Goal: Task Accomplishment & Management: Manage account settings

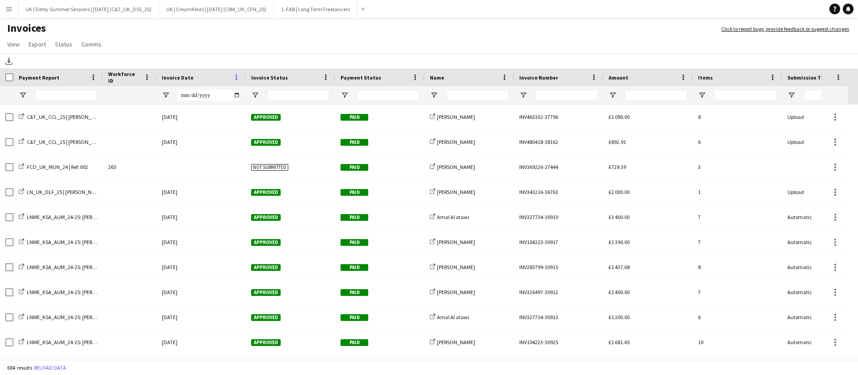
click at [238, 79] on span at bounding box center [236, 77] width 8 height 8
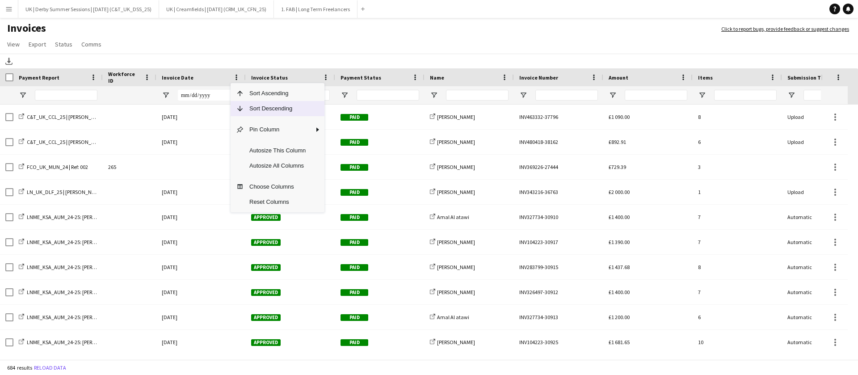
click at [251, 112] on span "Sort Descending" at bounding box center [277, 108] width 67 height 15
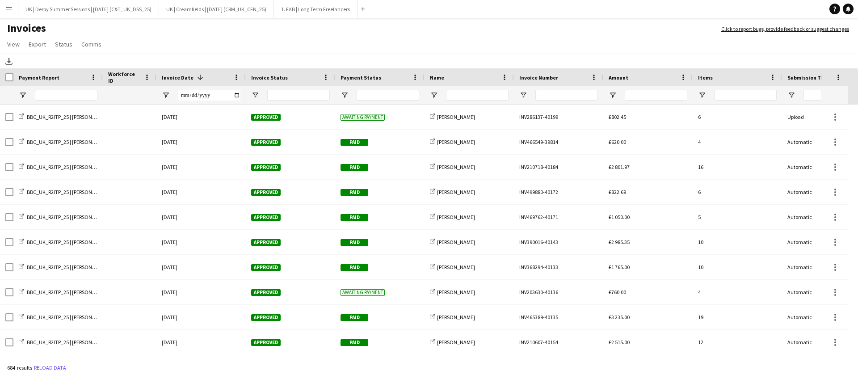
click at [9, 10] on app-icon "Menu" at bounding box center [8, 8] width 7 height 7
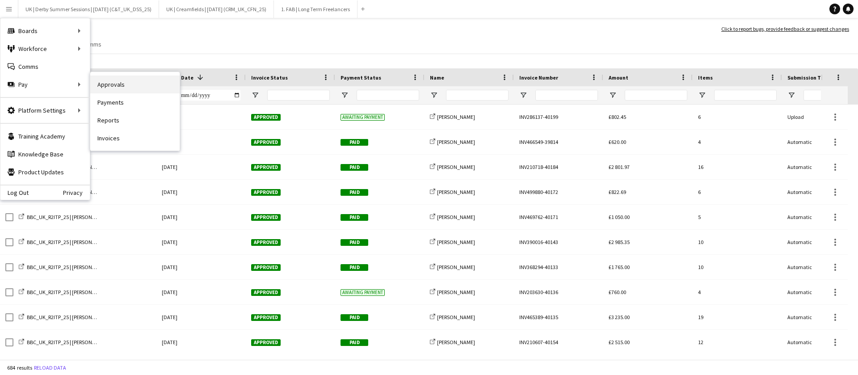
click at [132, 87] on link "Approvals" at bounding box center [134, 84] width 89 height 18
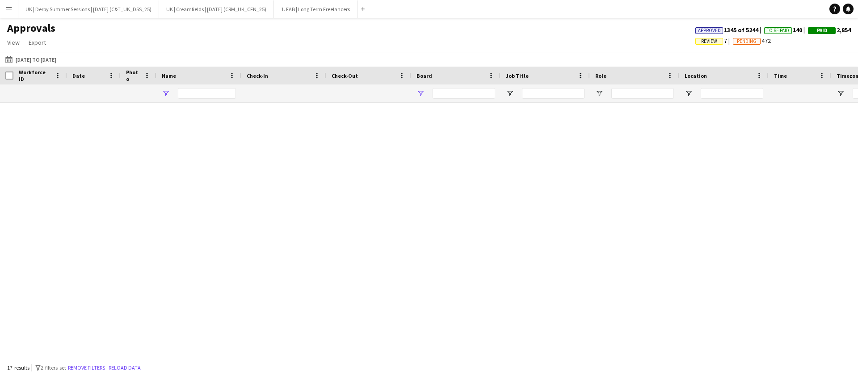
type input "**********"
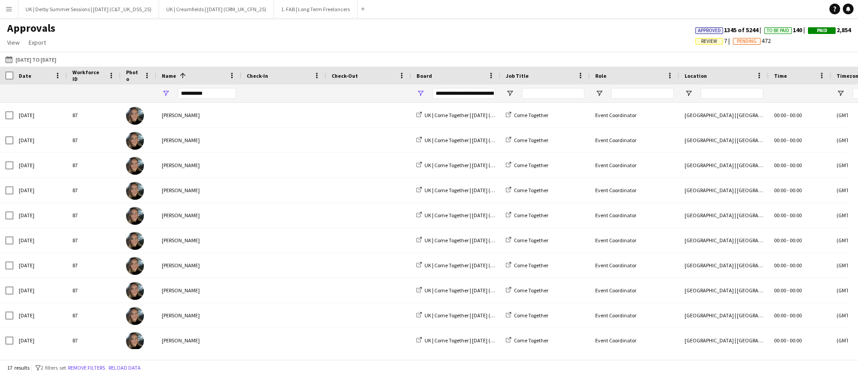
click at [703, 43] on span "Review" at bounding box center [709, 41] width 16 height 6
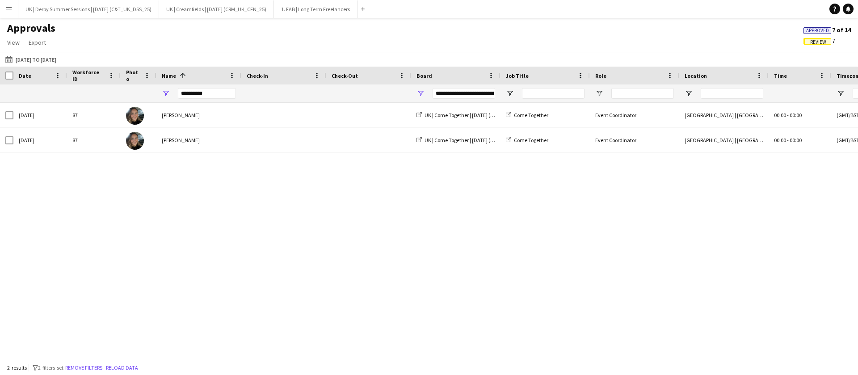
scroll to position [0, 764]
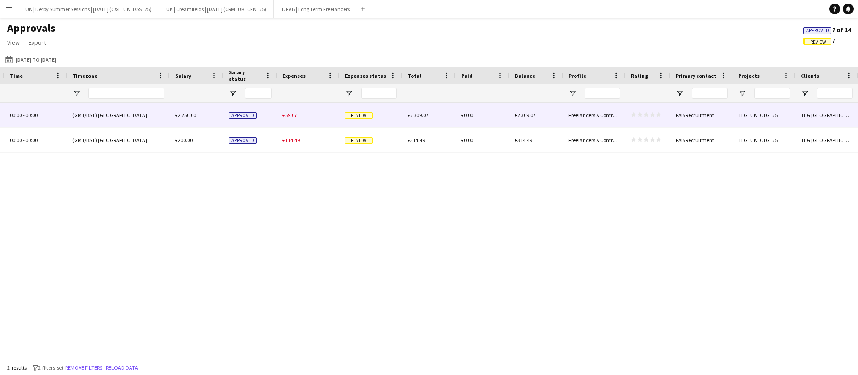
click at [287, 114] on span "£59.07" at bounding box center [289, 115] width 15 height 7
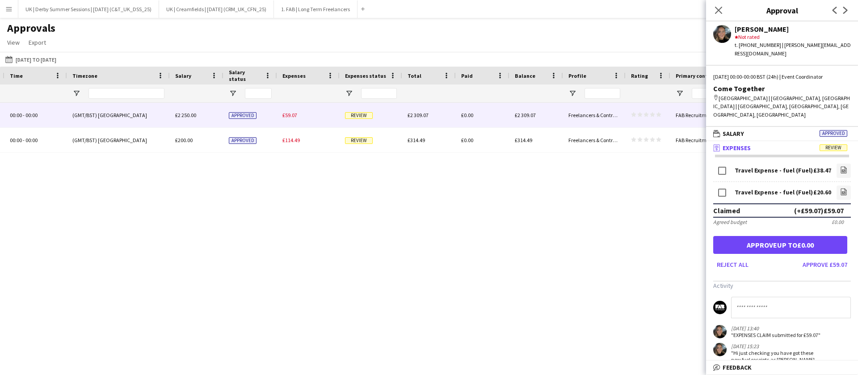
scroll to position [0, 13]
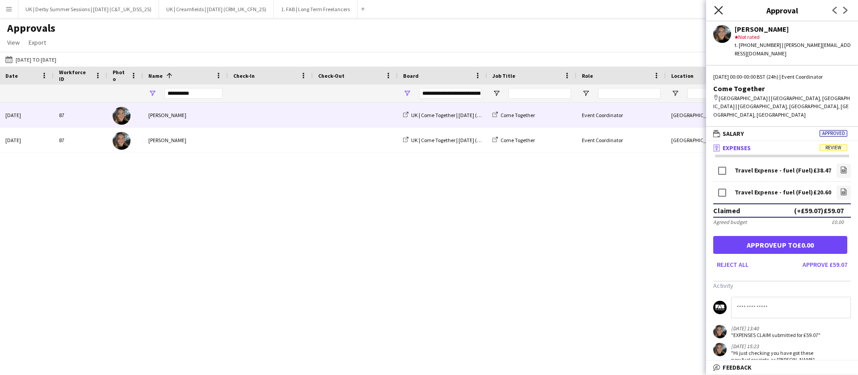
click at [722, 6] on icon "Close pop-in" at bounding box center [718, 10] width 8 height 8
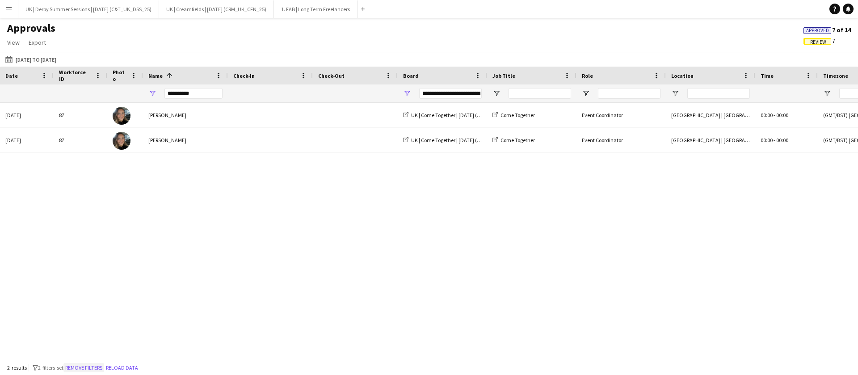
click at [99, 368] on button "Remove filters" at bounding box center [83, 368] width 41 height 10
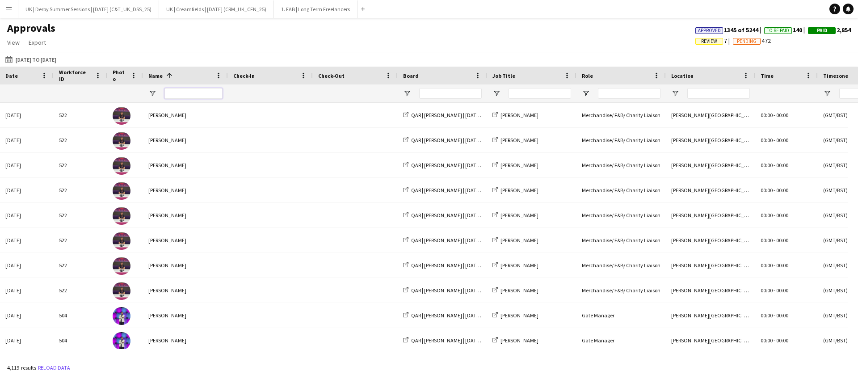
click at [205, 93] on input "Name Filter Input" at bounding box center [193, 93] width 58 height 11
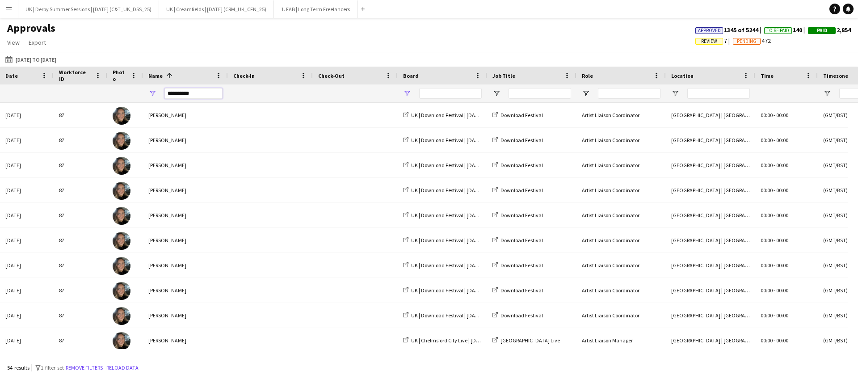
type input "**********"
click at [409, 94] on span "Open Filter Menu" at bounding box center [407, 93] width 8 height 8
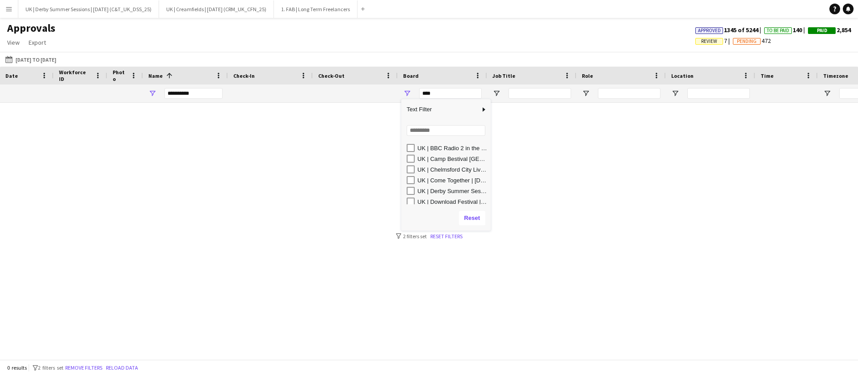
scroll to position [13, 0]
type input "**********"
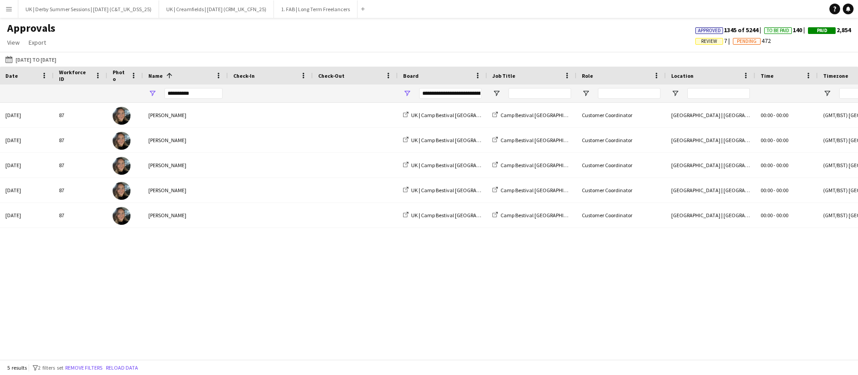
scroll to position [0, 764]
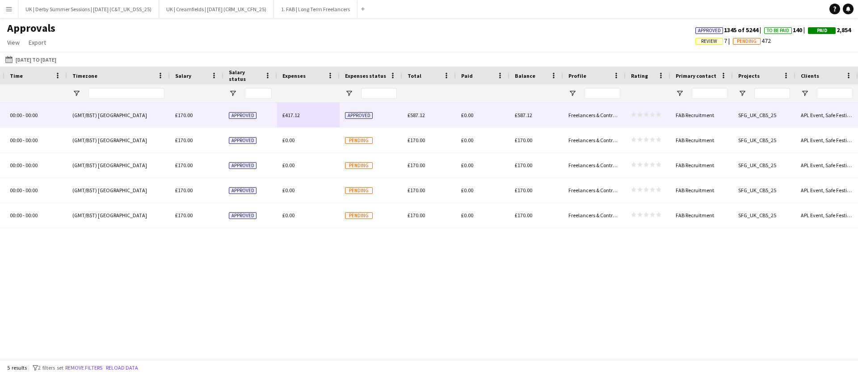
click at [289, 114] on span "£417.12" at bounding box center [290, 115] width 17 height 7
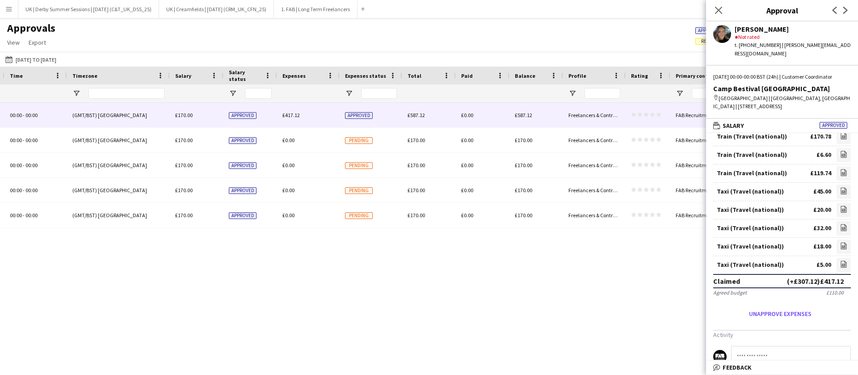
scroll to position [0, 0]
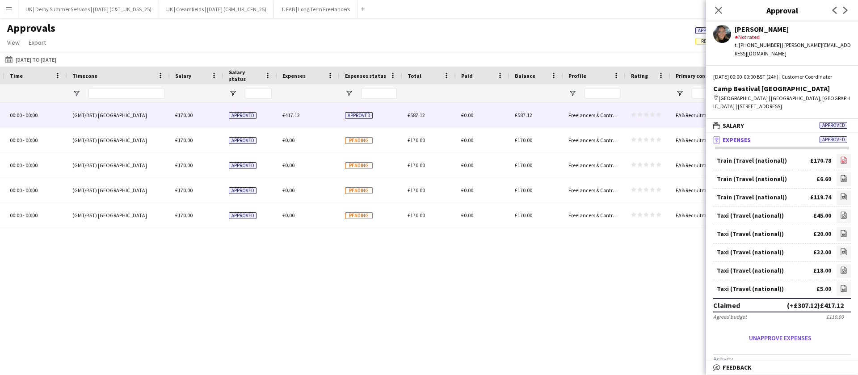
click at [841, 159] on icon at bounding box center [843, 160] width 4 height 3
click at [841, 176] on icon at bounding box center [844, 178] width 6 height 7
click at [840, 199] on icon "file-image" at bounding box center [843, 196] width 7 height 7
click at [837, 216] on link "file-image" at bounding box center [843, 216] width 14 height 14
click at [836, 239] on link "file-image" at bounding box center [843, 234] width 14 height 14
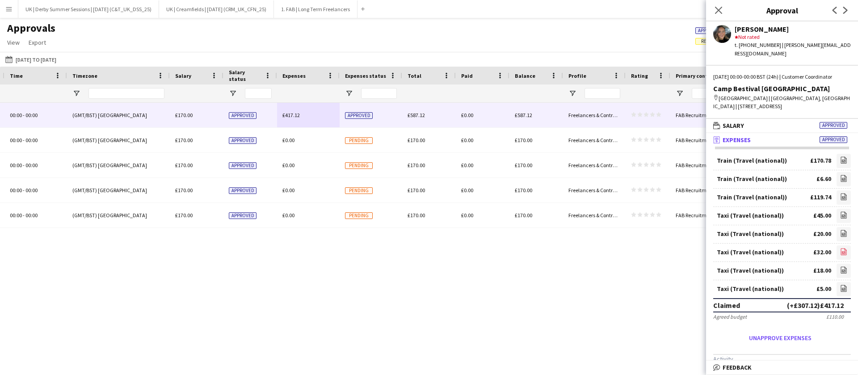
click at [836, 255] on link "file-image" at bounding box center [843, 252] width 14 height 14
click at [840, 272] on icon "file-image" at bounding box center [843, 269] width 7 height 7
click at [840, 293] on app-icon "file-image" at bounding box center [843, 288] width 7 height 9
click at [8, 9] on app-icon "Menu" at bounding box center [8, 8] width 7 height 7
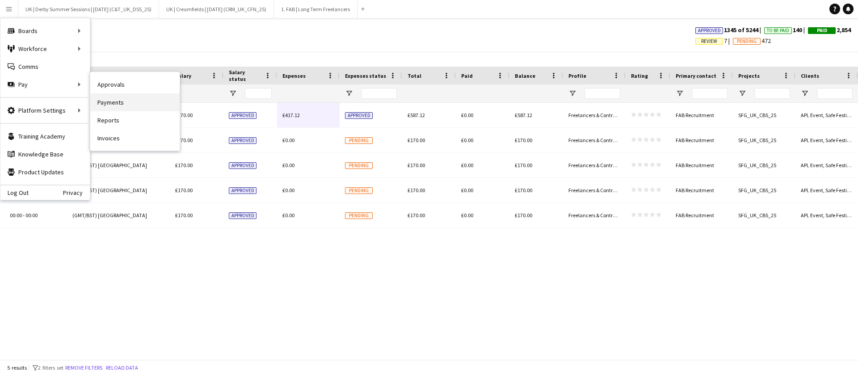
click at [117, 101] on link "Payments" at bounding box center [134, 102] width 89 height 18
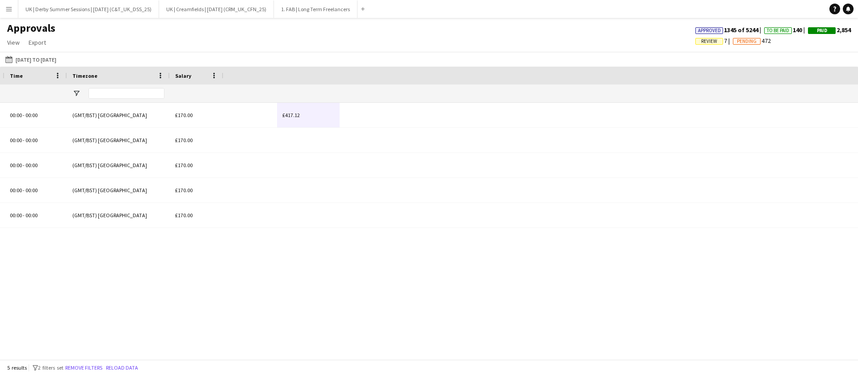
scroll to position [0, 13]
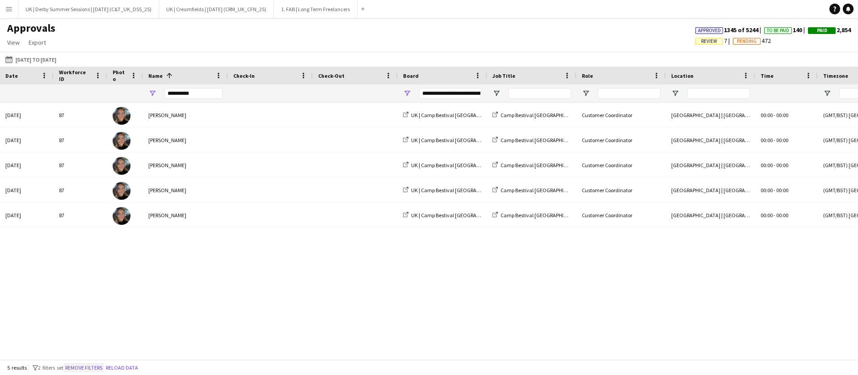
click at [99, 364] on button "Remove filters" at bounding box center [83, 368] width 41 height 10
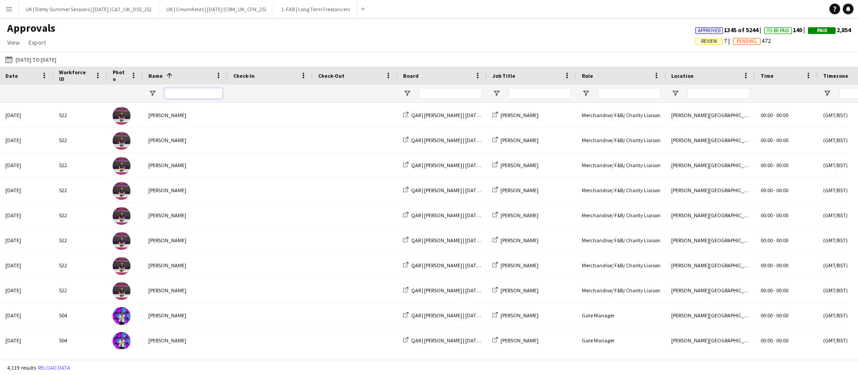
click at [188, 93] on input "Name Filter Input" at bounding box center [193, 93] width 58 height 11
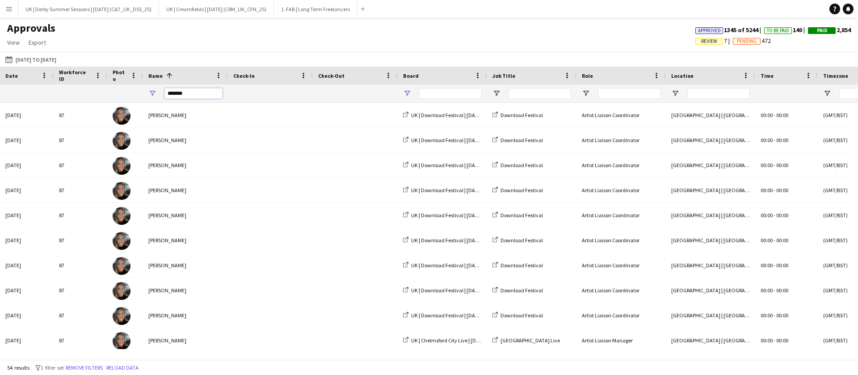
type input "*******"
click at [405, 94] on span "Open Filter Menu" at bounding box center [407, 93] width 8 height 8
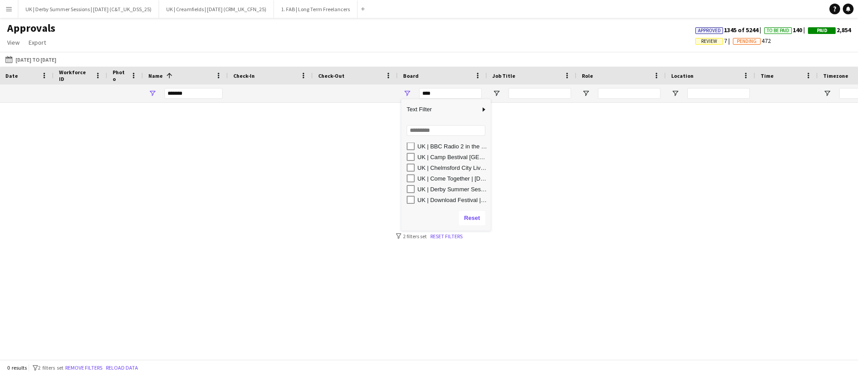
scroll to position [13, 0]
type input "**********"
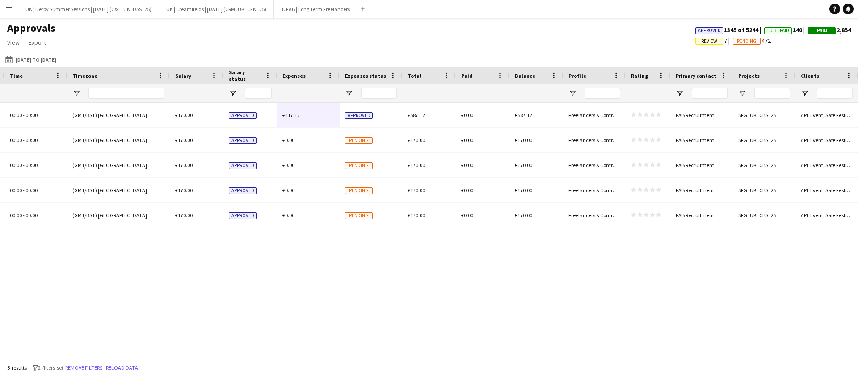
scroll to position [0, 0]
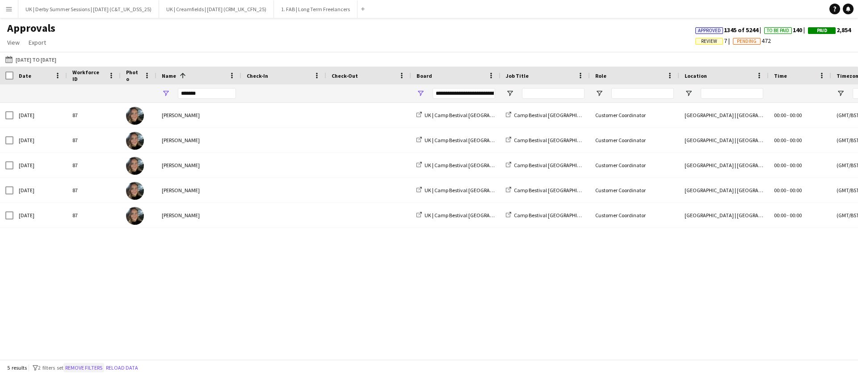
click at [84, 364] on button "Remove filters" at bounding box center [83, 368] width 41 height 10
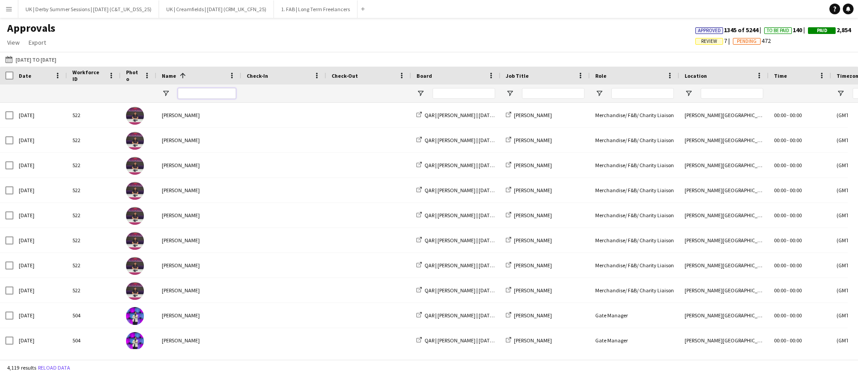
click at [201, 95] on input "Name Filter Input" at bounding box center [207, 93] width 58 height 11
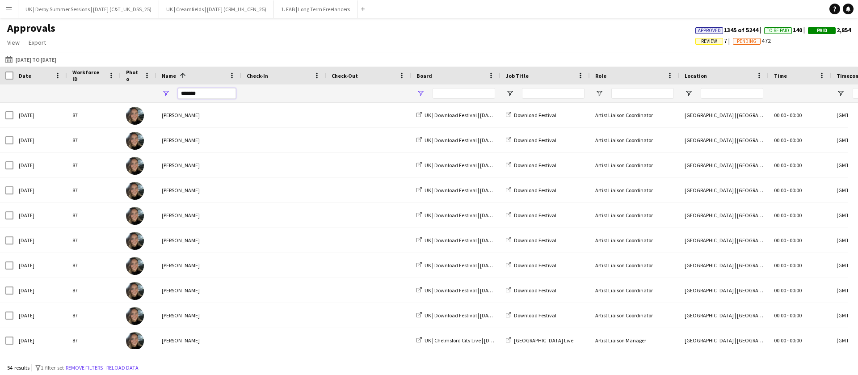
type input "*******"
click at [422, 92] on span "Open Filter Menu" at bounding box center [420, 93] width 8 height 8
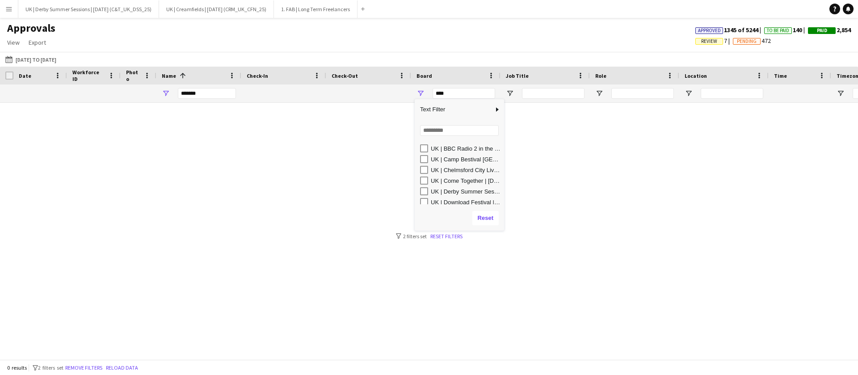
scroll to position [13, 0]
type input "**********"
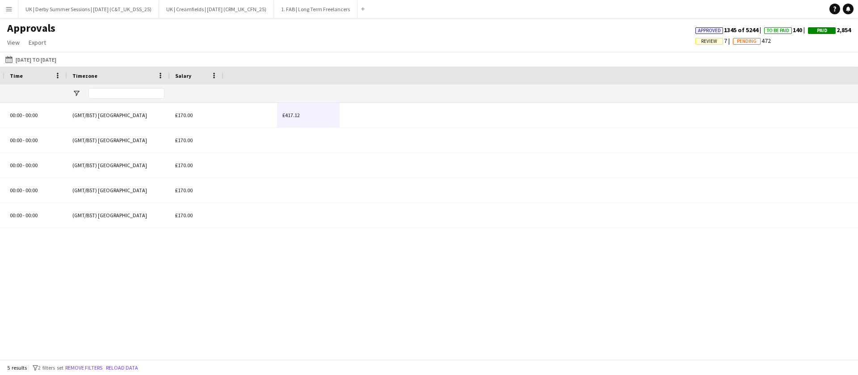
scroll to position [0, 13]
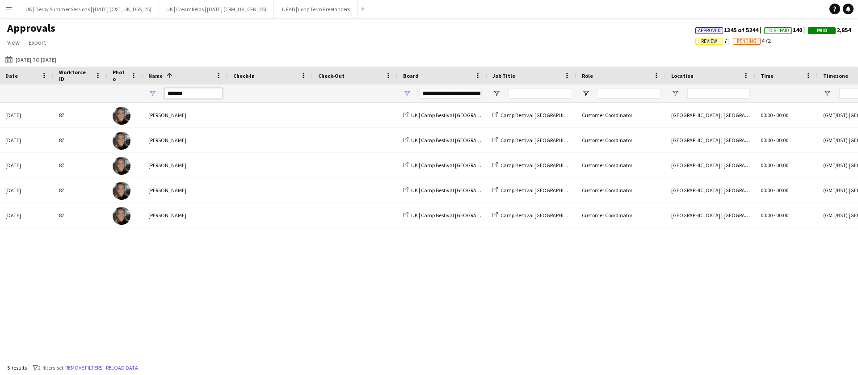
drag, startPoint x: 203, startPoint y: 92, endPoint x: 134, endPoint y: 94, distance: 68.8
click at [134, 94] on div at bounding box center [797, 93] width 1621 height 18
type input "**********"
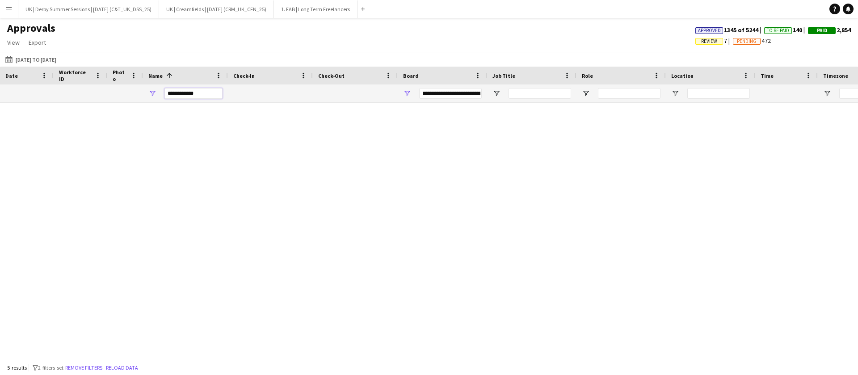
type input "***"
type input "**********"
click at [402, 92] on div "***" at bounding box center [441, 93] width 89 height 18
click at [403, 92] on span "Open Filter Menu" at bounding box center [407, 93] width 8 height 8
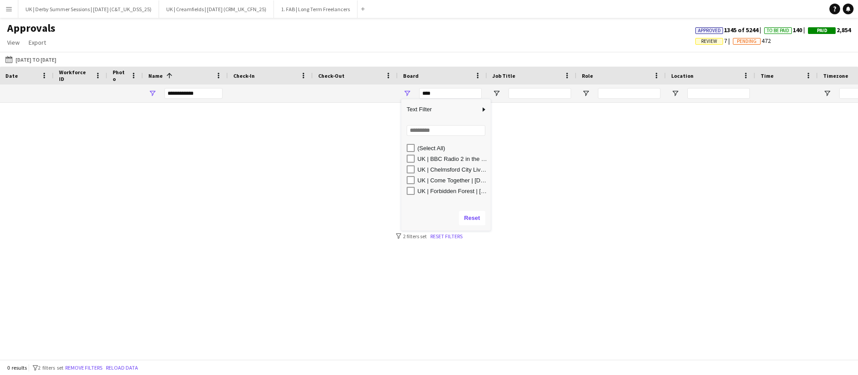
click at [410, 143] on div "(Select All)" at bounding box center [448, 147] width 84 height 11
type input "**********"
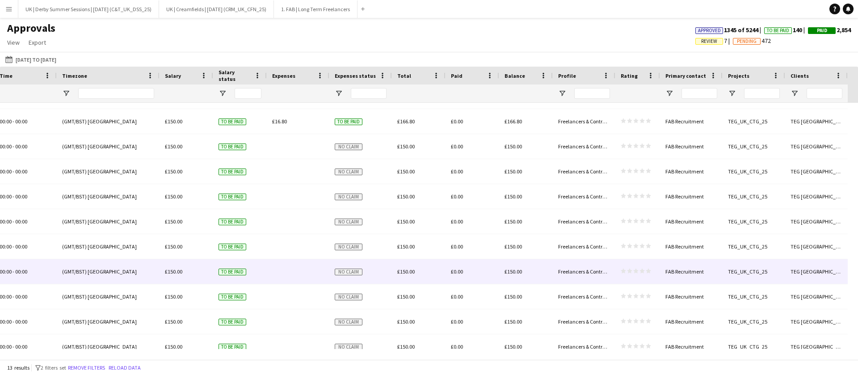
scroll to position [0, 0]
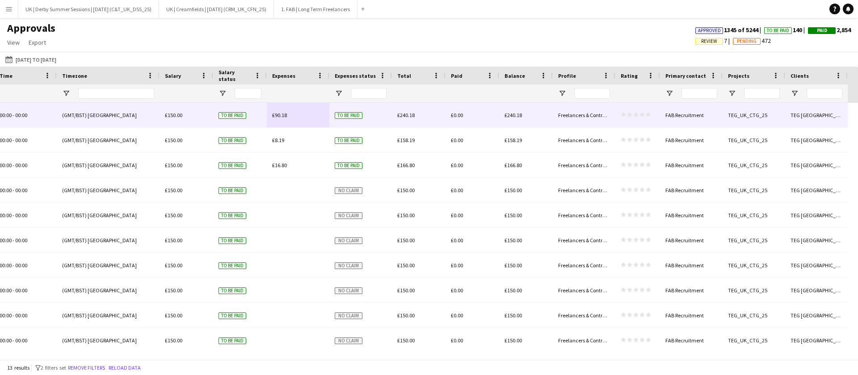
click at [283, 126] on div "£90.18" at bounding box center [298, 115] width 63 height 25
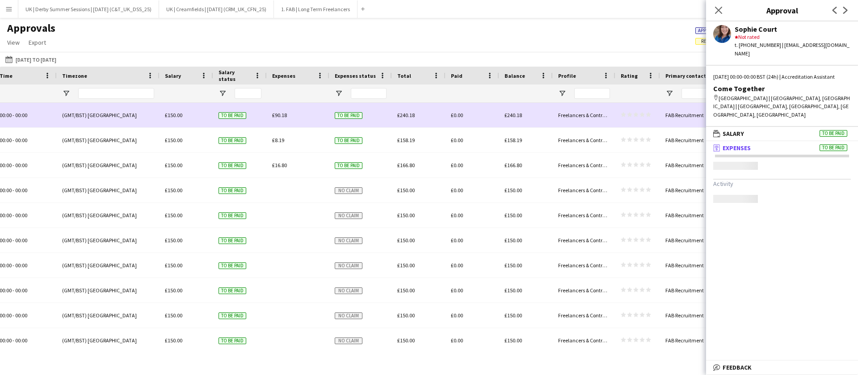
click at [285, 117] on span "£90.18" at bounding box center [279, 115] width 15 height 7
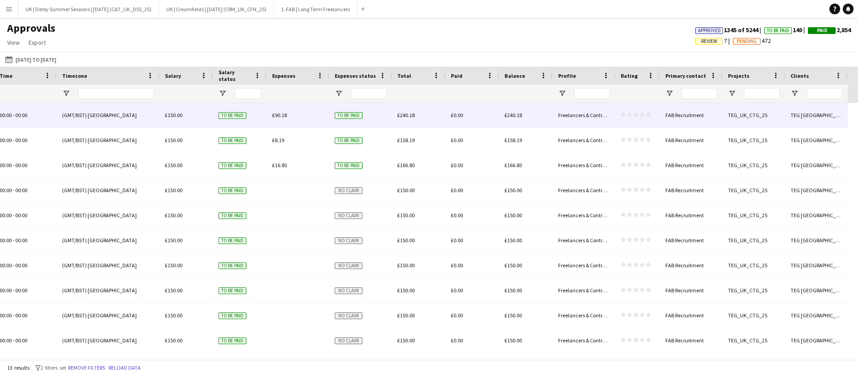
click at [278, 119] on div "£90.18" at bounding box center [298, 115] width 63 height 25
click at [281, 113] on span "£90.18" at bounding box center [279, 115] width 15 height 7
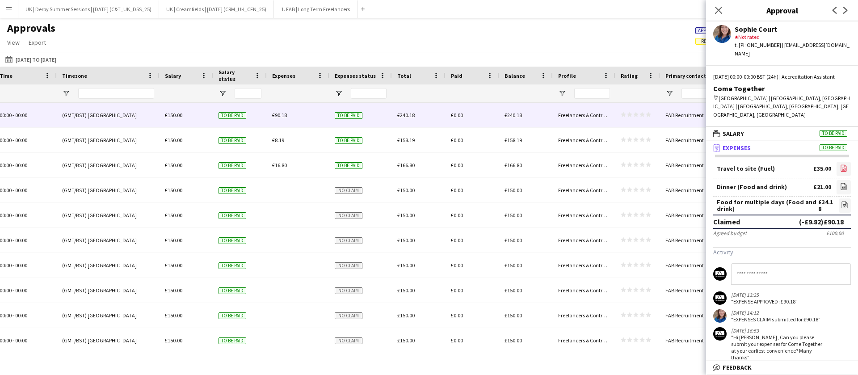
click at [840, 164] on icon "file-image" at bounding box center [843, 167] width 7 height 7
click at [843, 187] on icon at bounding box center [843, 187] width 1 height 1
click at [841, 201] on icon "file-image" at bounding box center [844, 204] width 7 height 7
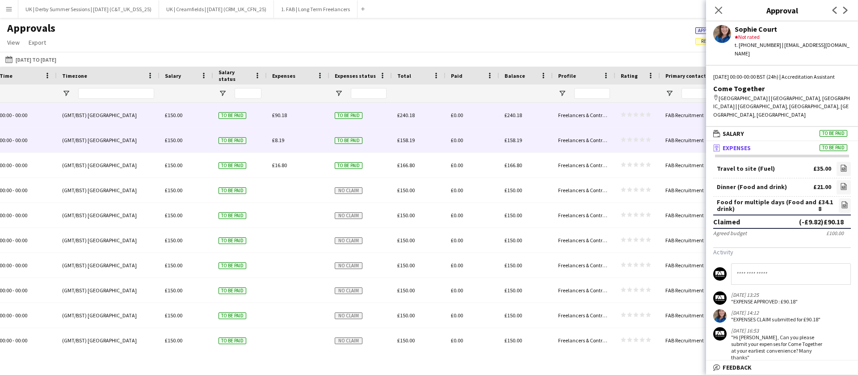
click at [297, 148] on div "£8.19" at bounding box center [298, 140] width 63 height 25
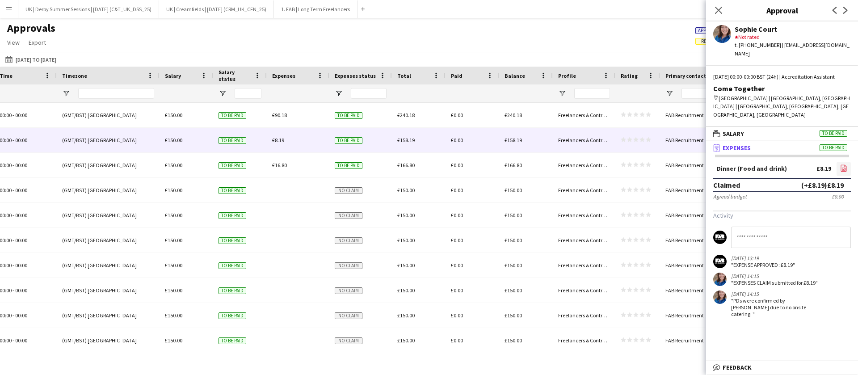
click at [841, 165] on icon at bounding box center [844, 168] width 6 height 7
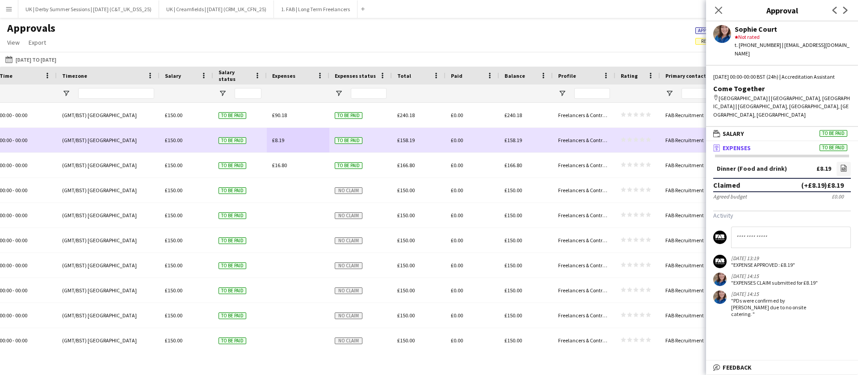
click at [281, 164] on span "£16.80" at bounding box center [279, 165] width 15 height 7
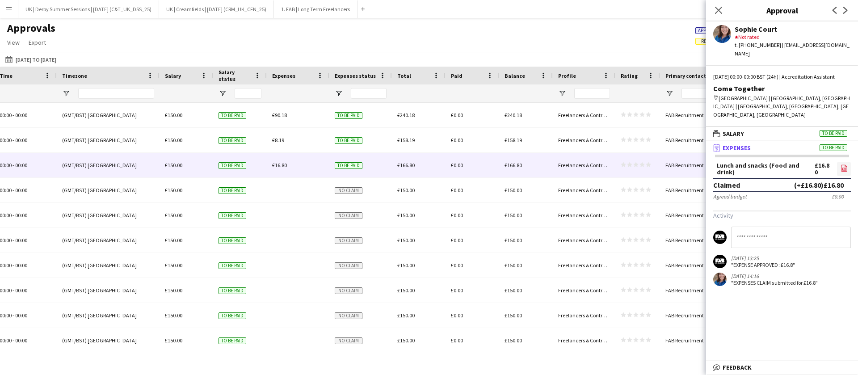
click at [840, 164] on icon "file-image" at bounding box center [843, 167] width 7 height 7
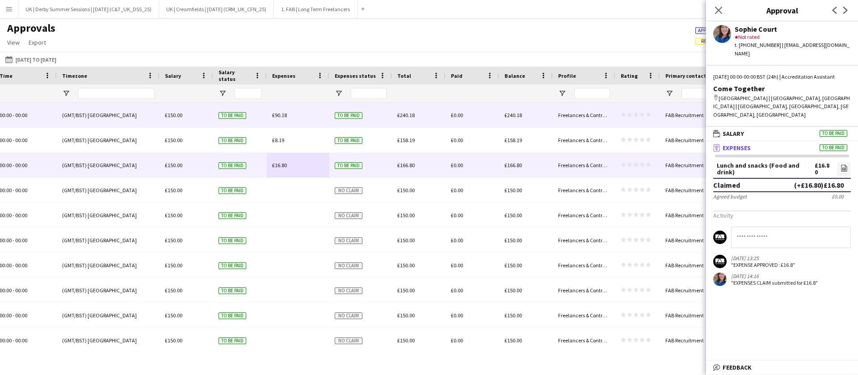
click at [287, 110] on div "£90.18" at bounding box center [298, 115] width 63 height 25
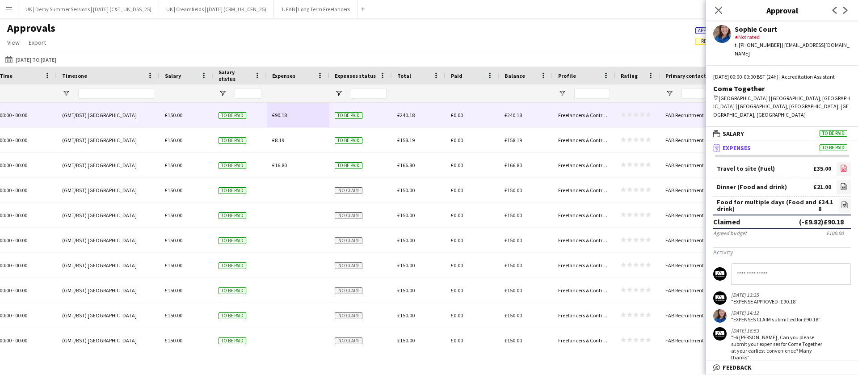
click at [840, 164] on icon "file-image" at bounding box center [843, 167] width 7 height 7
click at [840, 183] on icon "file-image" at bounding box center [843, 186] width 7 height 7
click at [836, 180] on link "file-image" at bounding box center [843, 187] width 14 height 14
click at [841, 201] on icon at bounding box center [844, 204] width 6 height 7
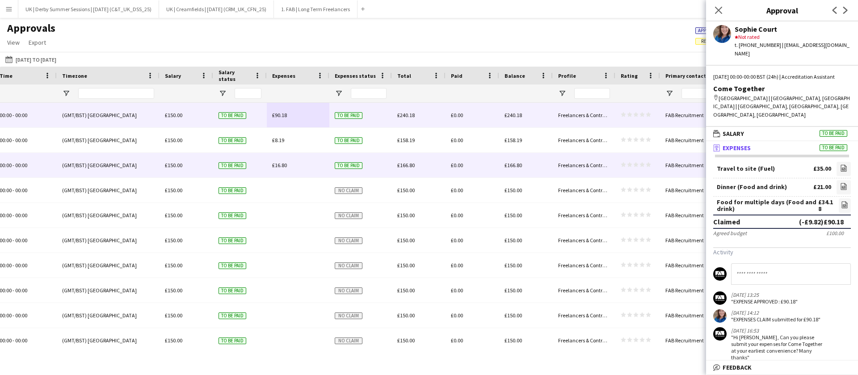
click at [283, 137] on span "£8.19" at bounding box center [278, 140] width 12 height 7
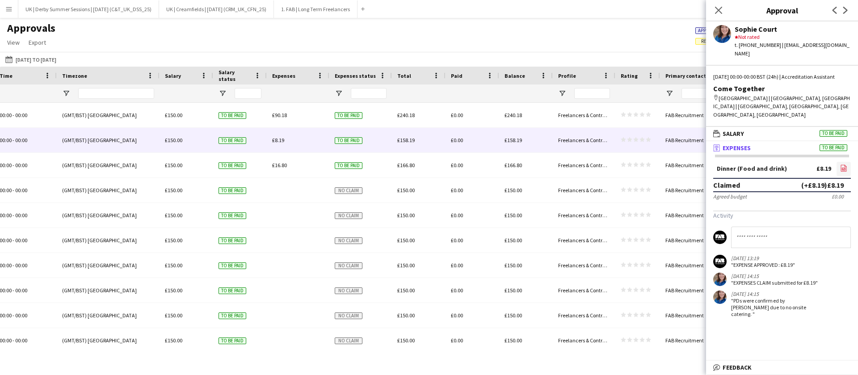
click at [837, 163] on link "file-image" at bounding box center [843, 169] width 14 height 14
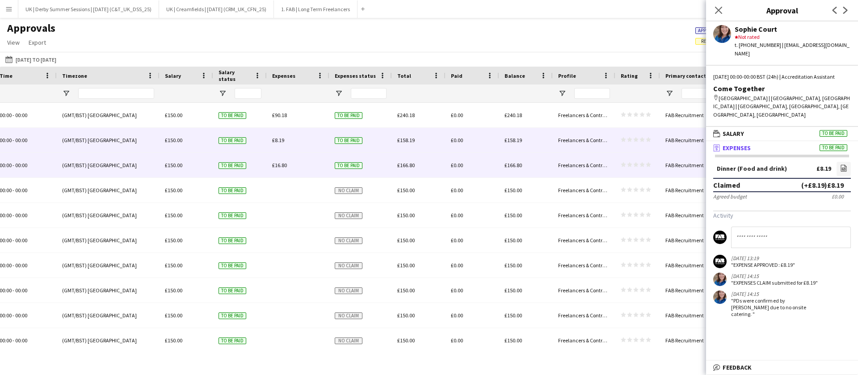
click at [277, 160] on div "£16.80" at bounding box center [298, 165] width 63 height 25
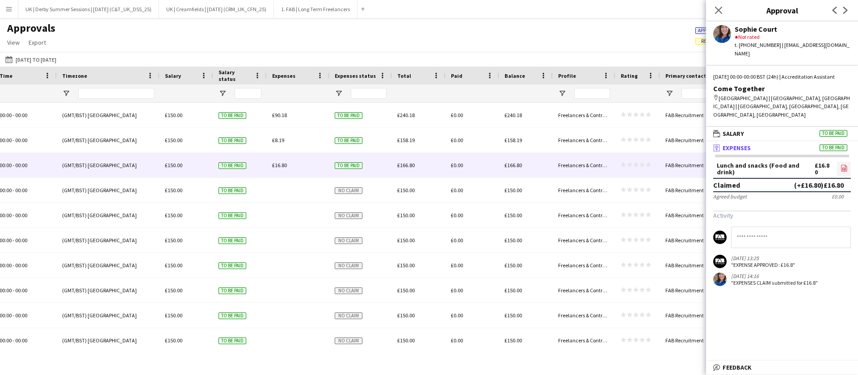
click at [843, 164] on icon "file-image" at bounding box center [843, 167] width 7 height 7
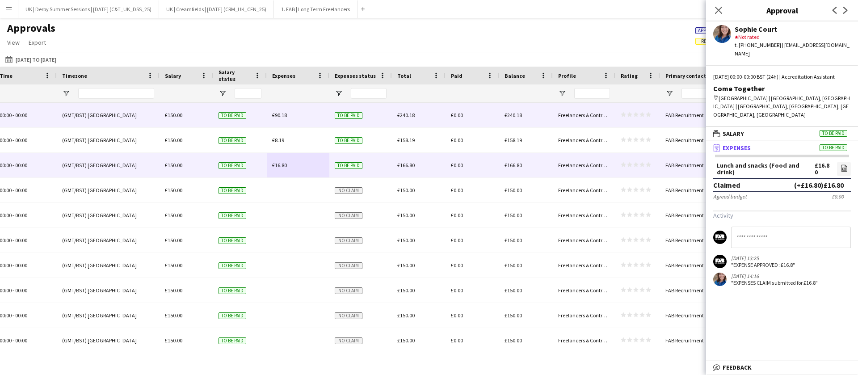
click at [298, 116] on div "£90.18" at bounding box center [298, 115] width 63 height 25
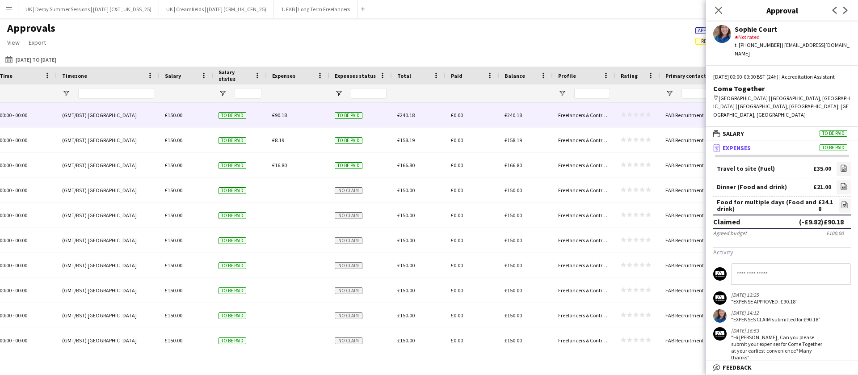
click at [10, 8] on app-icon "Menu" at bounding box center [8, 8] width 7 height 7
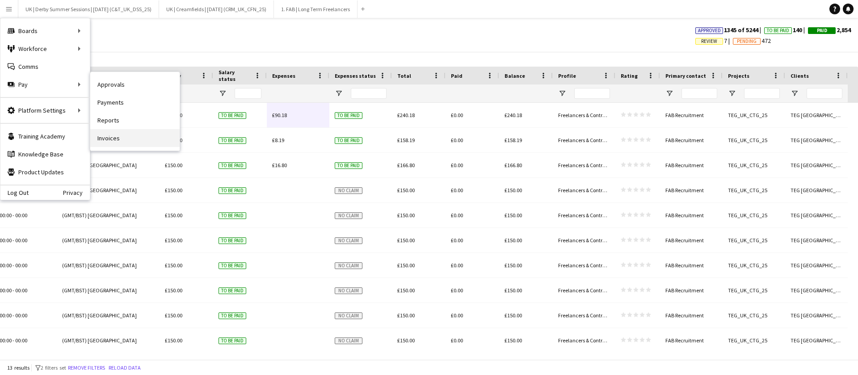
click at [118, 141] on link "Invoices" at bounding box center [134, 138] width 89 height 18
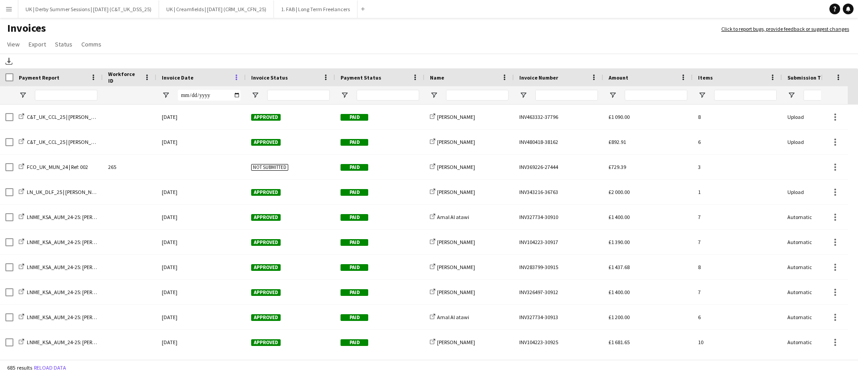
click at [239, 77] on span at bounding box center [236, 77] width 8 height 8
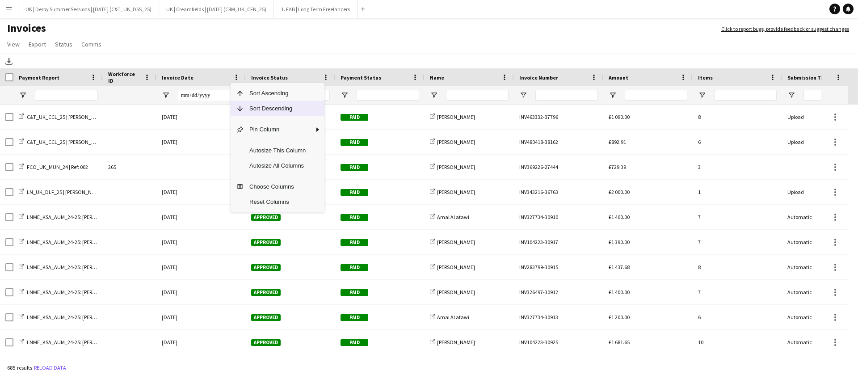
click at [249, 101] on span "Sort Descending" at bounding box center [277, 108] width 67 height 15
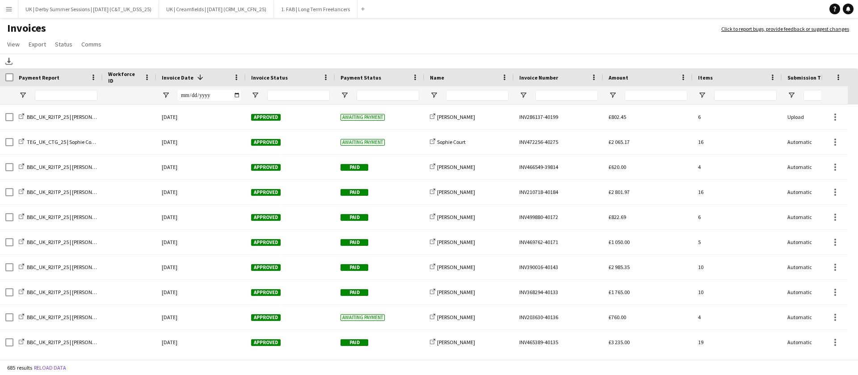
click at [6, 11] on app-icon "Menu" at bounding box center [8, 8] width 7 height 7
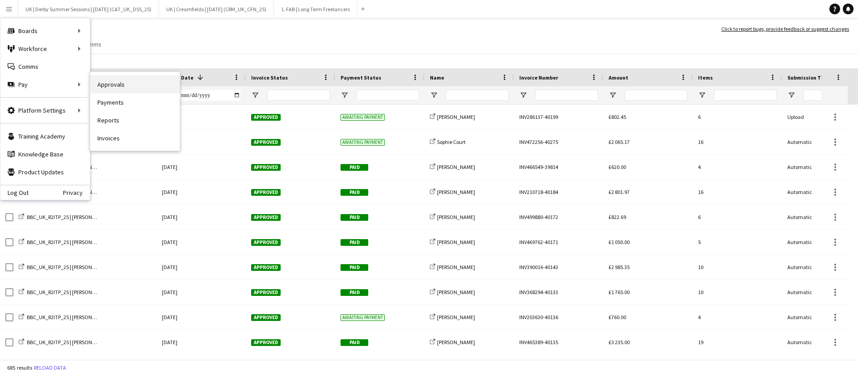
click at [122, 85] on link "Approvals" at bounding box center [134, 84] width 89 height 18
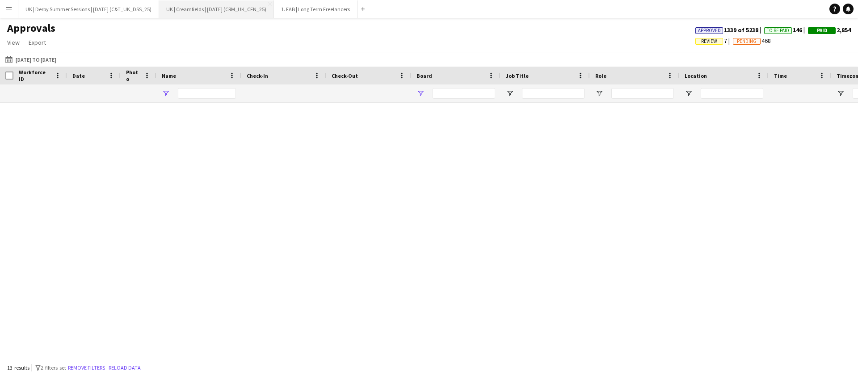
type input "**********"
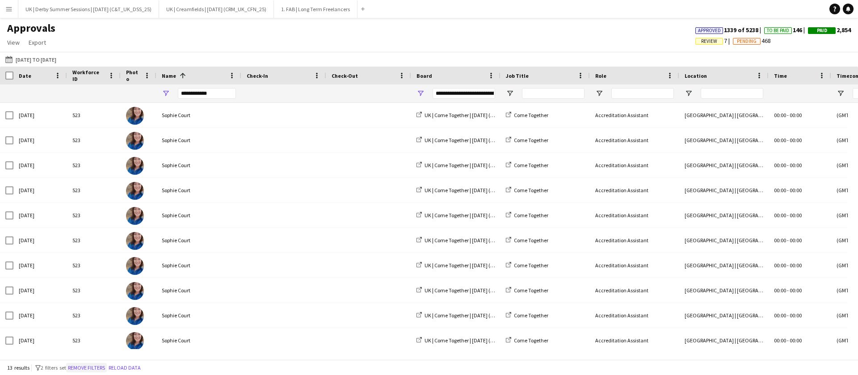
click at [83, 368] on button "Remove filters" at bounding box center [86, 368] width 41 height 10
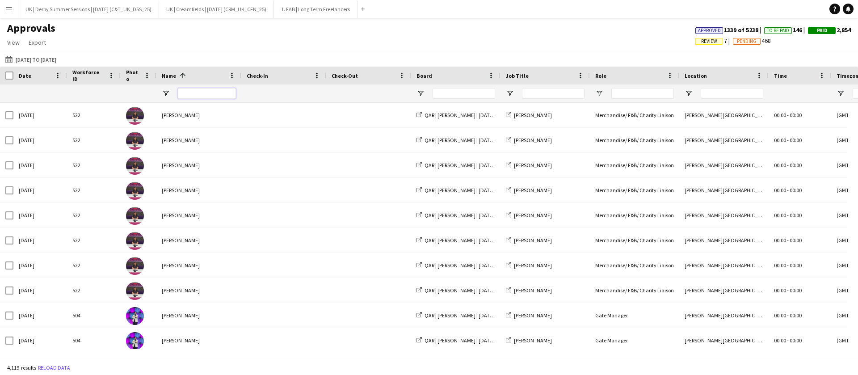
click at [197, 90] on input "Name Filter Input" at bounding box center [207, 93] width 58 height 11
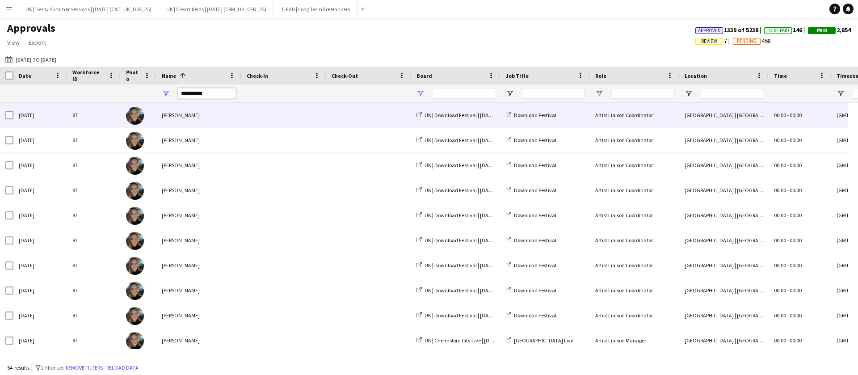
type input "**********"
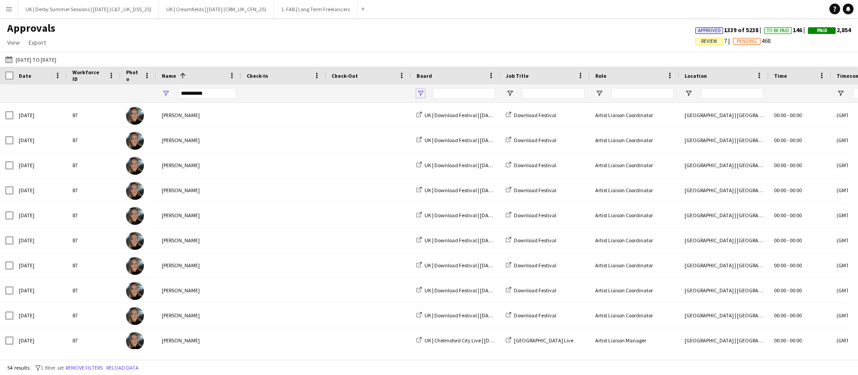
click at [423, 95] on span "Open Filter Menu" at bounding box center [420, 93] width 8 height 8
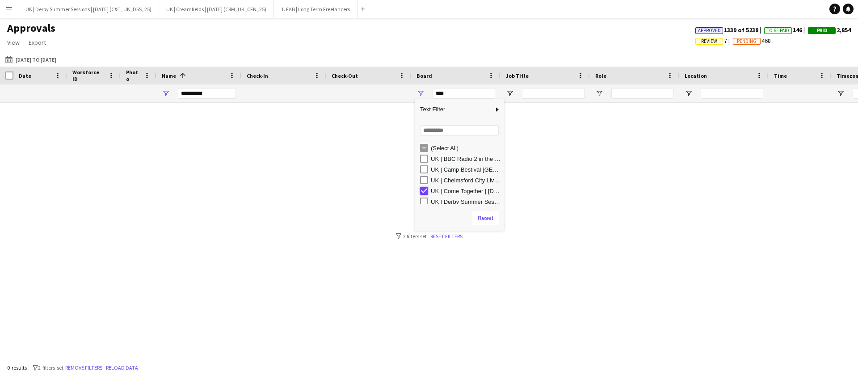
type input "**********"
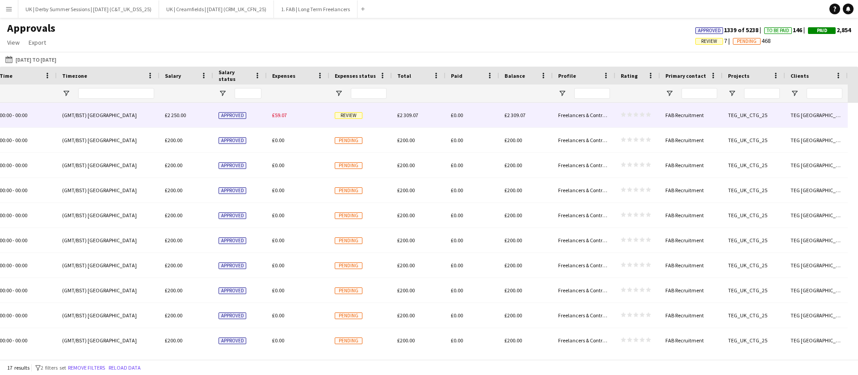
click at [285, 116] on span "£59.07" at bounding box center [279, 115] width 15 height 7
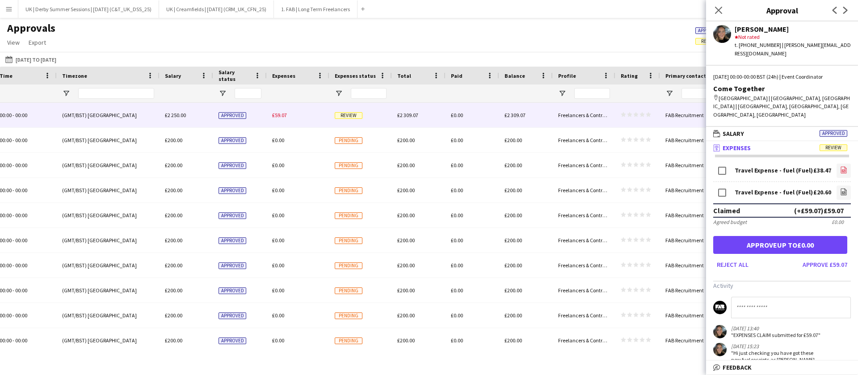
click at [840, 166] on icon "file-image" at bounding box center [843, 169] width 7 height 7
click at [840, 188] on icon "file-image" at bounding box center [843, 191] width 7 height 7
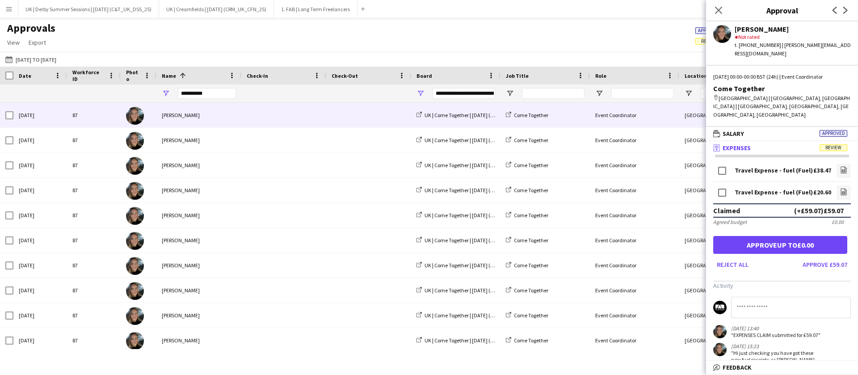
click at [2, 10] on button "Menu" at bounding box center [9, 9] width 18 height 18
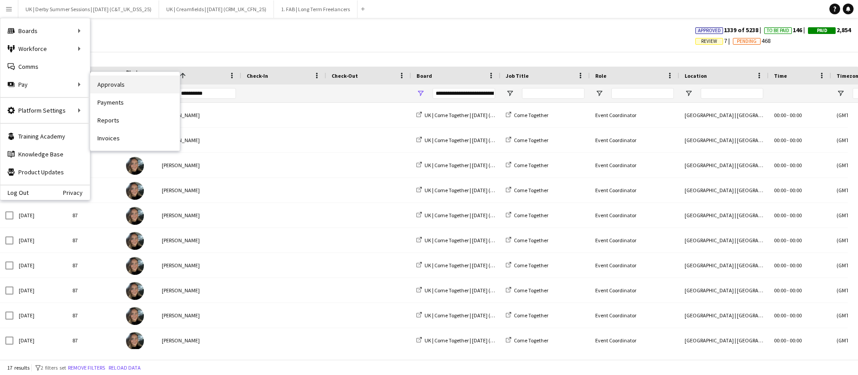
click at [102, 79] on link "Approvals" at bounding box center [134, 84] width 89 height 18
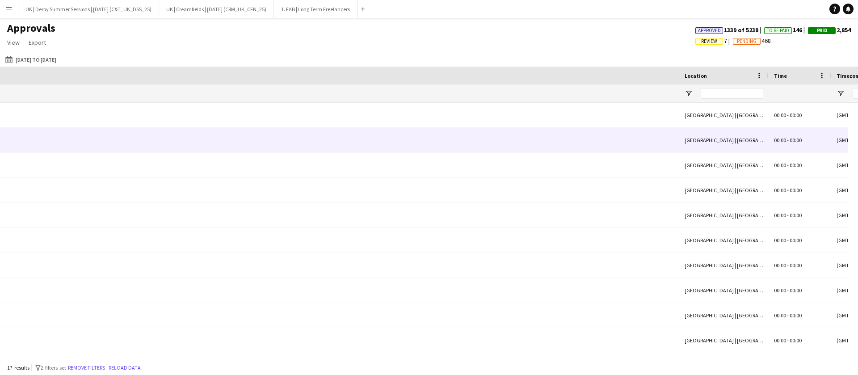
scroll to position [0, 774]
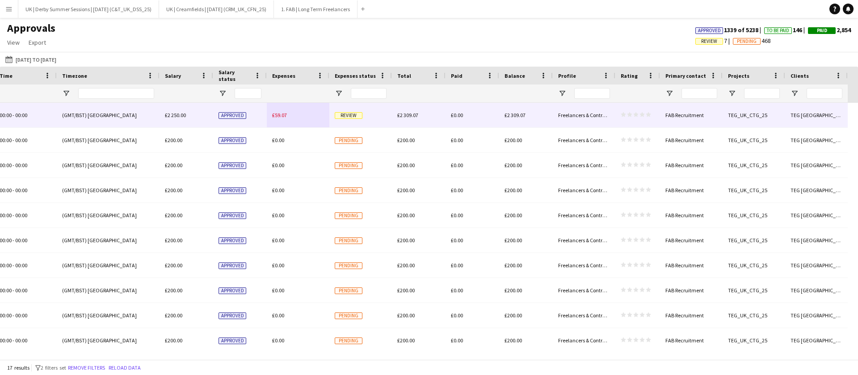
click at [280, 114] on span "£59.07" at bounding box center [279, 115] width 15 height 7
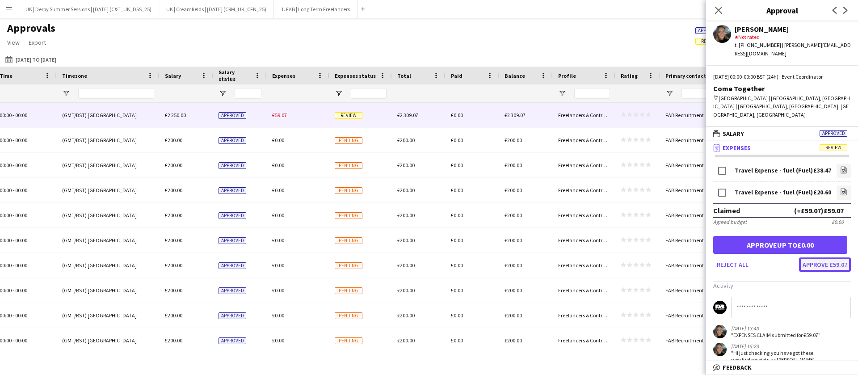
click at [825, 257] on button "Approve £59.07" at bounding box center [825, 264] width 52 height 14
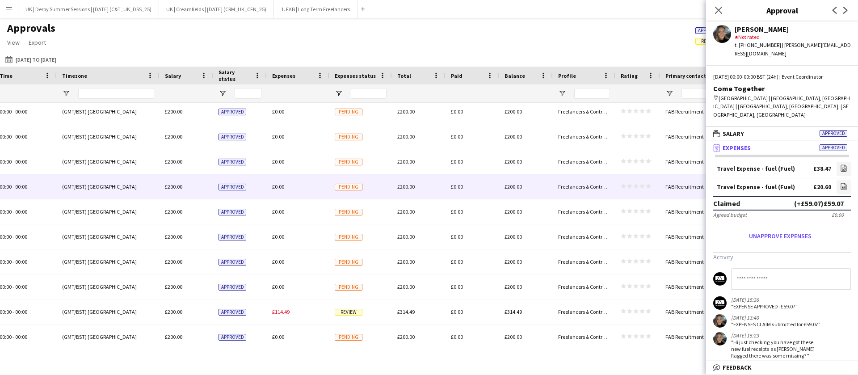
scroll to position [179, 0]
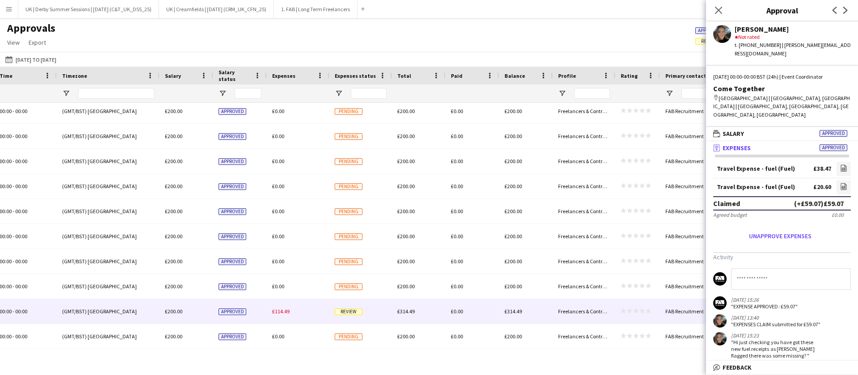
click at [277, 312] on span "£114.49" at bounding box center [280, 311] width 17 height 7
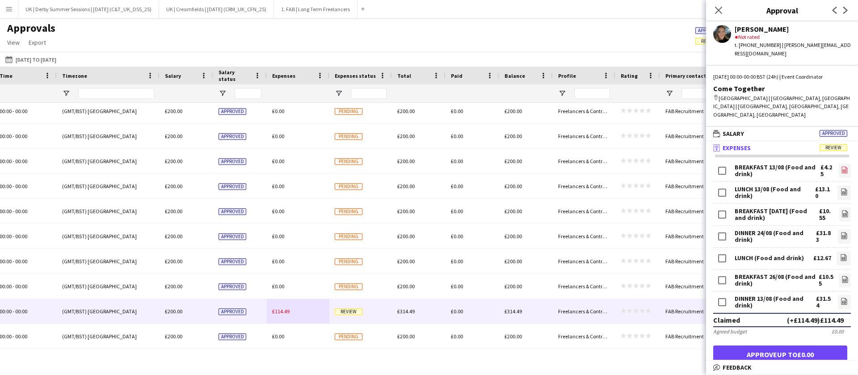
click at [842, 169] on icon at bounding box center [844, 170] width 4 height 3
click at [840, 188] on icon "file-image" at bounding box center [843, 191] width 7 height 7
click at [839, 207] on link "file-image" at bounding box center [845, 214] width 12 height 14
click at [839, 229] on link "file-image" at bounding box center [843, 236] width 13 height 14
click at [836, 251] on link "file-image" at bounding box center [843, 258] width 14 height 14
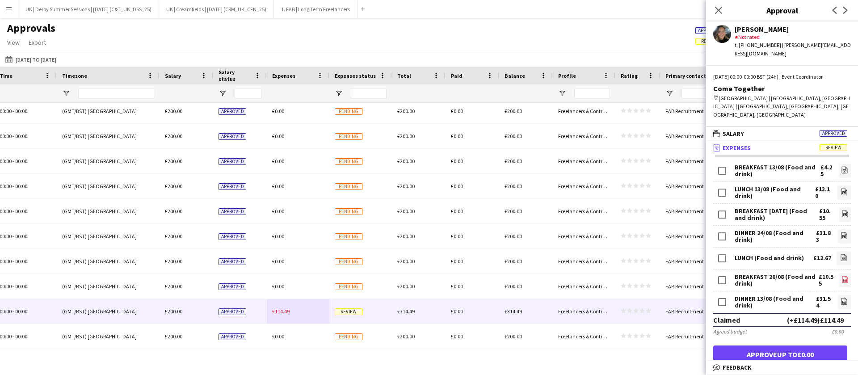
click at [838, 273] on link "file-image" at bounding box center [844, 280] width 12 height 14
click at [840, 297] on icon "file-image" at bounding box center [843, 300] width 7 height 7
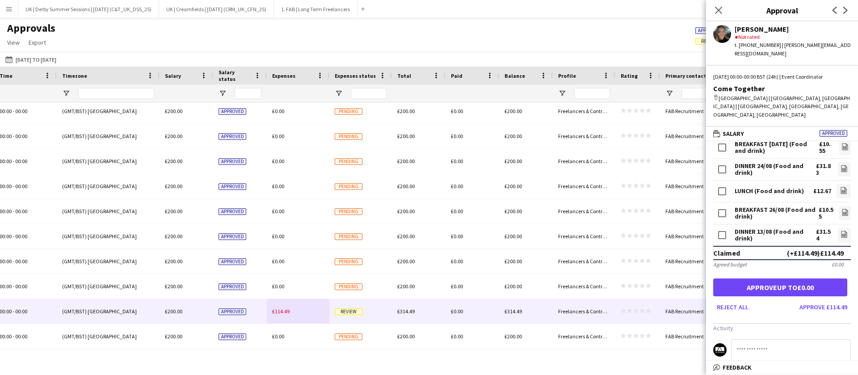
scroll to position [201, 0]
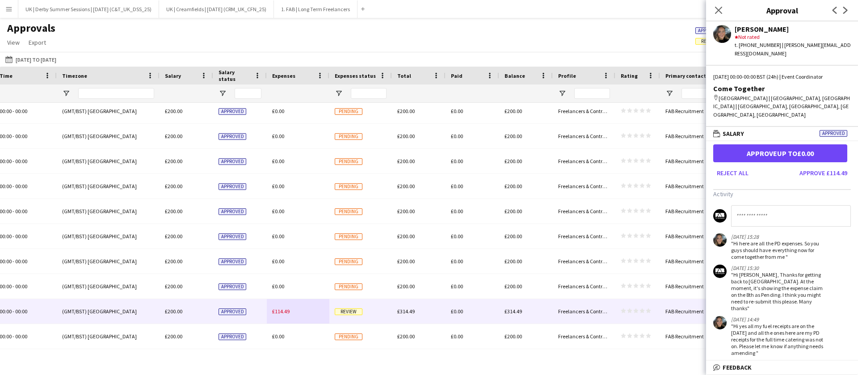
click at [757, 205] on input at bounding box center [791, 215] width 120 height 21
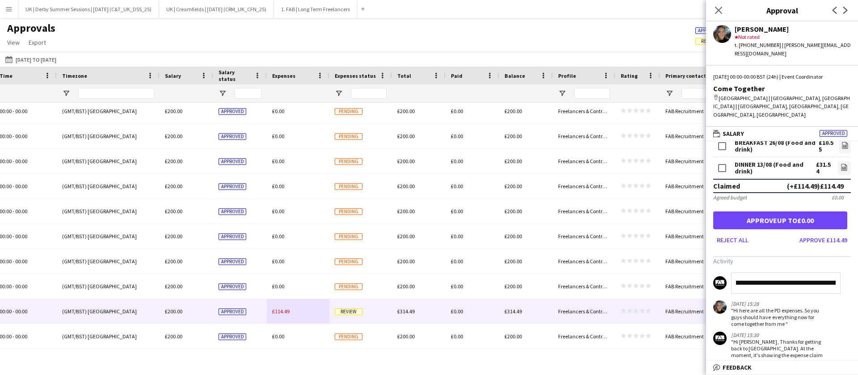
scroll to position [0, 201]
drag, startPoint x: 805, startPoint y: 269, endPoint x: 844, endPoint y: 268, distance: 38.9
click at [835, 272] on input "**********" at bounding box center [785, 282] width 109 height 21
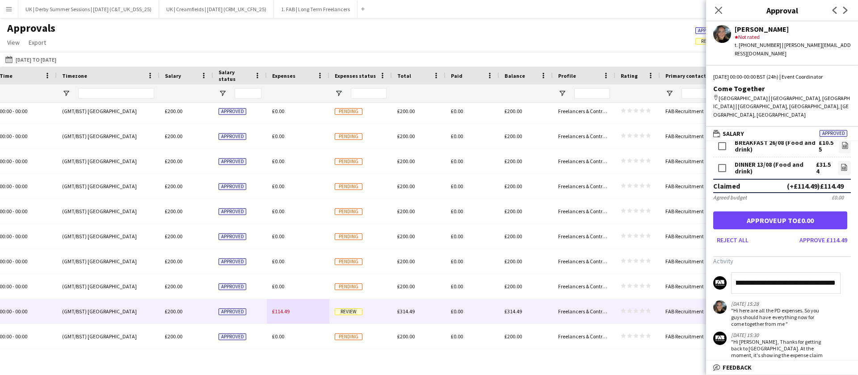
type input "**********"
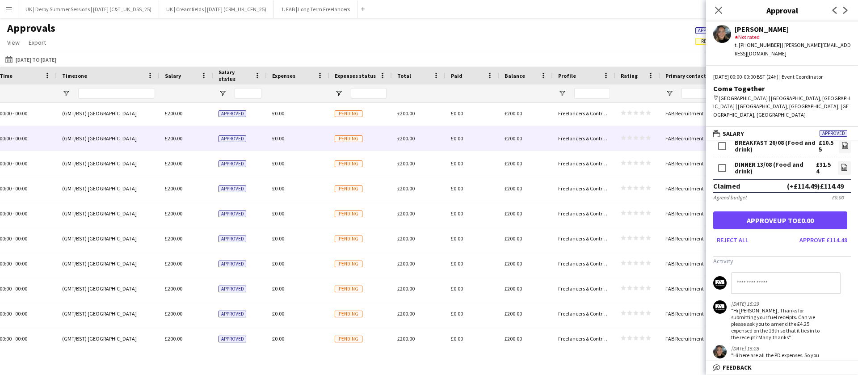
scroll to position [0, 0]
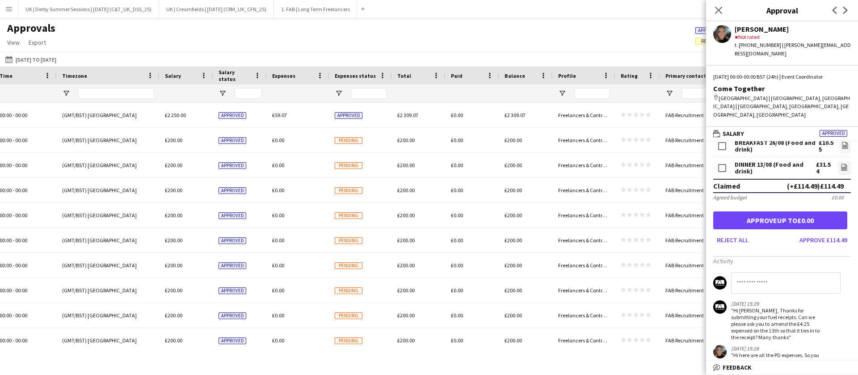
click at [0, 12] on button "Menu" at bounding box center [9, 9] width 18 height 18
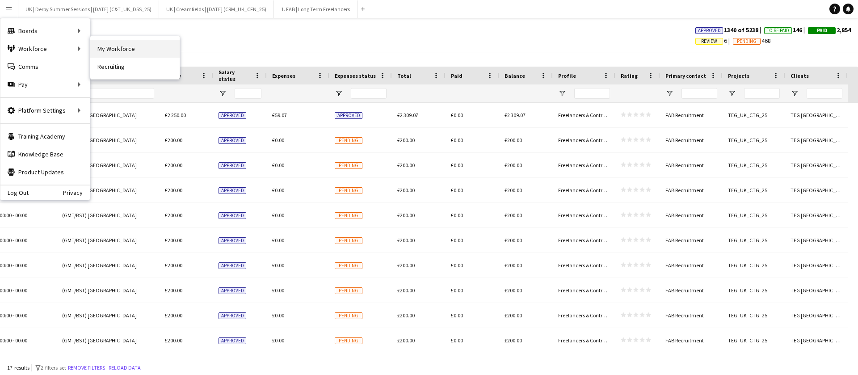
click at [130, 50] on link "My Workforce" at bounding box center [134, 49] width 89 height 18
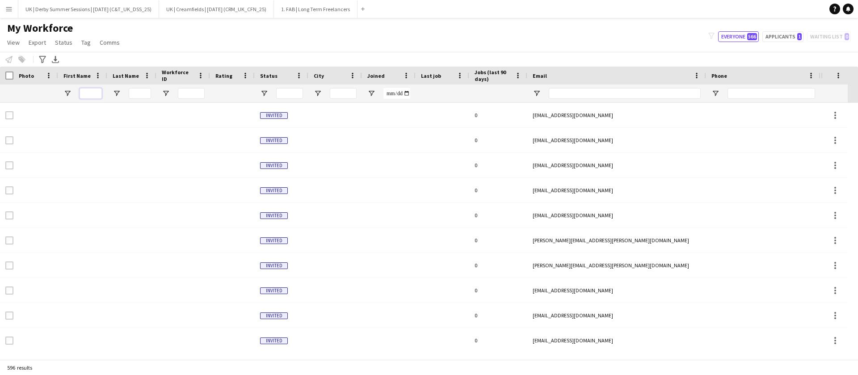
click at [86, 93] on input "First Name Filter Input" at bounding box center [90, 93] width 22 height 11
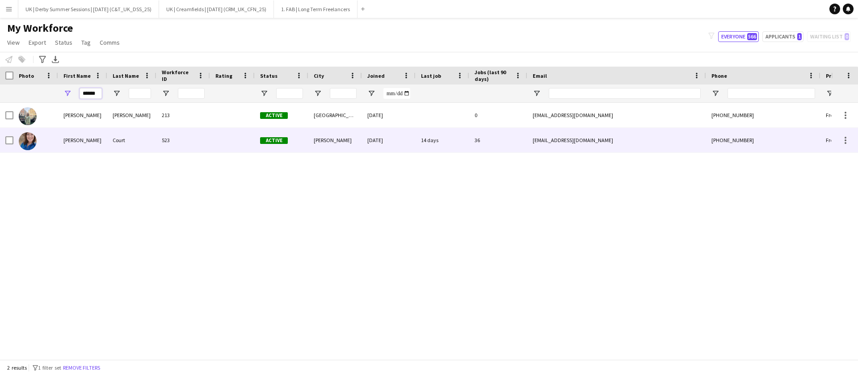
type input "******"
click at [85, 133] on div "[PERSON_NAME]" at bounding box center [82, 140] width 49 height 25
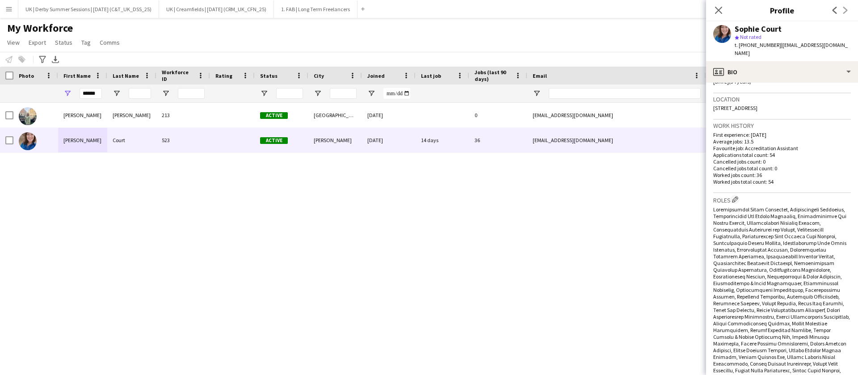
scroll to position [181, 0]
drag, startPoint x: 832, startPoint y: 81, endPoint x: 734, endPoint y: 102, distance: 100.5
click at [734, 102] on div "Location CA7 3EX, 7 south view, Aspatria, Wigton, CA7 3EX" at bounding box center [782, 108] width 138 height 26
copy span "7 south view, Aspatria, Wigton, CA7 3EX"
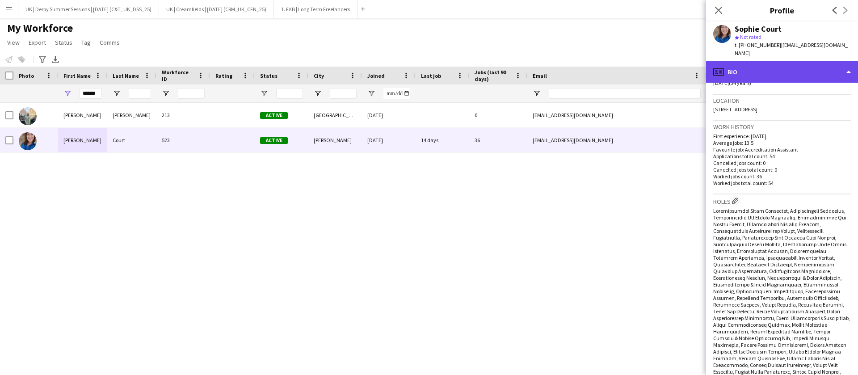
click at [767, 68] on div "profile Bio" at bounding box center [782, 71] width 152 height 21
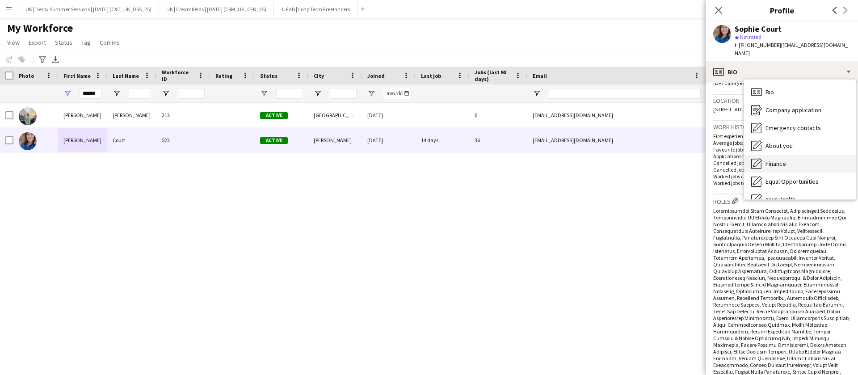
click at [772, 159] on span "Finance" at bounding box center [775, 163] width 21 height 8
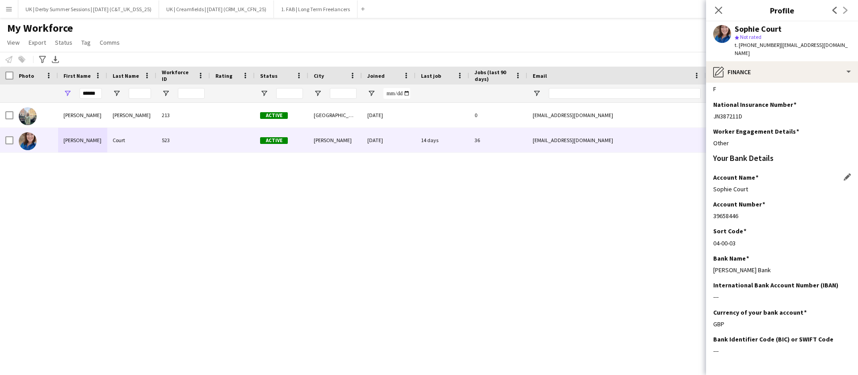
scroll to position [129, 0]
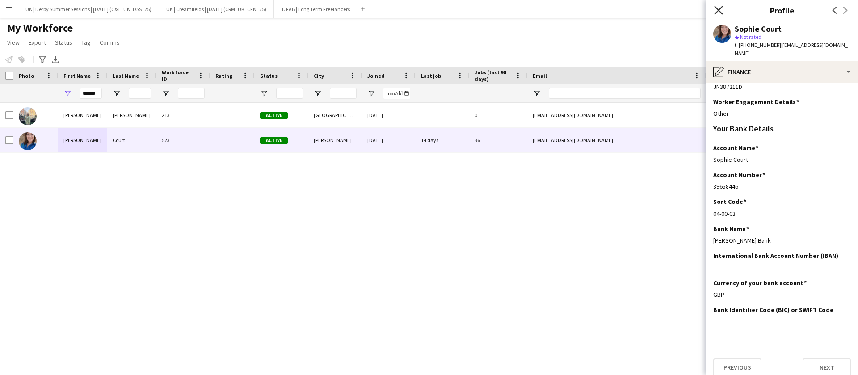
click at [714, 10] on icon "Close pop-in" at bounding box center [718, 10] width 8 height 8
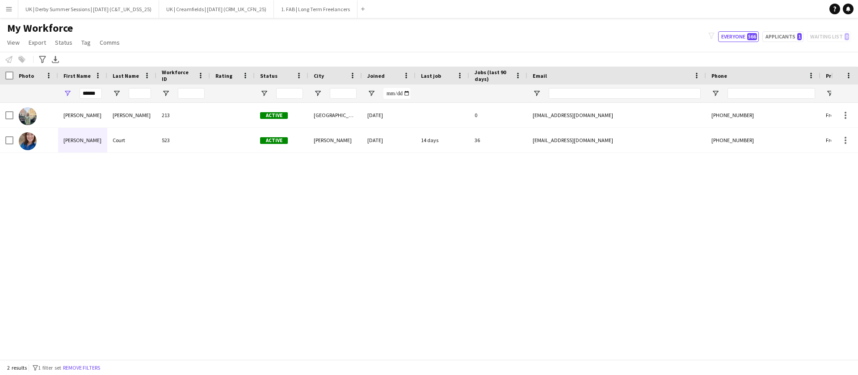
click at [15, 6] on button "Menu" at bounding box center [9, 9] width 18 height 18
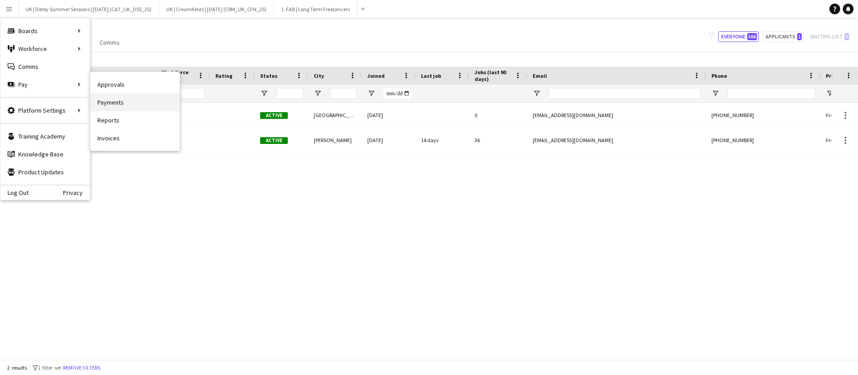
click at [119, 103] on link "Payments" at bounding box center [134, 102] width 89 height 18
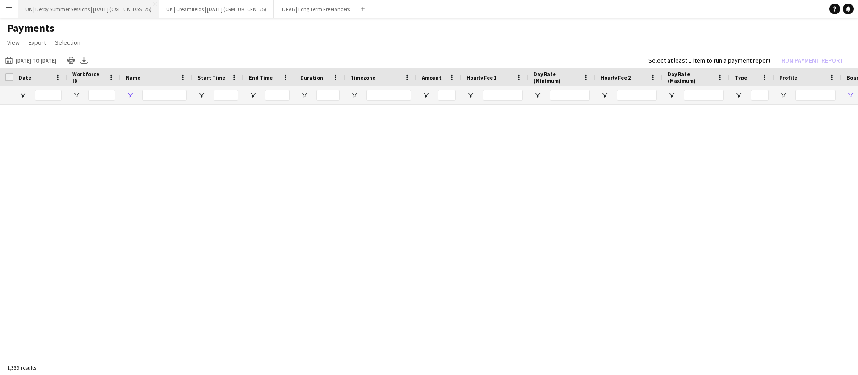
type input "*******"
type input "***"
click at [10, 11] on app-icon "Menu" at bounding box center [8, 8] width 7 height 7
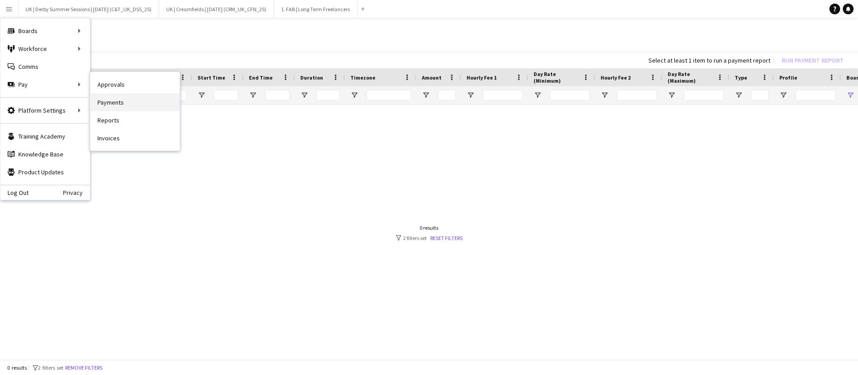
click at [109, 96] on link "Payments" at bounding box center [134, 102] width 89 height 18
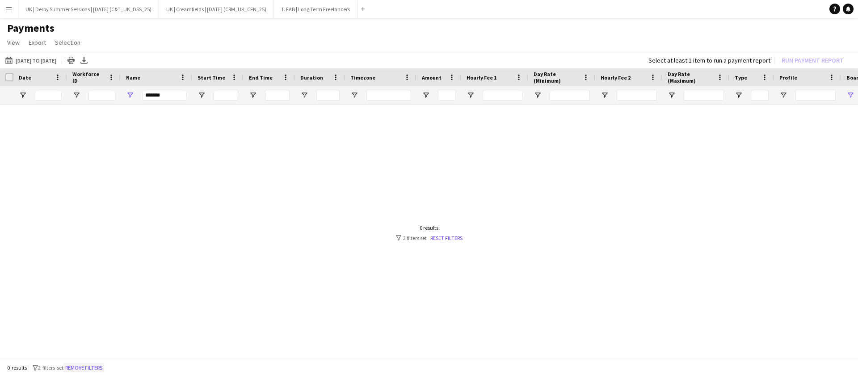
click at [90, 363] on button "Remove filters" at bounding box center [83, 368] width 41 height 10
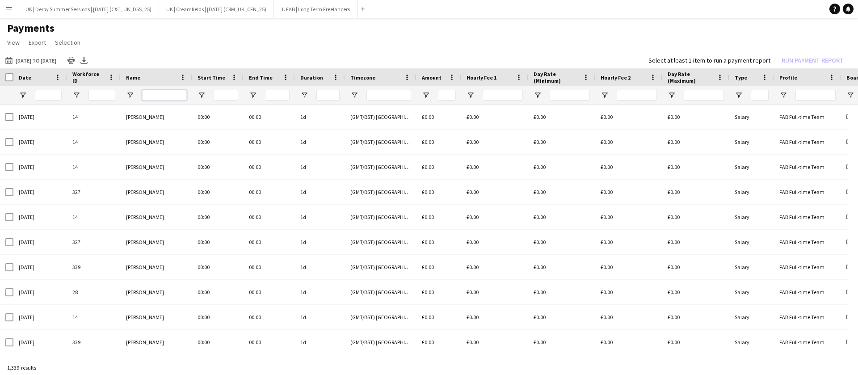
click at [161, 98] on input "Name Filter Input" at bounding box center [164, 95] width 45 height 11
type input "**********"
click at [6, 6] on app-icon "Menu" at bounding box center [8, 8] width 7 height 7
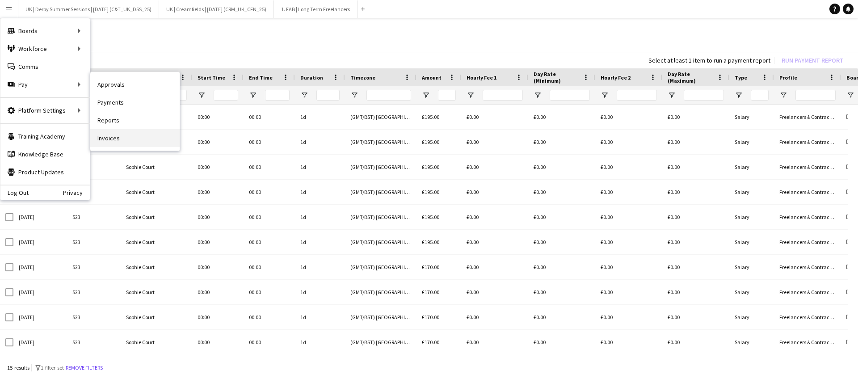
click at [112, 133] on link "Invoices" at bounding box center [134, 138] width 89 height 18
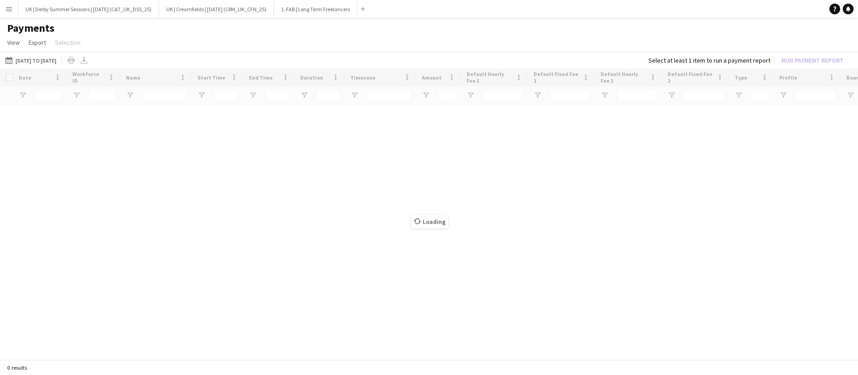
type input "*******"
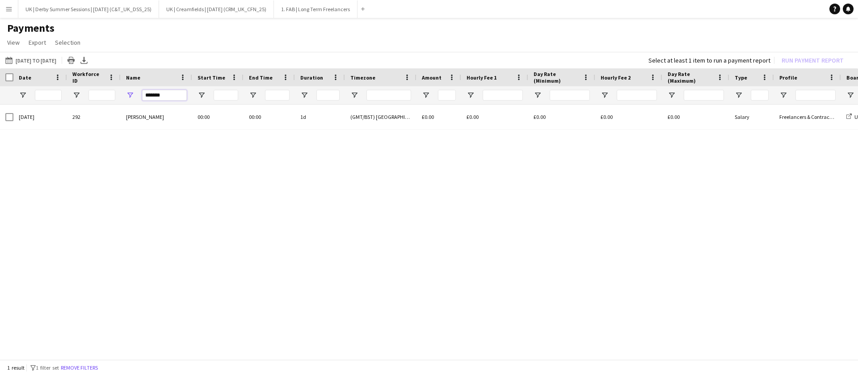
drag, startPoint x: 167, startPoint y: 95, endPoint x: 130, endPoint y: 97, distance: 37.6
click at [130, 97] on div "*******" at bounding box center [156, 95] width 71 height 18
click at [85, 366] on button "Remove filters" at bounding box center [79, 368] width 41 height 10
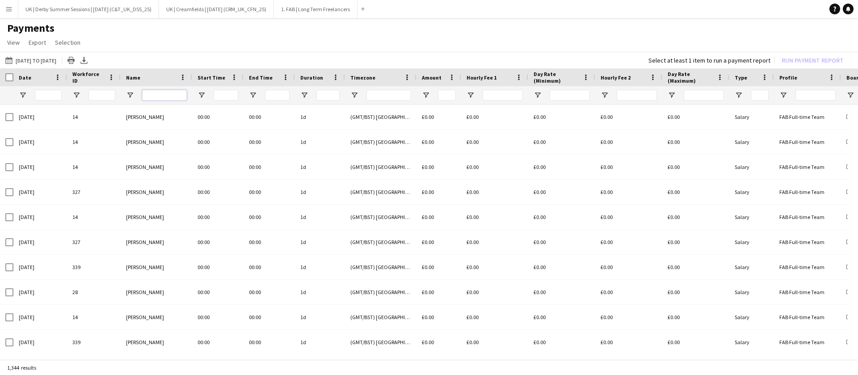
click at [166, 91] on input "Name Filter Input" at bounding box center [164, 95] width 45 height 11
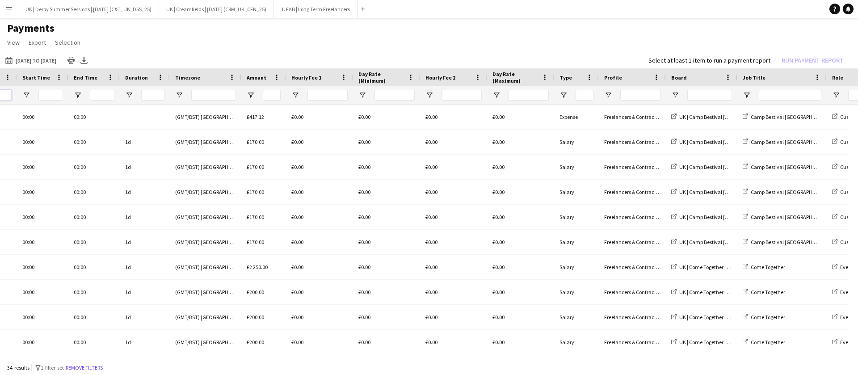
scroll to position [0, 302]
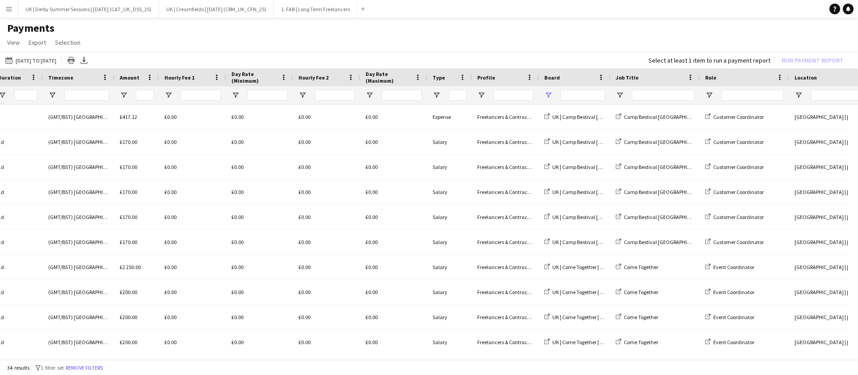
type input "******"
click at [548, 93] on span "Open Filter Menu" at bounding box center [548, 95] width 8 height 8
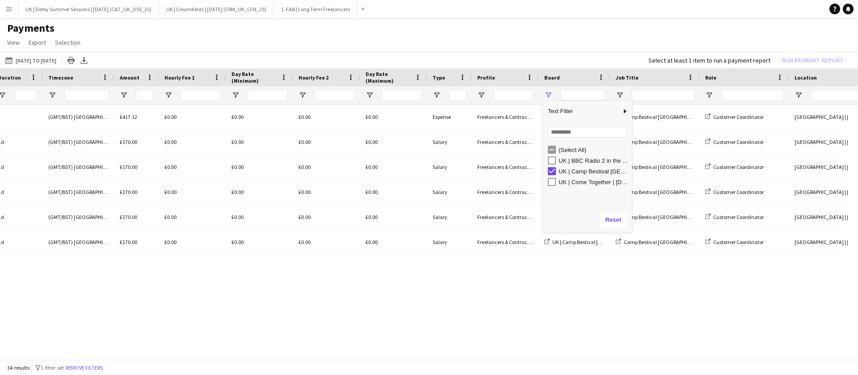
type input "**********"
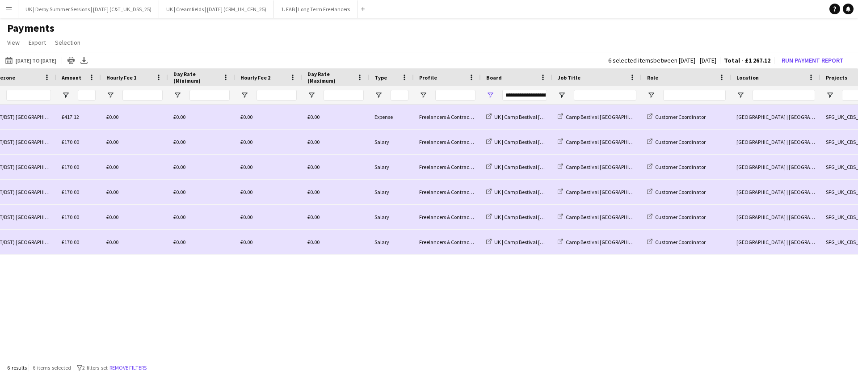
scroll to position [0, 0]
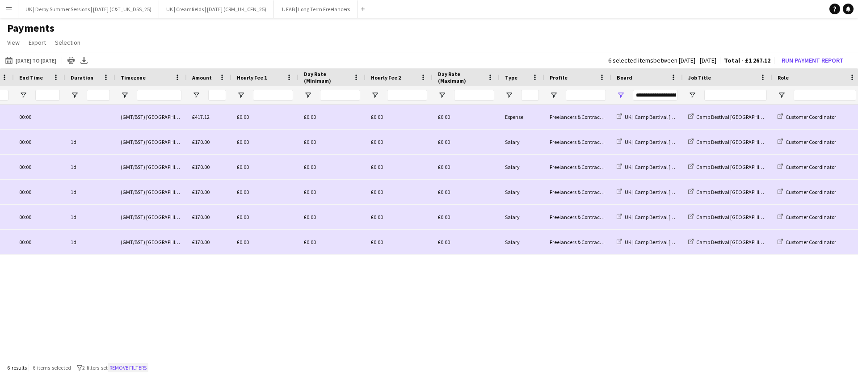
click at [131, 367] on button "Remove filters" at bounding box center [128, 368] width 41 height 10
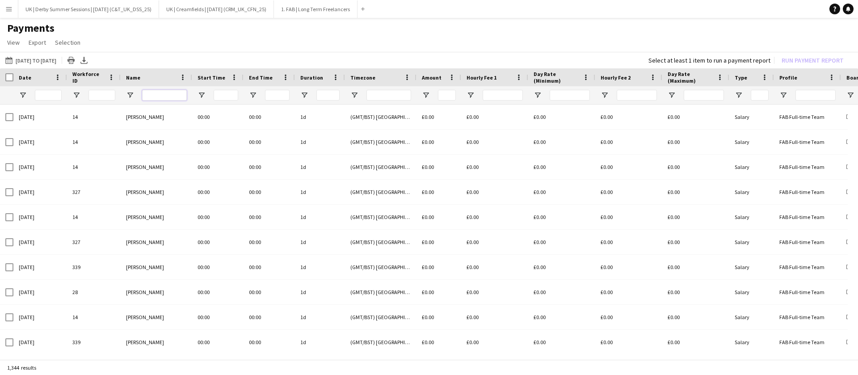
click at [159, 94] on input "Name Filter Input" at bounding box center [164, 95] width 45 height 11
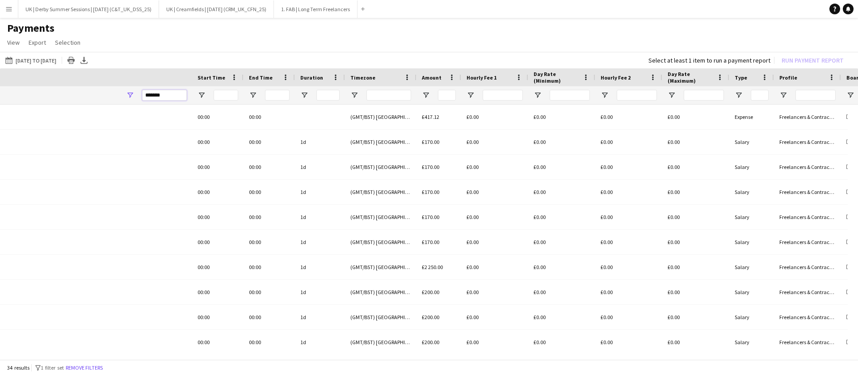
scroll to position [0, 314]
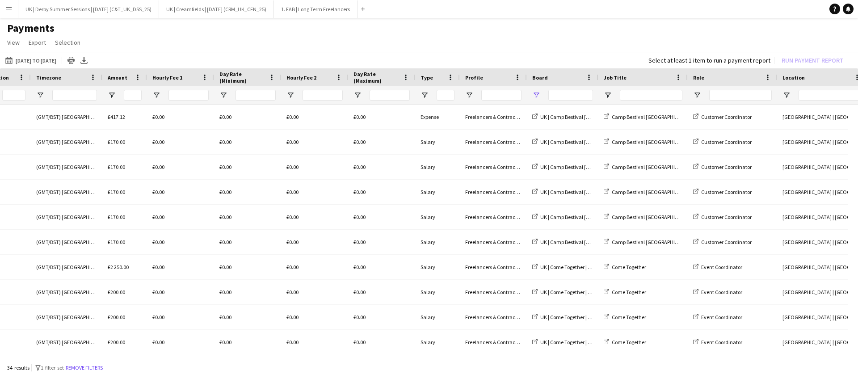
type input "*******"
click at [534, 95] on span "Open Filter Menu" at bounding box center [536, 95] width 8 height 8
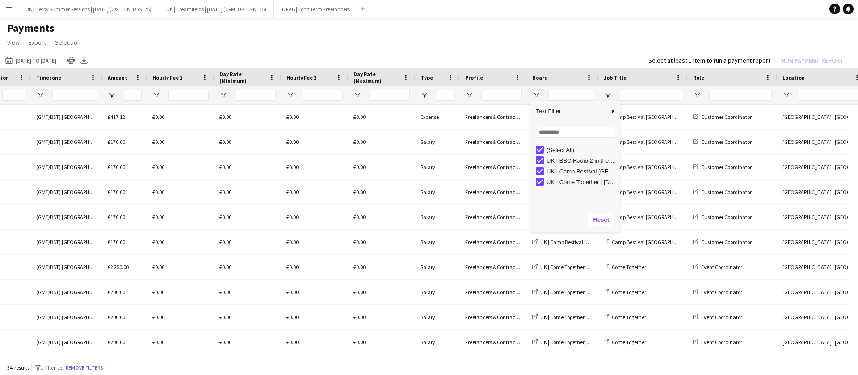
click at [540, 166] on div "UK | Camp Bestival Dorset | Jul 2025 (SFG/ APL_UK_CBS_25)" at bounding box center [577, 171] width 84 height 11
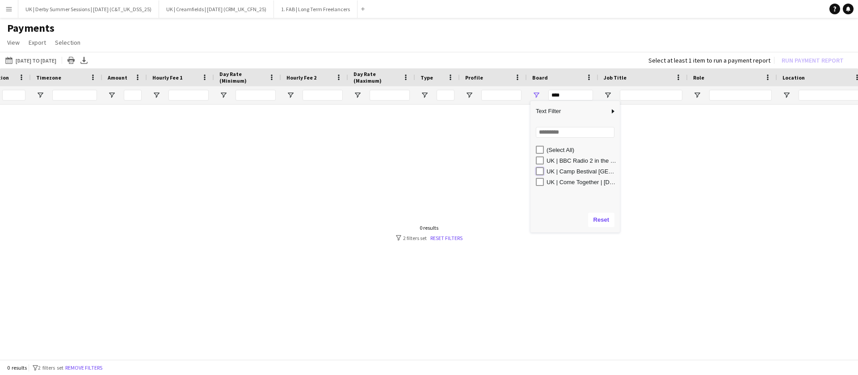
type input "**********"
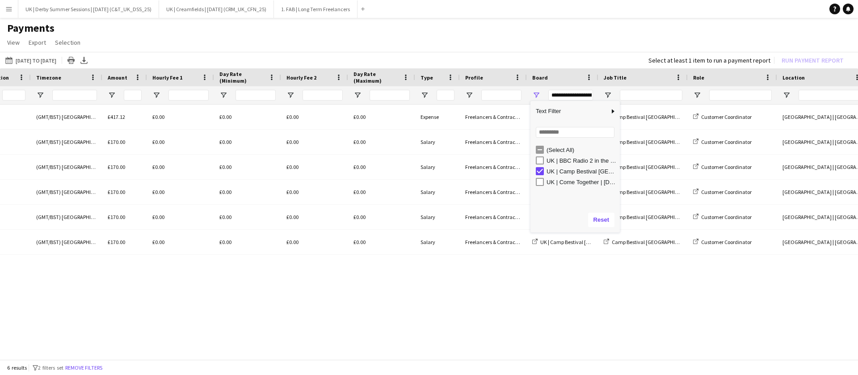
scroll to position [0, 0]
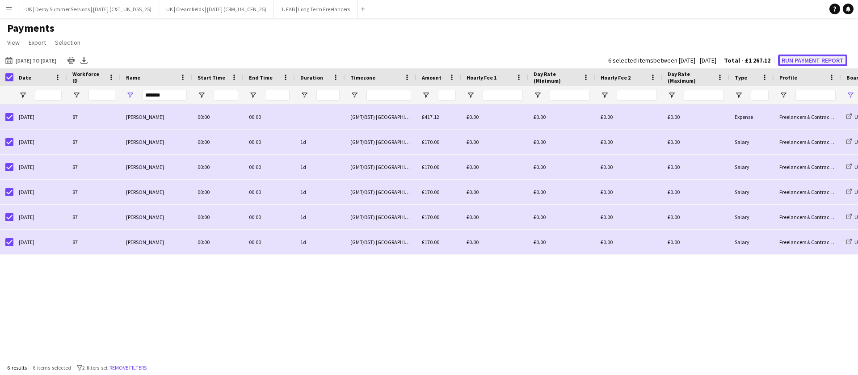
click at [809, 59] on button "Run Payment Report" at bounding box center [812, 60] width 69 height 12
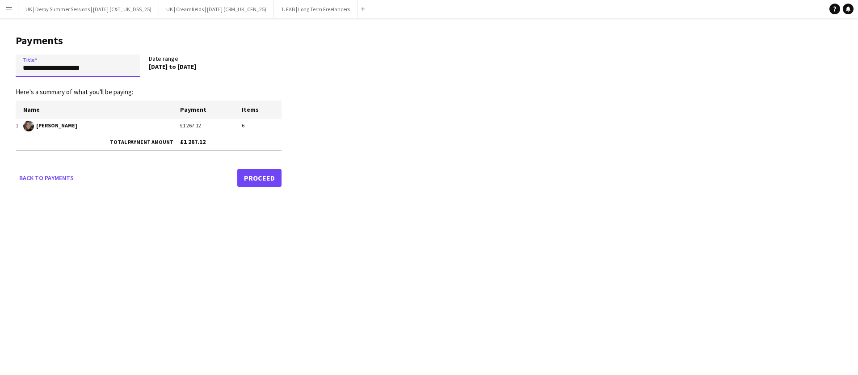
drag, startPoint x: 109, startPoint y: 70, endPoint x: 25, endPoint y: 72, distance: 83.5
click at [0, 71] on main "**********" at bounding box center [145, 109] width 290 height 182
paste input "*****"
drag, startPoint x: 26, startPoint y: 66, endPoint x: 14, endPoint y: 68, distance: 11.8
click at [14, 68] on main "**********" at bounding box center [145, 109] width 290 height 182
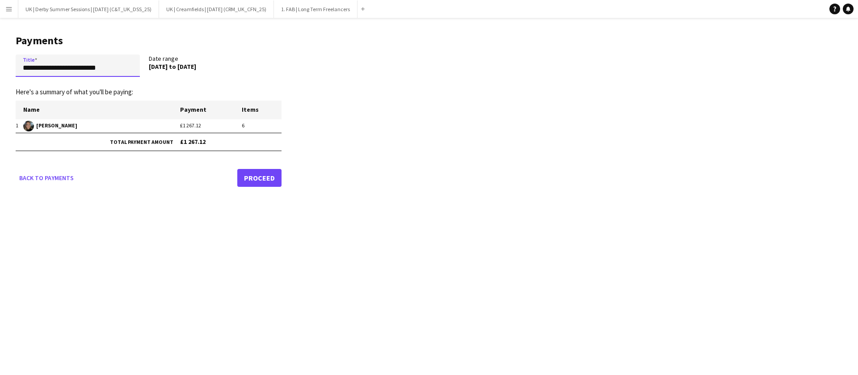
click at [125, 68] on input "**********" at bounding box center [78, 65] width 124 height 22
type input "**********"
click at [265, 173] on link "Proceed" at bounding box center [259, 178] width 44 height 18
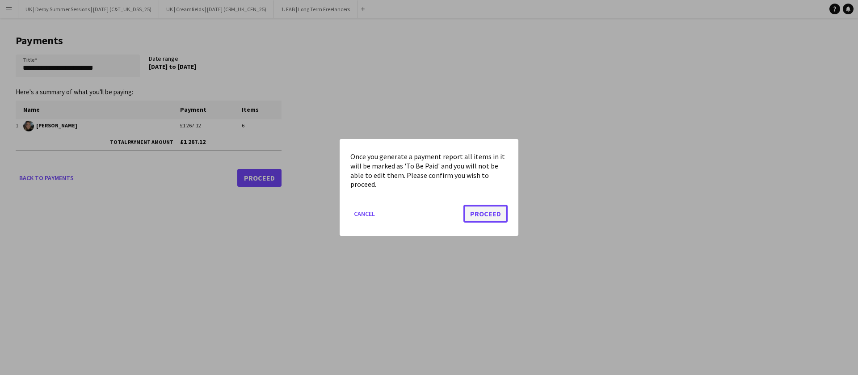
click at [486, 207] on button "Proceed" at bounding box center [485, 214] width 44 height 18
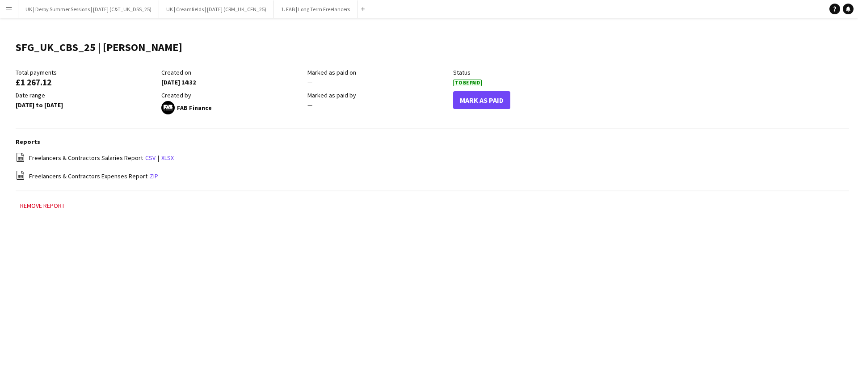
click at [4, 4] on button "Menu" at bounding box center [9, 9] width 18 height 18
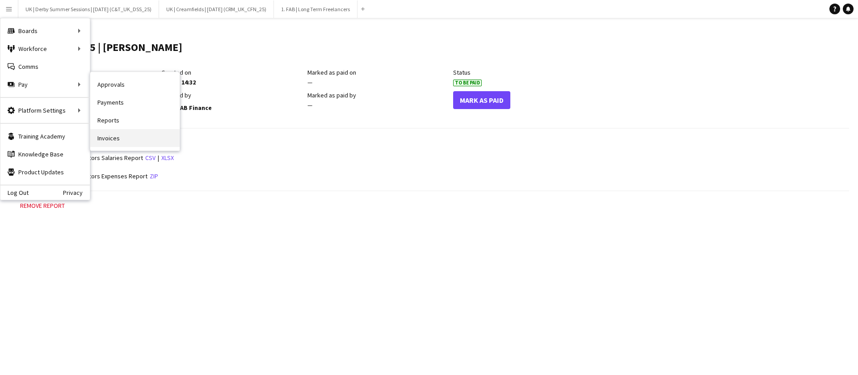
click at [118, 136] on link "Invoices" at bounding box center [134, 138] width 89 height 18
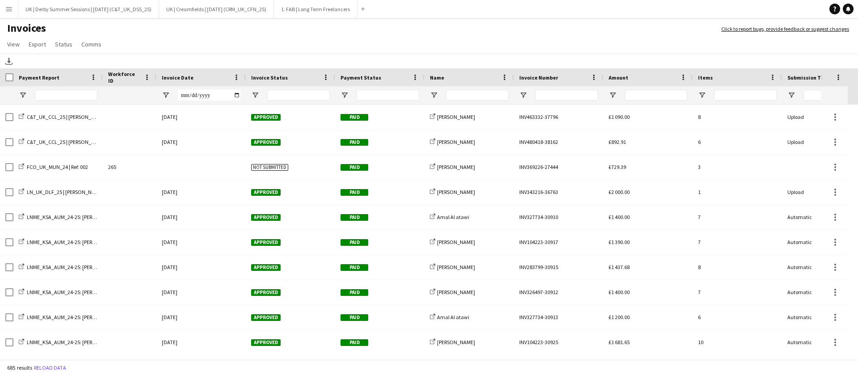
click at [237, 72] on div "Invoice Date" at bounding box center [201, 77] width 79 height 18
click at [236, 72] on div "Invoice Date" at bounding box center [201, 77] width 79 height 18
click at [236, 76] on span at bounding box center [236, 77] width 8 height 8
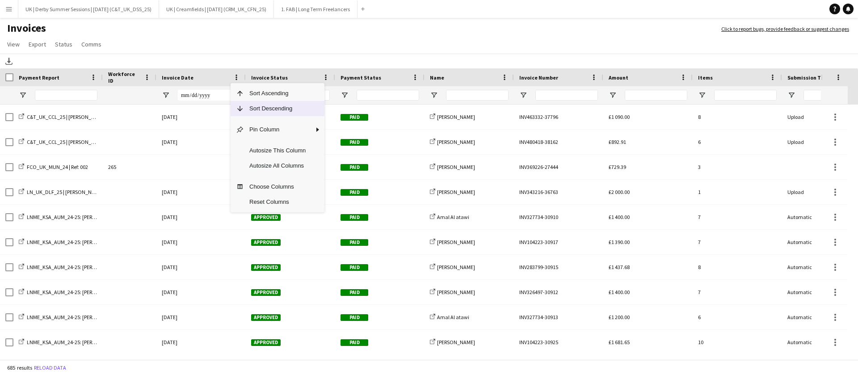
click at [248, 108] on span "Sort Descending" at bounding box center [277, 108] width 67 height 15
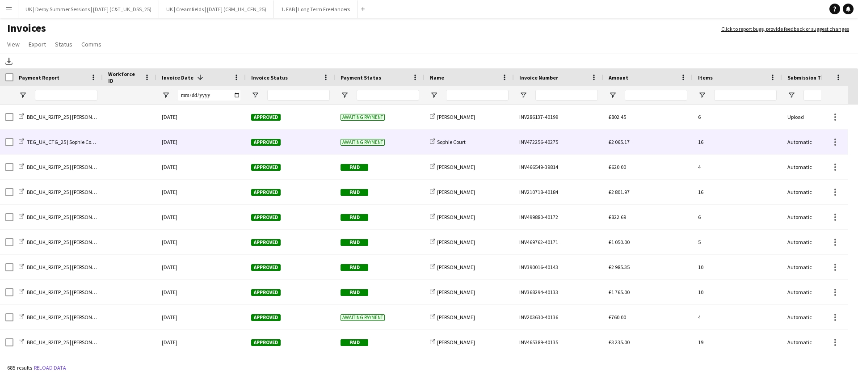
click at [219, 141] on div "[DATE]" at bounding box center [200, 142] width 89 height 25
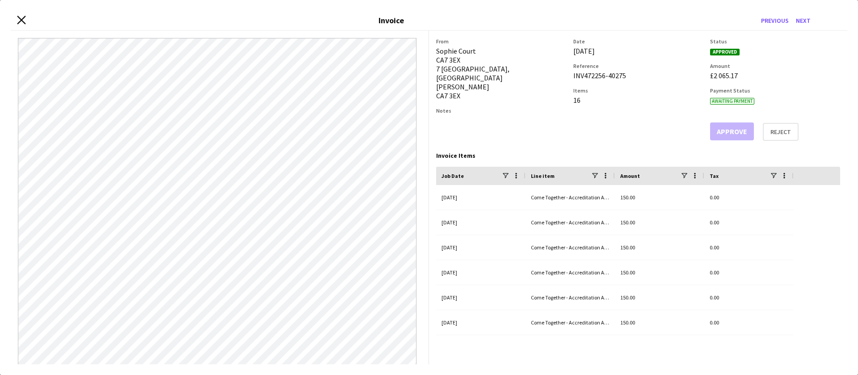
click at [25, 21] on icon "Close invoice dialog" at bounding box center [21, 20] width 8 height 8
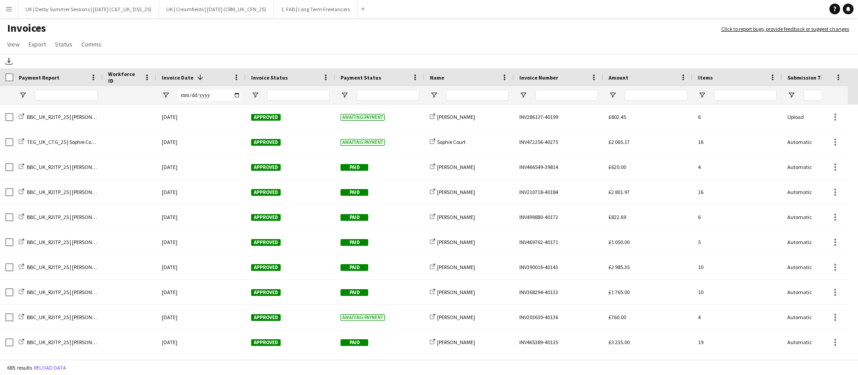
click at [11, 13] on button "Menu" at bounding box center [9, 9] width 18 height 18
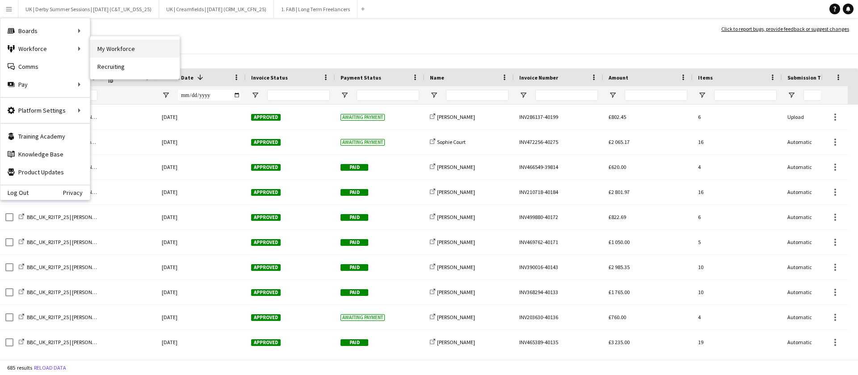
click at [122, 48] on link "My Workforce" at bounding box center [134, 49] width 89 height 18
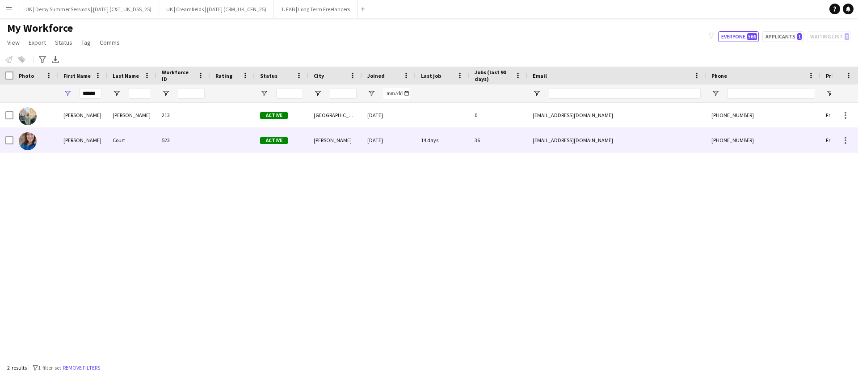
click at [124, 141] on div "Court" at bounding box center [131, 140] width 49 height 25
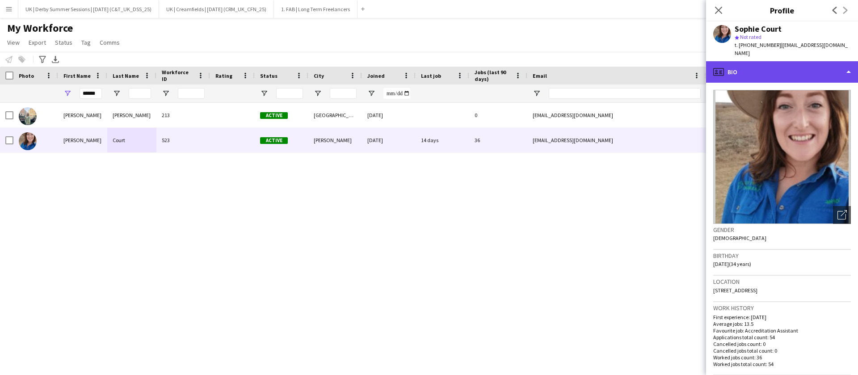
click at [771, 73] on div "profile Bio" at bounding box center [782, 71] width 152 height 21
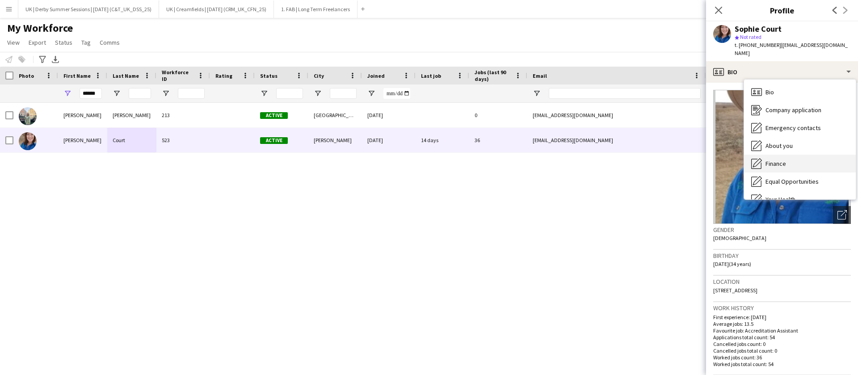
click at [782, 161] on div "Finance Finance" at bounding box center [800, 164] width 112 height 18
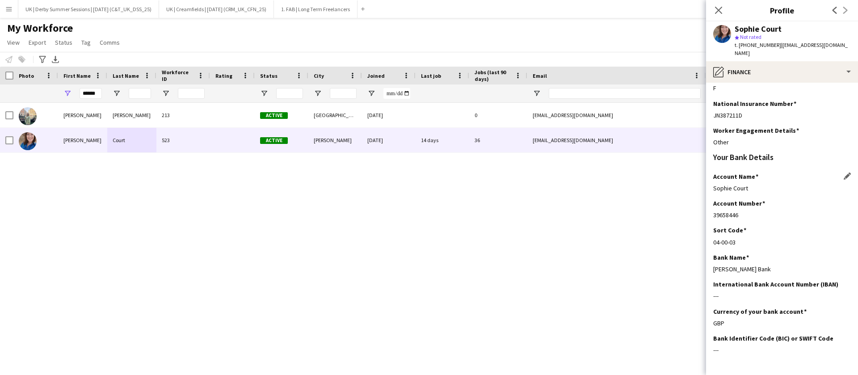
scroll to position [129, 0]
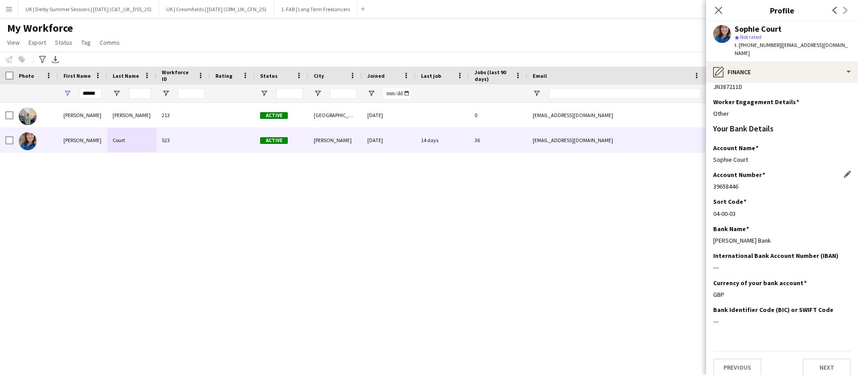
drag, startPoint x: 713, startPoint y: 180, endPoint x: 748, endPoint y: 179, distance: 34.8
click at [748, 182] on div "39658446" at bounding box center [782, 186] width 138 height 8
copy div "39658446"
drag, startPoint x: 715, startPoint y: 205, endPoint x: 746, endPoint y: 204, distance: 31.3
click at [746, 209] on div "04-00-03" at bounding box center [782, 213] width 138 height 8
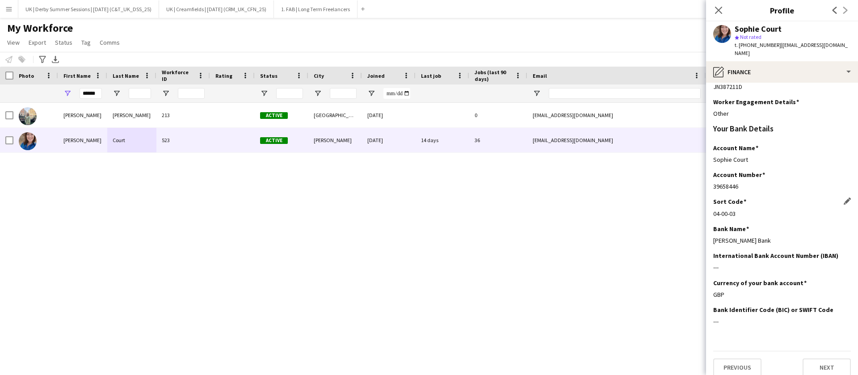
copy div "04-00-03"
drag, startPoint x: 721, startPoint y: 13, endPoint x: 479, endPoint y: 77, distance: 250.8
click at [720, 12] on icon at bounding box center [718, 10] width 7 height 7
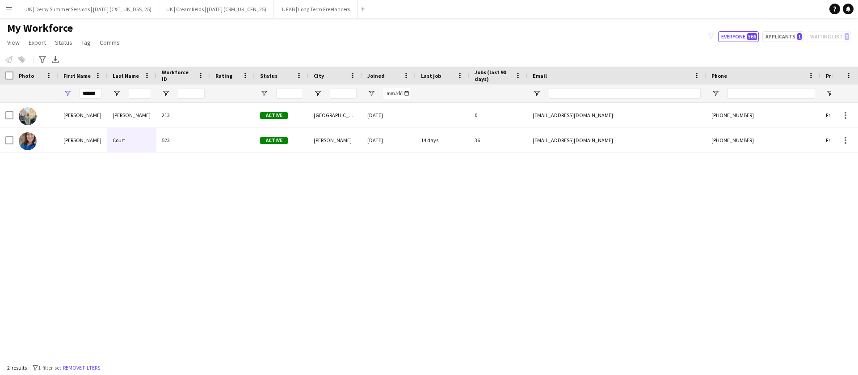
click at [85, 366] on button "Remove filters" at bounding box center [81, 368] width 41 height 10
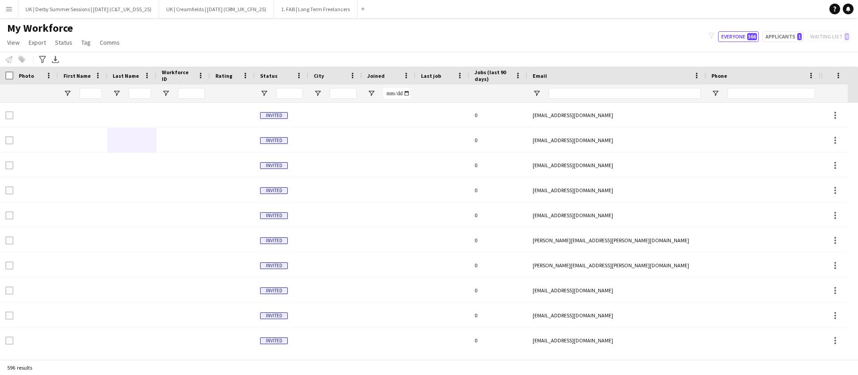
click at [6, 9] on app-icon "Menu" at bounding box center [8, 8] width 7 height 7
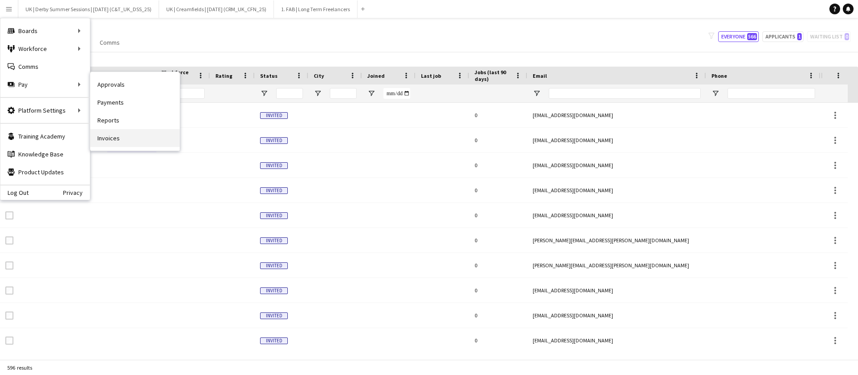
click at [117, 141] on link "Invoices" at bounding box center [134, 138] width 89 height 18
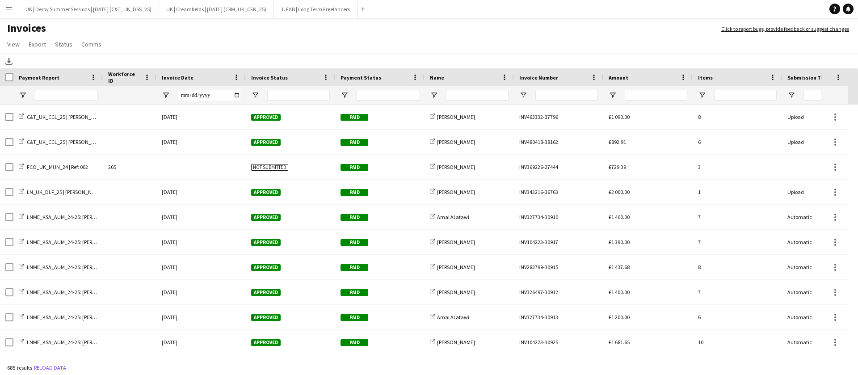
click at [237, 78] on span at bounding box center [236, 77] width 8 height 8
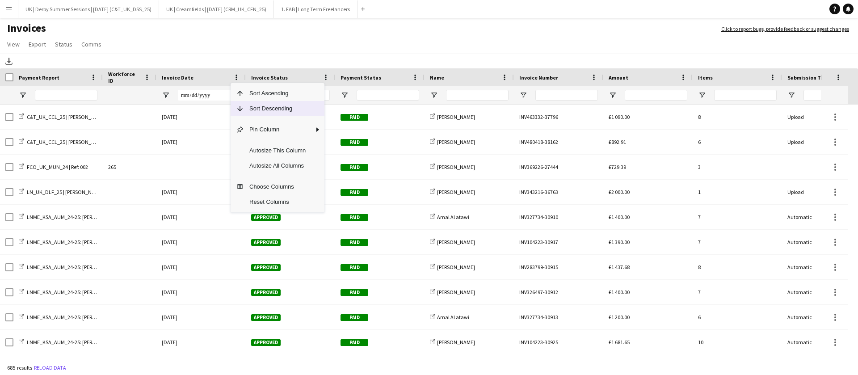
click at [251, 104] on span "Sort Descending" at bounding box center [277, 108] width 67 height 15
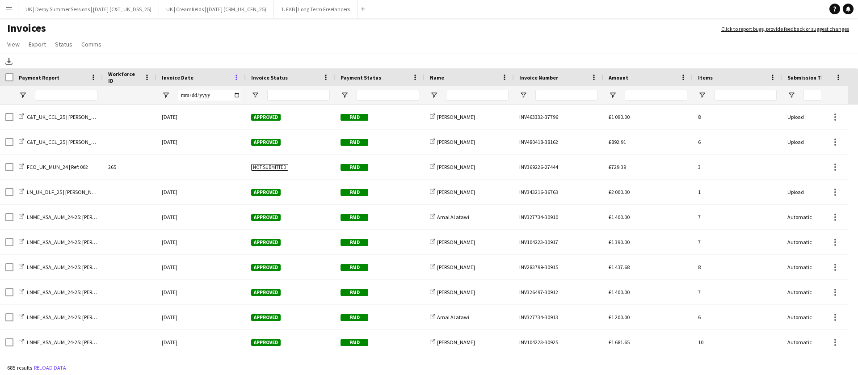
click at [234, 75] on span at bounding box center [236, 77] width 8 height 8
click at [234, 77] on span at bounding box center [236, 77] width 8 height 8
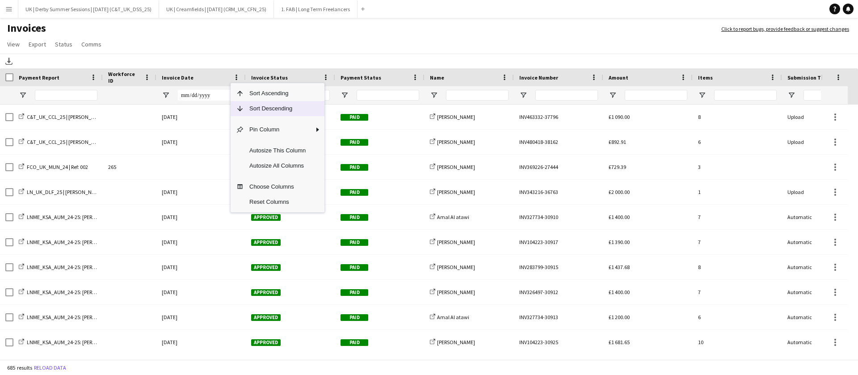
click at [264, 109] on span "Sort Descending" at bounding box center [277, 108] width 67 height 15
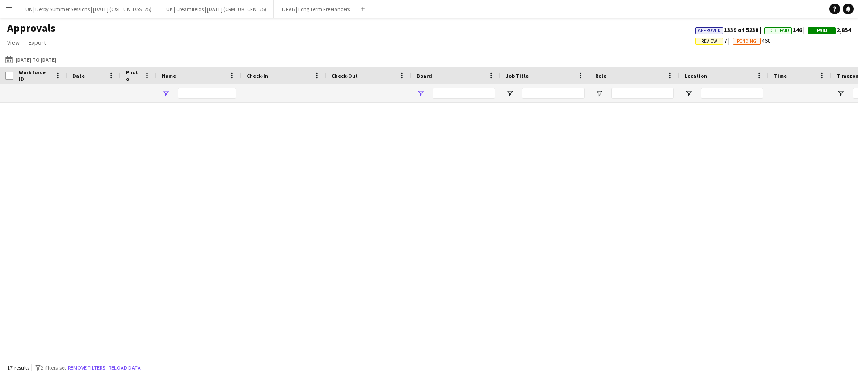
type input "**********"
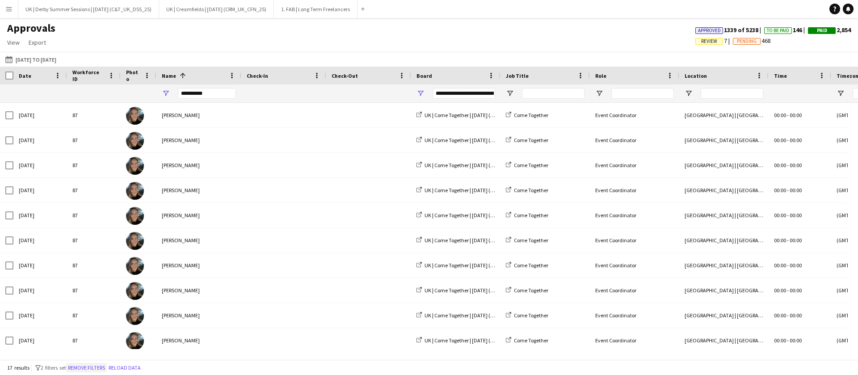
click at [96, 365] on button "Remove filters" at bounding box center [86, 368] width 41 height 10
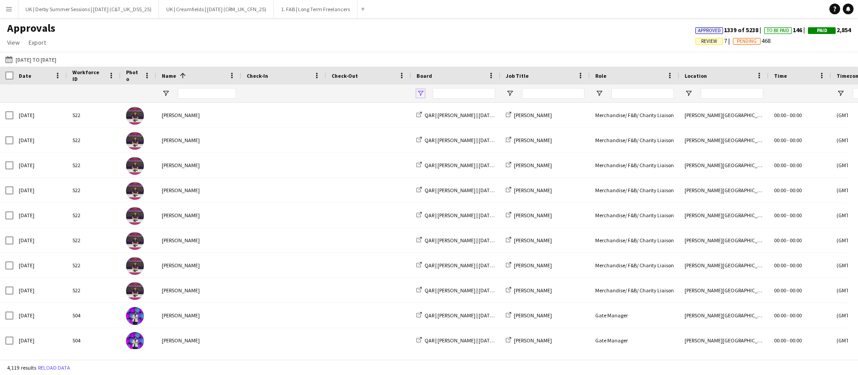
click at [422, 93] on span "Open Filter Menu" at bounding box center [420, 93] width 8 height 8
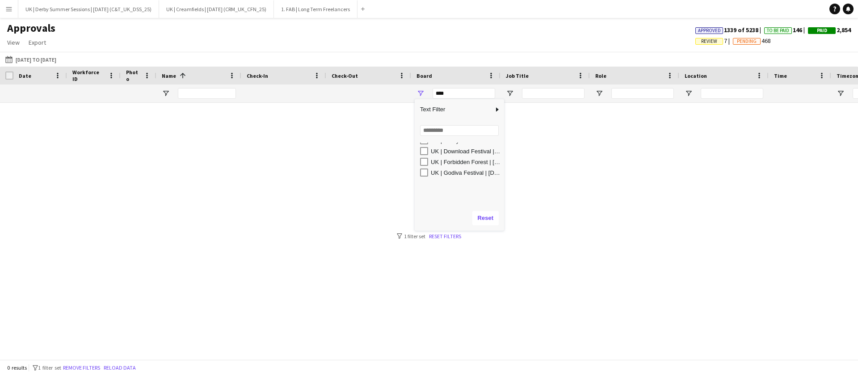
scroll to position [172, 0]
type input "**********"
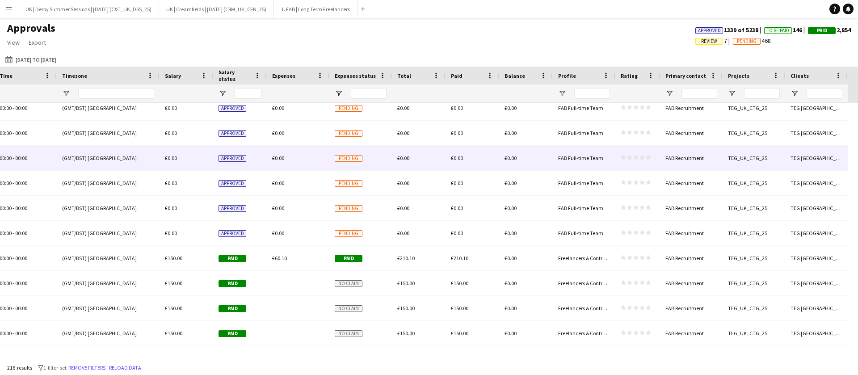
scroll to position [201, 0]
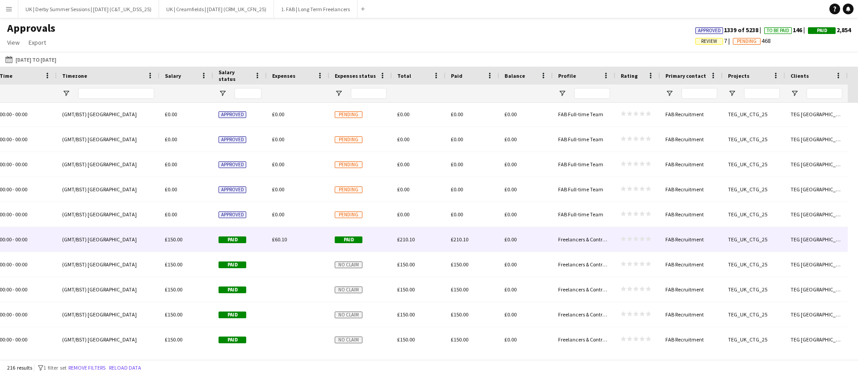
click at [280, 242] on span "£60.10" at bounding box center [279, 239] width 15 height 7
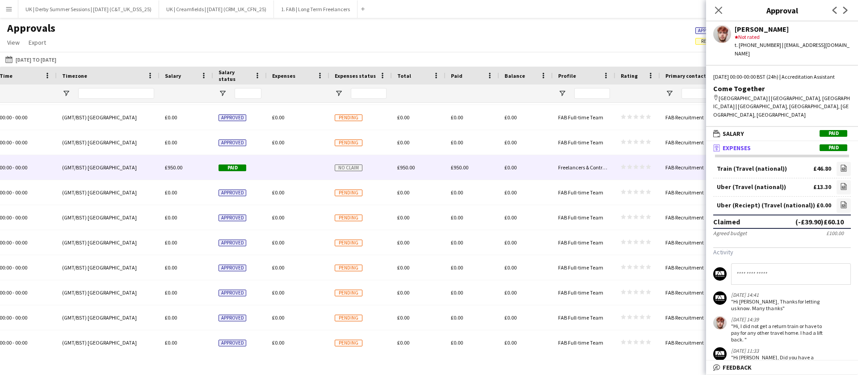
scroll to position [0, 0]
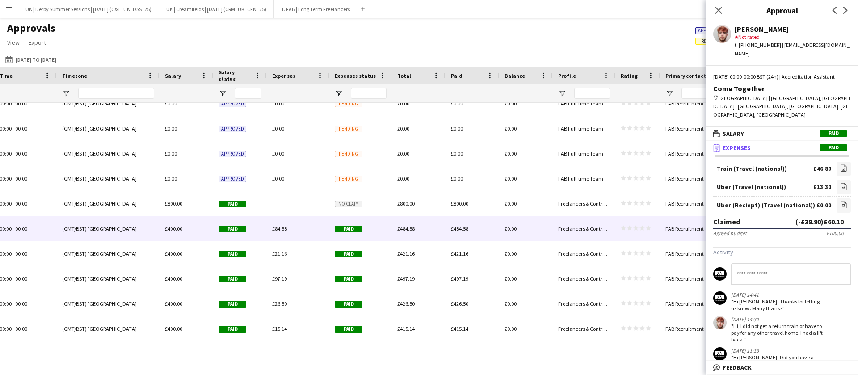
click at [288, 223] on div "£84.58" at bounding box center [298, 228] width 63 height 25
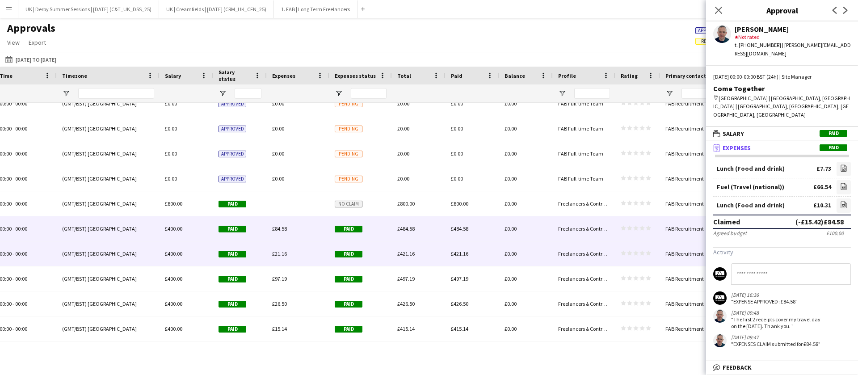
click at [280, 251] on span "£21.16" at bounding box center [279, 253] width 15 height 7
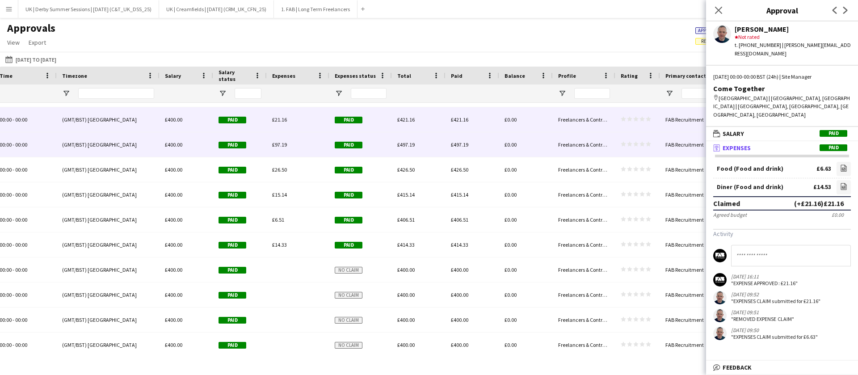
click at [298, 149] on div "£97.19" at bounding box center [298, 144] width 63 height 25
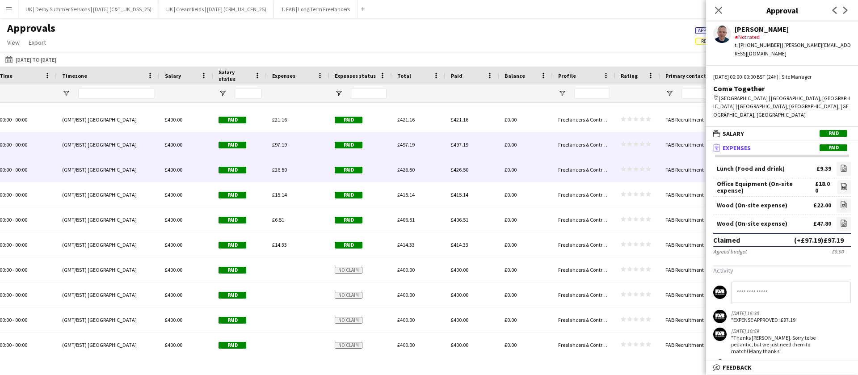
click at [297, 167] on div "£26.50" at bounding box center [298, 169] width 63 height 25
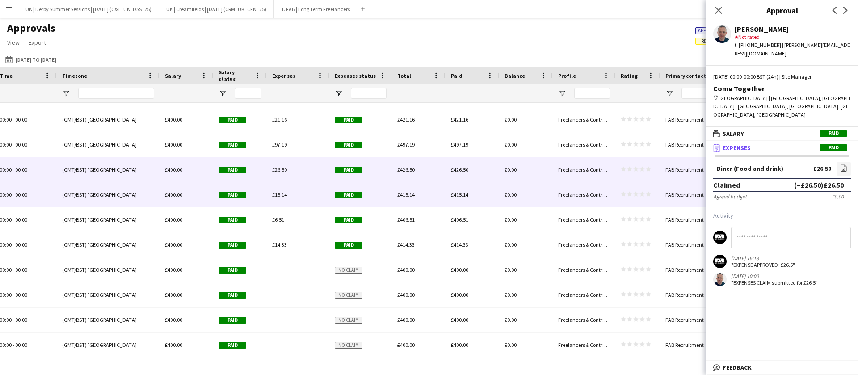
click at [293, 201] on div "£15.14" at bounding box center [298, 194] width 63 height 25
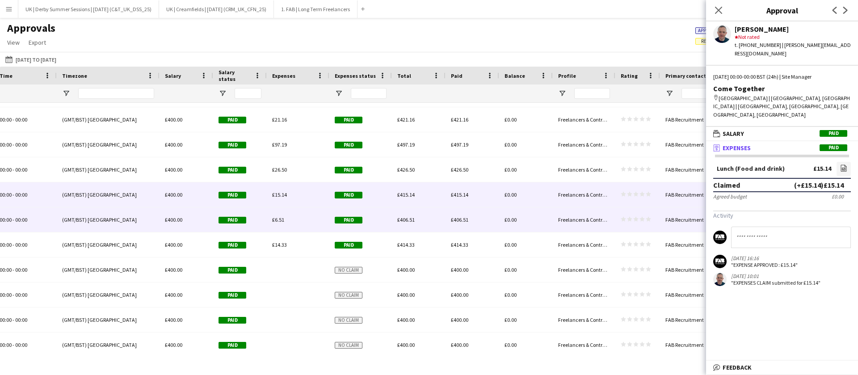
click at [290, 222] on div "£6.51" at bounding box center [298, 219] width 63 height 25
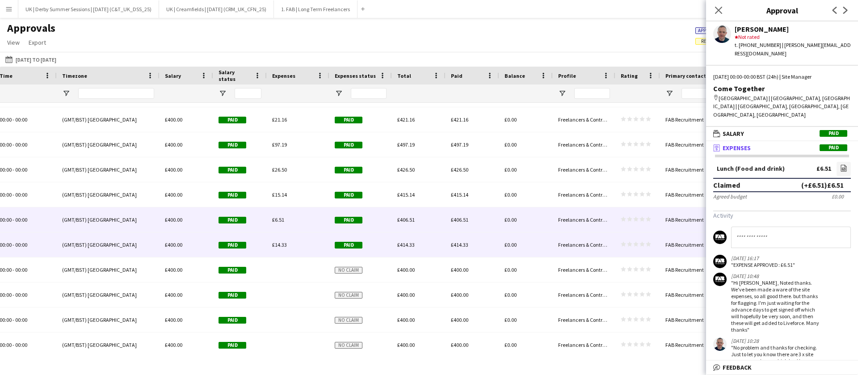
click at [287, 242] on div "£14.33" at bounding box center [298, 244] width 63 height 25
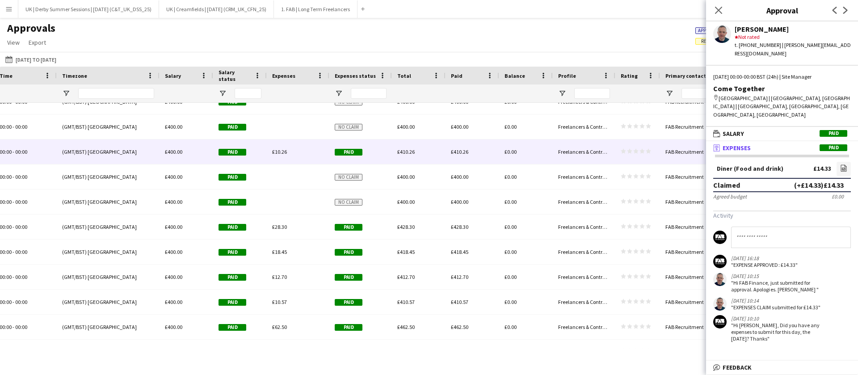
click at [298, 151] on div "£10.26" at bounding box center [298, 151] width 63 height 25
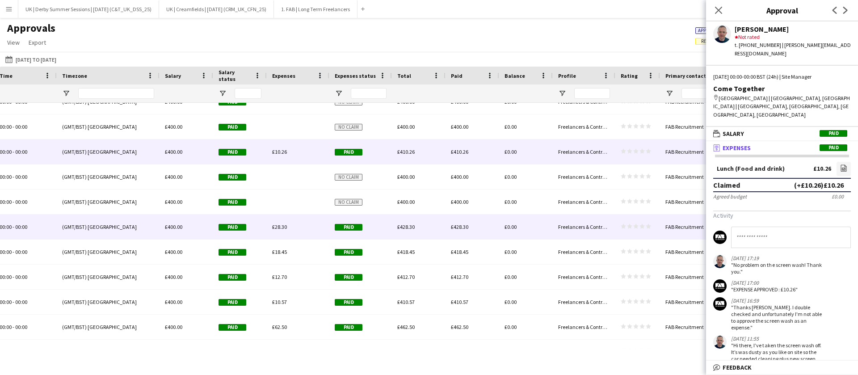
click at [289, 227] on div "£28.30" at bounding box center [298, 226] width 63 height 25
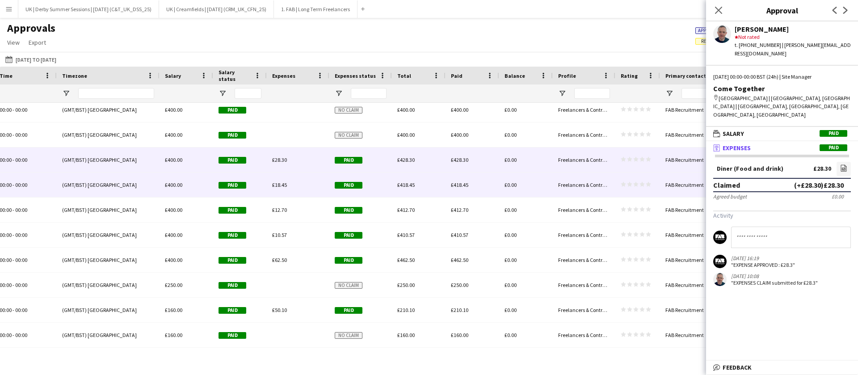
click at [287, 182] on div "£18.45" at bounding box center [298, 184] width 63 height 25
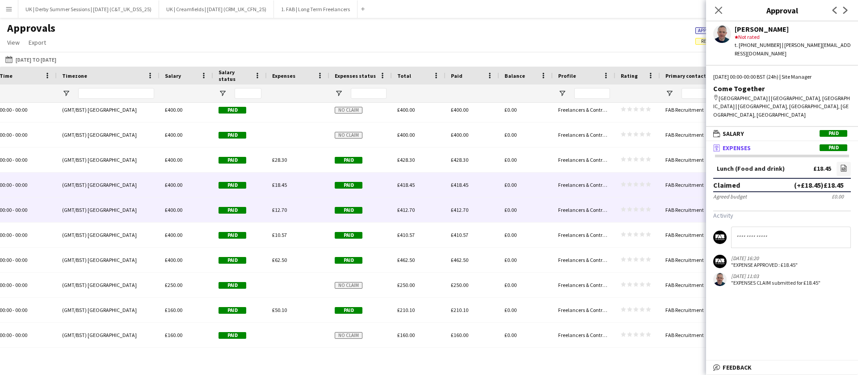
click at [287, 209] on div "£12.70" at bounding box center [298, 209] width 63 height 25
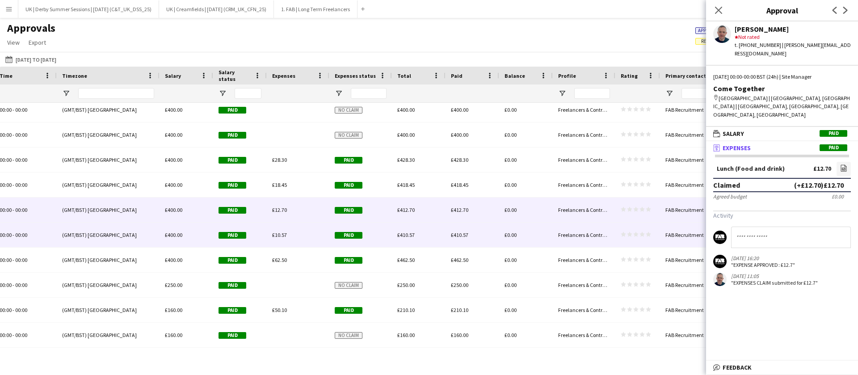
click at [282, 234] on span "£10.57" at bounding box center [279, 234] width 15 height 7
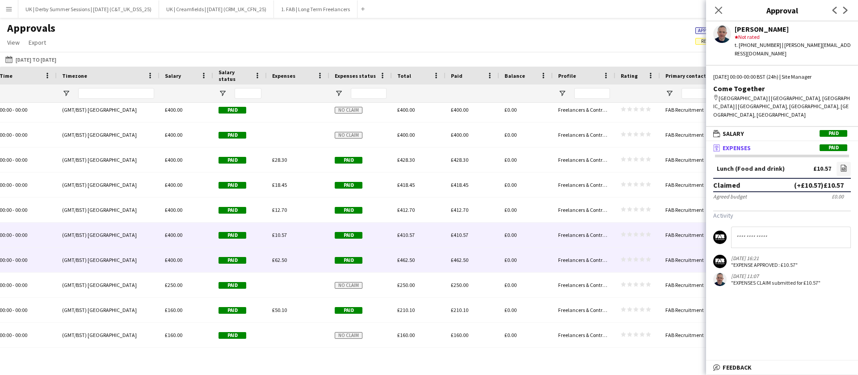
click at [284, 259] on span "£62.50" at bounding box center [279, 259] width 15 height 7
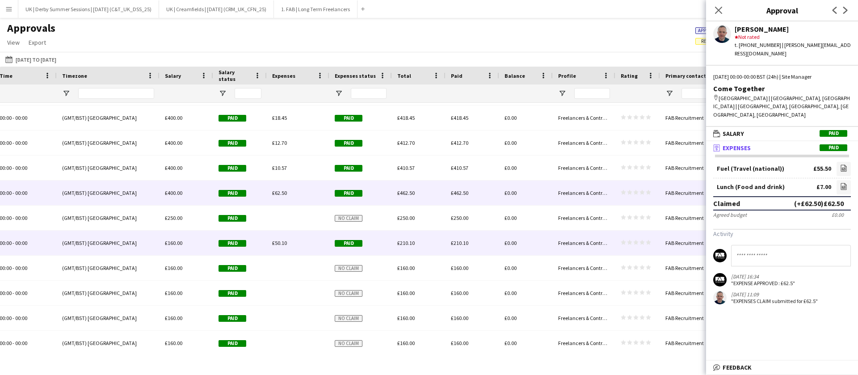
click at [278, 238] on div "£50.10" at bounding box center [298, 242] width 63 height 25
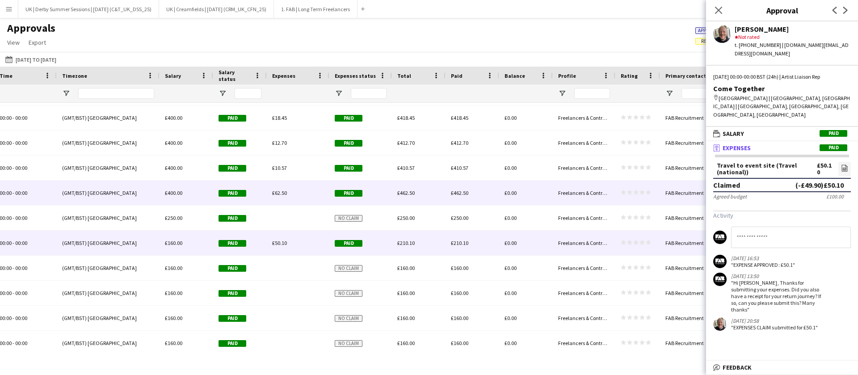
click at [293, 192] on div "£62.50" at bounding box center [298, 192] width 63 height 25
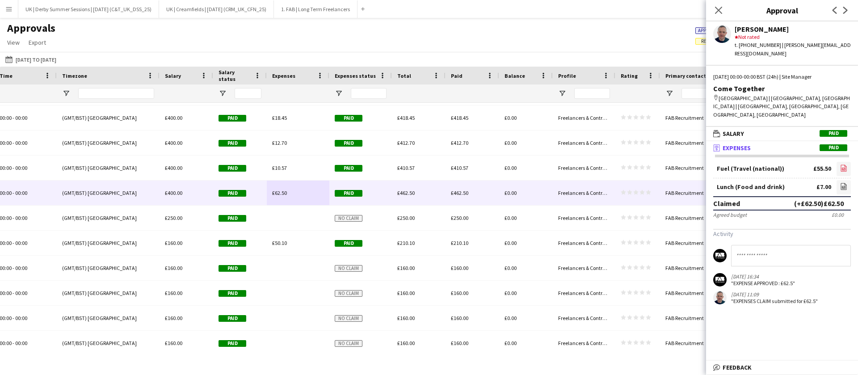
click at [841, 167] on icon at bounding box center [843, 168] width 4 height 3
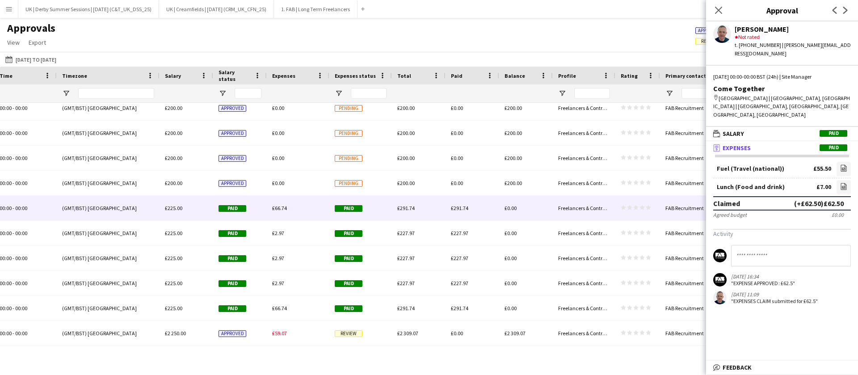
click at [283, 205] on span "£66.74" at bounding box center [279, 208] width 15 height 7
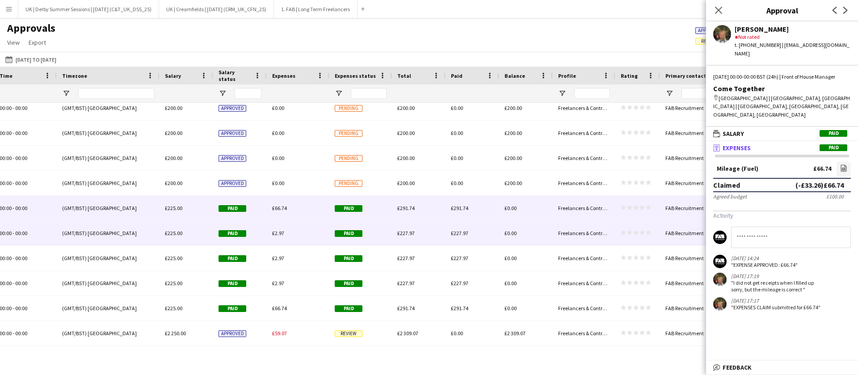
click at [280, 232] on span "£2.97" at bounding box center [278, 233] width 12 height 7
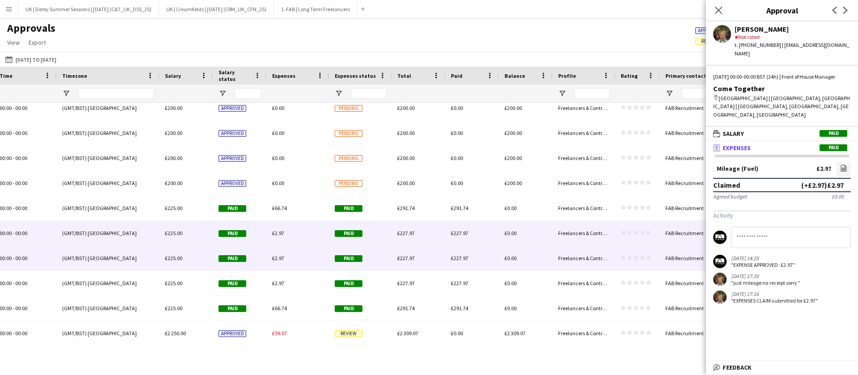
click at [281, 252] on div "£2.97" at bounding box center [298, 258] width 63 height 25
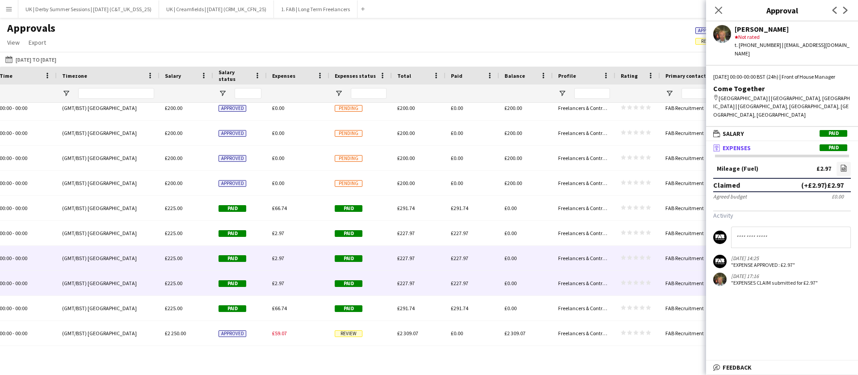
click at [285, 276] on div "£2.97" at bounding box center [298, 283] width 63 height 25
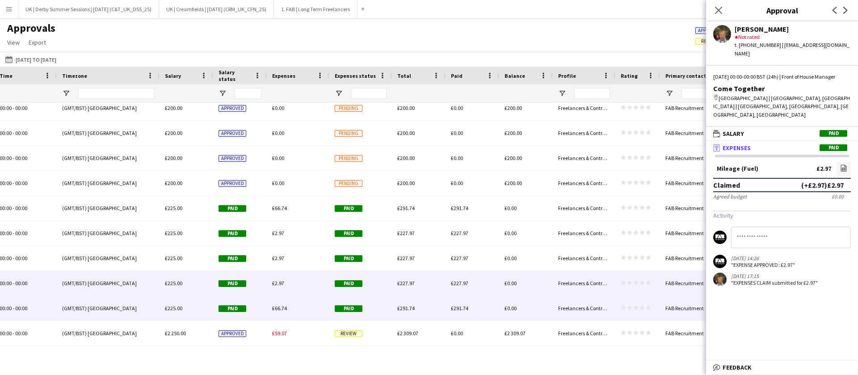
click at [286, 300] on div "£66.74" at bounding box center [298, 308] width 63 height 25
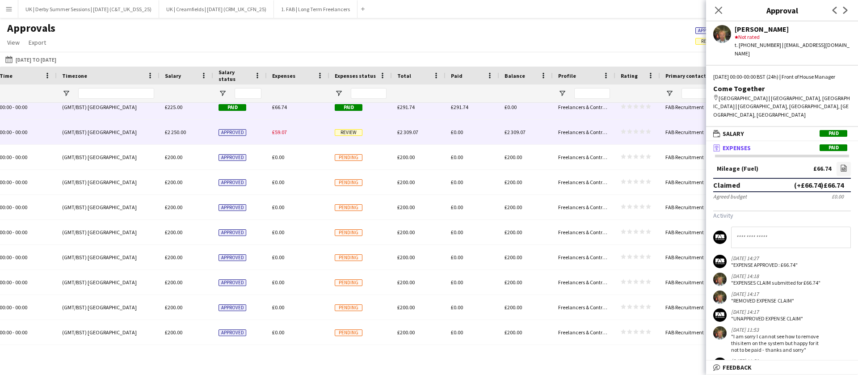
click at [301, 135] on div "£59.07" at bounding box center [298, 132] width 63 height 25
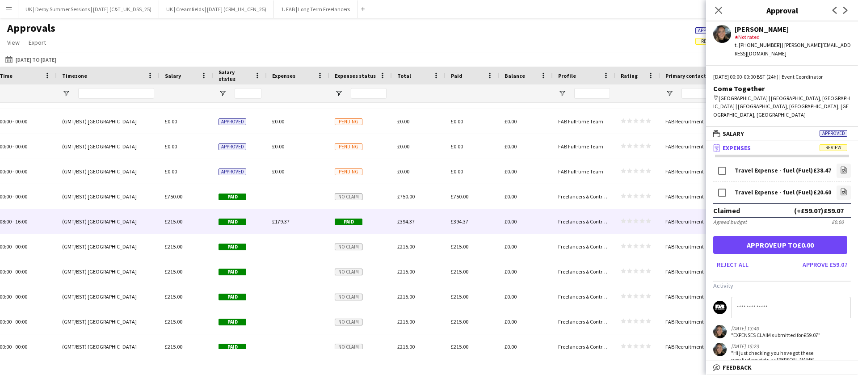
click at [283, 212] on div "£179.37" at bounding box center [298, 221] width 63 height 25
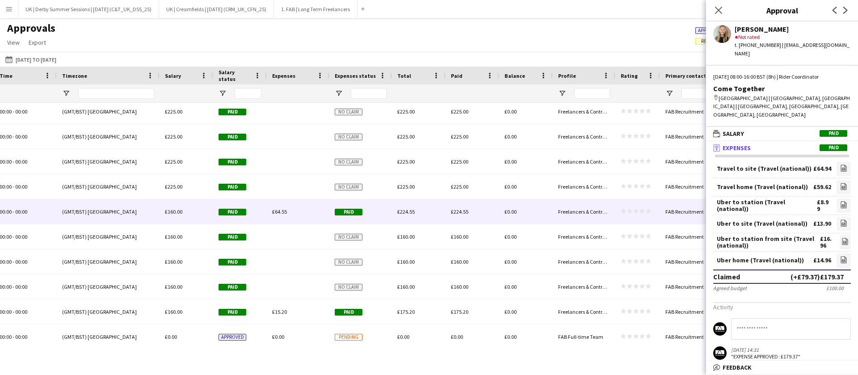
click at [286, 204] on div "£64.55" at bounding box center [298, 211] width 63 height 25
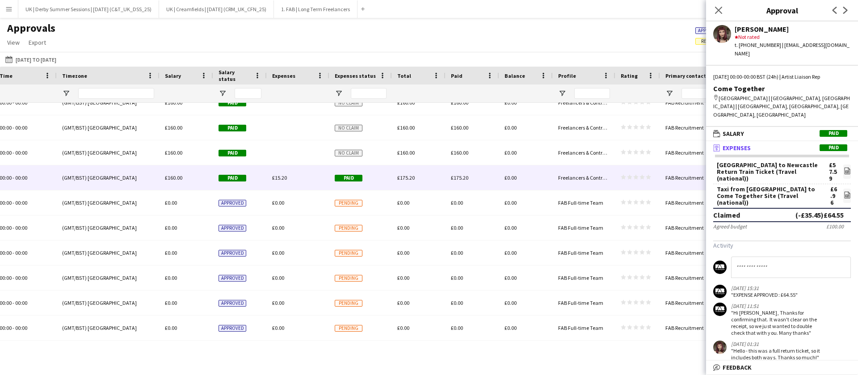
click at [288, 179] on div "£15.20" at bounding box center [298, 177] width 63 height 25
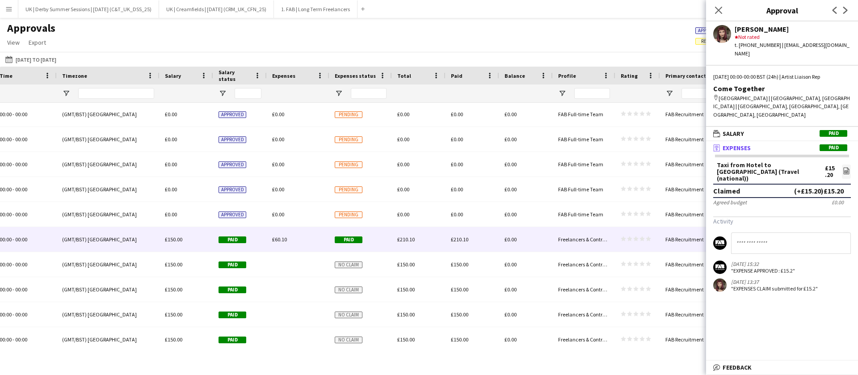
click at [284, 244] on div "£60.10" at bounding box center [298, 239] width 63 height 25
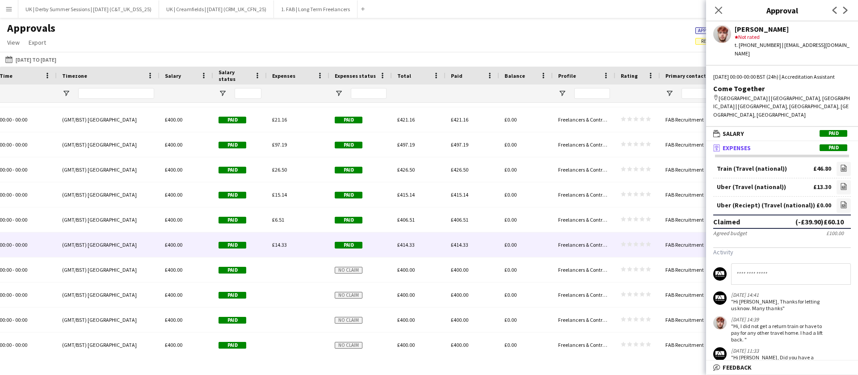
click at [272, 239] on div "£14.33" at bounding box center [298, 244] width 63 height 25
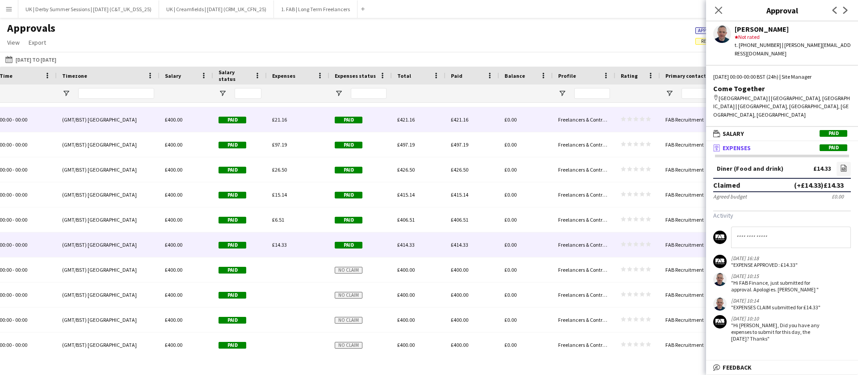
click at [293, 125] on div "£21.16" at bounding box center [298, 119] width 63 height 25
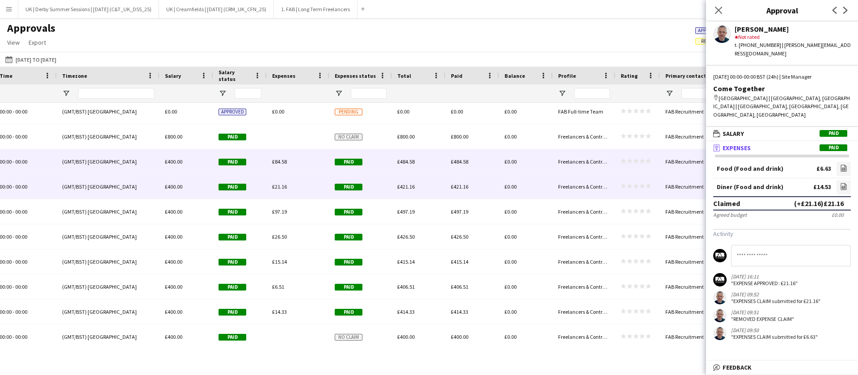
click at [301, 160] on div "£84.58" at bounding box center [298, 161] width 63 height 25
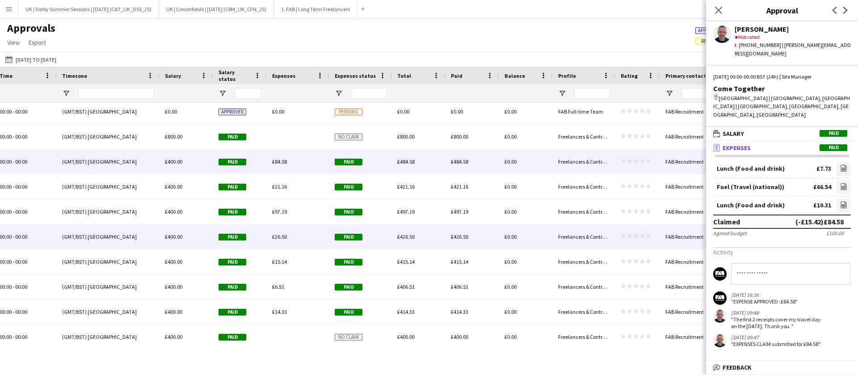
click at [277, 238] on span "£26.50" at bounding box center [279, 236] width 15 height 7
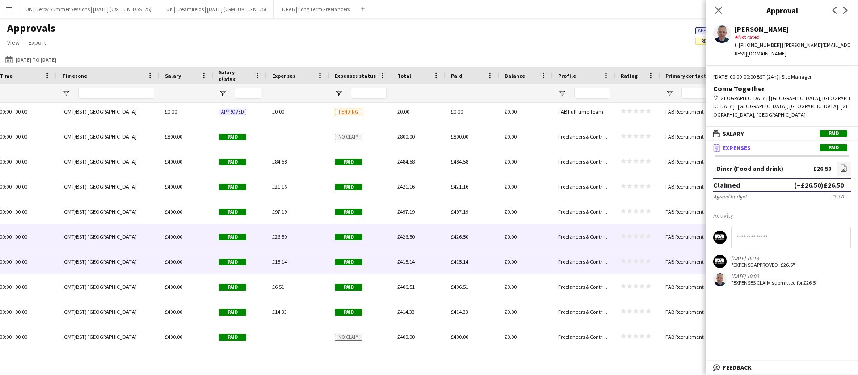
click at [277, 255] on div "£15.14" at bounding box center [298, 261] width 63 height 25
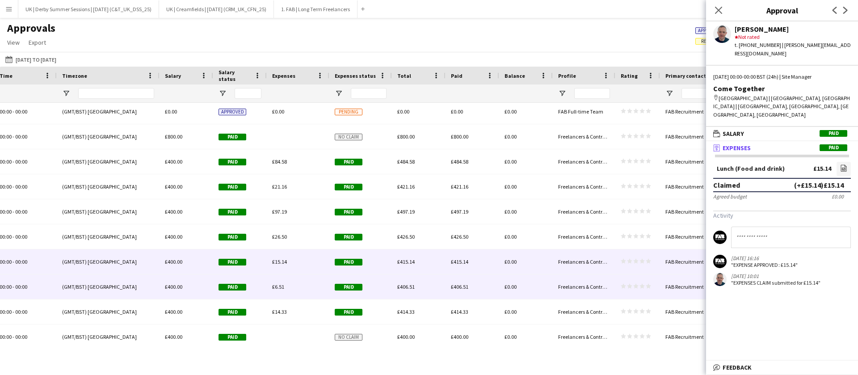
click at [279, 276] on div "£6.51" at bounding box center [298, 286] width 63 height 25
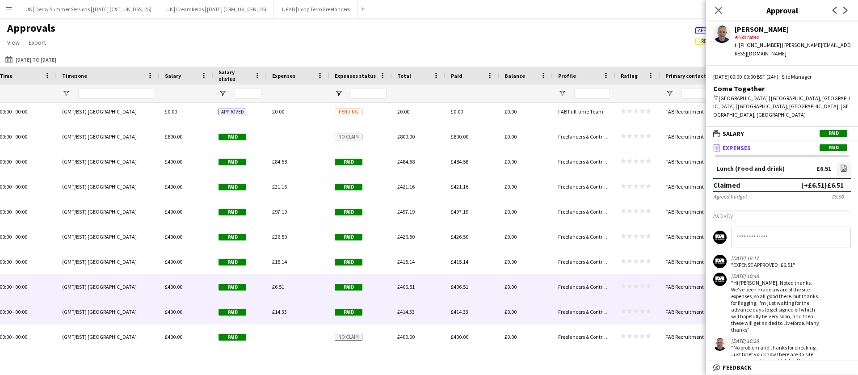
click at [279, 305] on div "£14.33" at bounding box center [298, 311] width 63 height 25
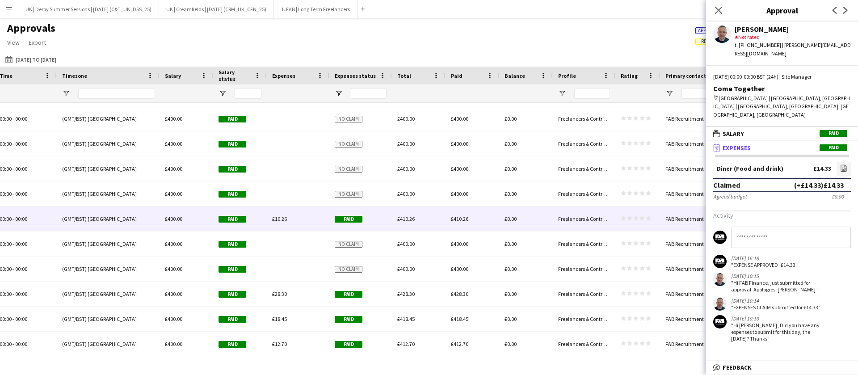
click at [287, 213] on div "£10.26" at bounding box center [298, 218] width 63 height 25
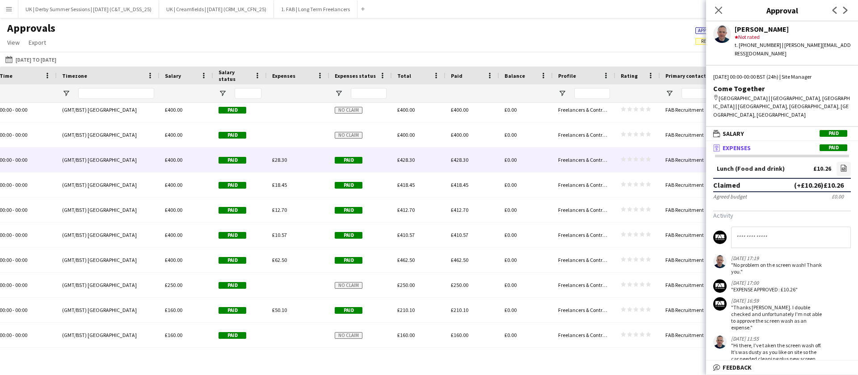
click at [292, 163] on div "£28.30" at bounding box center [298, 159] width 63 height 25
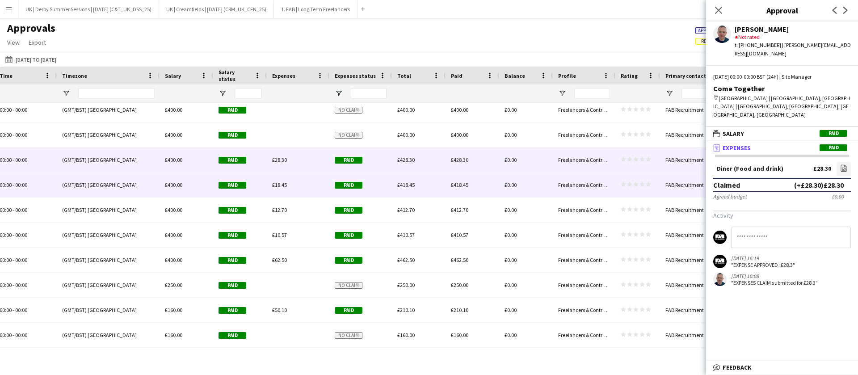
click at [287, 186] on div "£18.45" at bounding box center [298, 184] width 63 height 25
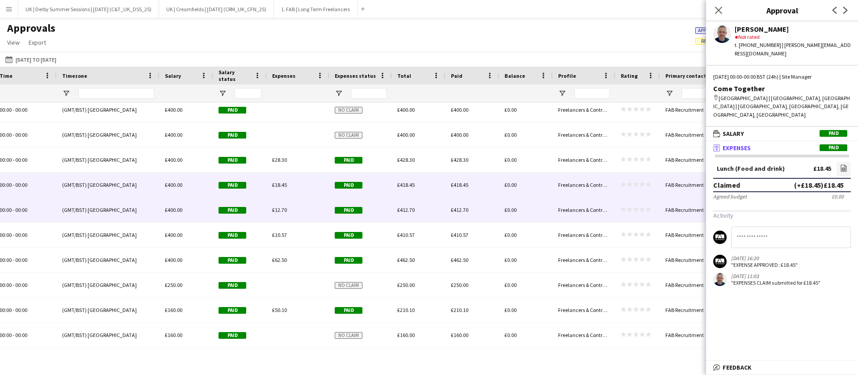
click at [285, 201] on div "£12.70" at bounding box center [298, 209] width 63 height 25
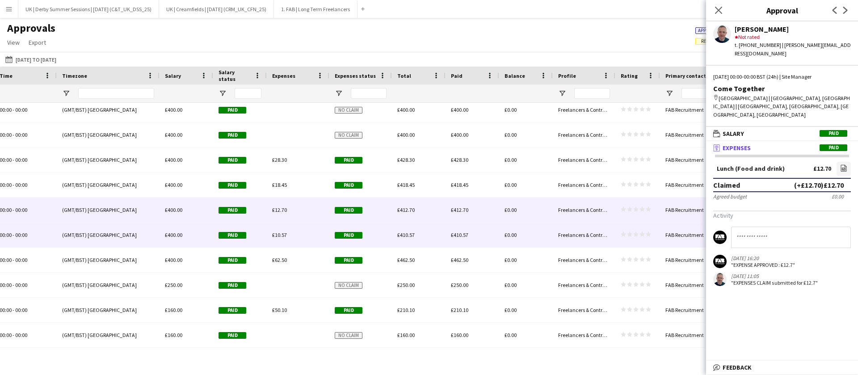
click at [281, 228] on div "£10.57" at bounding box center [298, 234] width 63 height 25
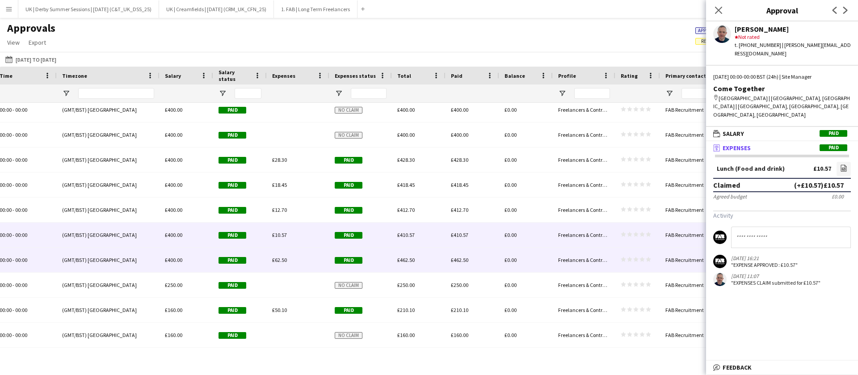
click at [278, 252] on div "£62.50" at bounding box center [298, 259] width 63 height 25
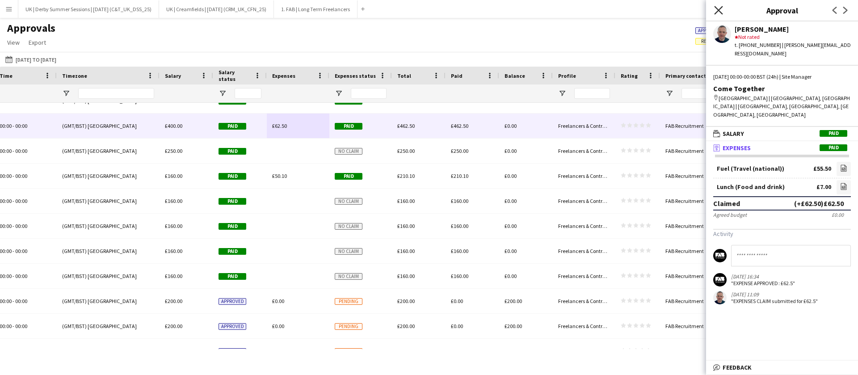
click at [719, 11] on icon at bounding box center [718, 10] width 8 height 8
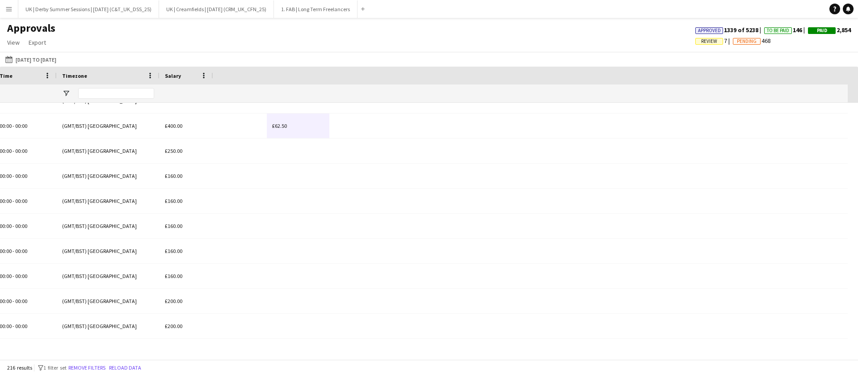
scroll to position [0, 33]
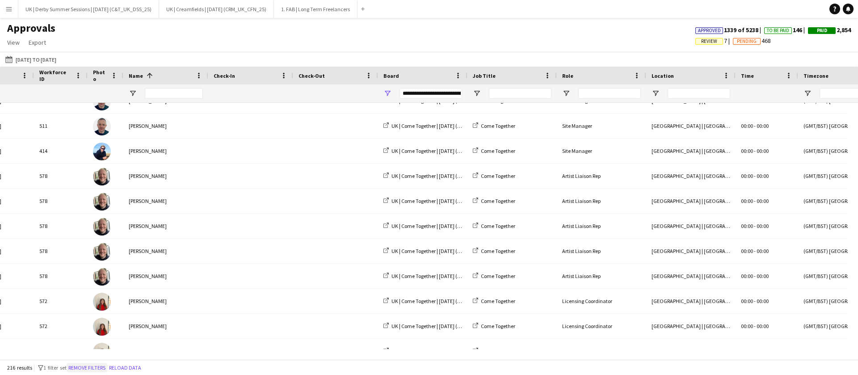
click at [102, 365] on button "Remove filters" at bounding box center [87, 368] width 41 height 10
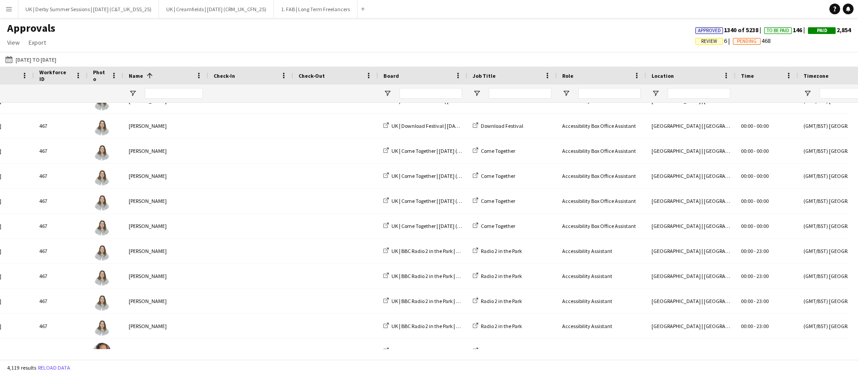
click at [701, 42] on span "Review" at bounding box center [709, 41] width 16 height 6
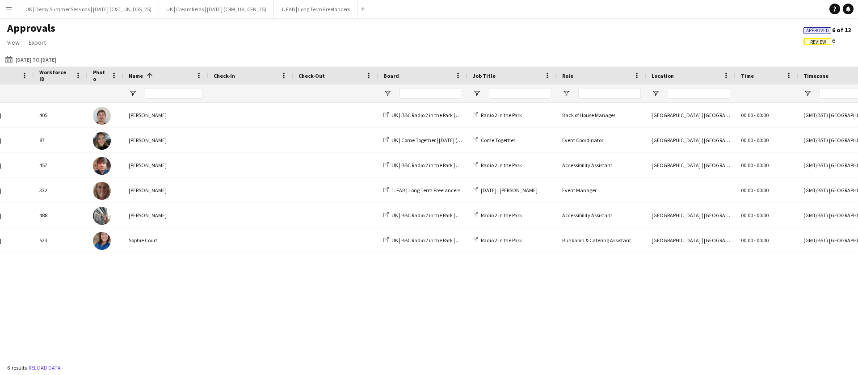
scroll to position [0, 0]
drag, startPoint x: 185, startPoint y: 346, endPoint x: 357, endPoint y: 352, distance: 172.1
click at [360, 351] on div "Location Time Timezone 1 -" at bounding box center [429, 213] width 858 height 293
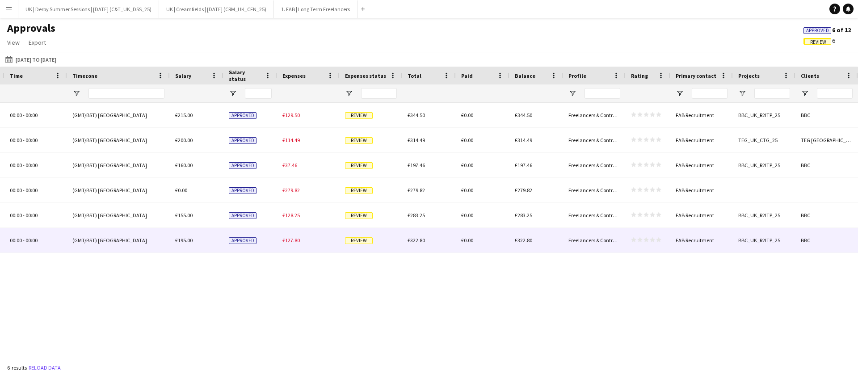
click at [294, 243] on div "£127.80" at bounding box center [308, 240] width 63 height 25
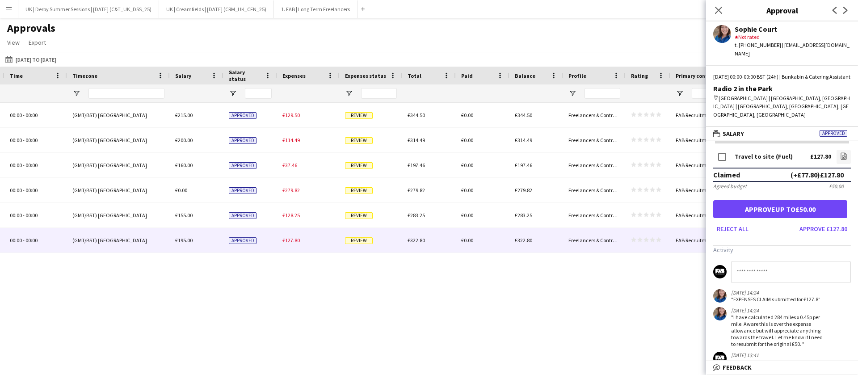
scroll to position [0, 0]
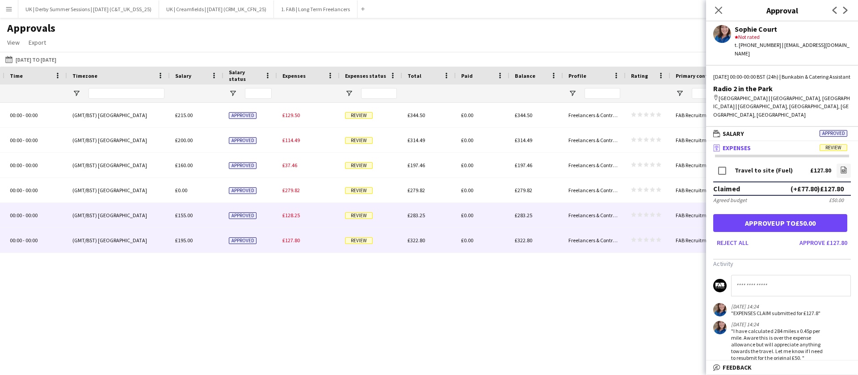
click at [285, 218] on span "£128.25" at bounding box center [290, 215] width 17 height 7
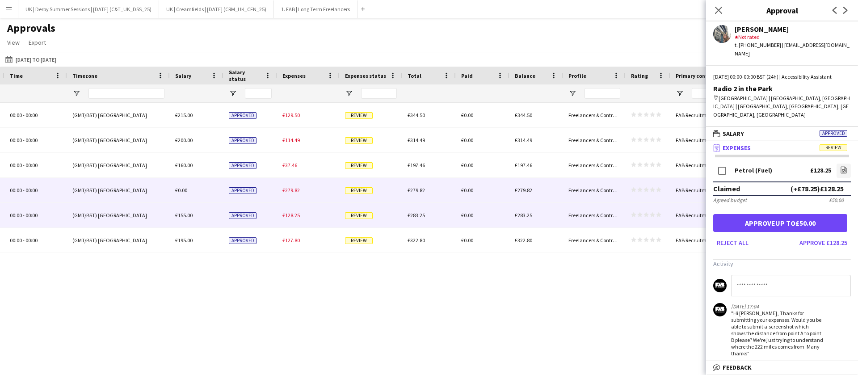
click at [292, 190] on span "£279.82" at bounding box center [290, 190] width 17 height 7
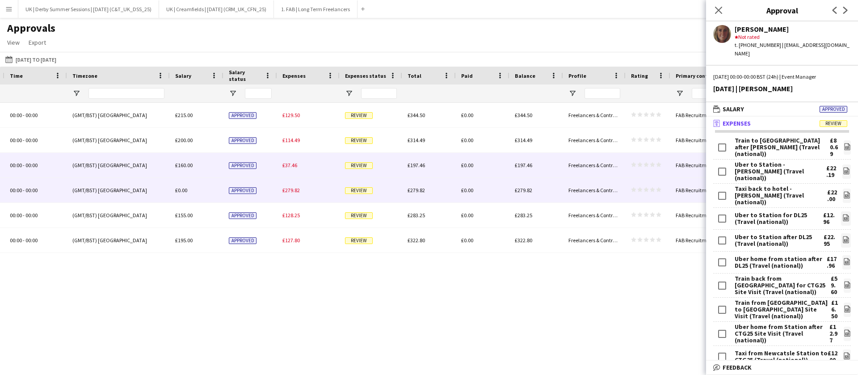
click at [294, 167] on span "£37.46" at bounding box center [289, 165] width 15 height 7
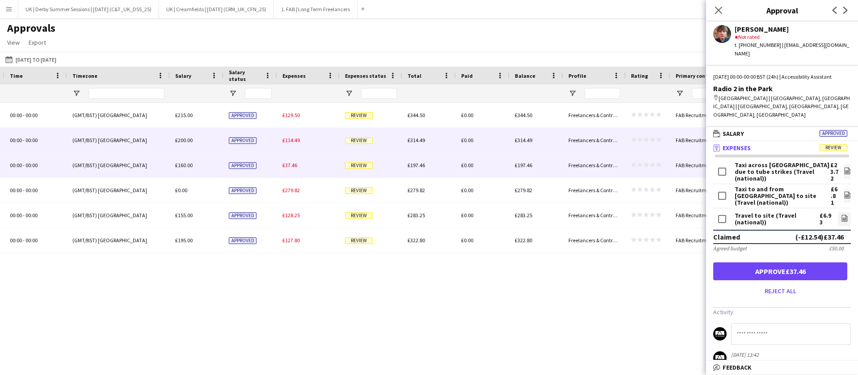
click at [296, 145] on div "£114.49" at bounding box center [308, 140] width 63 height 25
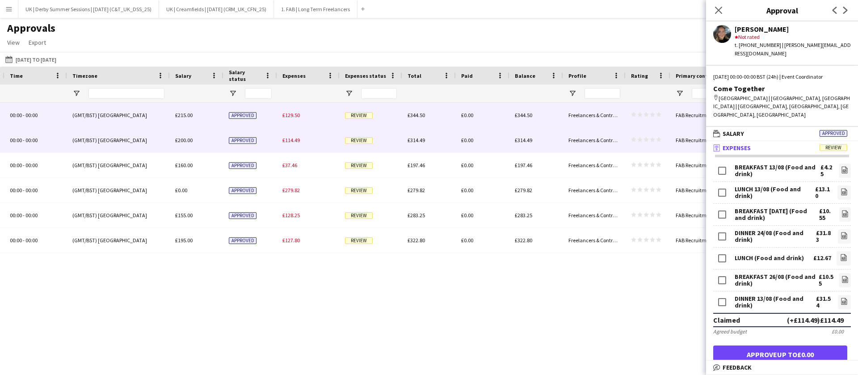
click at [298, 119] on div "£129.50" at bounding box center [308, 115] width 63 height 25
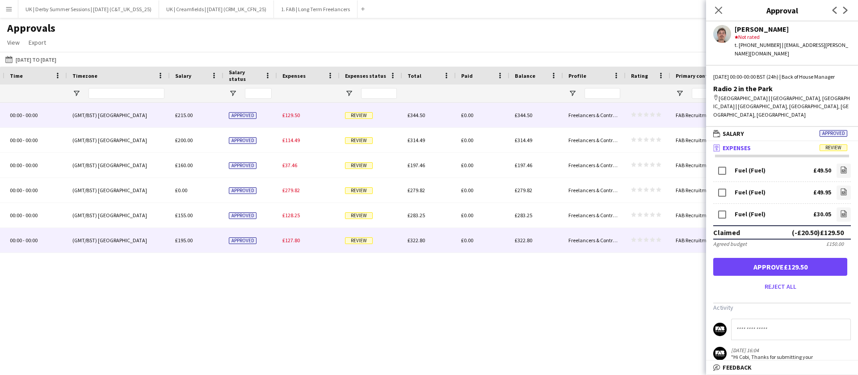
click at [299, 237] on span "£127.80" at bounding box center [290, 240] width 17 height 7
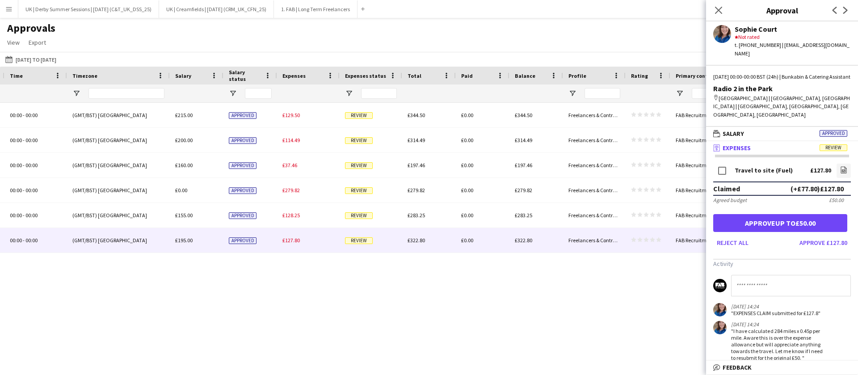
click at [840, 166] on icon "file-image" at bounding box center [843, 169] width 7 height 7
click at [721, 9] on icon "Close pop-in" at bounding box center [718, 10] width 8 height 8
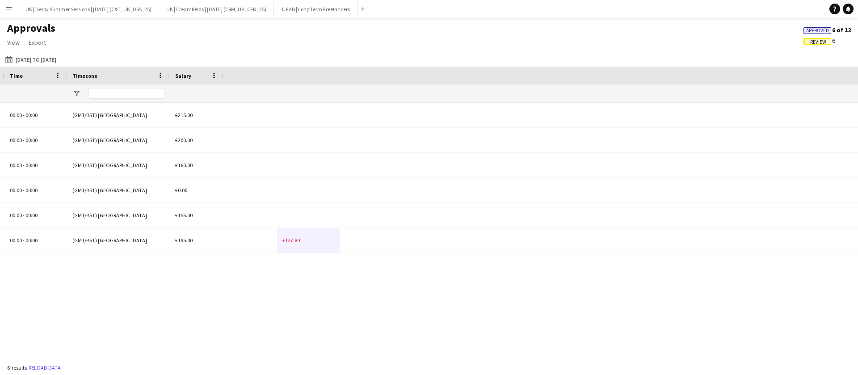
scroll to position [0, 13]
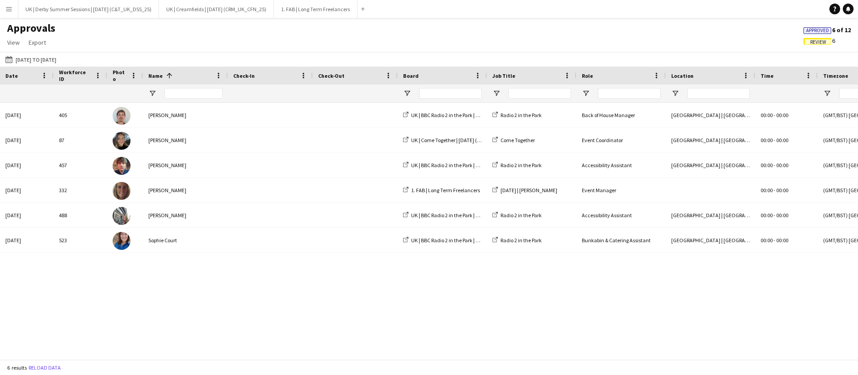
click at [820, 42] on span "Review" at bounding box center [818, 42] width 16 height 6
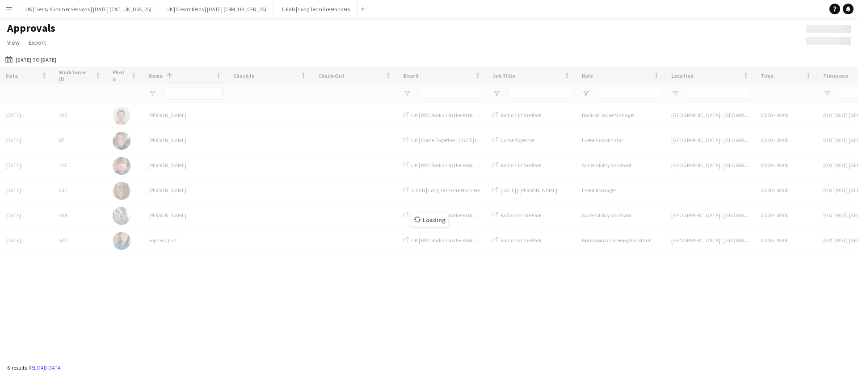
click at [199, 93] on input "Name Filter Input" at bounding box center [193, 93] width 58 height 11
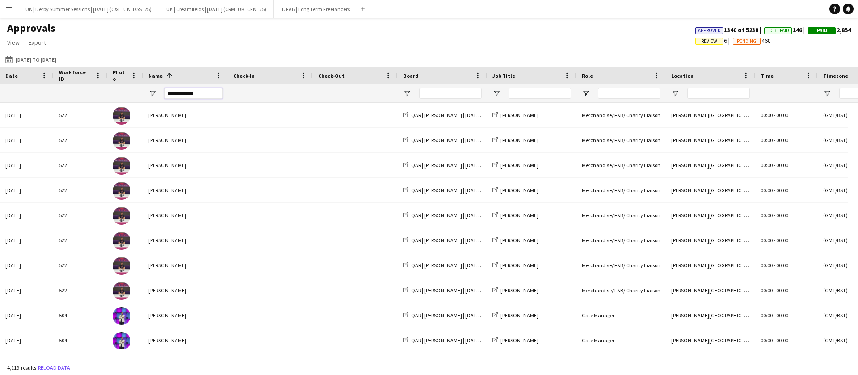
type input "**********"
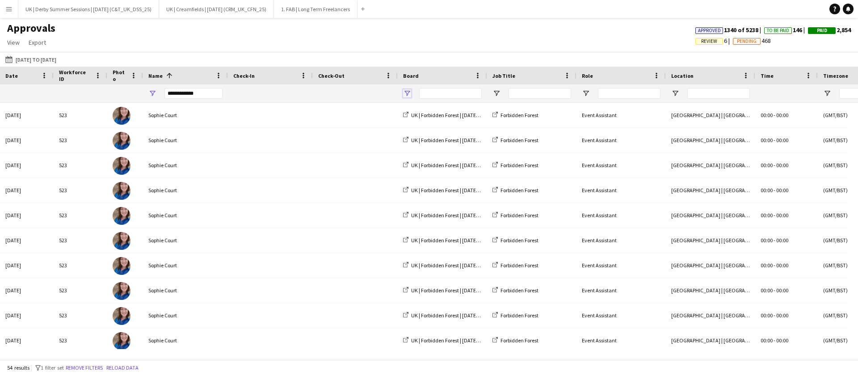
click at [406, 92] on span "Open Filter Menu" at bounding box center [407, 93] width 8 height 8
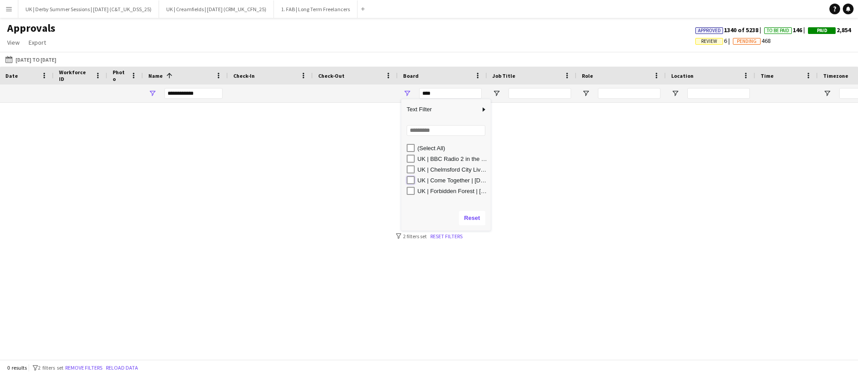
type input "**********"
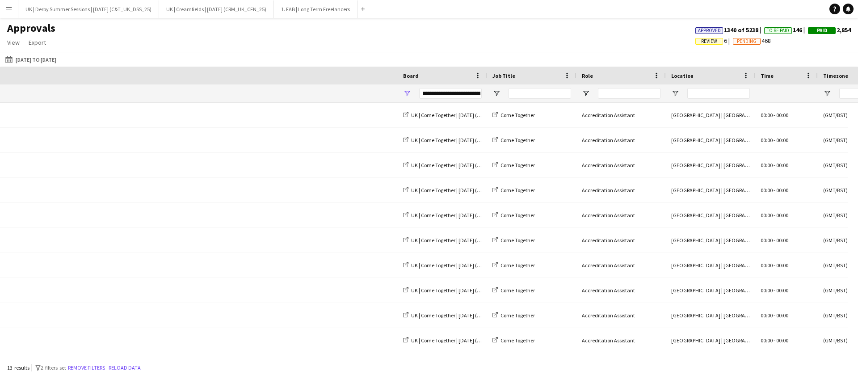
scroll to position [0, 774]
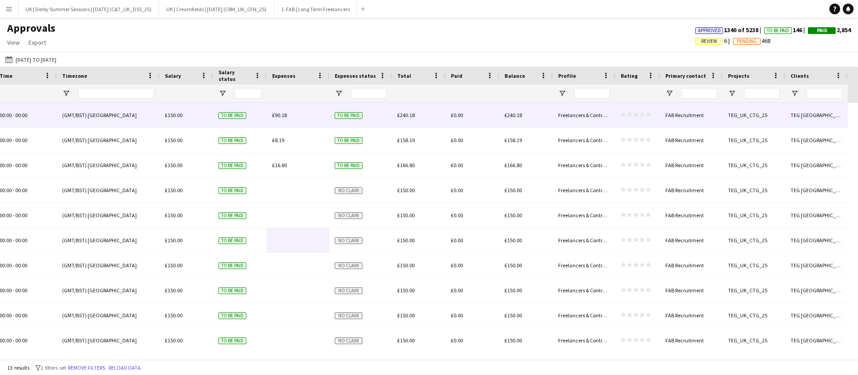
click at [285, 113] on span "£90.18" at bounding box center [279, 115] width 15 height 7
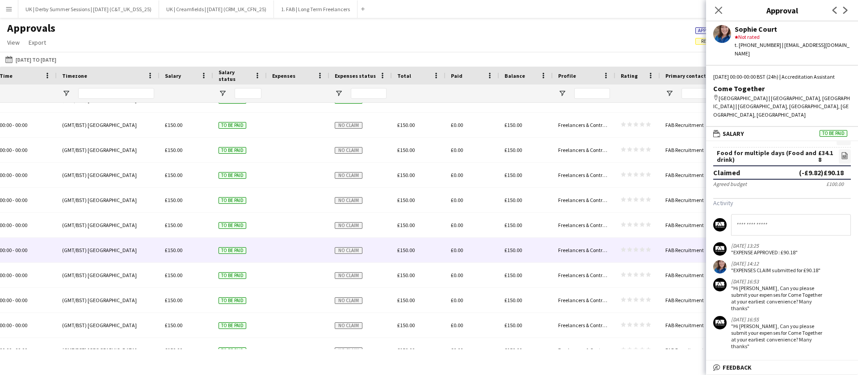
scroll to position [79, 0]
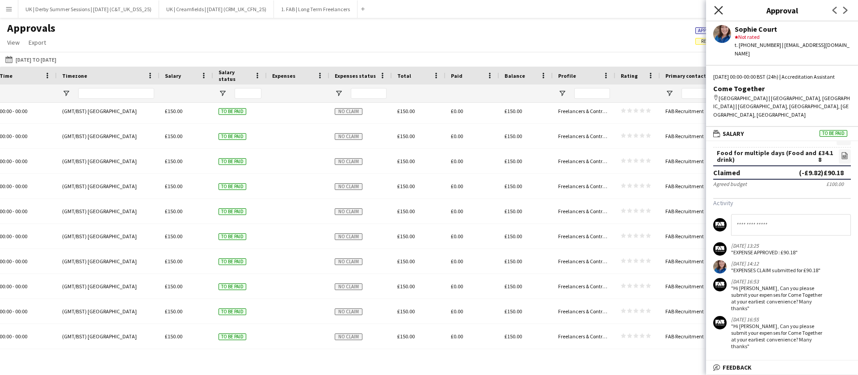
click at [719, 8] on icon "Close pop-in" at bounding box center [718, 10] width 8 height 8
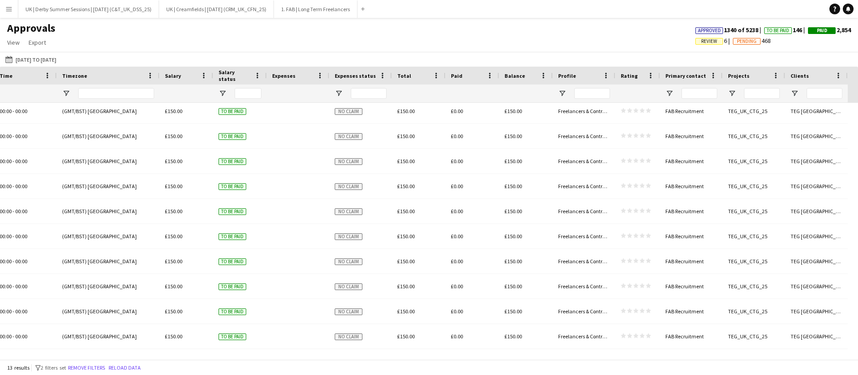
scroll to position [0, 0]
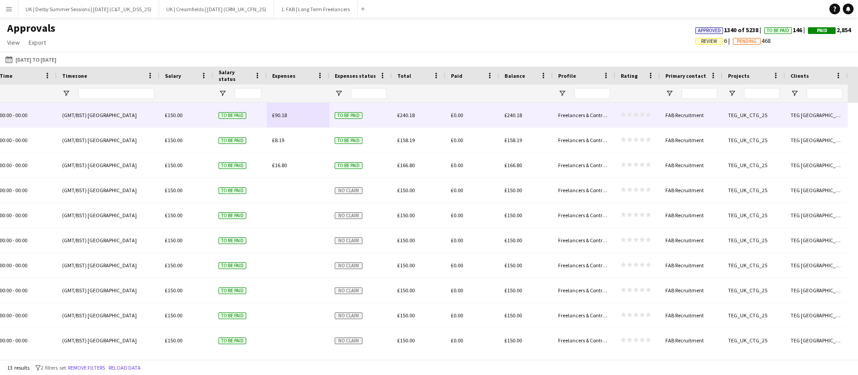
click at [290, 115] on div "£90.18" at bounding box center [298, 115] width 63 height 25
click at [274, 113] on span "£90.18" at bounding box center [279, 115] width 15 height 7
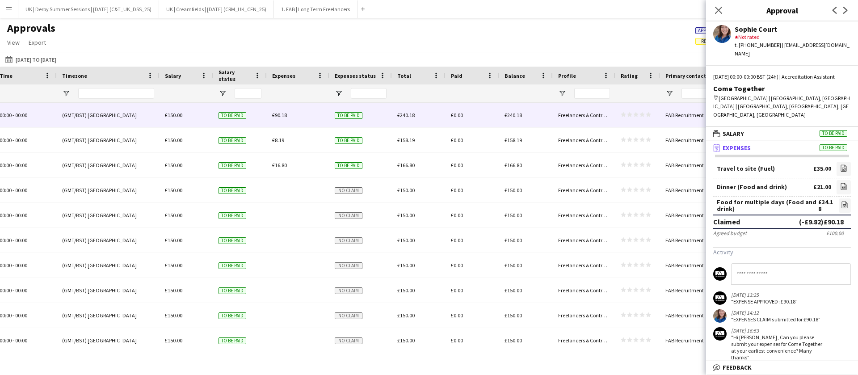
scroll to position [49, 0]
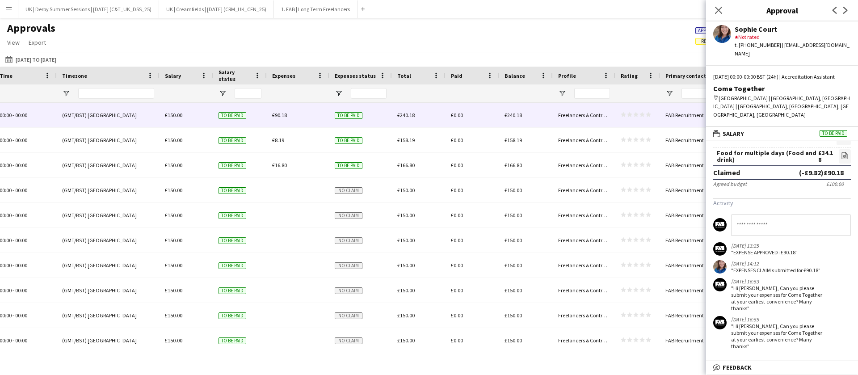
click at [778, 223] on input at bounding box center [791, 224] width 120 height 21
type input "**********"
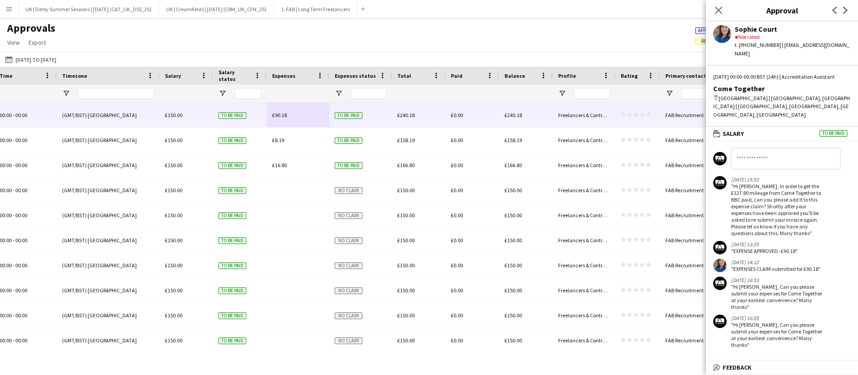
scroll to position [121, 0]
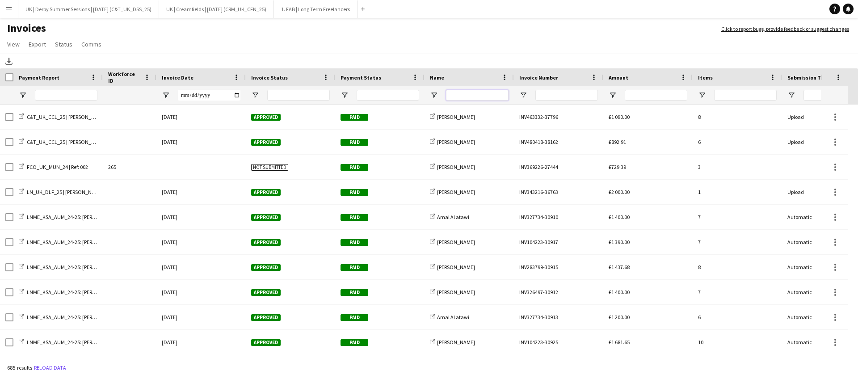
click at [464, 94] on input "Name Filter Input" at bounding box center [477, 95] width 63 height 11
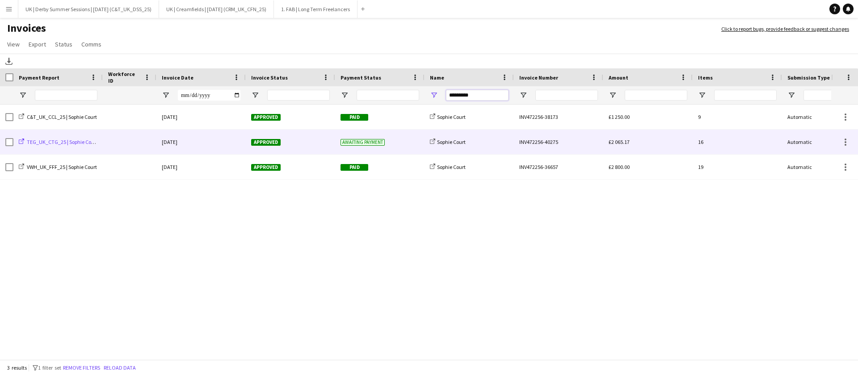
type input "*********"
click at [76, 142] on span "TEG_UK_CTG_25 | Sophie Court" at bounding box center [62, 141] width 71 height 7
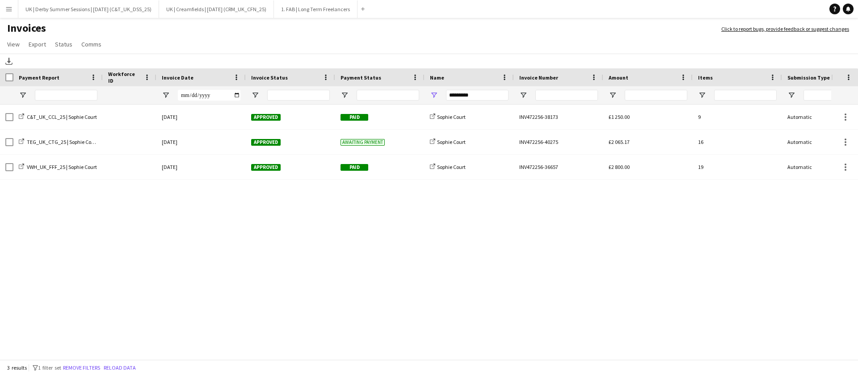
click at [11, 10] on app-icon "Menu" at bounding box center [8, 8] width 7 height 7
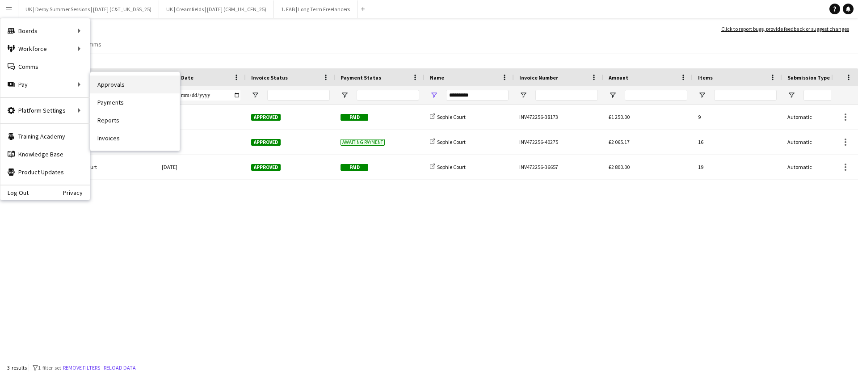
click at [130, 82] on link "Approvals" at bounding box center [134, 84] width 89 height 18
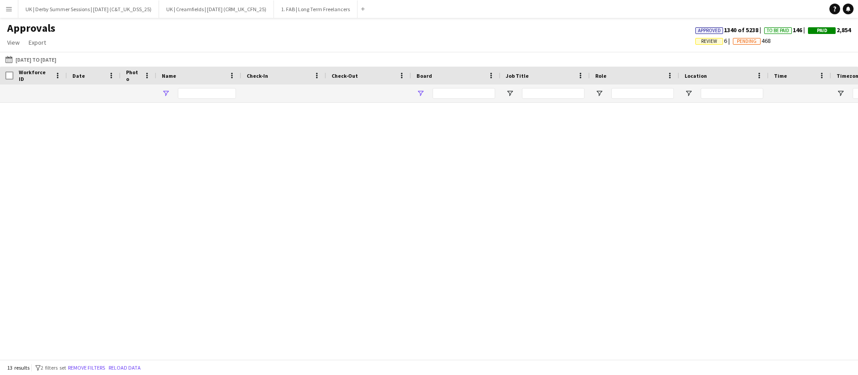
type input "**********"
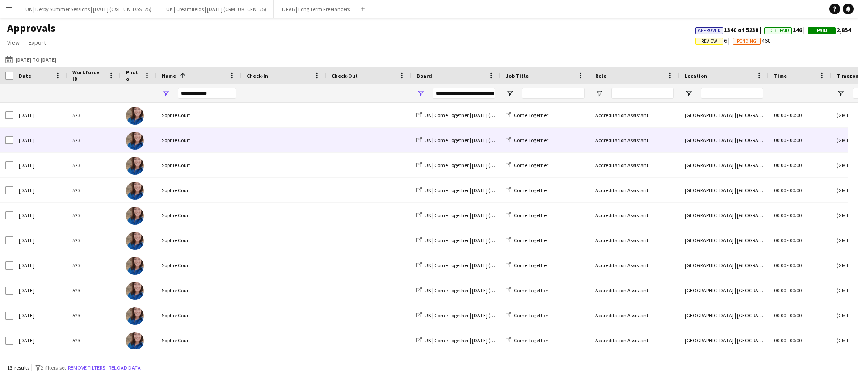
click at [87, 364] on button "Remove filters" at bounding box center [86, 368] width 41 height 10
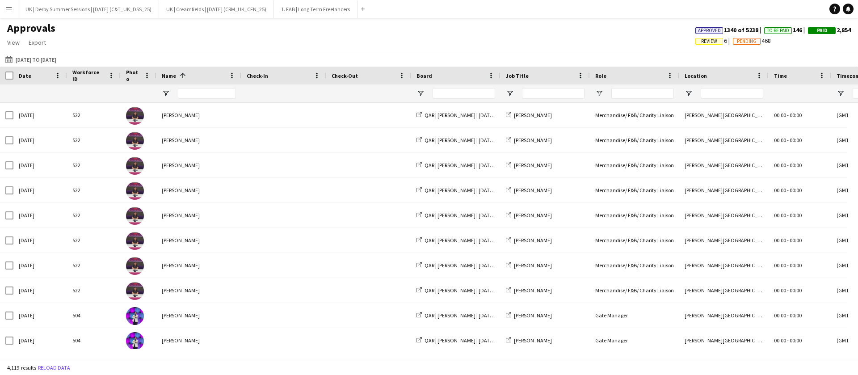
click at [704, 38] on span "Review" at bounding box center [709, 41] width 16 height 6
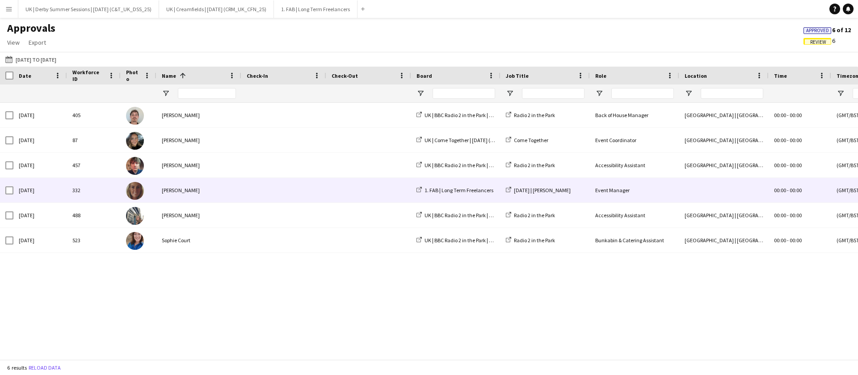
click at [210, 191] on div "[PERSON_NAME]" at bounding box center [198, 190] width 85 height 25
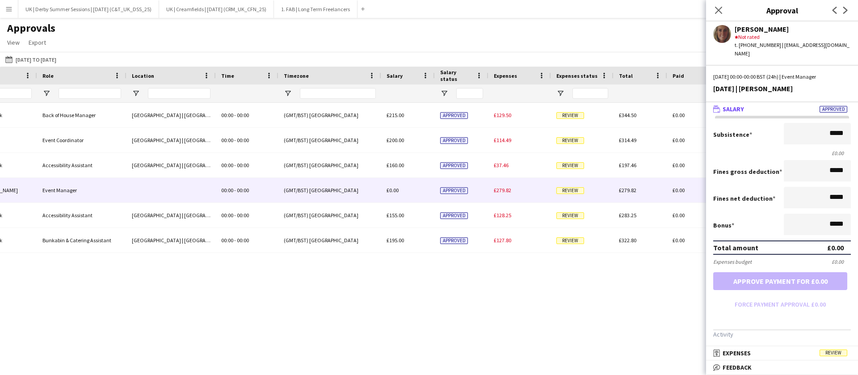
scroll to position [0, 553]
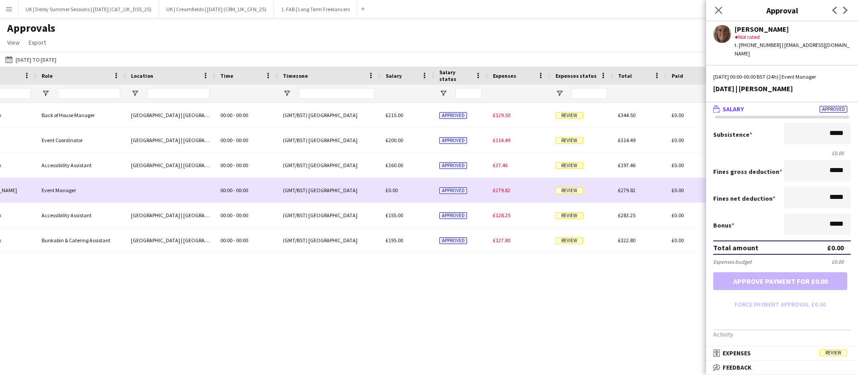
click at [380, 191] on div "£0.00" at bounding box center [407, 190] width 54 height 25
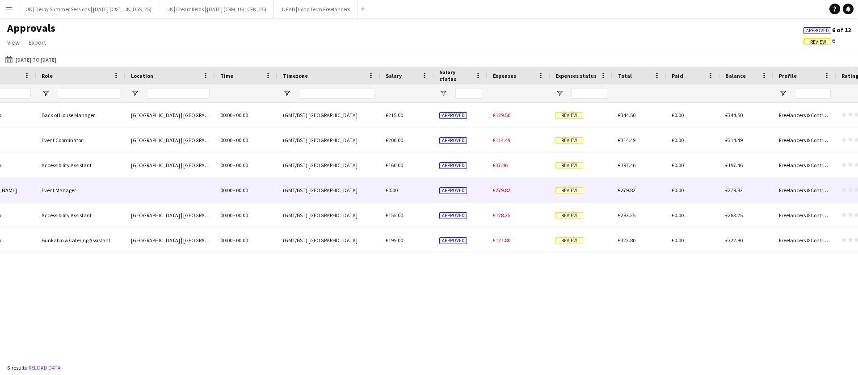
click at [504, 191] on span "£279.82" at bounding box center [501, 190] width 17 height 7
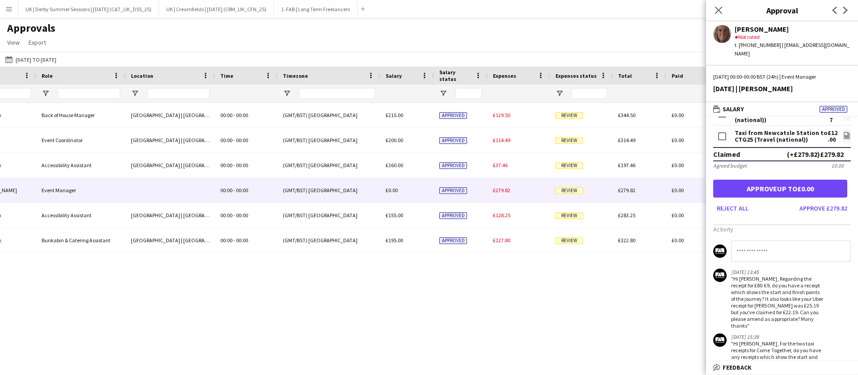
scroll to position [300, 0]
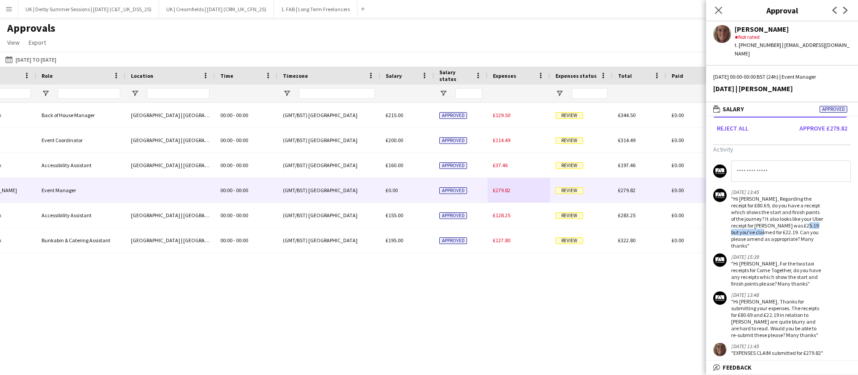
drag, startPoint x: 747, startPoint y: 220, endPoint x: 792, endPoint y: 220, distance: 44.7
click at [792, 220] on div ""Hi [PERSON_NAME], Regarding the receipt for £80.69, do you have a receipt whic…" at bounding box center [777, 222] width 92 height 54
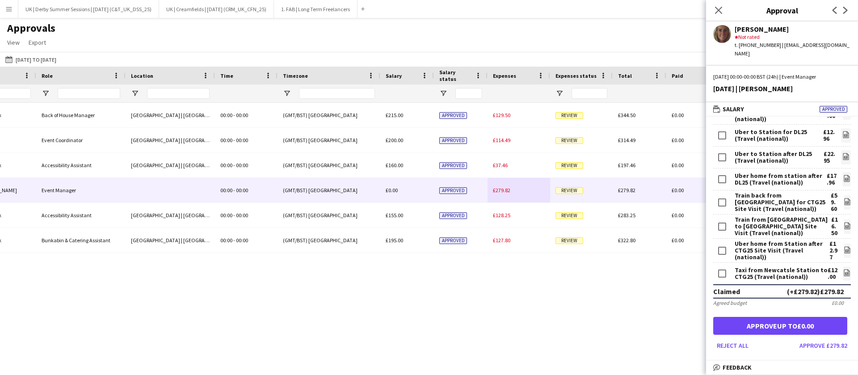
scroll to position [0, 0]
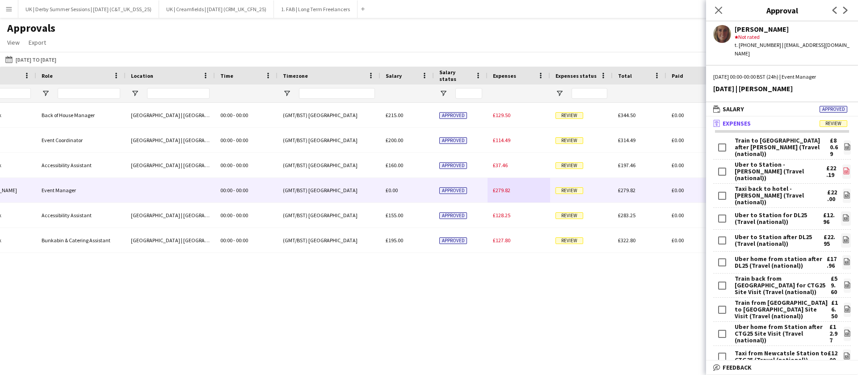
click at [842, 164] on link "file-image" at bounding box center [846, 171] width 8 height 14
click at [716, 9] on icon "Close pop-in" at bounding box center [718, 10] width 8 height 8
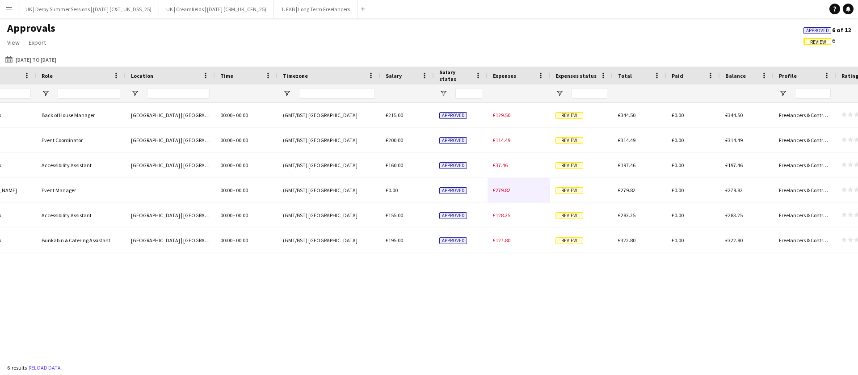
click at [226, 347] on div "UK | BBC Radio 2 in the Park | [DATE] (BBC_UK_R2ITP_25) Radio 2 in the Park Bac…" at bounding box center [429, 226] width 858 height 246
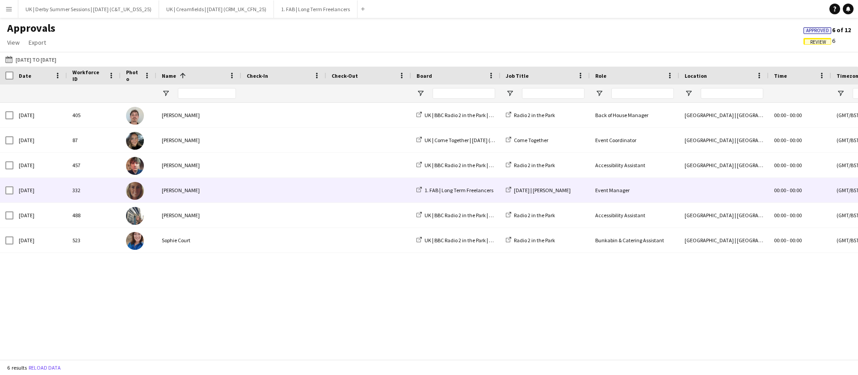
click at [242, 189] on div at bounding box center [283, 190] width 85 height 25
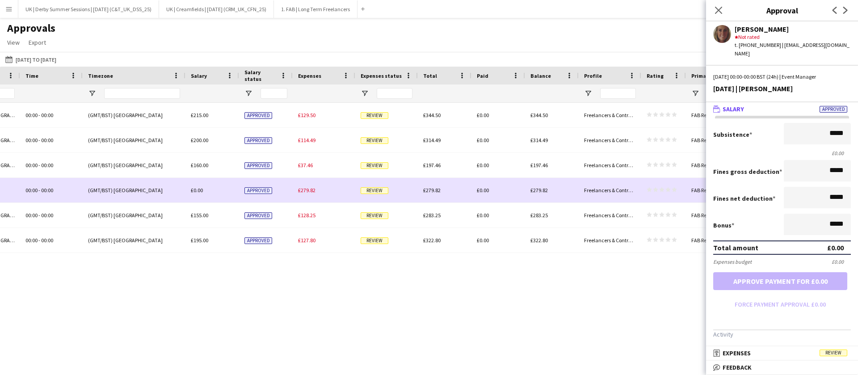
click at [301, 187] on span "£279.82" at bounding box center [306, 190] width 17 height 7
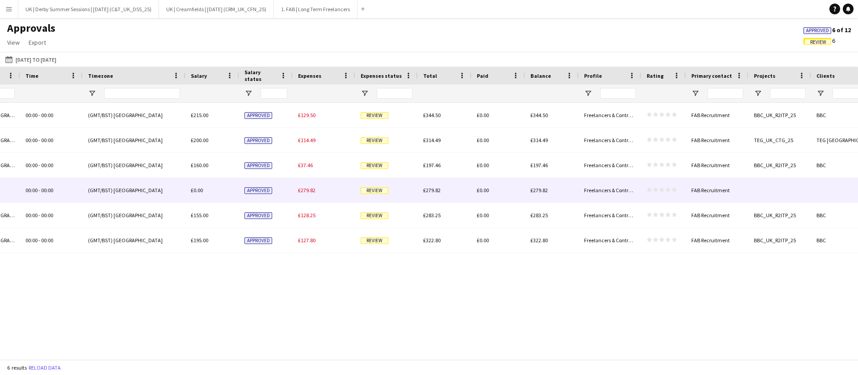
click at [302, 191] on span "£279.82" at bounding box center [306, 190] width 17 height 7
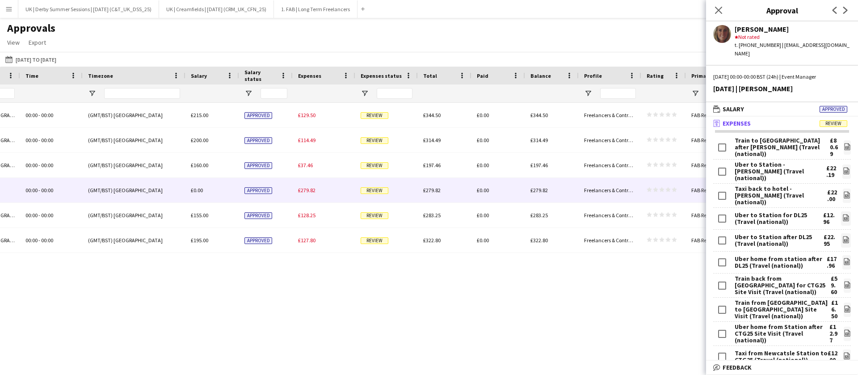
scroll to position [0, 727]
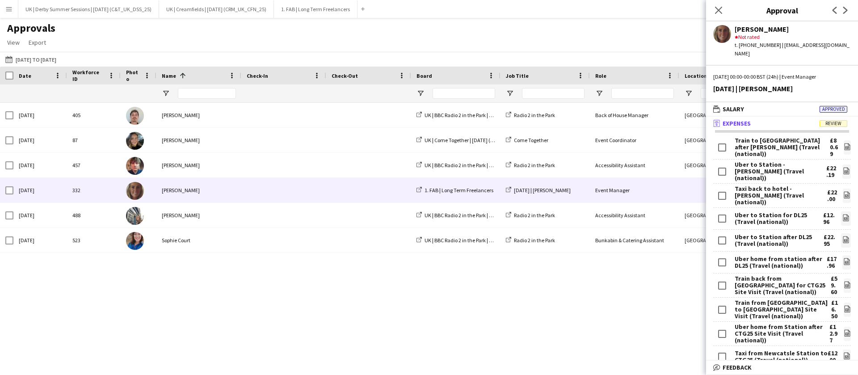
click at [1, 6] on button "Menu" at bounding box center [9, 9] width 18 height 18
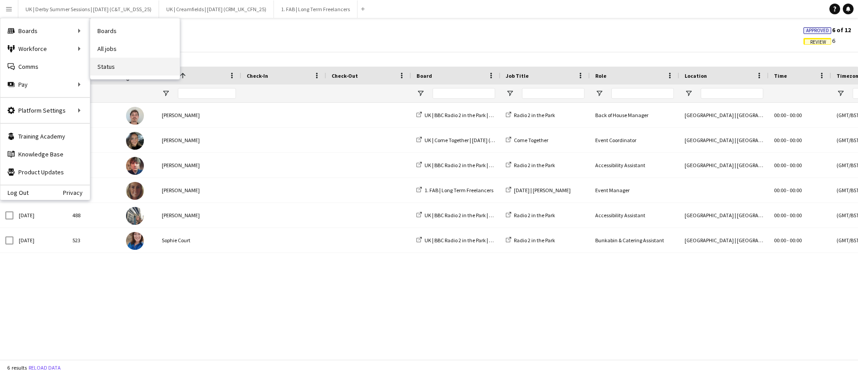
click at [122, 66] on link "Status" at bounding box center [134, 67] width 89 height 18
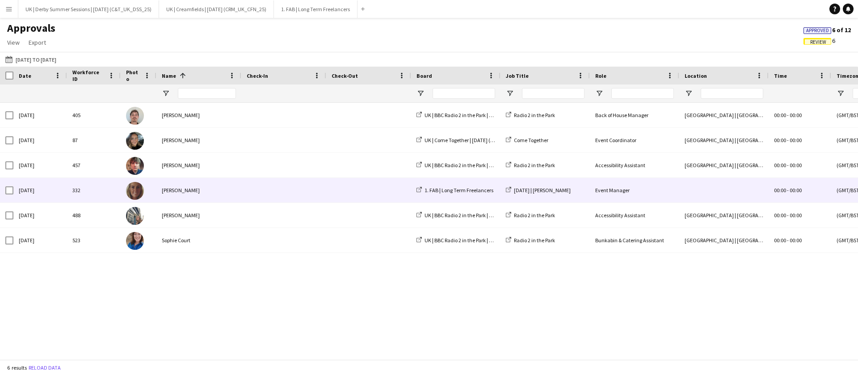
click at [204, 193] on div "[PERSON_NAME]" at bounding box center [198, 190] width 85 height 25
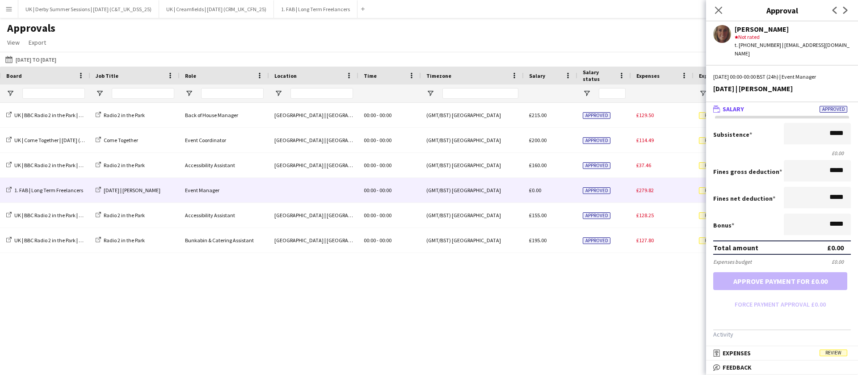
scroll to position [0, 678]
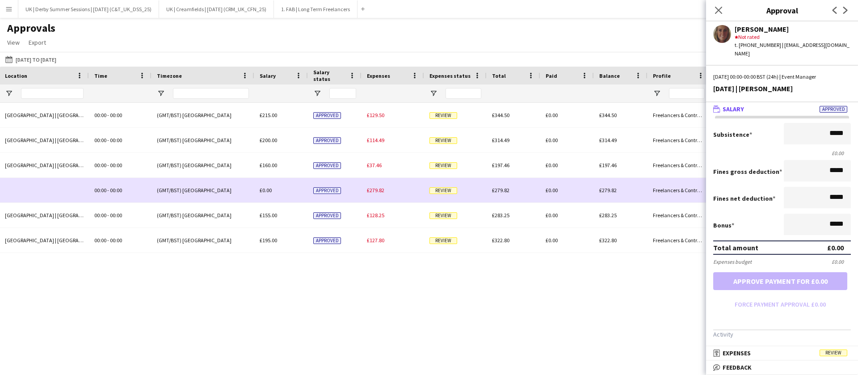
click at [377, 189] on span "£279.82" at bounding box center [375, 190] width 17 height 7
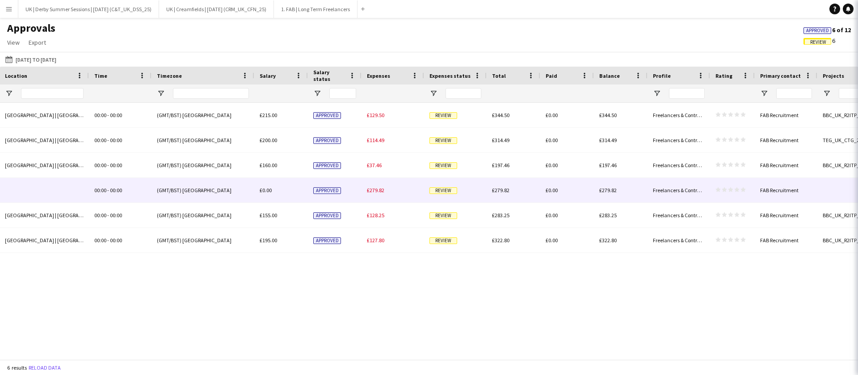
click at [377, 192] on span "£279.82" at bounding box center [375, 190] width 17 height 7
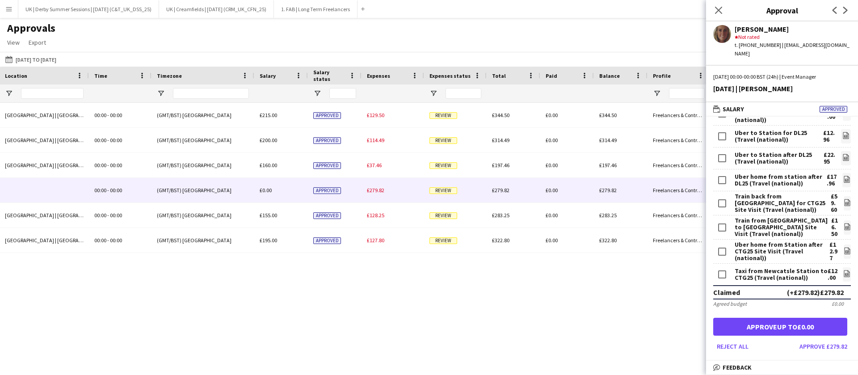
scroll to position [201, 0]
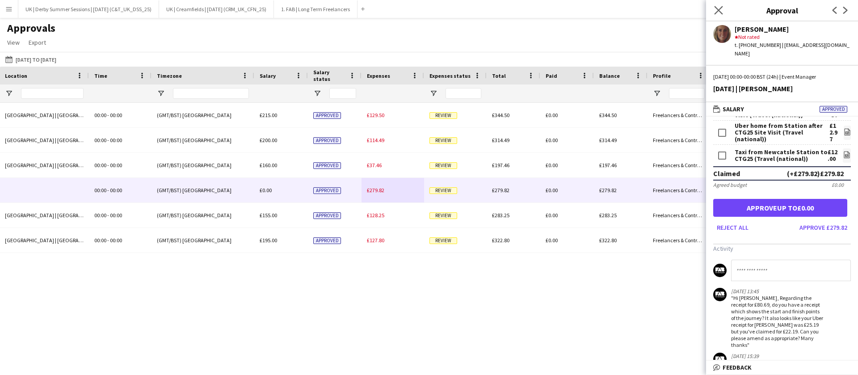
click at [713, 8] on app-icon "Close pop-in" at bounding box center [718, 10] width 13 height 13
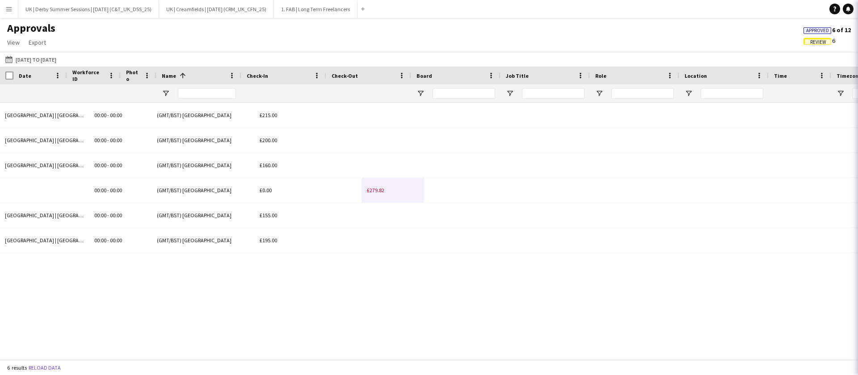
scroll to position [0, 0]
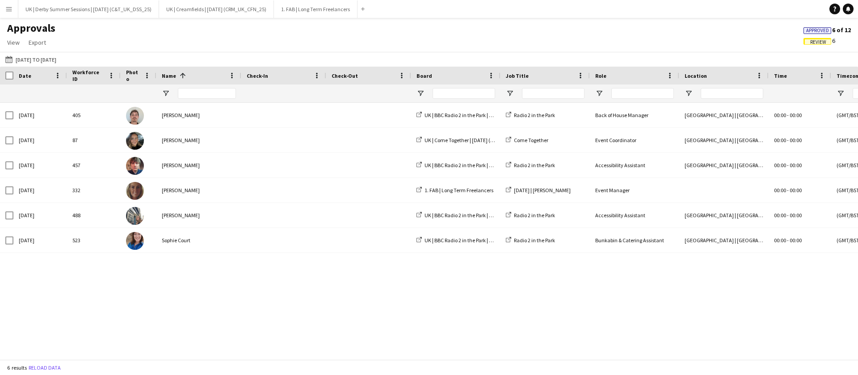
click at [817, 45] on span "Review" at bounding box center [818, 42] width 16 height 6
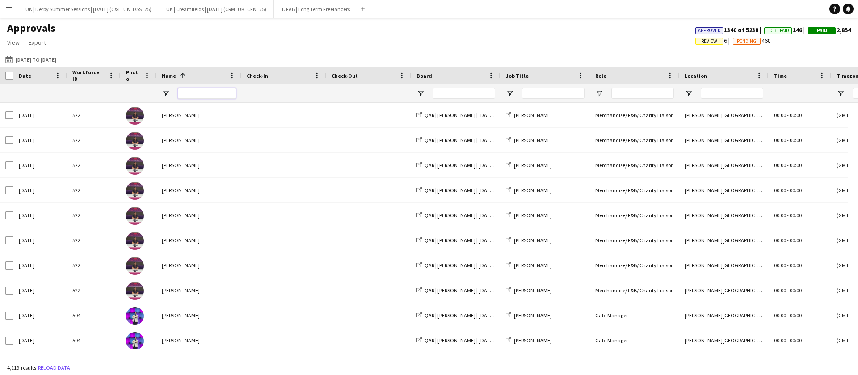
click at [214, 91] on input "Name Filter Input" at bounding box center [207, 93] width 58 height 11
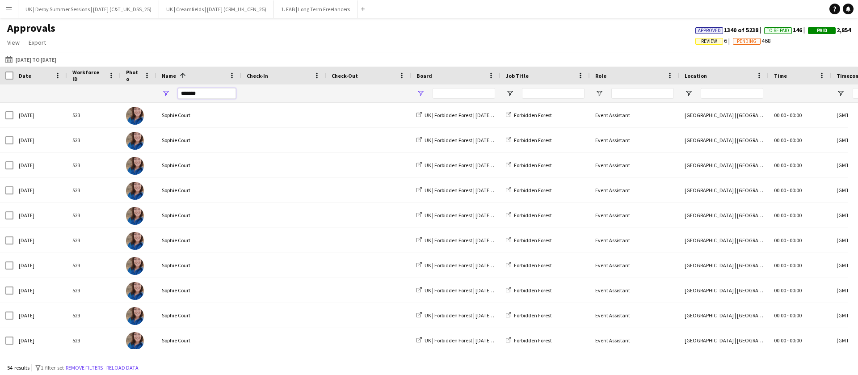
type input "******"
click at [418, 89] on span "Open Filter Menu" at bounding box center [420, 93] width 8 height 8
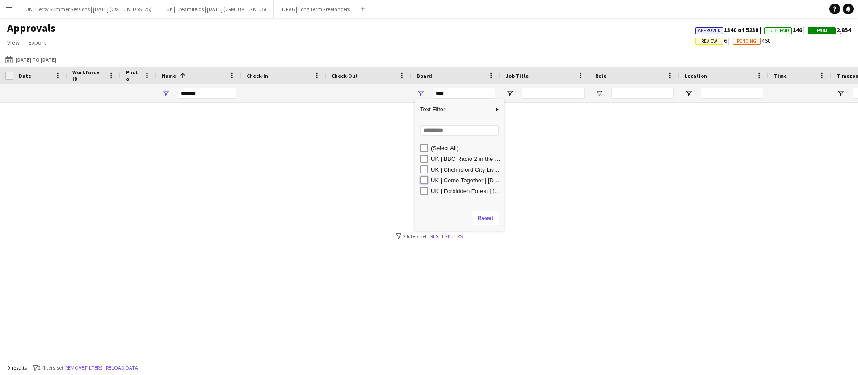
type input "**********"
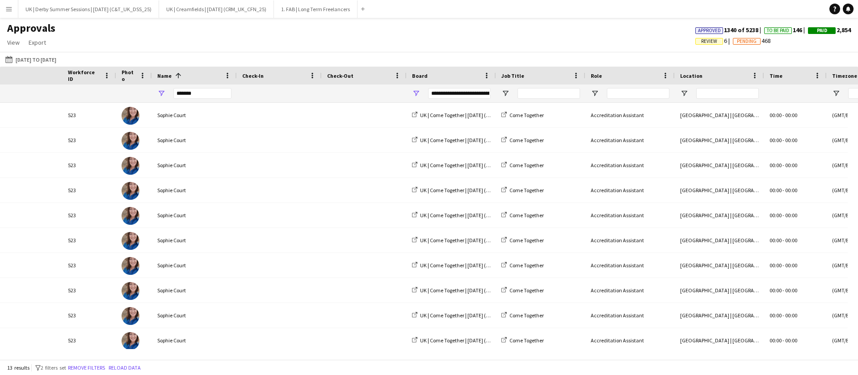
scroll to position [0, 774]
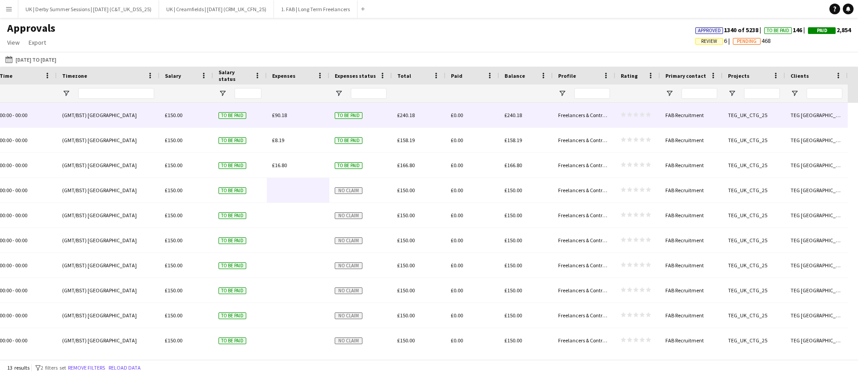
click at [275, 113] on span "£90.18" at bounding box center [279, 115] width 15 height 7
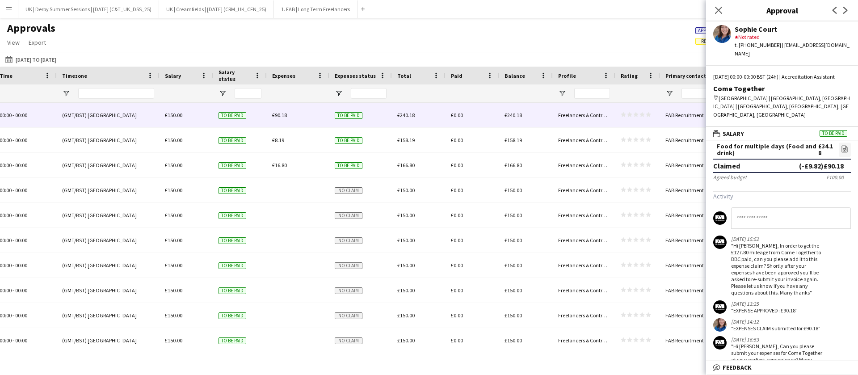
scroll to position [0, 0]
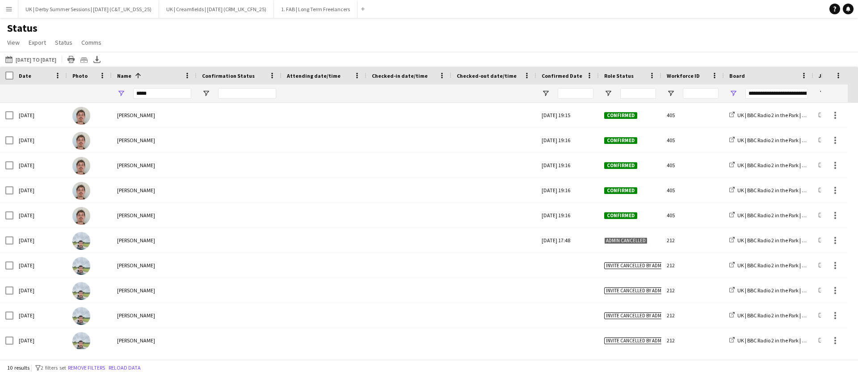
type input "******"
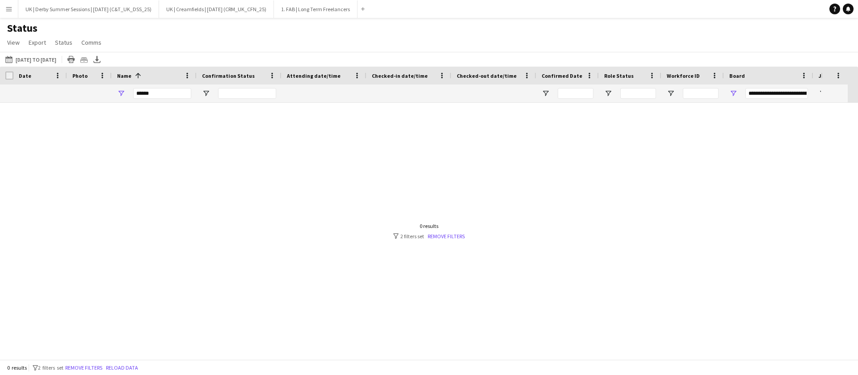
type input "***"
type input "******"
click at [101, 369] on button "Remove filters" at bounding box center [83, 368] width 41 height 10
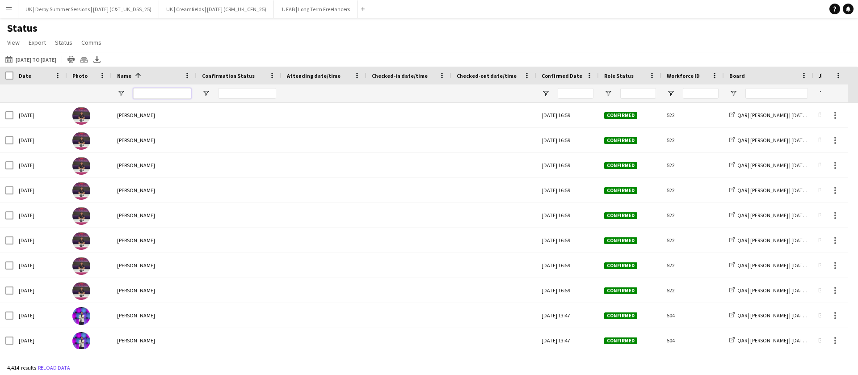
click at [159, 94] on input "Name Filter Input" at bounding box center [162, 93] width 58 height 11
type input "******"
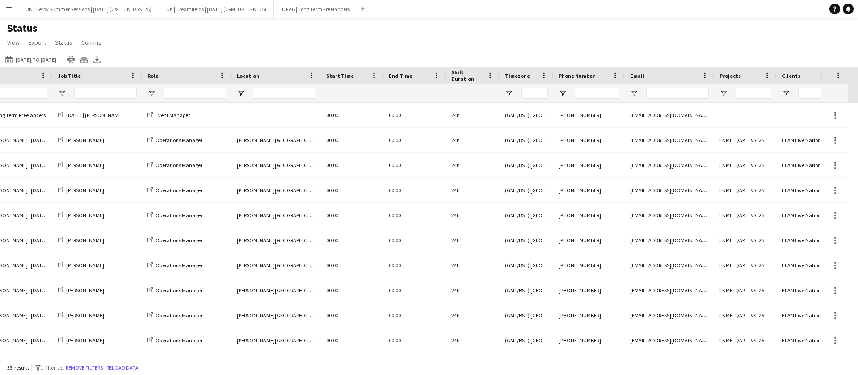
scroll to position [0, 353]
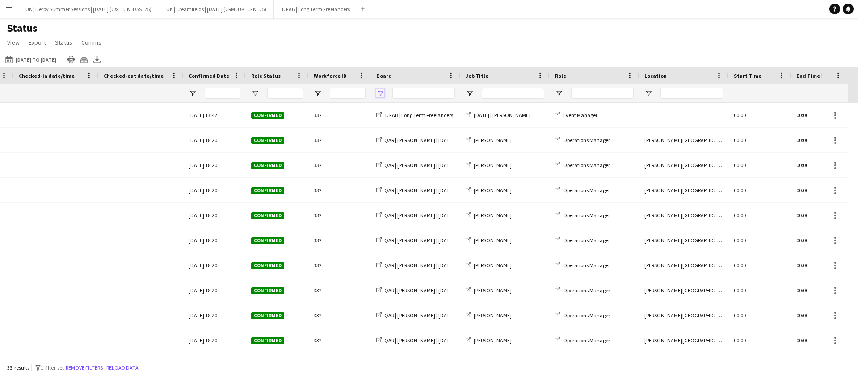
click at [378, 92] on span "Open Filter Menu" at bounding box center [380, 93] width 8 height 8
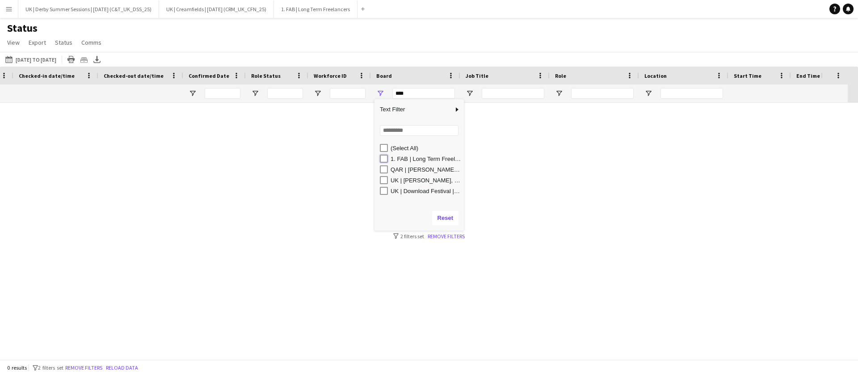
type input "**********"
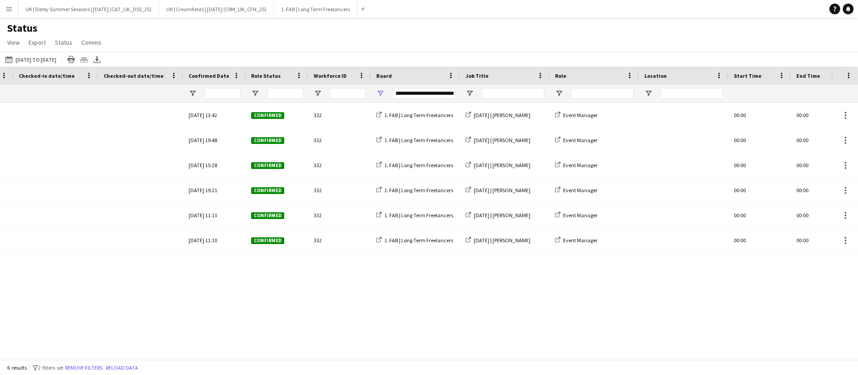
scroll to position [0, 343]
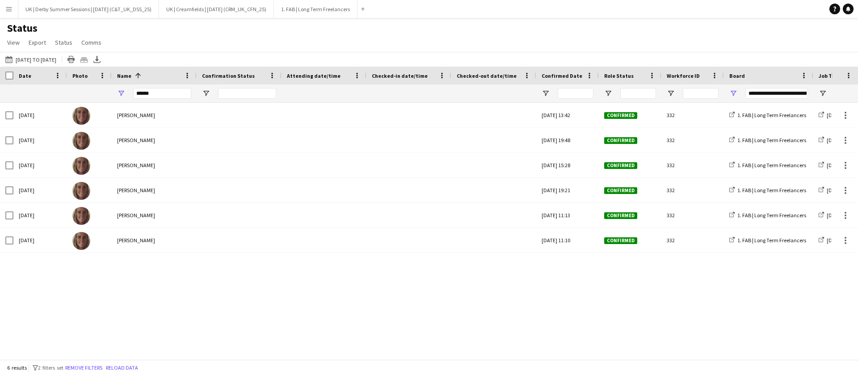
click at [8, 13] on button "Menu" at bounding box center [9, 9] width 18 height 18
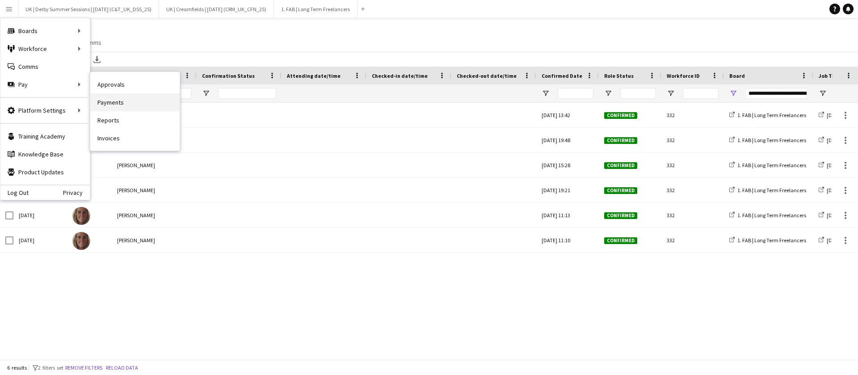
click at [123, 106] on link "Payments" at bounding box center [134, 102] width 89 height 18
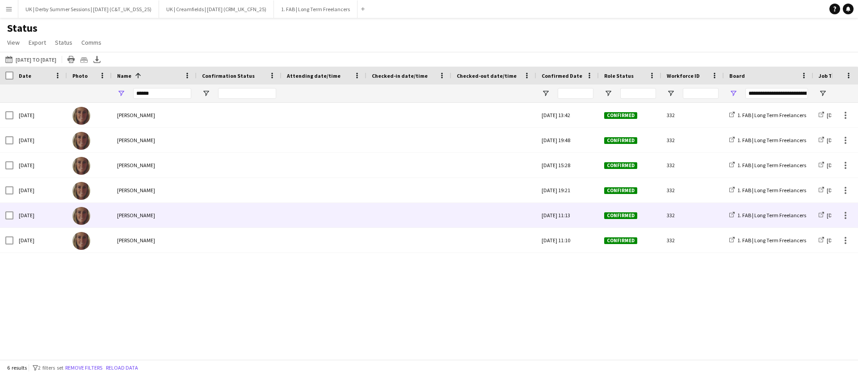
click at [4, 213] on div at bounding box center [6, 215] width 13 height 25
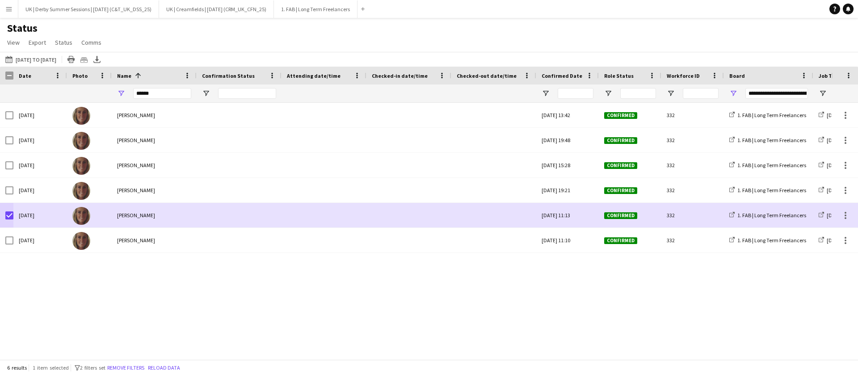
click at [88, 33] on h1 "Status" at bounding box center [55, 27] width 110 height 13
click at [88, 41] on span "Comms" at bounding box center [91, 42] width 20 height 8
click at [119, 64] on span "Send notification" at bounding box center [107, 62] width 46 height 8
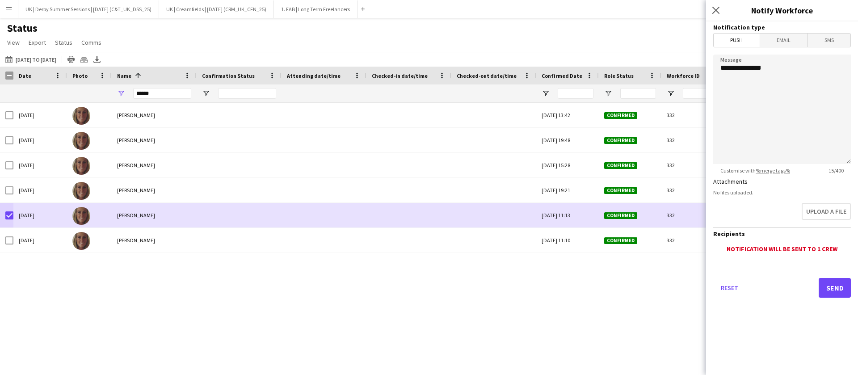
click at [782, 40] on span "Email" at bounding box center [783, 39] width 47 height 13
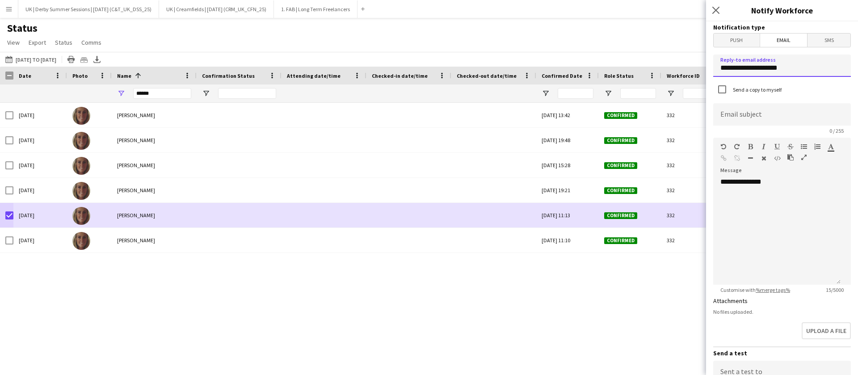
drag, startPoint x: 793, startPoint y: 67, endPoint x: 704, endPoint y: 67, distance: 89.3
click at [704, 67] on body "Menu Boards Boards Boards All jobs Status Workforce Workforce My Workforce Recr…" at bounding box center [429, 187] width 858 height 375
type input "**********"
type input "********"
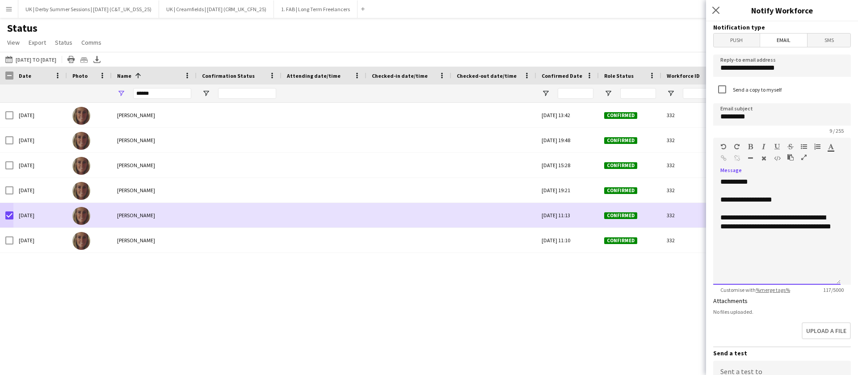
click at [811, 237] on div "**********" at bounding box center [776, 226] width 113 height 27
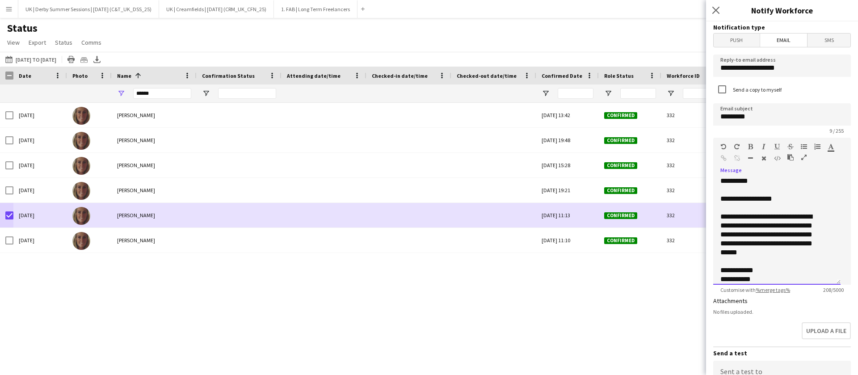
click at [746, 242] on div "**********" at bounding box center [771, 234] width 103 height 45
drag, startPoint x: 743, startPoint y: 244, endPoint x: 712, endPoint y: 244, distance: 31.3
click at [712, 244] on form "**********" at bounding box center [782, 269] width 152 height 497
click at [784, 234] on div "**********" at bounding box center [771, 234] width 103 height 45
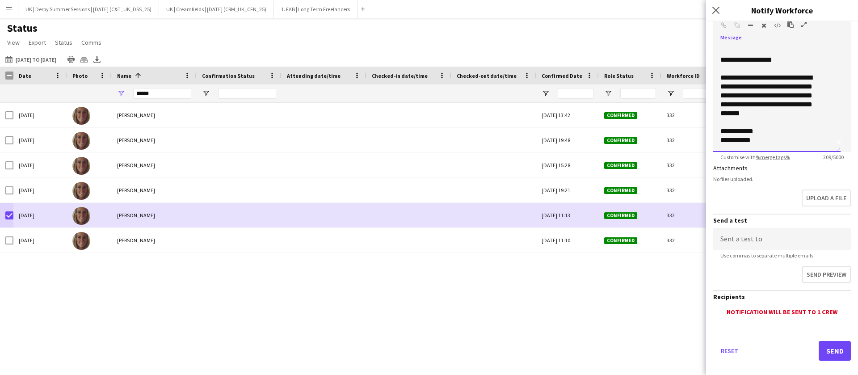
scroll to position [134, 0]
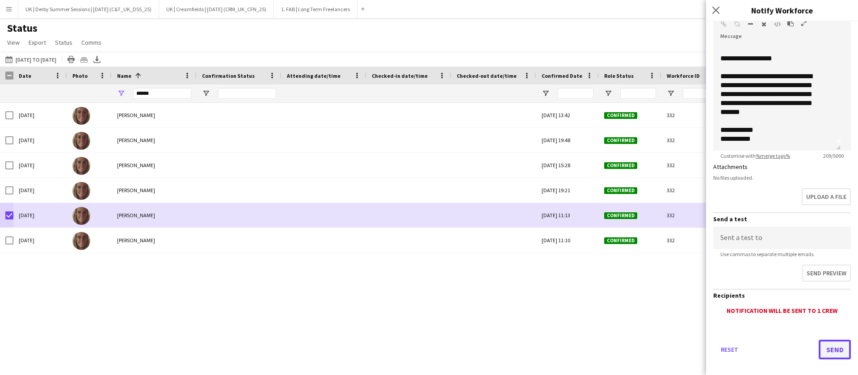
click at [818, 347] on button "Send" at bounding box center [834, 349] width 32 height 20
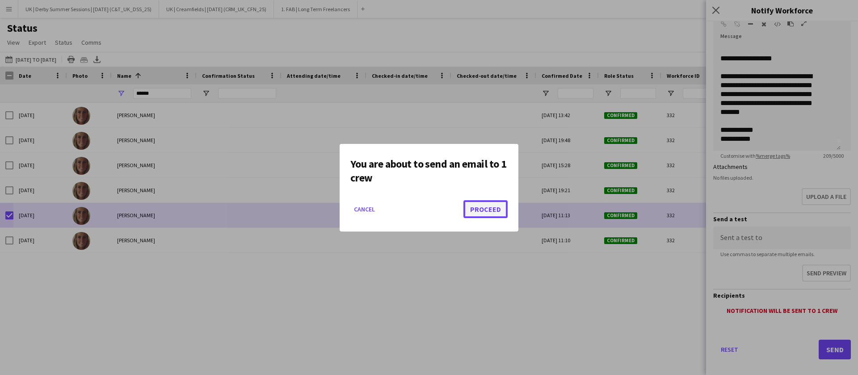
click at [494, 210] on button "Proceed" at bounding box center [485, 209] width 44 height 18
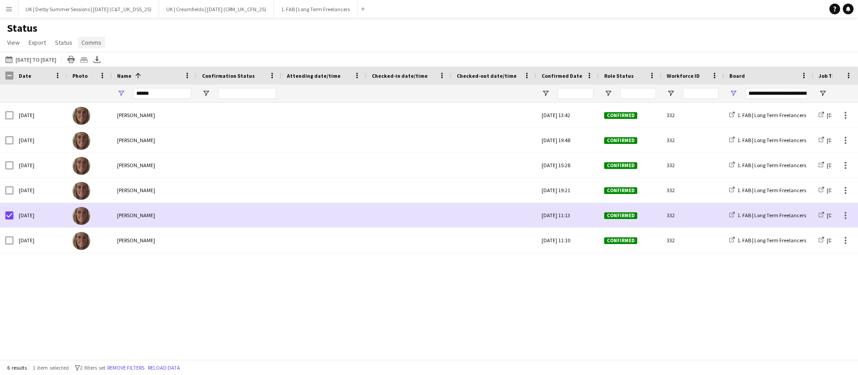
click at [96, 41] on span "Comms" at bounding box center [91, 42] width 20 height 8
click at [109, 62] on span "Send notification" at bounding box center [107, 62] width 46 height 8
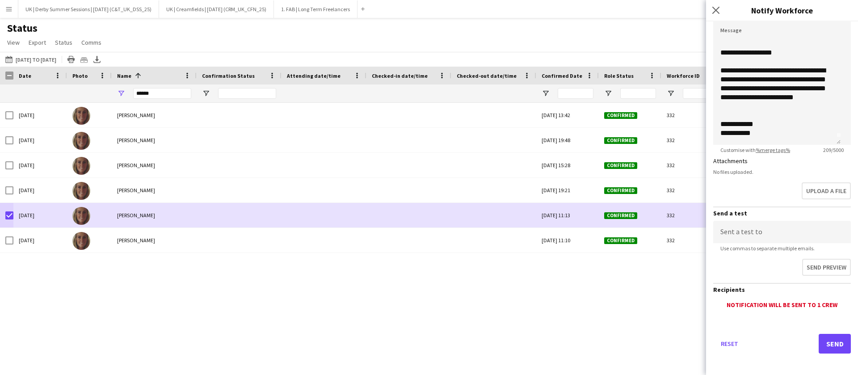
scroll to position [143, 0]
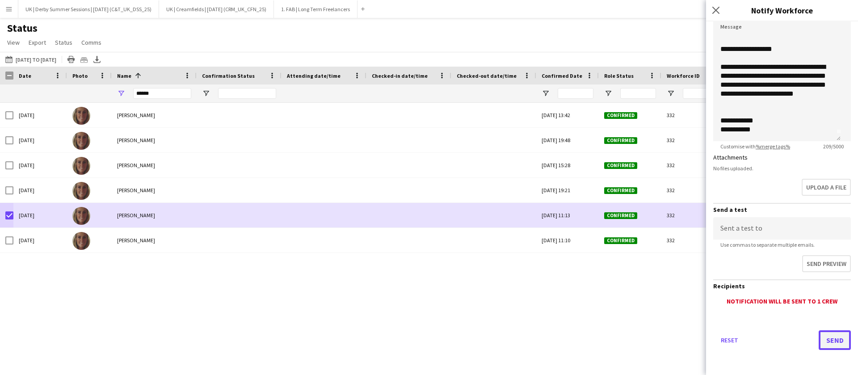
click at [818, 338] on button "Send" at bounding box center [834, 340] width 32 height 20
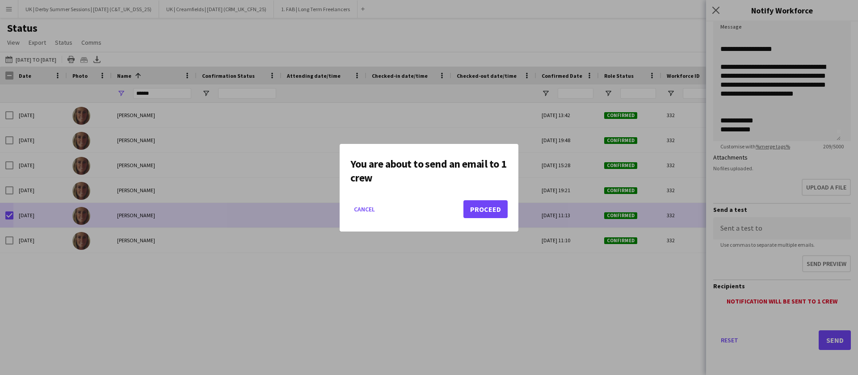
click at [469, 199] on mat-dialog-actions "Cancel Proceed" at bounding box center [428, 212] width 157 height 38
click at [481, 210] on button "Proceed" at bounding box center [485, 209] width 44 height 18
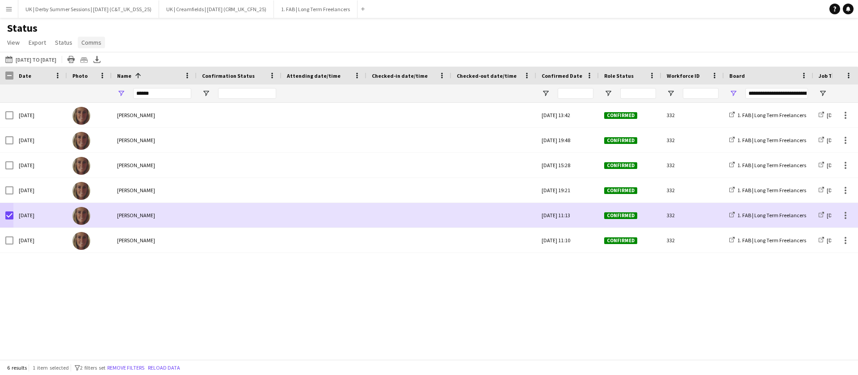
click at [100, 43] on link "Comms" at bounding box center [91, 43] width 27 height 12
click at [104, 58] on span "Send notification" at bounding box center [107, 62] width 46 height 8
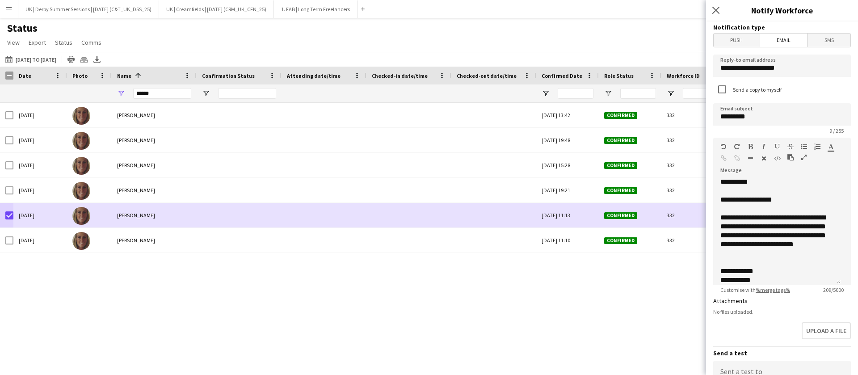
scroll to position [7, 0]
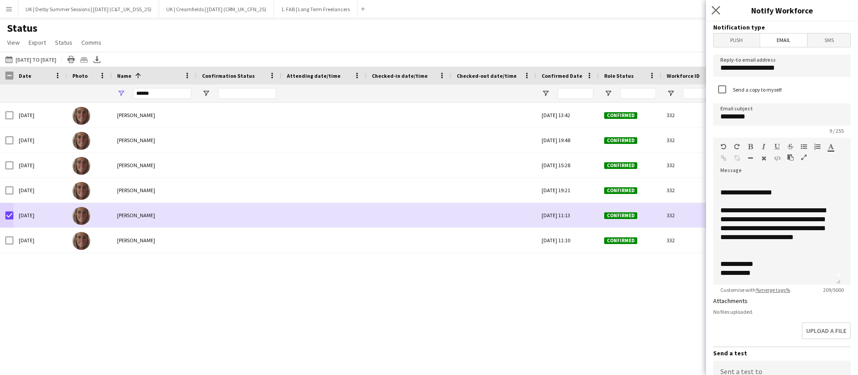
click at [719, 8] on icon "Close pop-in" at bounding box center [715, 10] width 8 height 8
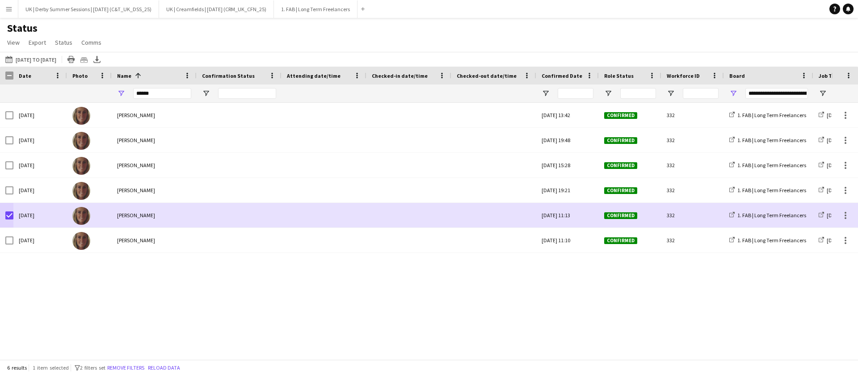
click at [3, 10] on button "Menu" at bounding box center [9, 9] width 18 height 18
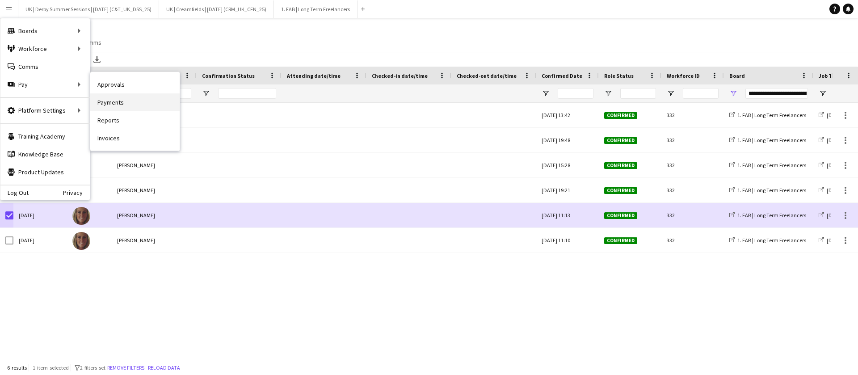
click at [114, 99] on link "Payments" at bounding box center [134, 102] width 89 height 18
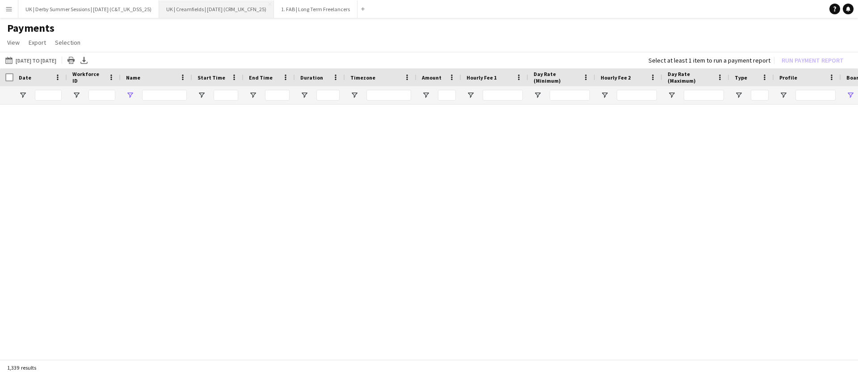
type input "******"
type input "**********"
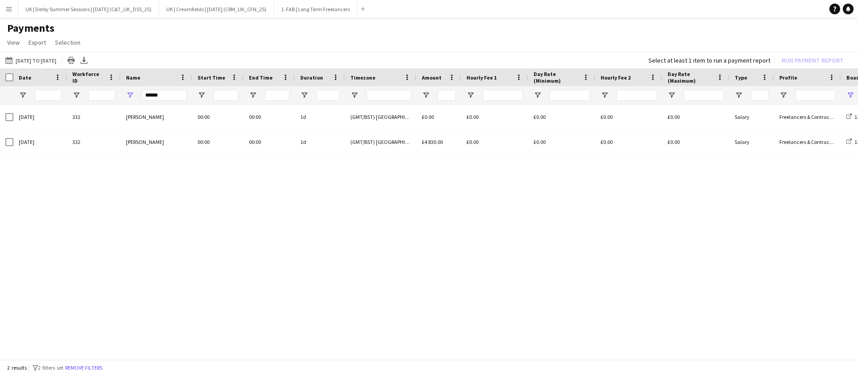
drag, startPoint x: 88, startPoint y: 366, endPoint x: 106, endPoint y: 356, distance: 20.8
click at [88, 366] on button "Remove filters" at bounding box center [83, 368] width 41 height 10
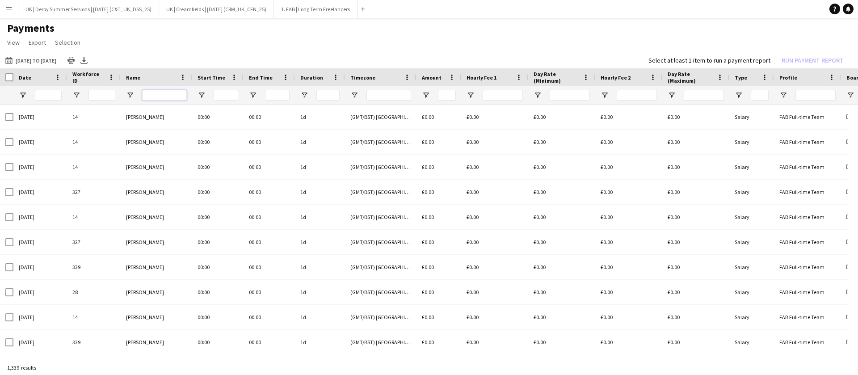
click at [169, 92] on input "Name Filter Input" at bounding box center [164, 95] width 45 height 11
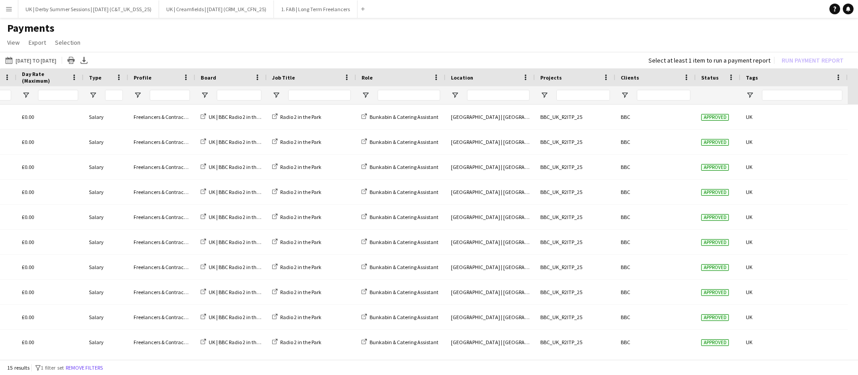
type input "******"
click at [199, 96] on div at bounding box center [230, 95] width 71 height 18
click at [204, 97] on span "Open Filter Menu" at bounding box center [205, 95] width 8 height 8
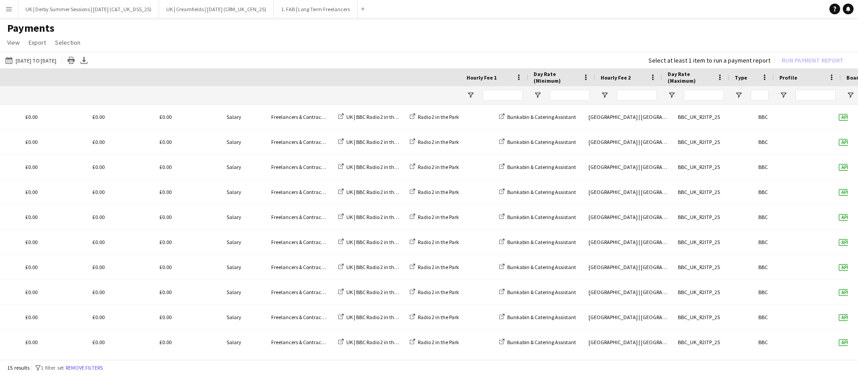
scroll to position [0, 0]
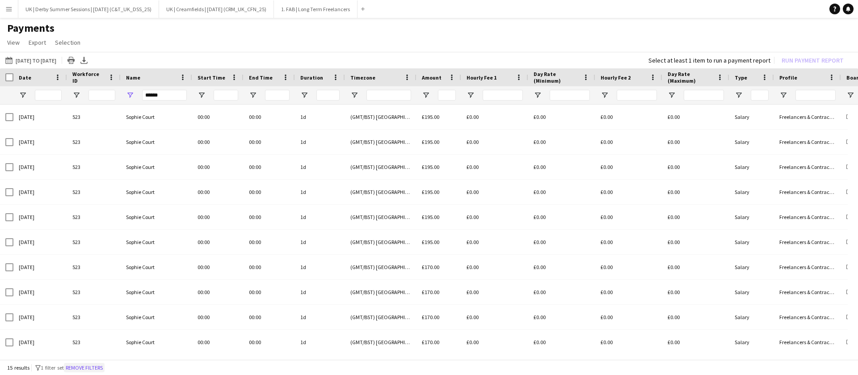
click at [92, 367] on button "Remove filters" at bounding box center [84, 368] width 41 height 10
click at [173, 91] on input "Name Filter Input" at bounding box center [164, 95] width 45 height 11
type input "******"
click at [259, 358] on div "01-04-2025 to 31-12-2025 01-04-2025 to 31-12-2025 Today This Week This Month Ye…" at bounding box center [429, 206] width 858 height 309
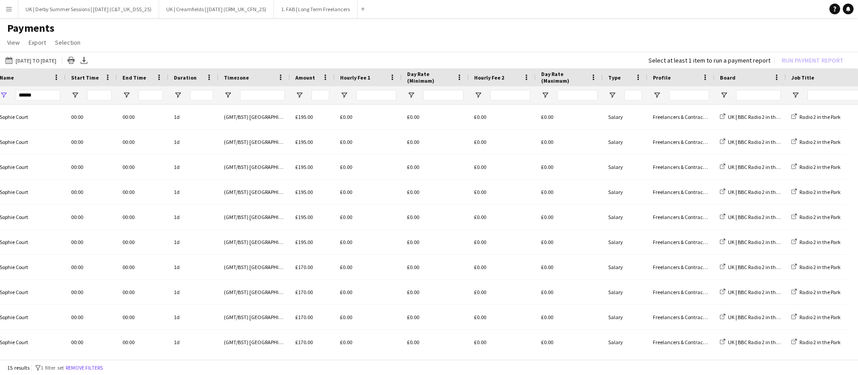
scroll to position [0, 153]
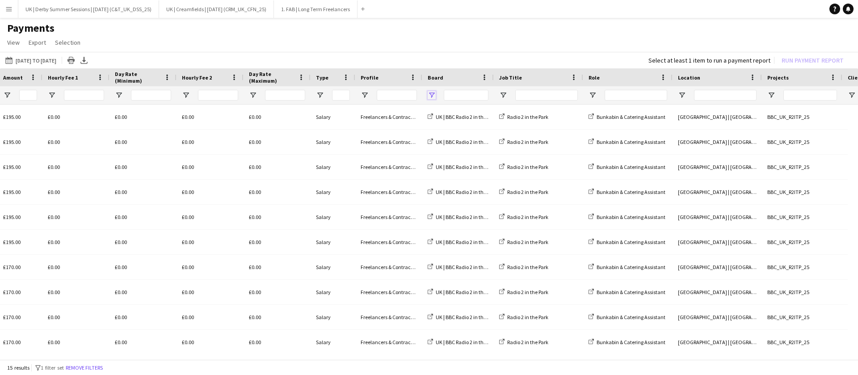
click at [429, 94] on span "Open Filter Menu" at bounding box center [431, 95] width 8 height 8
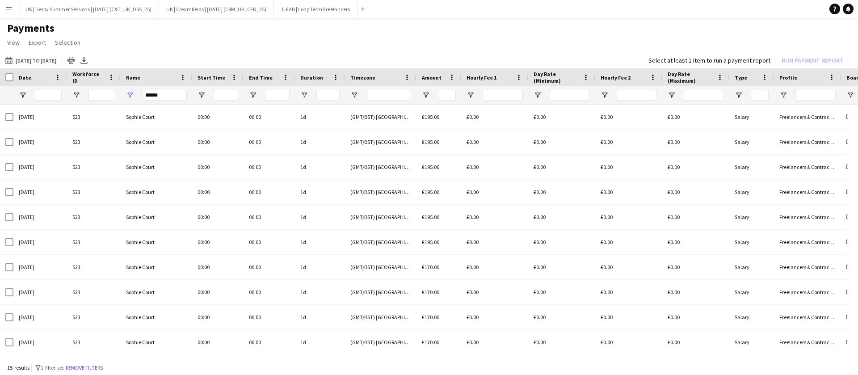
click at [4, 9] on button "Menu" at bounding box center [9, 9] width 18 height 18
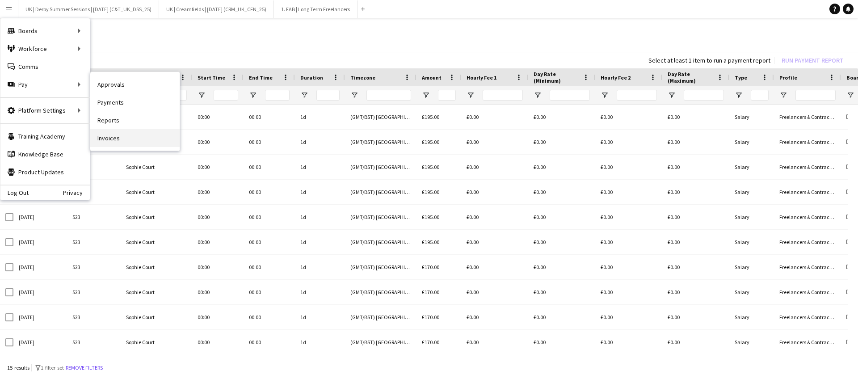
click at [120, 134] on link "Invoices" at bounding box center [134, 138] width 89 height 18
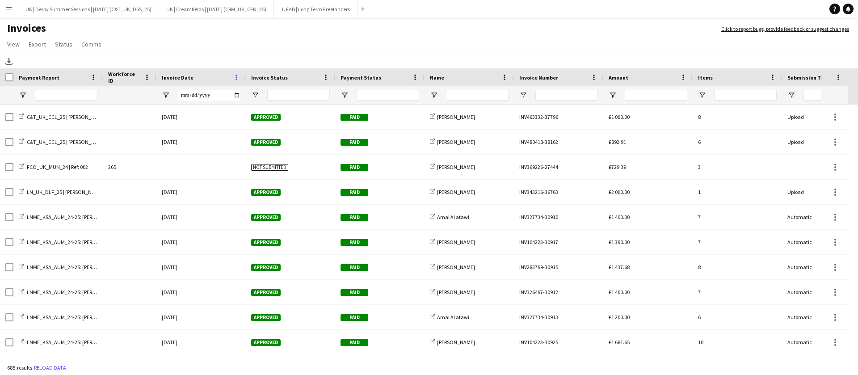
click at [237, 79] on span at bounding box center [236, 77] width 8 height 8
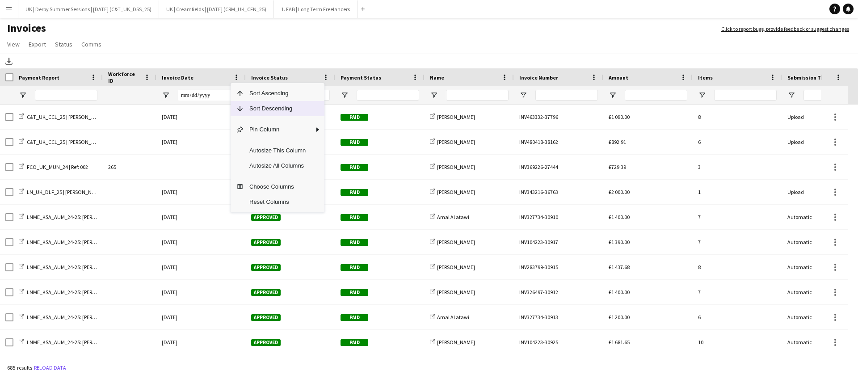
click at [247, 114] on span "Sort Descending" at bounding box center [277, 108] width 67 height 15
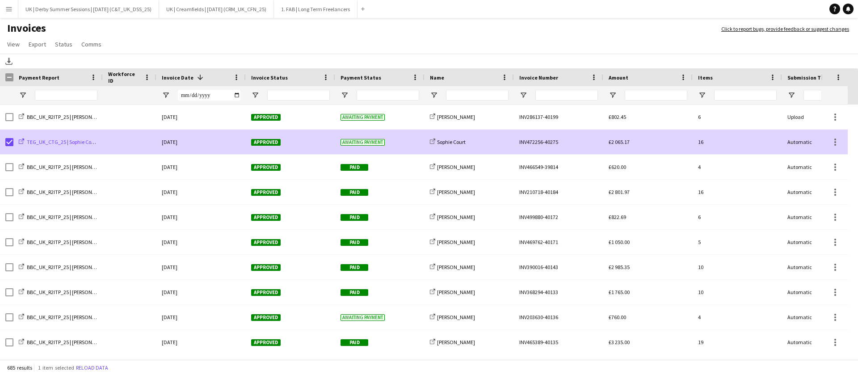
click at [53, 142] on span "TEG_UK_CTG_25 | Sophie Court" at bounding box center [62, 141] width 71 height 7
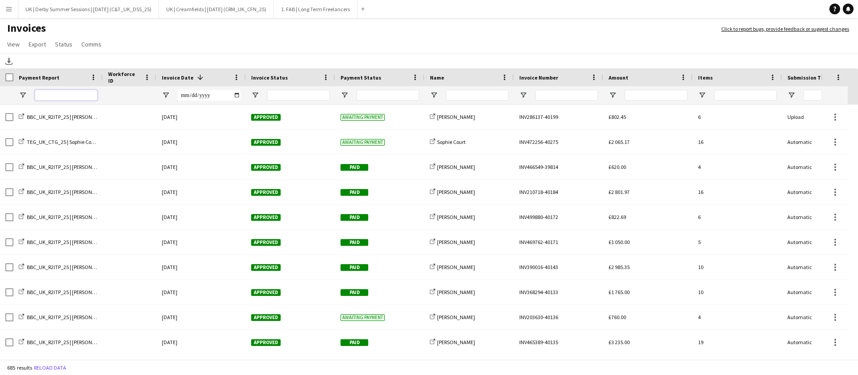
click at [67, 94] on input "Payment Report Filter Input" at bounding box center [66, 95] width 63 height 11
click at [483, 89] on div at bounding box center [477, 95] width 63 height 18
click at [470, 96] on input "Name Filter Input" at bounding box center [477, 95] width 63 height 11
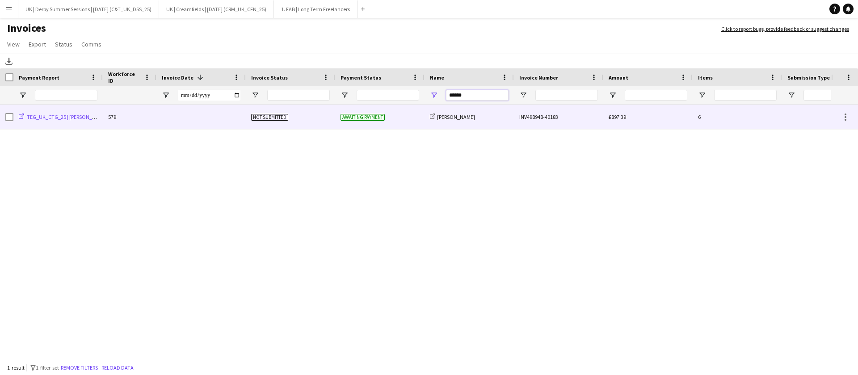
type input "*****"
click at [60, 116] on span "TEG_UK_CTG_25 | Libby Urvois" at bounding box center [67, 116] width 80 height 7
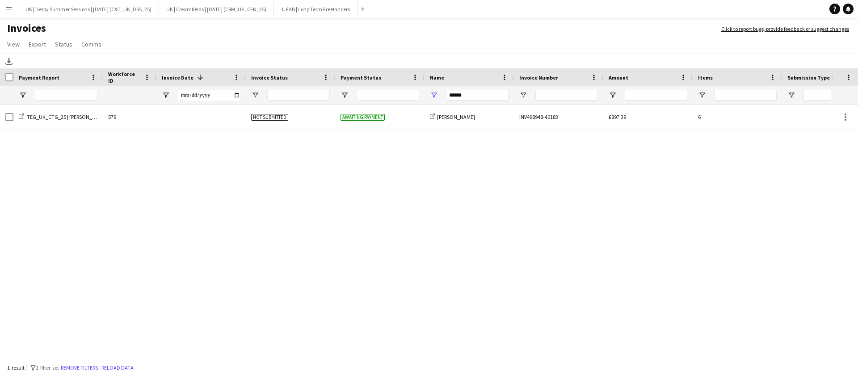
click at [5, 13] on button "Menu" at bounding box center [9, 9] width 18 height 18
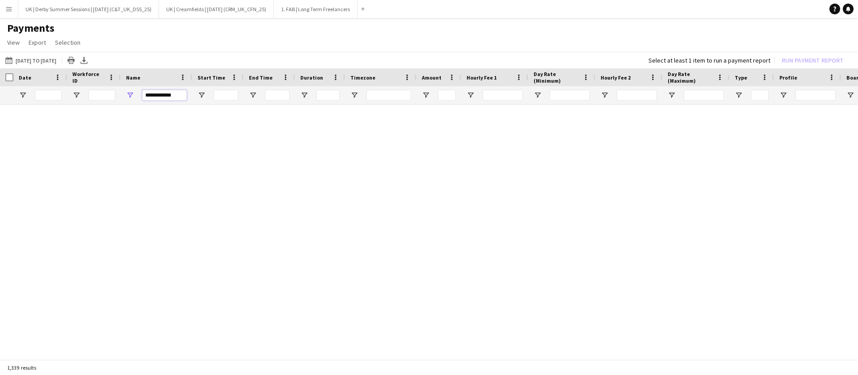
click at [161, 95] on input "**********" at bounding box center [164, 95] width 45 height 11
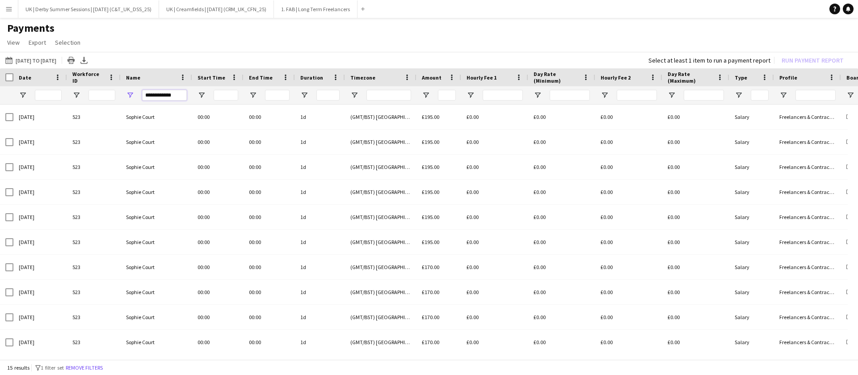
drag, startPoint x: 176, startPoint y: 95, endPoint x: 140, endPoint y: 95, distance: 35.7
click at [141, 95] on div "**********" at bounding box center [156, 95] width 71 height 18
type input "******"
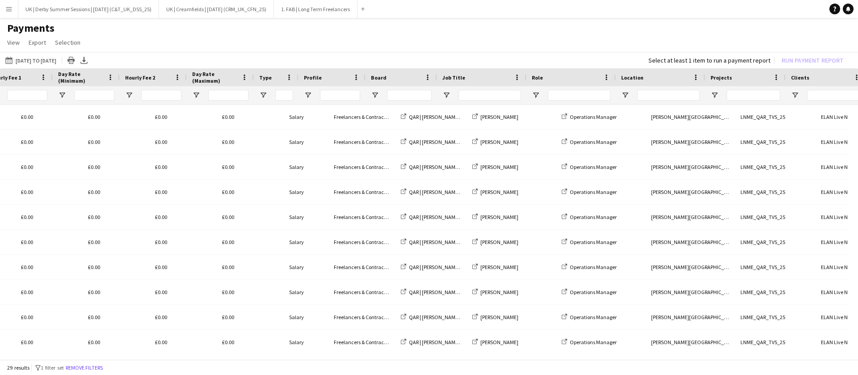
scroll to position [0, 475]
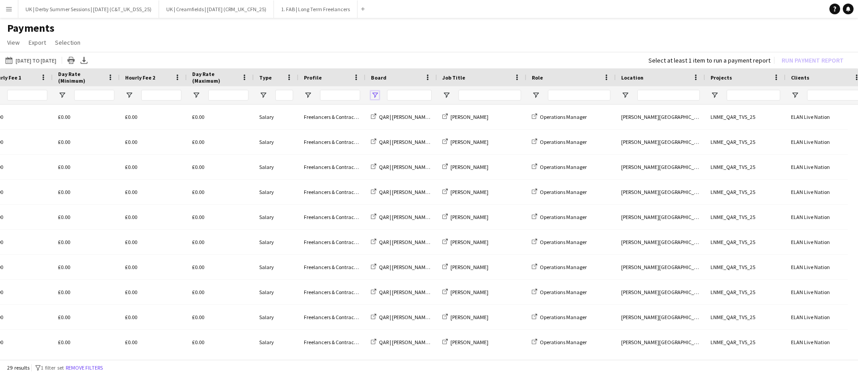
click at [373, 96] on span "Open Filter Menu" at bounding box center [375, 95] width 8 height 8
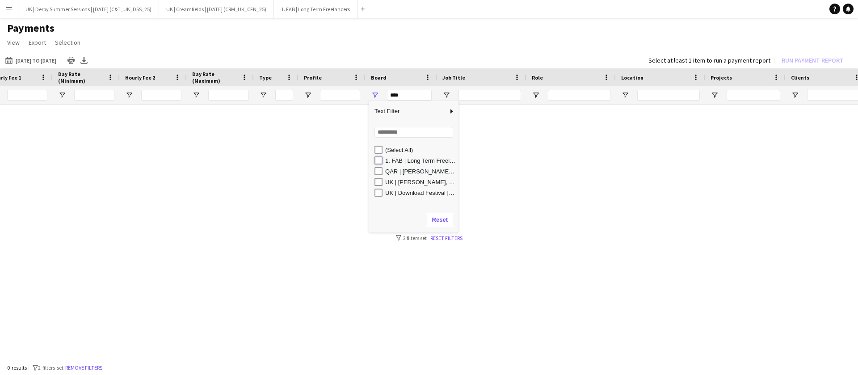
type input "**********"
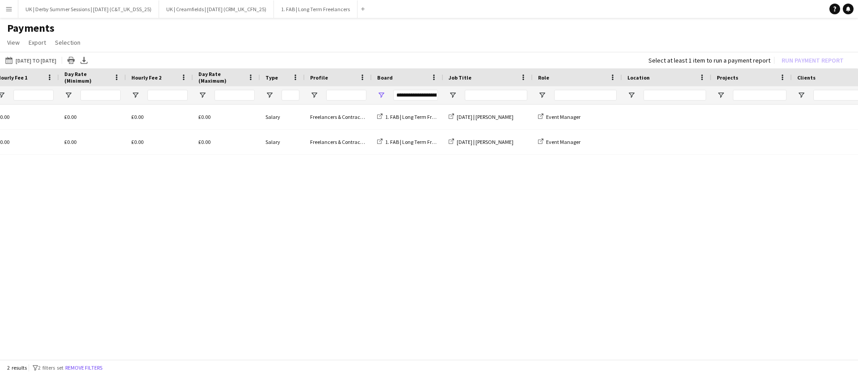
scroll to position [0, 0]
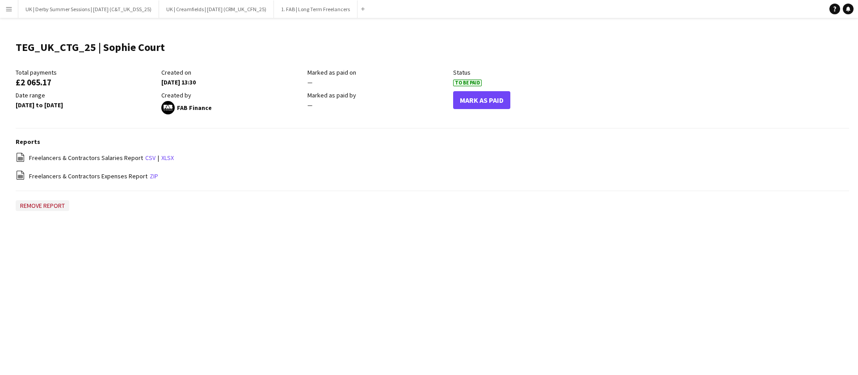
click at [51, 205] on button "Remove report" at bounding box center [43, 205] width 54 height 11
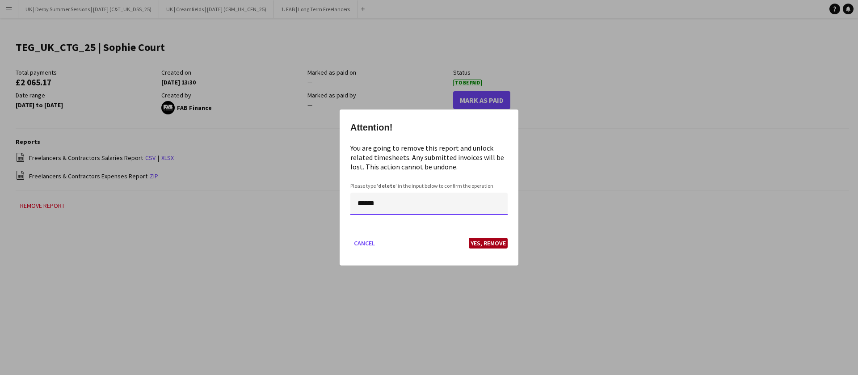
type input "******"
click at [492, 243] on button "Yes, Remove" at bounding box center [487, 243] width 39 height 11
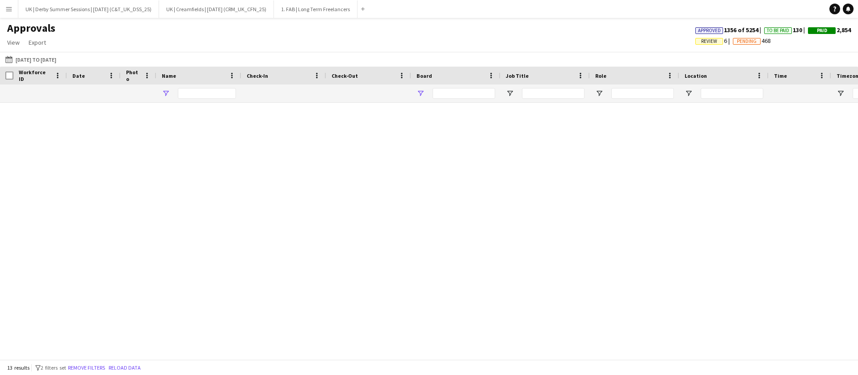
type input "******"
type input "**********"
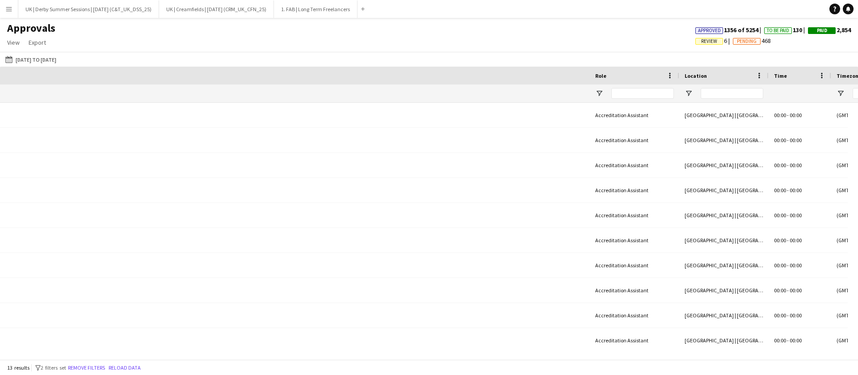
scroll to position [0, 774]
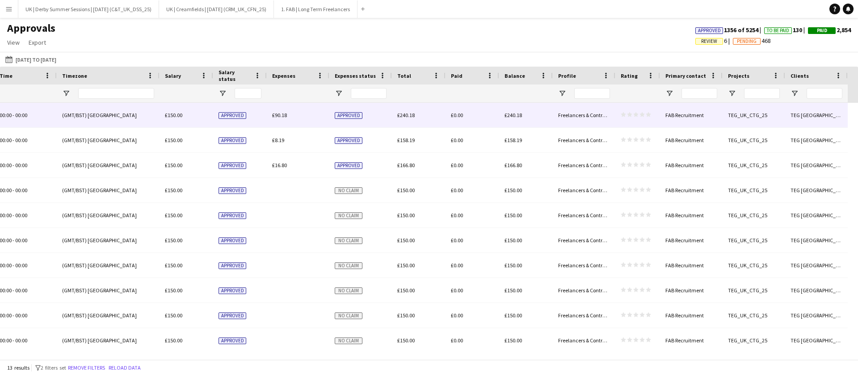
click at [284, 113] on span "£90.18" at bounding box center [279, 115] width 15 height 7
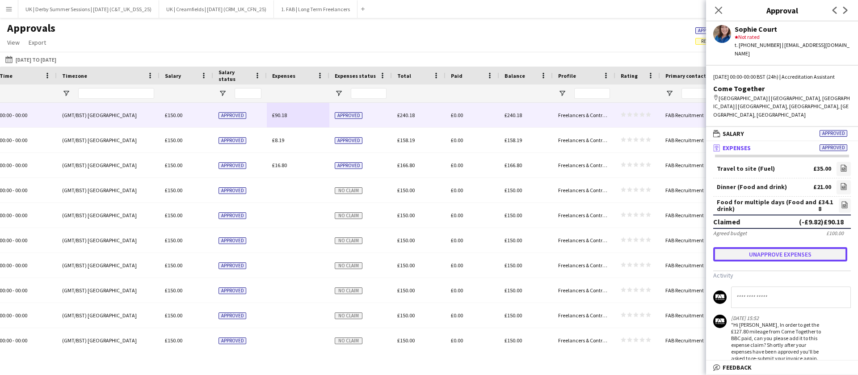
click at [777, 247] on button "Unapprove expenses" at bounding box center [780, 254] width 134 height 14
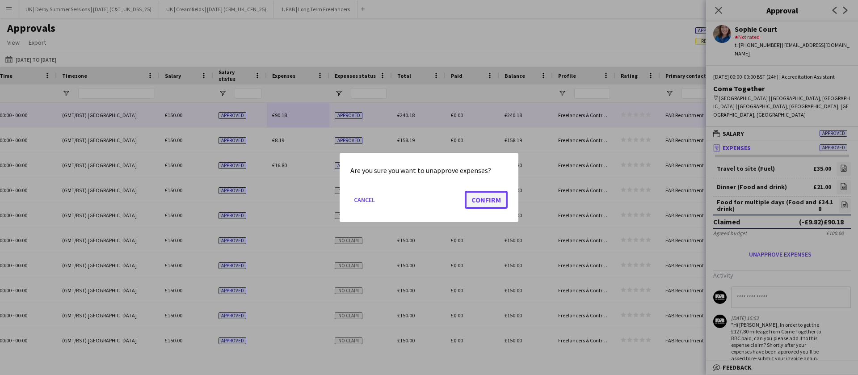
click at [490, 196] on button "Confirm" at bounding box center [485, 200] width 43 height 18
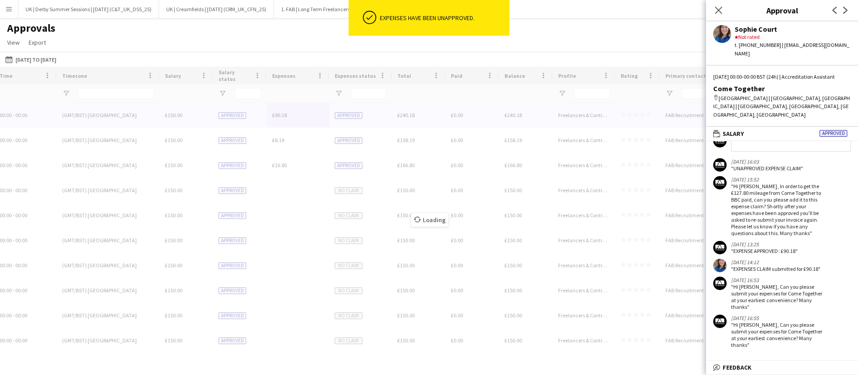
scroll to position [194, 0]
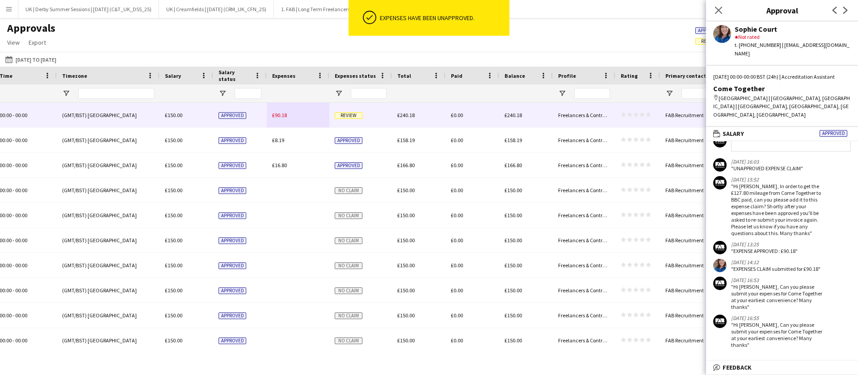
click at [68, 314] on div "(GMT/BST) [GEOGRAPHIC_DATA]" at bounding box center [108, 315] width 103 height 25
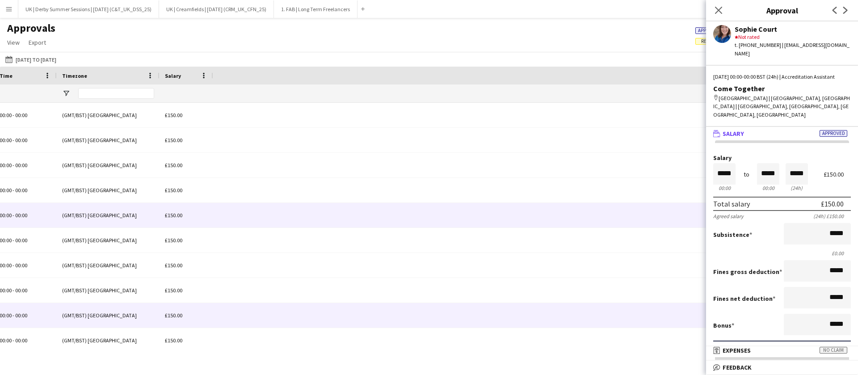
scroll to position [0, 33]
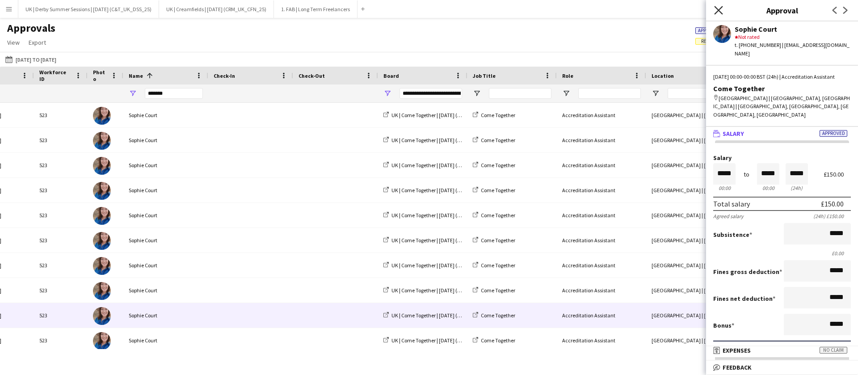
click at [719, 13] on icon "Close pop-in" at bounding box center [718, 10] width 8 height 8
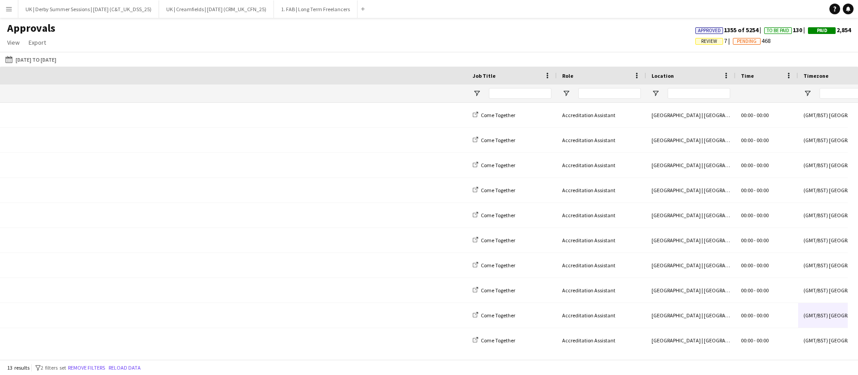
scroll to position [0, 774]
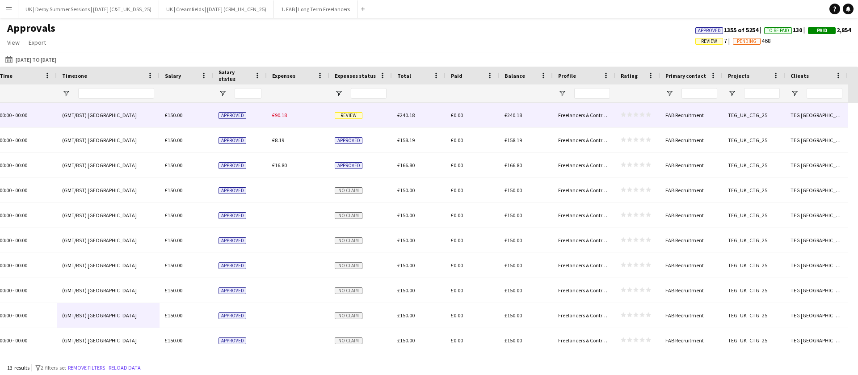
click at [286, 113] on span "£90.18" at bounding box center [279, 115] width 15 height 7
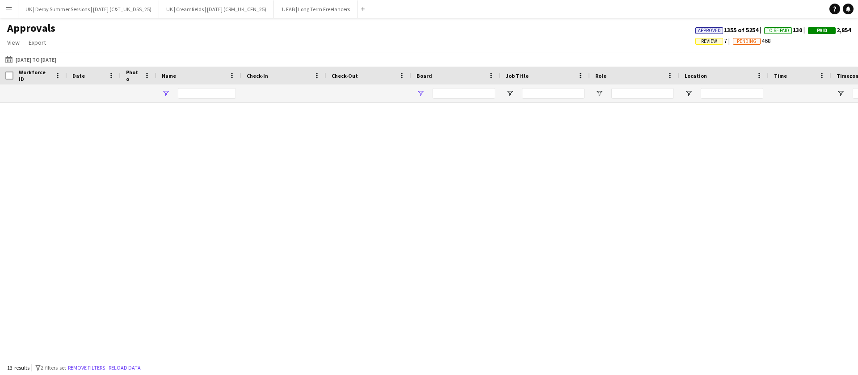
type input "******"
type input "**********"
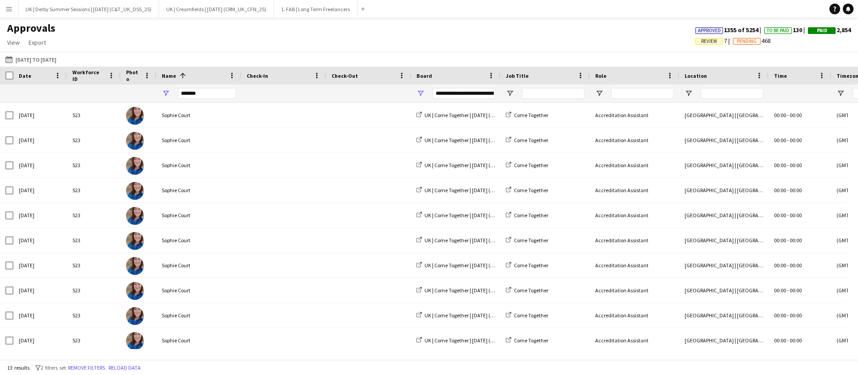
click at [710, 40] on span "Review" at bounding box center [709, 41] width 28 height 7
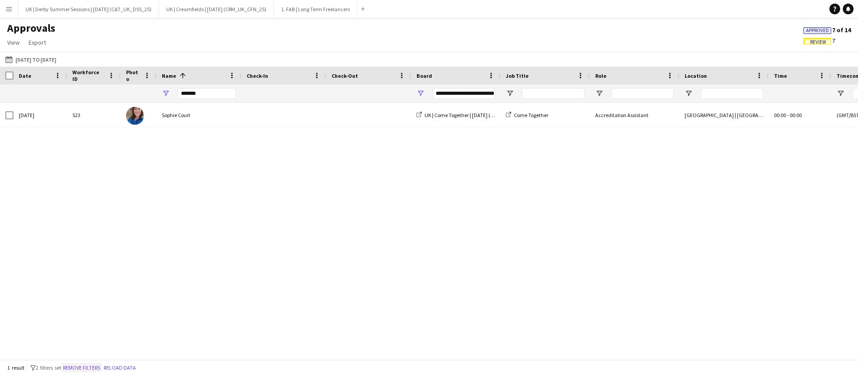
click at [87, 367] on button "Remove filters" at bounding box center [81, 368] width 41 height 10
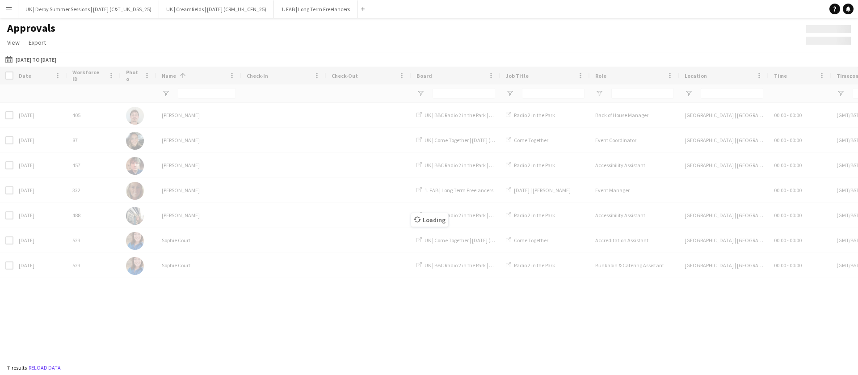
drag, startPoint x: 181, startPoint y: 355, endPoint x: 452, endPoint y: 359, distance: 271.1
click at [452, 359] on div "Loading" at bounding box center [429, 213] width 858 height 293
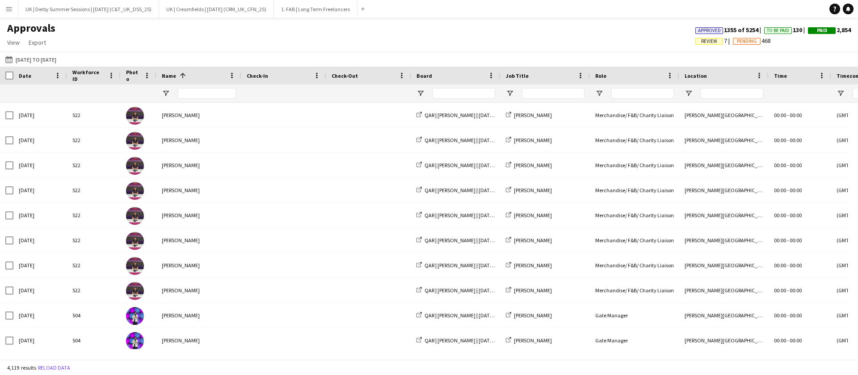
click at [702, 37] on span "Review 7" at bounding box center [714, 41] width 38 height 8
click at [701, 39] on span "Review" at bounding box center [709, 41] width 16 height 6
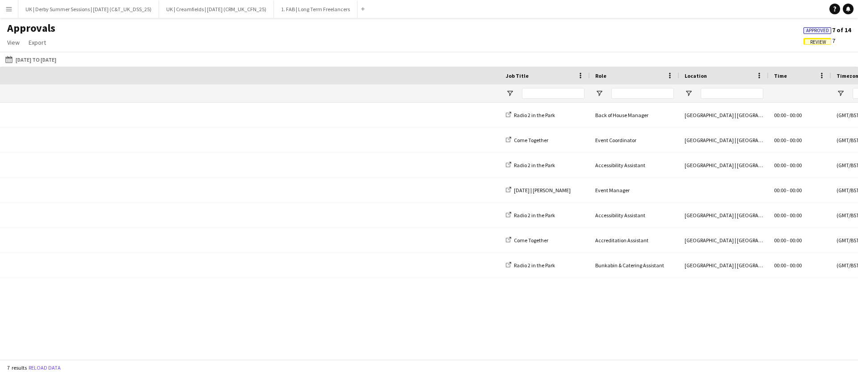
scroll to position [0, 764]
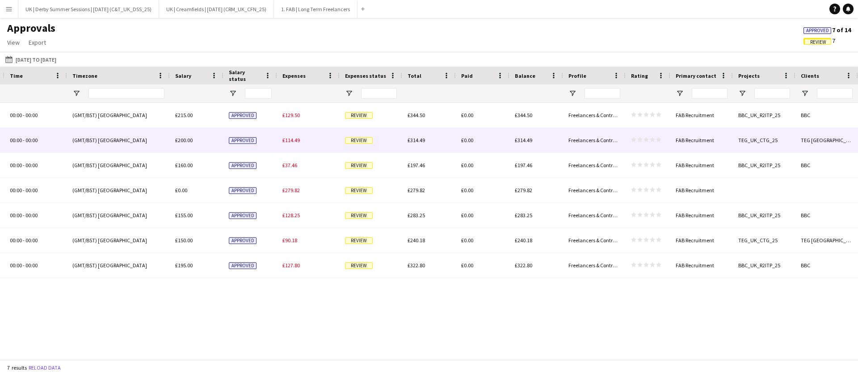
click at [292, 137] on span "£114.49" at bounding box center [290, 140] width 17 height 7
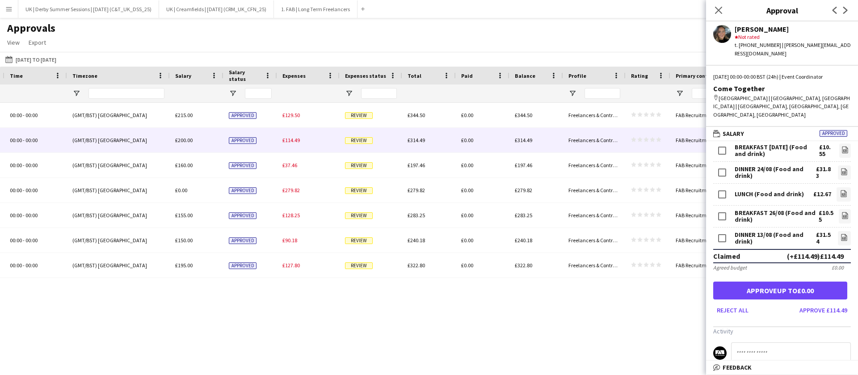
scroll to position [134, 0]
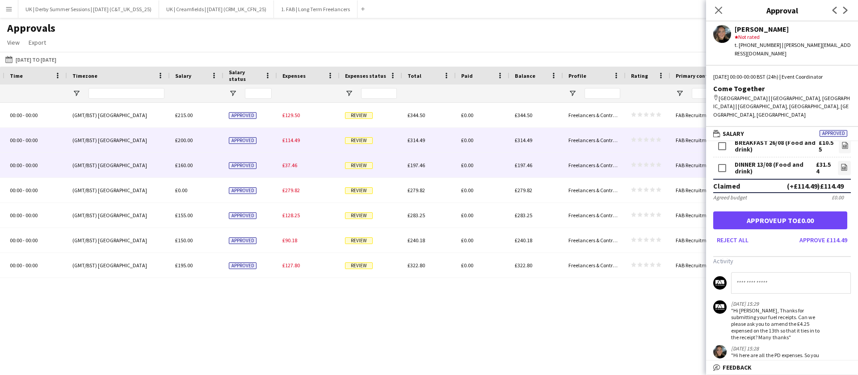
click at [288, 167] on span "£37.46" at bounding box center [289, 165] width 15 height 7
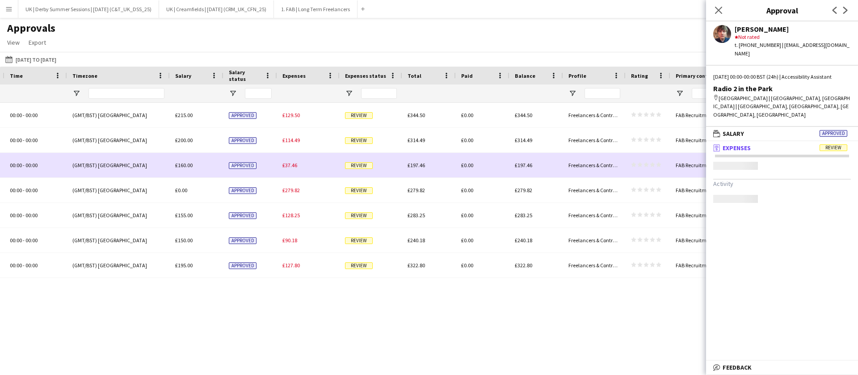
scroll to position [0, 0]
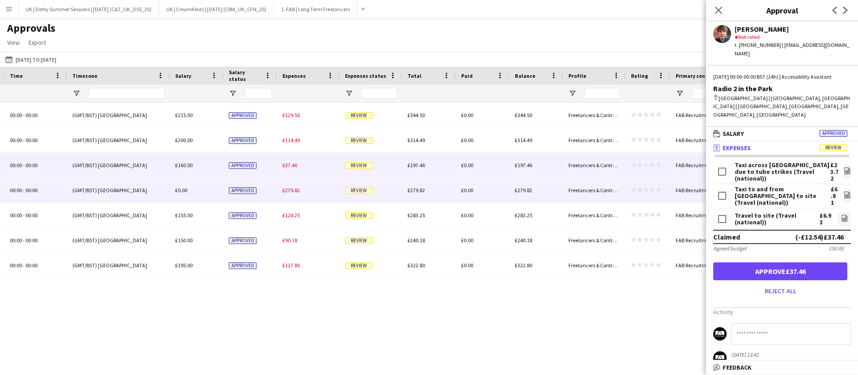
click at [289, 186] on div "£279.82" at bounding box center [308, 190] width 63 height 25
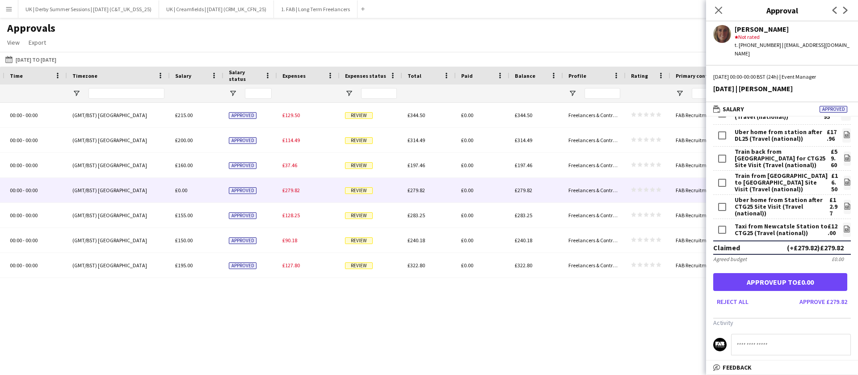
scroll to position [134, 0]
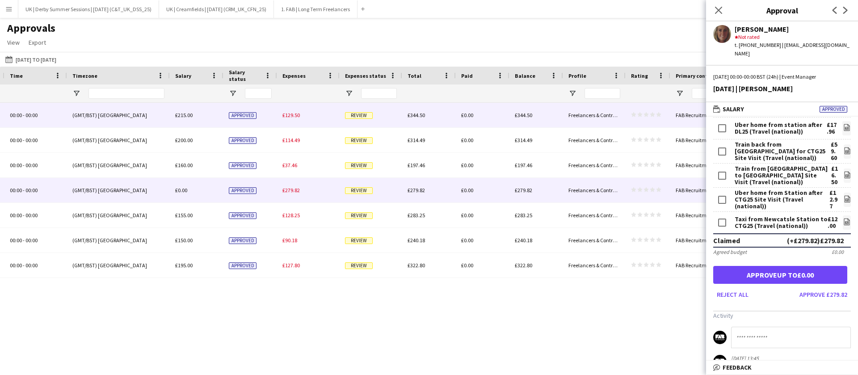
click at [295, 114] on span "£129.50" at bounding box center [290, 115] width 17 height 7
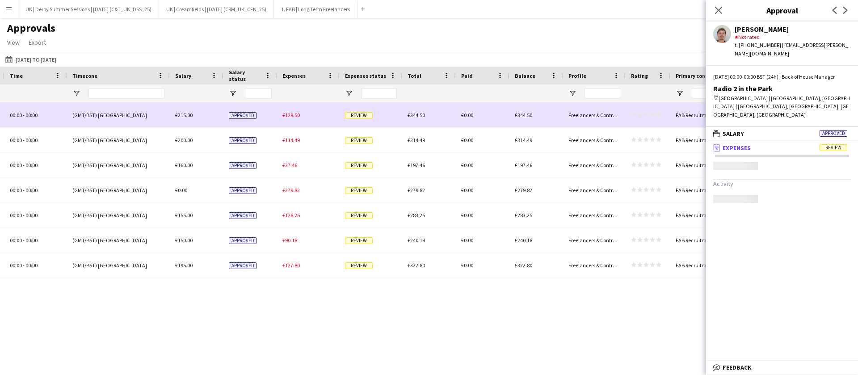
scroll to position [0, 0]
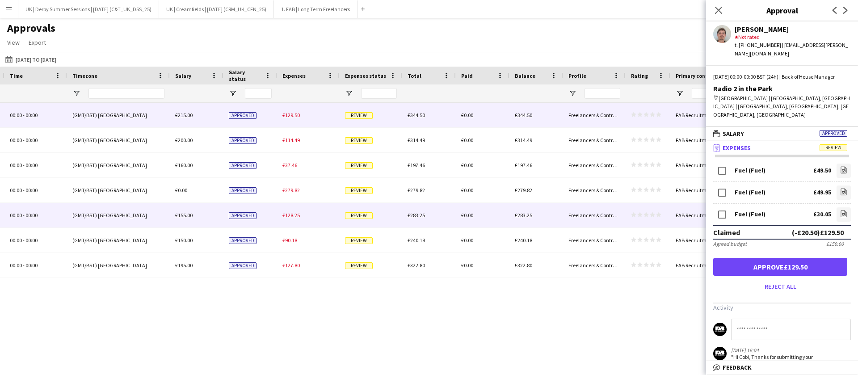
click at [289, 216] on span "£128.25" at bounding box center [290, 215] width 17 height 7
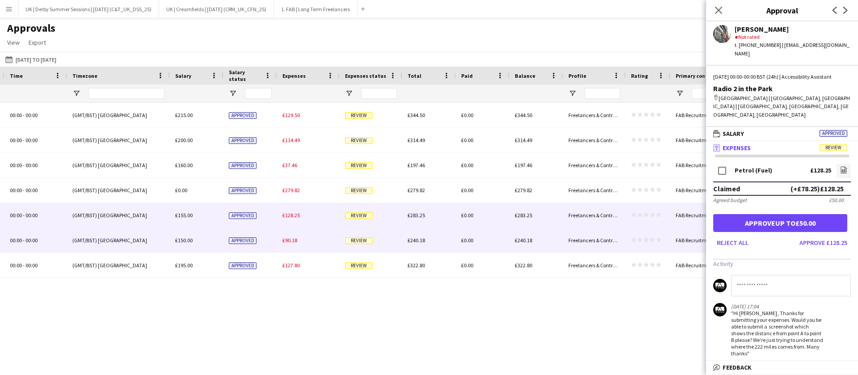
click at [288, 237] on span "£90.18" at bounding box center [289, 240] width 15 height 7
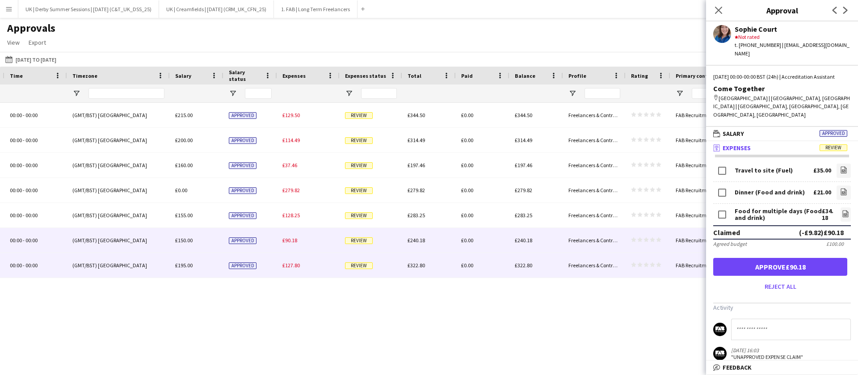
click at [289, 265] on span "£127.80" at bounding box center [290, 265] width 17 height 7
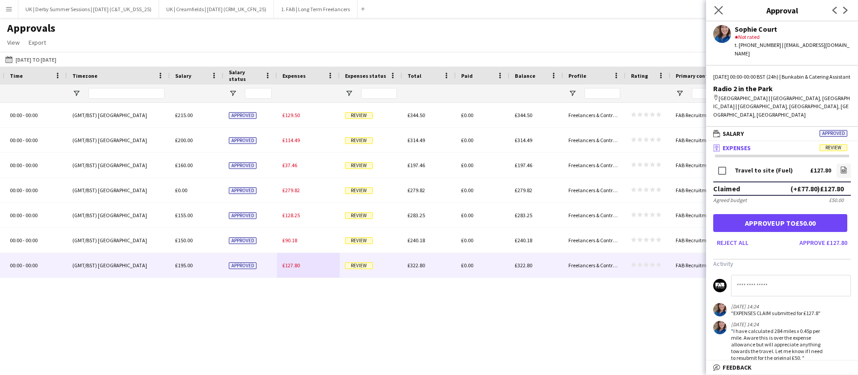
click at [712, 12] on app-icon "Close pop-in" at bounding box center [718, 10] width 13 height 13
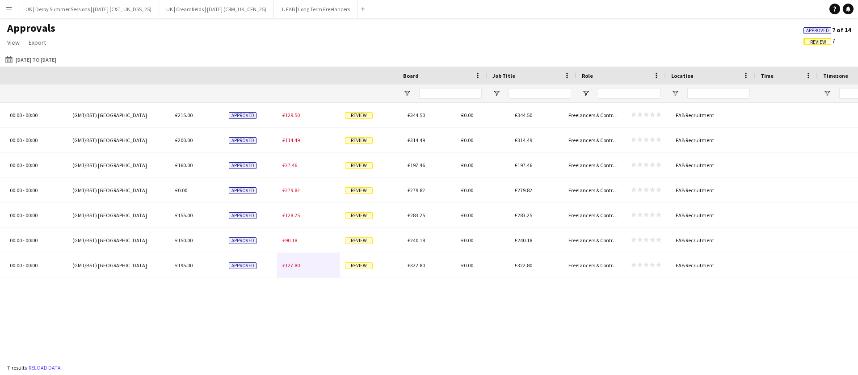
scroll to position [0, 13]
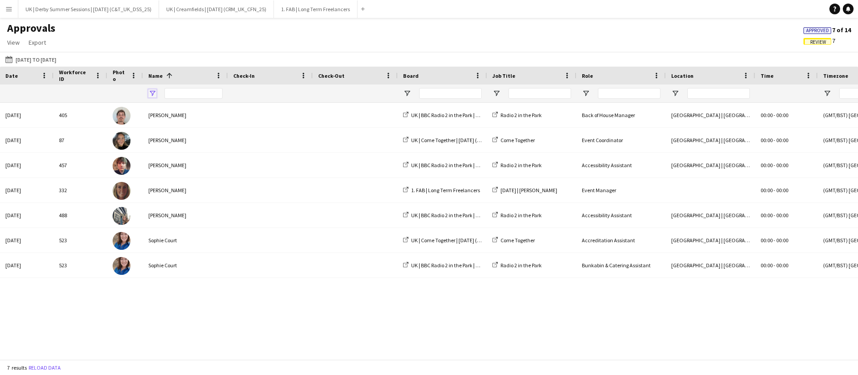
click at [148, 89] on span "Open Filter Menu" at bounding box center [152, 93] width 8 height 8
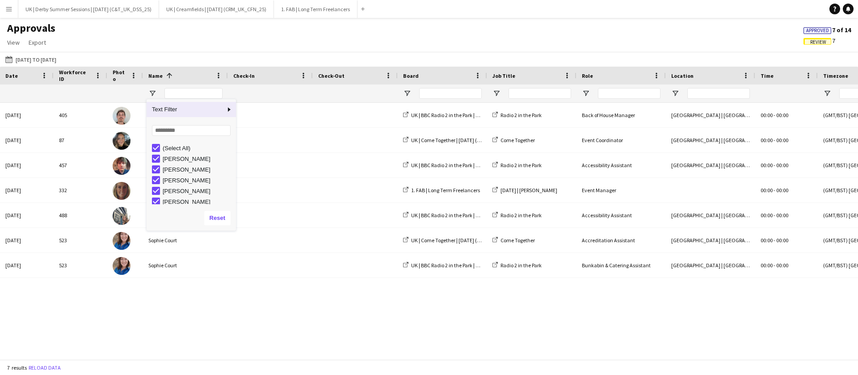
click at [128, 327] on div "Back of House Manager Hylands Park | Chelmsford, UK 00:00 - 00:00 (GMT/BST) Lon…" at bounding box center [429, 226] width 858 height 246
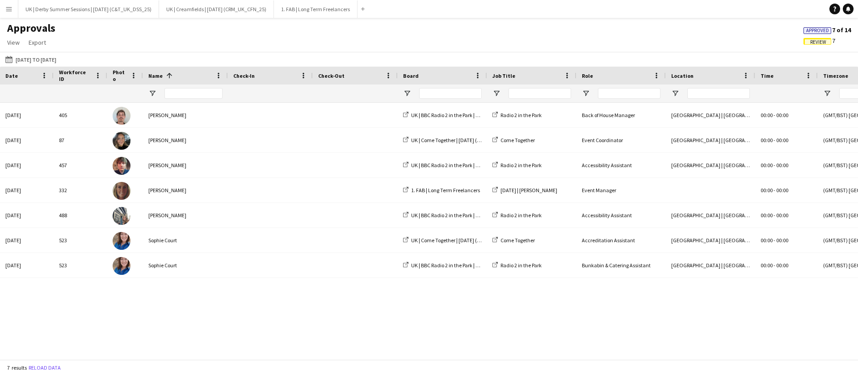
click at [812, 40] on span "Review" at bounding box center [818, 42] width 16 height 6
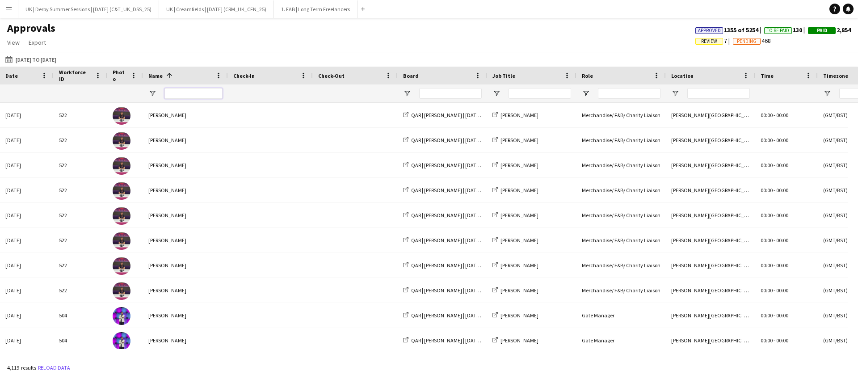
click at [177, 90] on input "Name Filter Input" at bounding box center [193, 93] width 58 height 11
type input "**********"
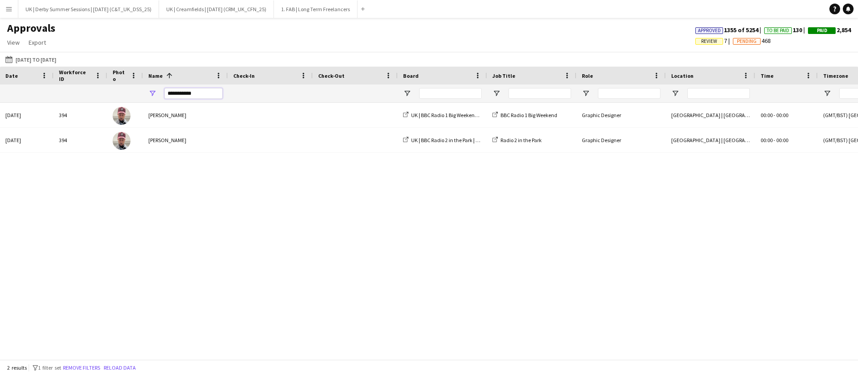
scroll to position [0, 764]
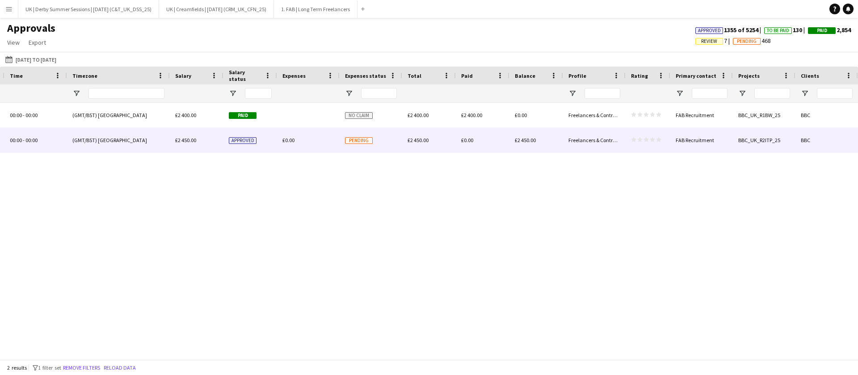
click at [283, 146] on div "£0.00" at bounding box center [308, 140] width 63 height 25
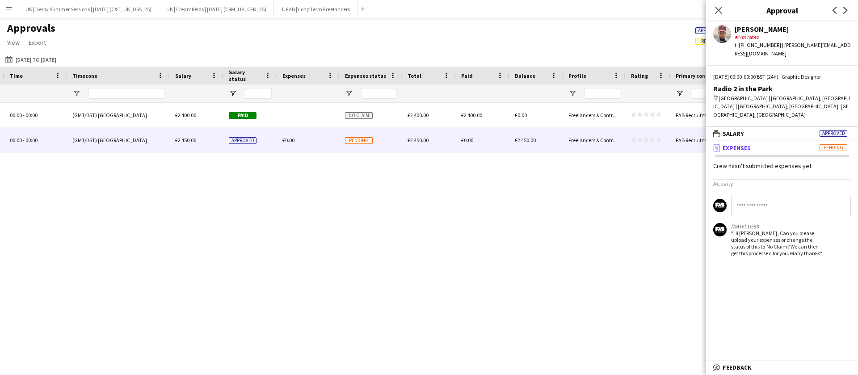
click at [721, 5] on app-icon "Close pop-in" at bounding box center [718, 10] width 11 height 11
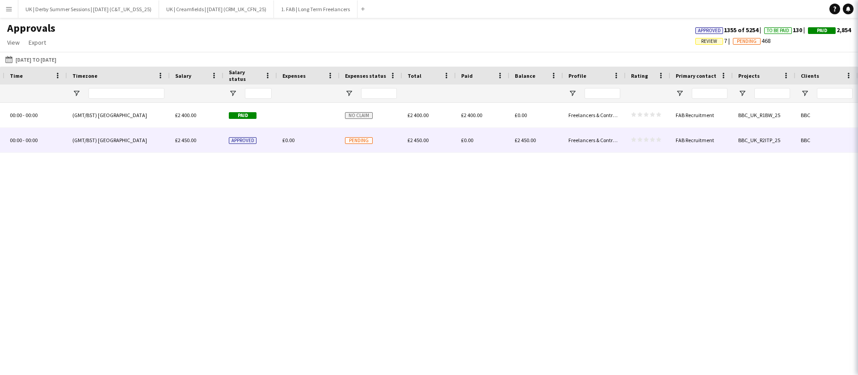
click at [857, 8] on icon "Close pop-in" at bounding box center [869, 10] width 7 height 7
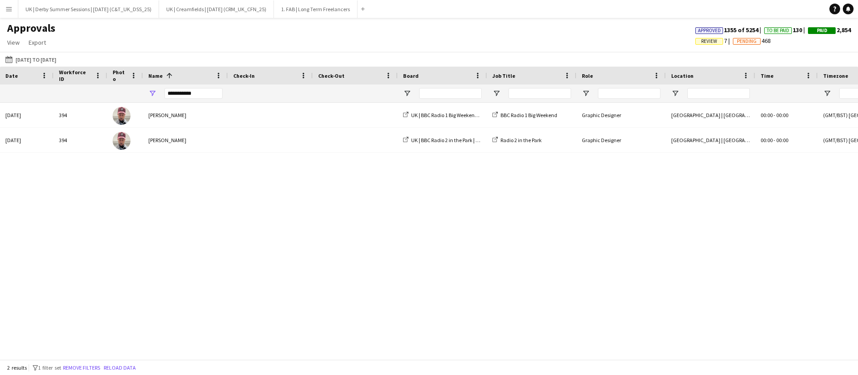
scroll to position [0, 14]
click at [85, 366] on button "Remove filters" at bounding box center [81, 368] width 41 height 10
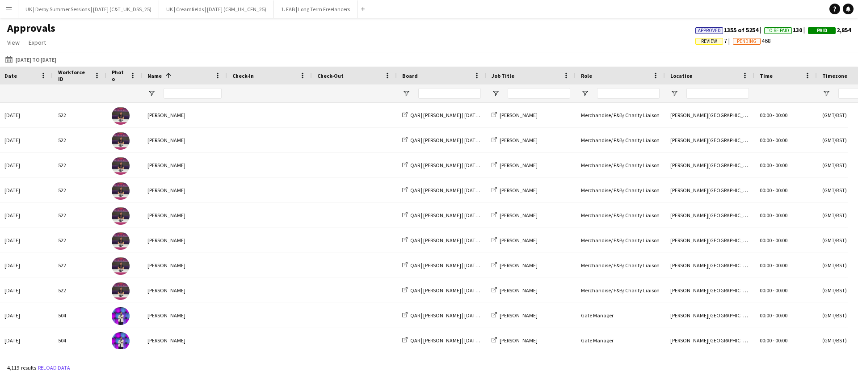
click at [701, 41] on span "Review" at bounding box center [709, 41] width 16 height 6
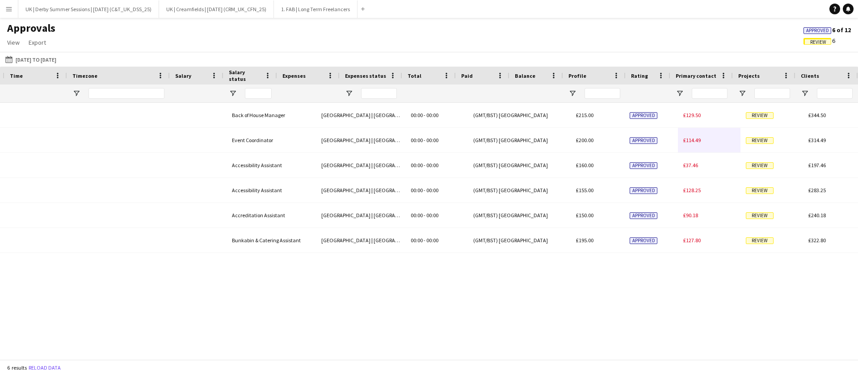
scroll to position [0, 764]
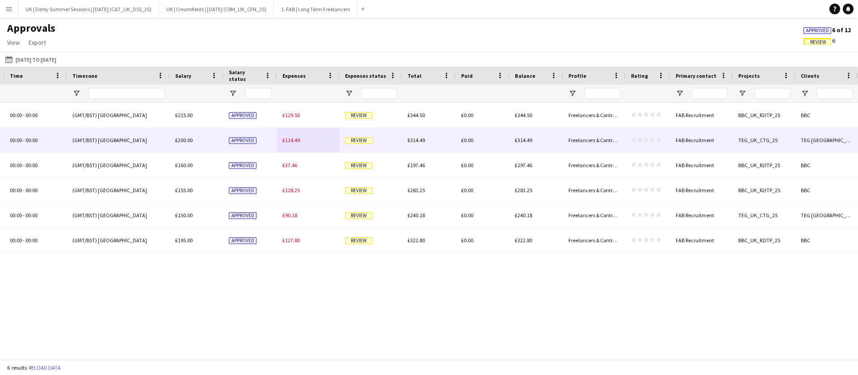
click at [287, 144] on div "£114.49" at bounding box center [308, 140] width 63 height 25
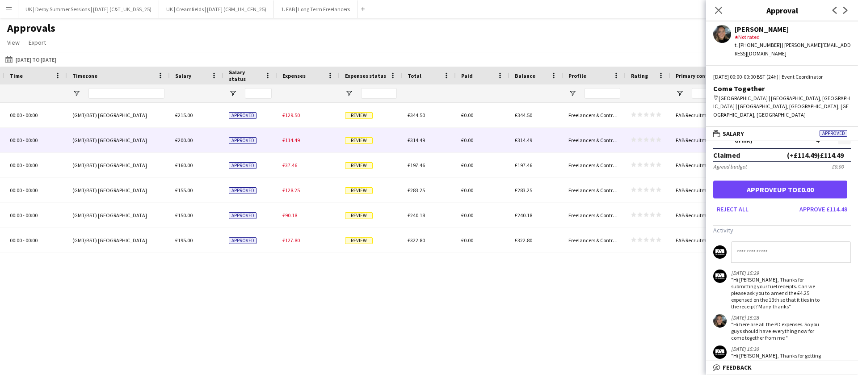
scroll to position [201, 0]
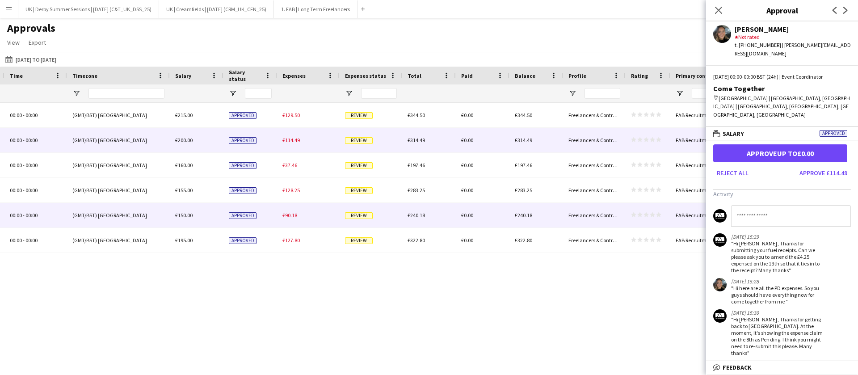
click at [284, 214] on span "£90.18" at bounding box center [289, 215] width 15 height 7
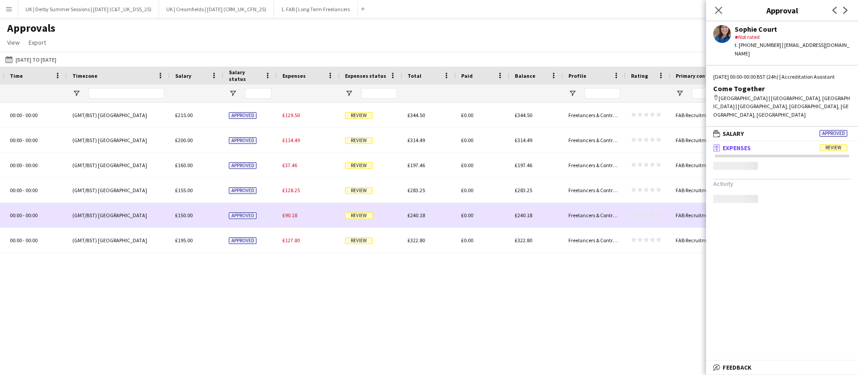
scroll to position [0, 0]
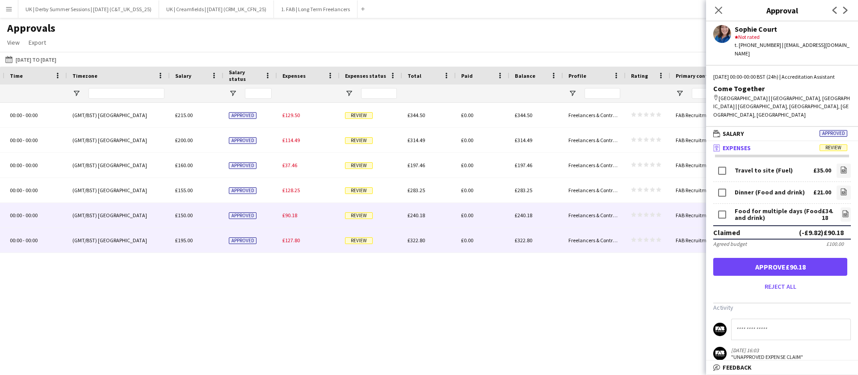
click at [294, 235] on div "£127.80" at bounding box center [308, 240] width 63 height 25
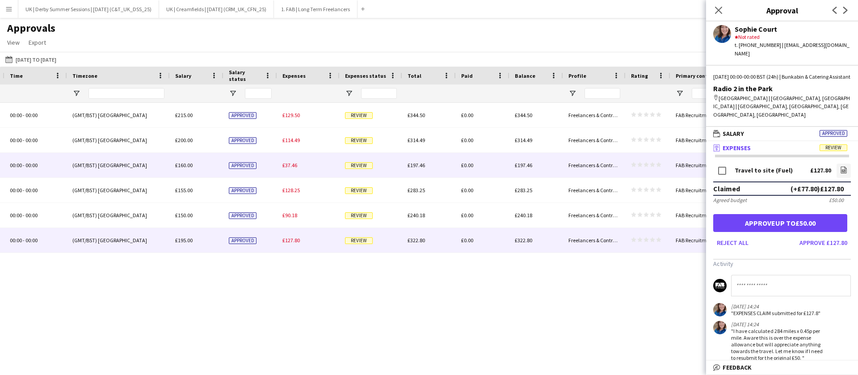
click at [293, 162] on span "£37.46" at bounding box center [289, 165] width 15 height 7
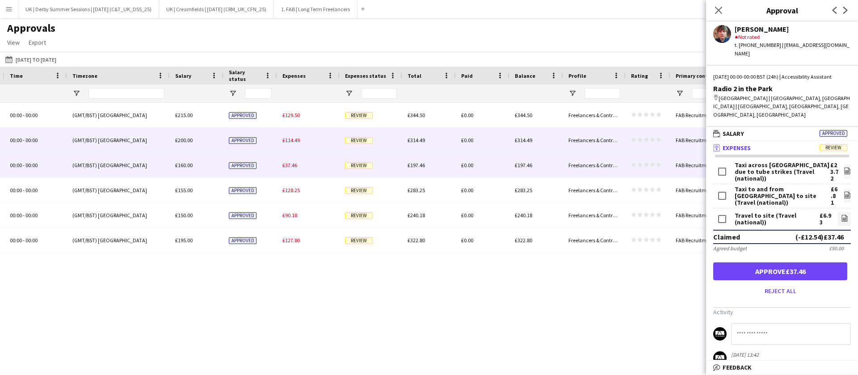
click at [296, 143] on div "£114.49" at bounding box center [308, 140] width 63 height 25
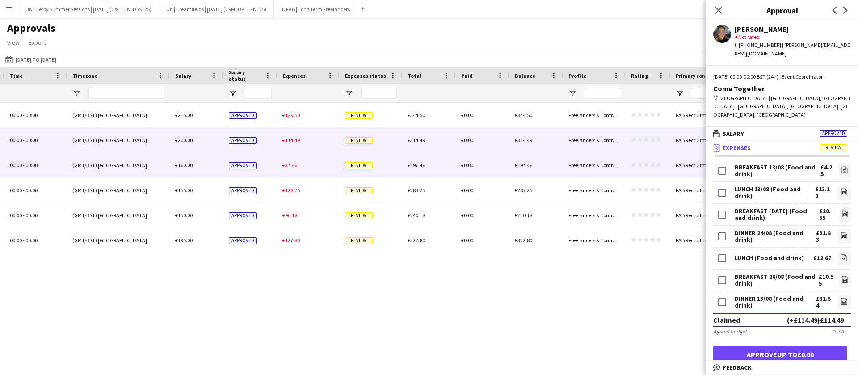
click at [293, 163] on span "£37.46" at bounding box center [289, 165] width 15 height 7
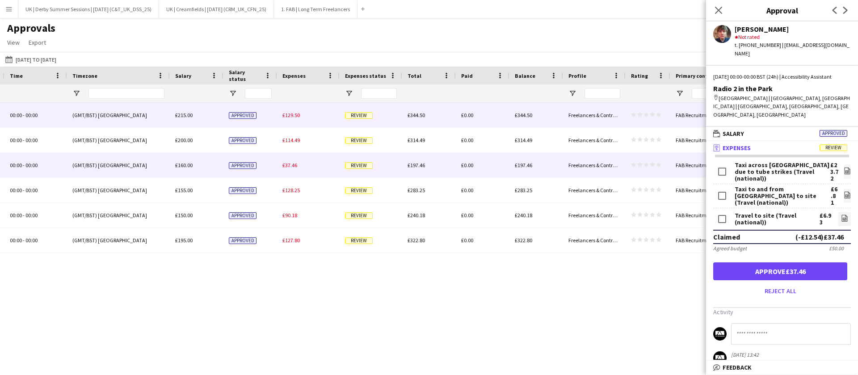
click at [297, 114] on span "£129.50" at bounding box center [290, 115] width 17 height 7
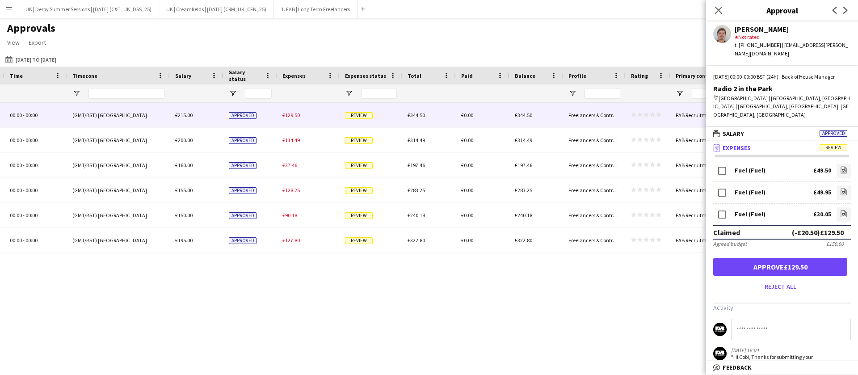
scroll to position [120, 0]
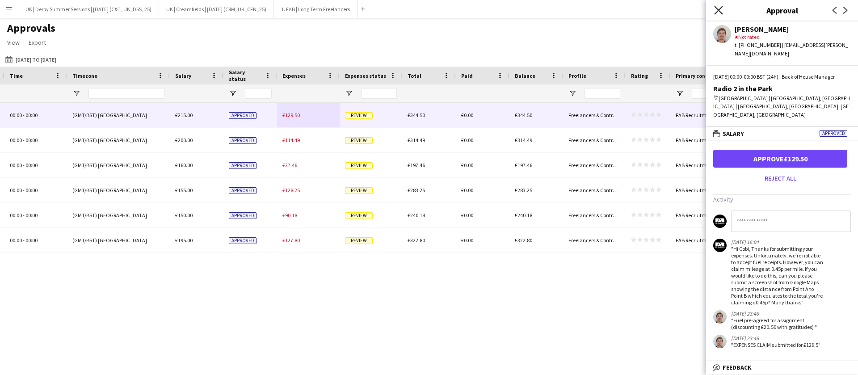
click at [717, 8] on icon at bounding box center [718, 10] width 8 height 8
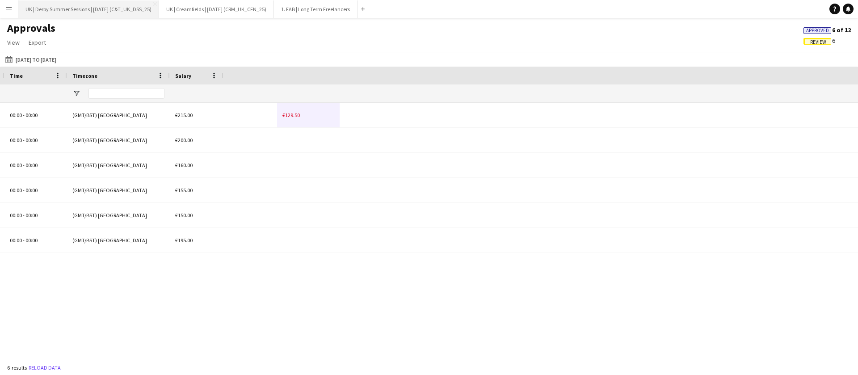
scroll to position [0, 13]
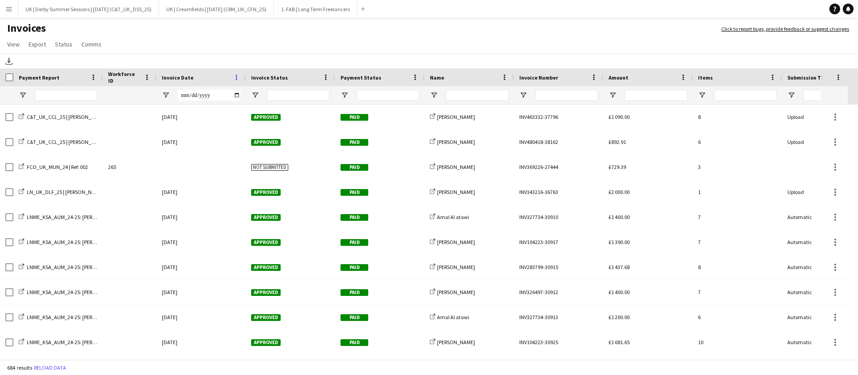
click at [240, 76] on span at bounding box center [236, 77] width 8 height 8
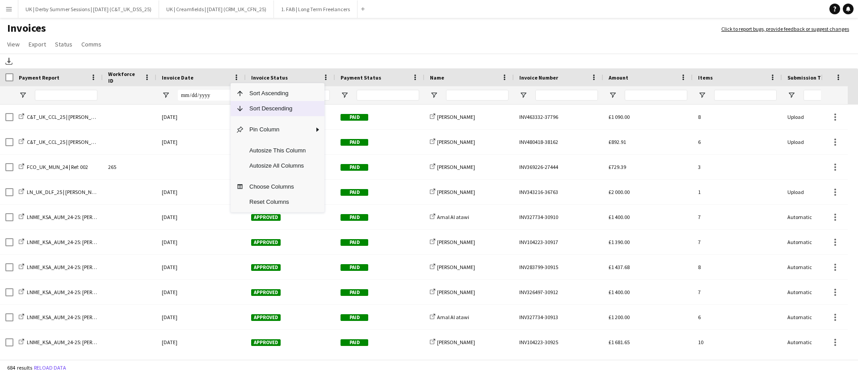
click at [246, 105] on span "Sort Descending" at bounding box center [277, 108] width 67 height 15
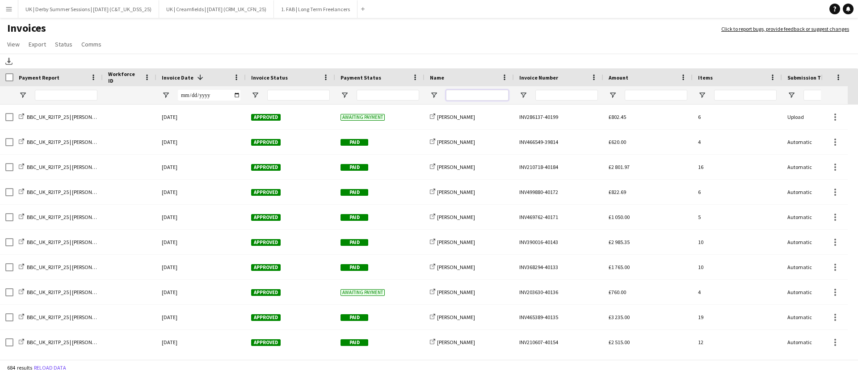
click at [459, 93] on input "Name Filter Input" at bounding box center [477, 95] width 63 height 11
type input "******"
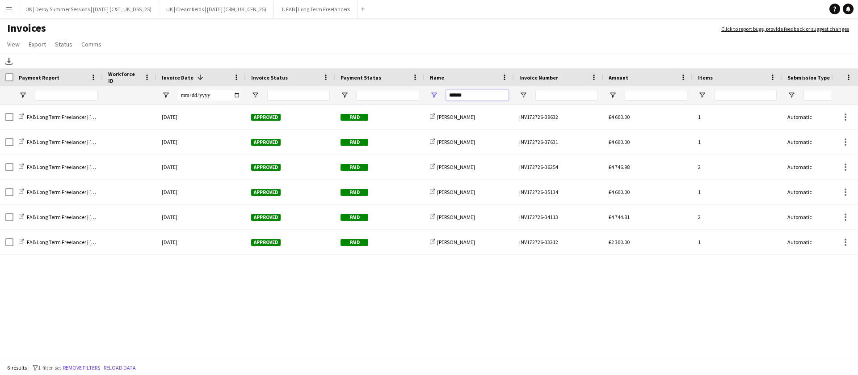
scroll to position [0, 40]
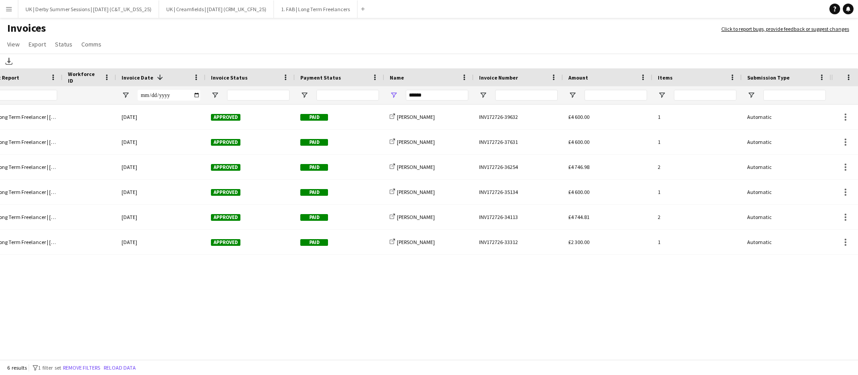
click at [3, 4] on button "Menu" at bounding box center [9, 9] width 18 height 18
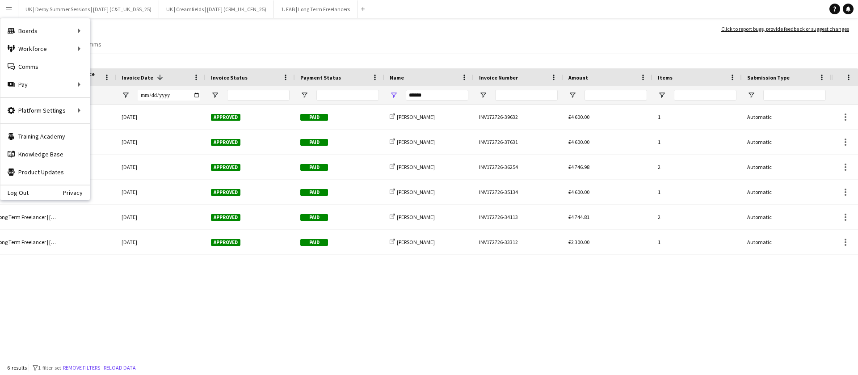
click at [12, 8] on app-icon "Menu" at bounding box center [8, 8] width 7 height 7
click at [11, 8] on app-icon "Menu" at bounding box center [8, 8] width 7 height 7
click at [121, 51] on link "My Workforce" at bounding box center [134, 49] width 89 height 18
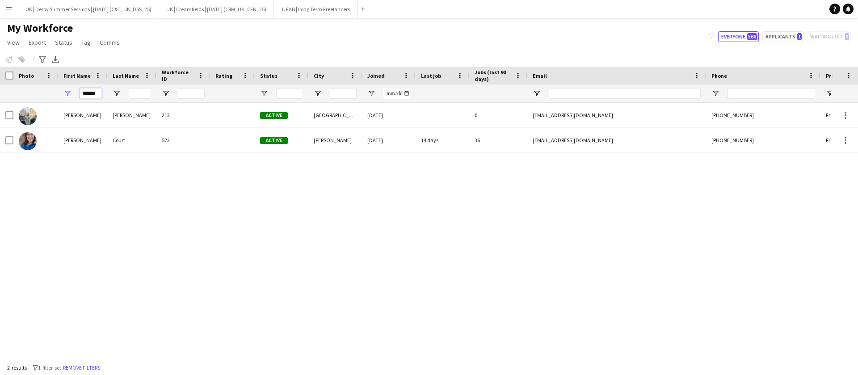
drag, startPoint x: 98, startPoint y: 91, endPoint x: 55, endPoint y: 91, distance: 43.3
click at [55, 91] on div "******" at bounding box center [484, 93] width 968 height 18
type input "******"
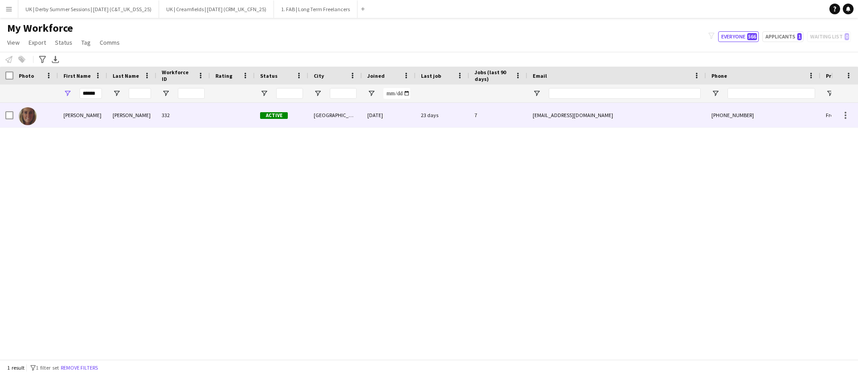
click at [179, 118] on div "332" at bounding box center [183, 115] width 54 height 25
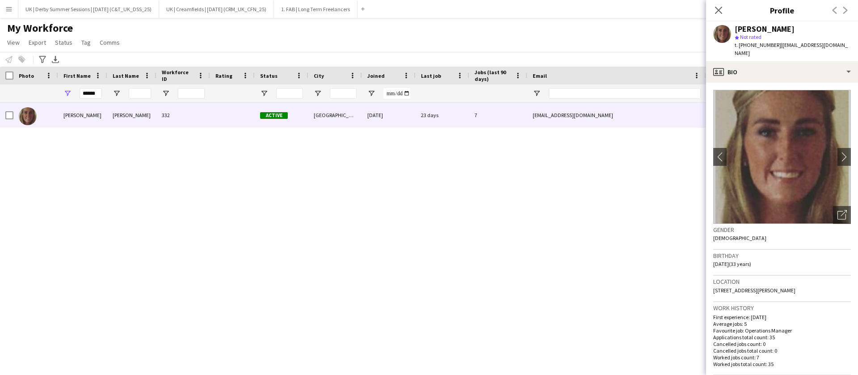
scroll to position [134, 0]
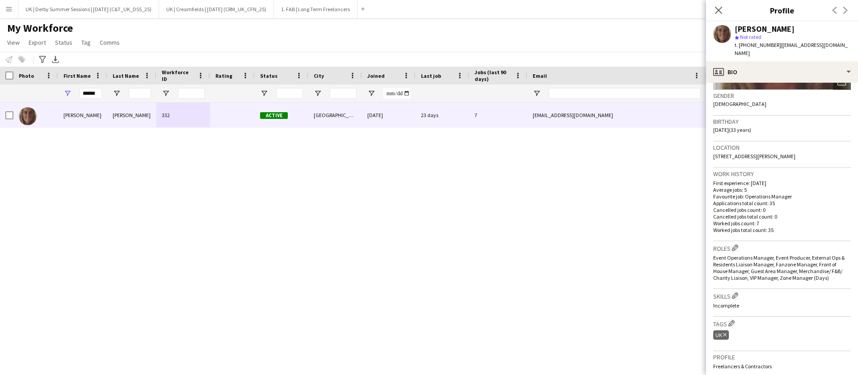
click at [13, 9] on button "Menu" at bounding box center [9, 9] width 18 height 18
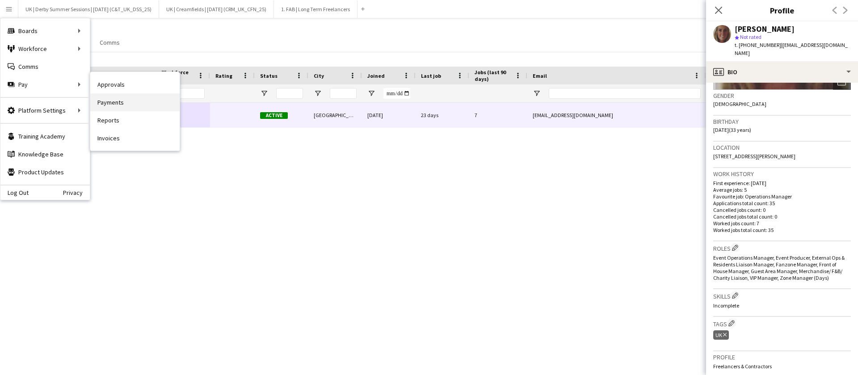
click at [126, 106] on link "Payments" at bounding box center [134, 102] width 89 height 18
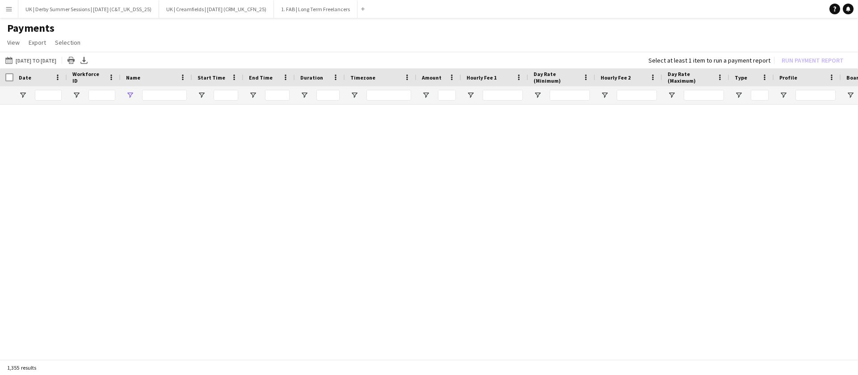
type input "******"
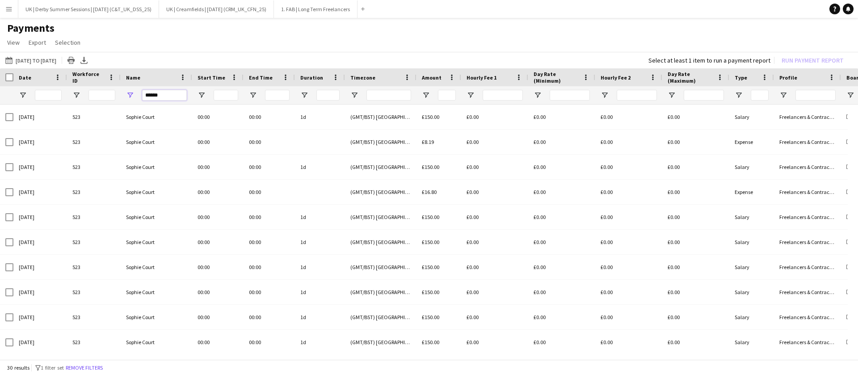
drag, startPoint x: 170, startPoint y: 96, endPoint x: 116, endPoint y: 95, distance: 54.5
click at [116, 95] on div "******" at bounding box center [746, 95] width 1493 height 18
click at [86, 368] on button "Remove filters" at bounding box center [84, 368] width 41 height 10
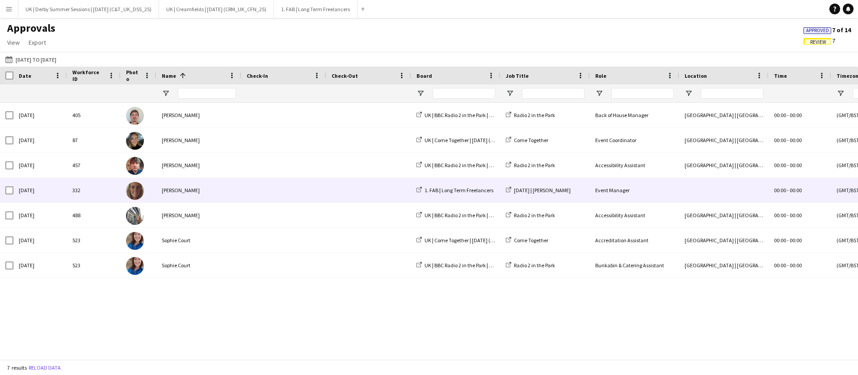
drag, startPoint x: 344, startPoint y: 191, endPoint x: 344, endPoint y: 354, distance: 163.0
click at [345, 192] on span at bounding box center [368, 190] width 74 height 25
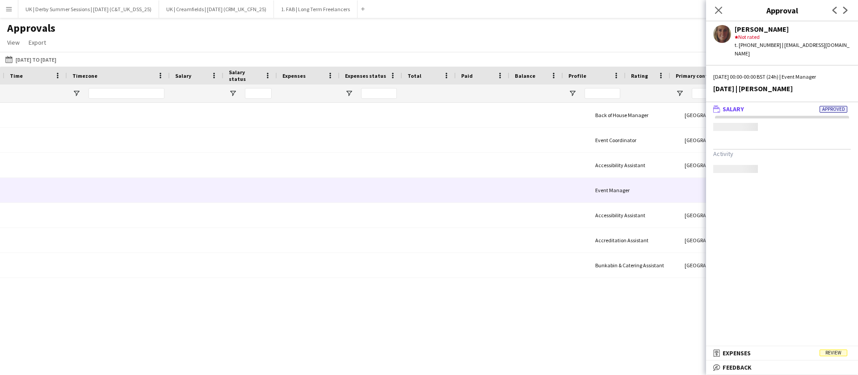
scroll to position [0, 764]
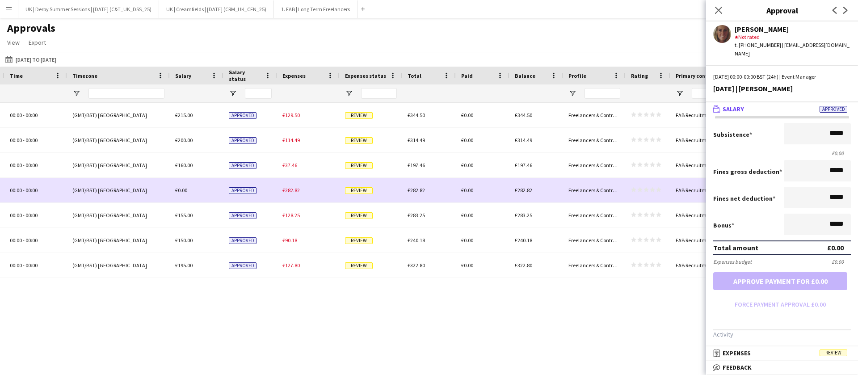
click at [290, 192] on span "£282.82" at bounding box center [290, 190] width 17 height 7
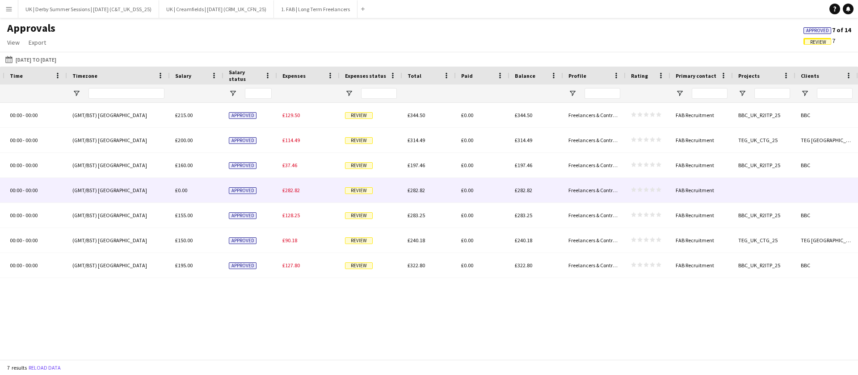
click at [290, 192] on span "£282.82" at bounding box center [290, 190] width 17 height 7
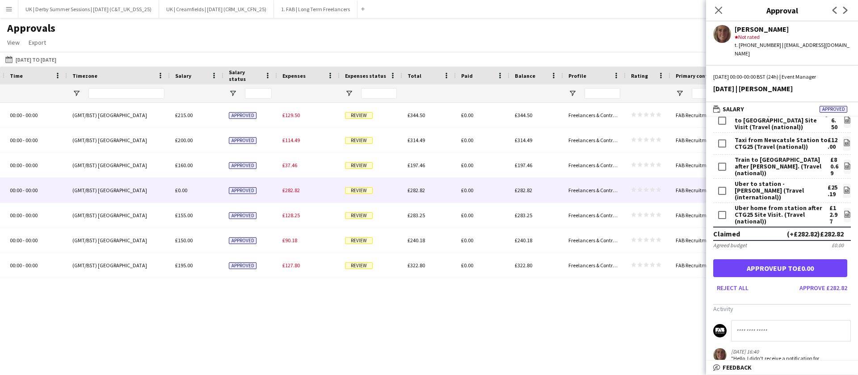
scroll to position [101, 0]
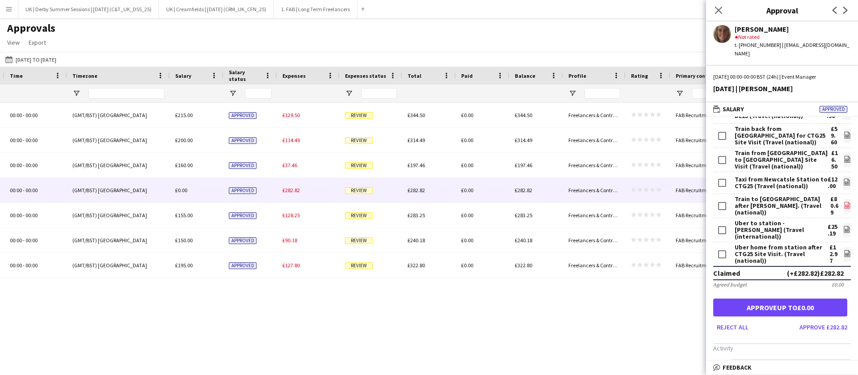
click at [843, 201] on icon "file-image" at bounding box center [846, 204] width 7 height 7
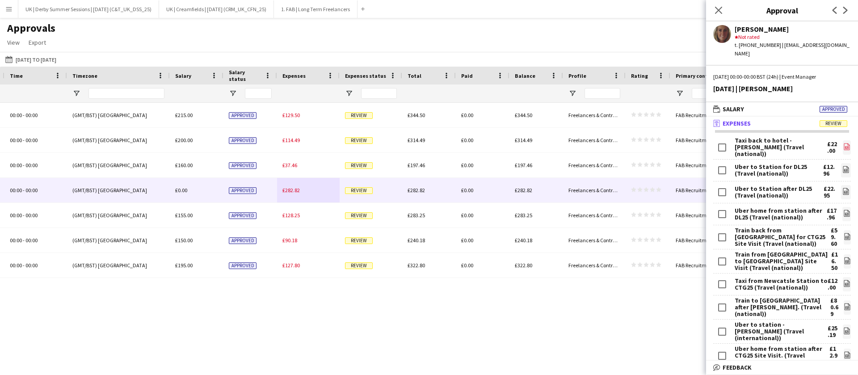
click at [843, 143] on icon at bounding box center [846, 146] width 6 height 7
click at [843, 327] on icon "file-image" at bounding box center [846, 330] width 7 height 7
click at [842, 166] on icon at bounding box center [845, 169] width 6 height 7
click at [844, 191] on icon at bounding box center [846, 192] width 4 height 3
click at [843, 209] on icon "file-image" at bounding box center [846, 212] width 7 height 7
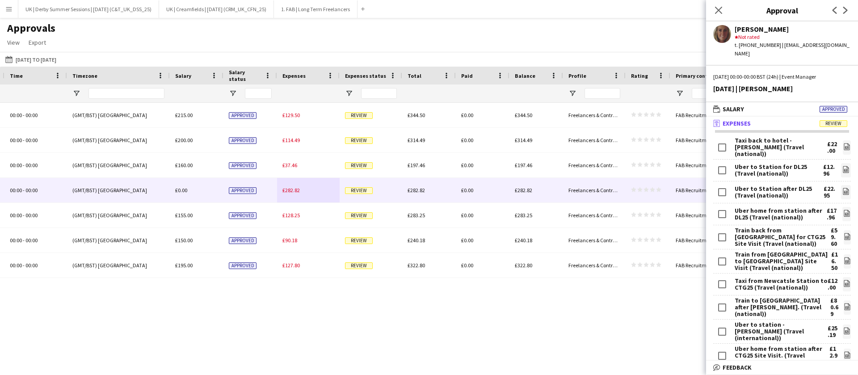
click at [841, 250] on form "Taxi back to hotel - [PERSON_NAME] (Travel (national)) £22.00 file-image Uber t…" at bounding box center [782, 286] width 152 height 298
click at [843, 257] on icon "file-image" at bounding box center [846, 260] width 7 height 7
click at [844, 233] on icon at bounding box center [847, 236] width 6 height 7
click at [843, 280] on icon "file-image" at bounding box center [846, 283] width 7 height 7
click at [282, 320] on div "Event Manager 00:00 - 00:00 (GMT/BST) London £0.00 Approved £282.82 Review £282…" at bounding box center [429, 226] width 858 height 246
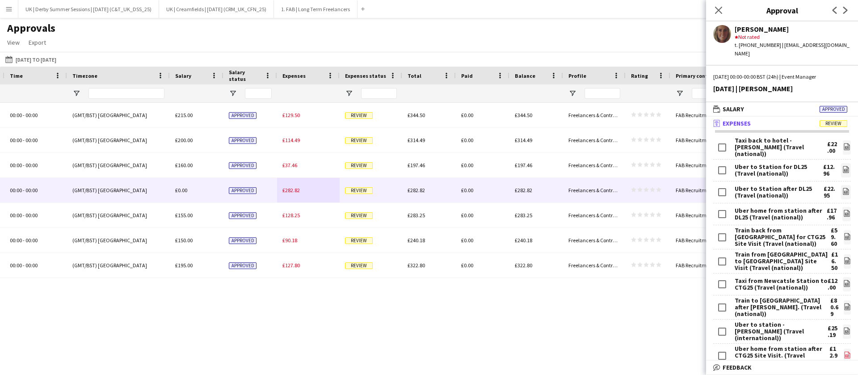
click at [843, 351] on icon "file-image" at bounding box center [846, 354] width 7 height 7
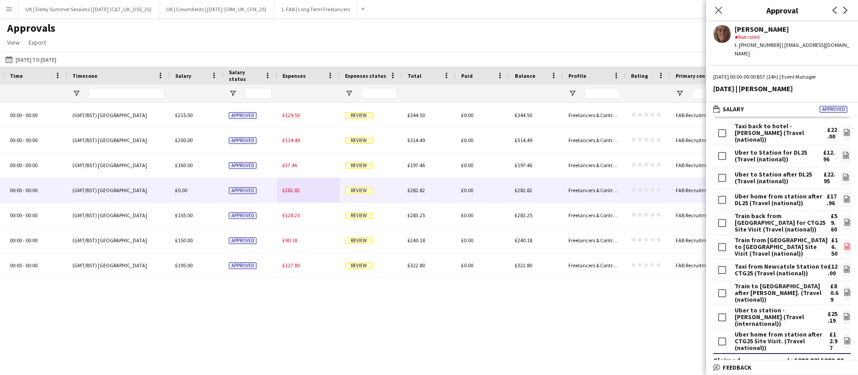
click at [843, 243] on icon "file-image" at bounding box center [846, 246] width 7 height 7
click at [843, 218] on icon "file-image" at bounding box center [846, 221] width 7 height 7
click at [843, 265] on icon "file-image" at bounding box center [846, 268] width 7 height 7
click at [843, 337] on icon "file-image" at bounding box center [846, 340] width 7 height 7
click at [844, 155] on icon at bounding box center [846, 156] width 4 height 3
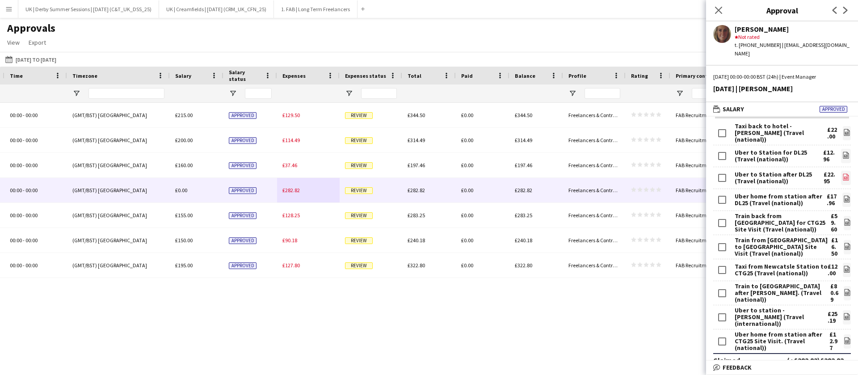
click at [844, 176] on icon at bounding box center [846, 177] width 4 height 3
drag, startPoint x: 845, startPoint y: 188, endPoint x: 838, endPoint y: 192, distance: 7.6
click at [845, 188] on form "Taxi back to hotel - [PERSON_NAME] (Travel (national)) £22.00 file-image Uber t…" at bounding box center [782, 272] width 152 height 298
click at [843, 196] on icon at bounding box center [846, 199] width 6 height 7
drag, startPoint x: 837, startPoint y: 284, endPoint x: 256, endPoint y: 339, distance: 583.6
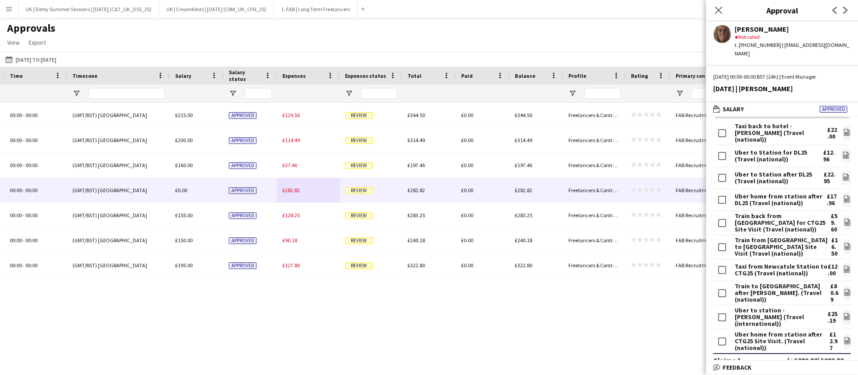
click at [843, 289] on app-icon "file-image" at bounding box center [846, 293] width 7 height 9
click at [843, 129] on icon "file-image" at bounding box center [846, 132] width 7 height 7
click at [843, 313] on icon "file-image" at bounding box center [846, 316] width 7 height 7
click at [843, 129] on icon "file-image" at bounding box center [846, 132] width 7 height 7
click at [842, 151] on icon "file-image" at bounding box center [845, 154] width 7 height 7
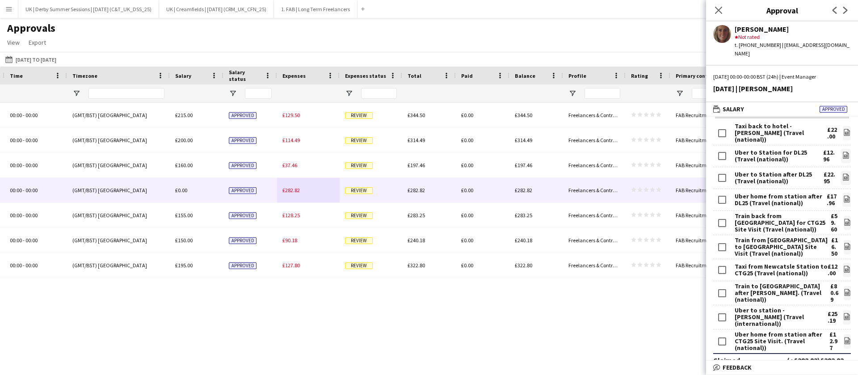
click at [841, 168] on form "Taxi back to hotel - [PERSON_NAME] (Travel (national)) £22.00 file-image Uber t…" at bounding box center [782, 272] width 152 height 298
click at [844, 176] on icon at bounding box center [846, 177] width 4 height 3
click at [843, 195] on icon "file-image" at bounding box center [846, 198] width 7 height 7
click at [843, 215] on form "Taxi back to hotel - [PERSON_NAME] (Travel (national)) £22.00 file-image Uber t…" at bounding box center [782, 272] width 152 height 298
click at [843, 218] on icon "file-image" at bounding box center [846, 221] width 7 height 7
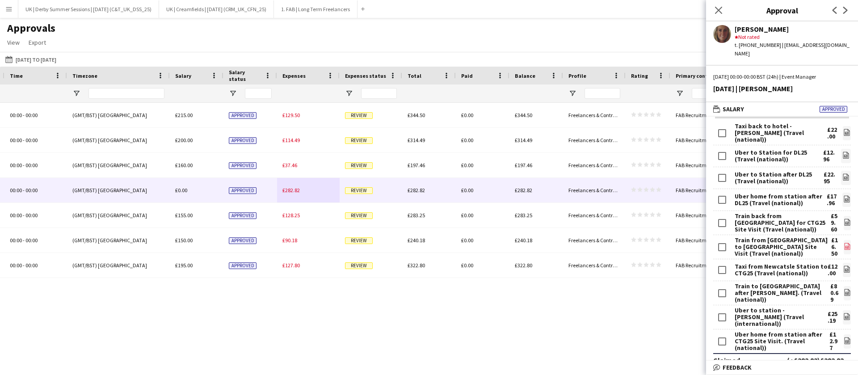
click at [843, 243] on icon "file-image" at bounding box center [846, 246] width 7 height 7
click at [841, 260] on form "Taxi back to hotel - 50 Cent (Travel (national)) £22.00 file-image Uber to Stat…" at bounding box center [782, 272] width 152 height 298
click at [843, 265] on icon "file-image" at bounding box center [846, 268] width 7 height 7
click at [847, 292] on icon at bounding box center [847, 292] width 1 height 1
click at [843, 313] on icon "file-image" at bounding box center [846, 316] width 7 height 7
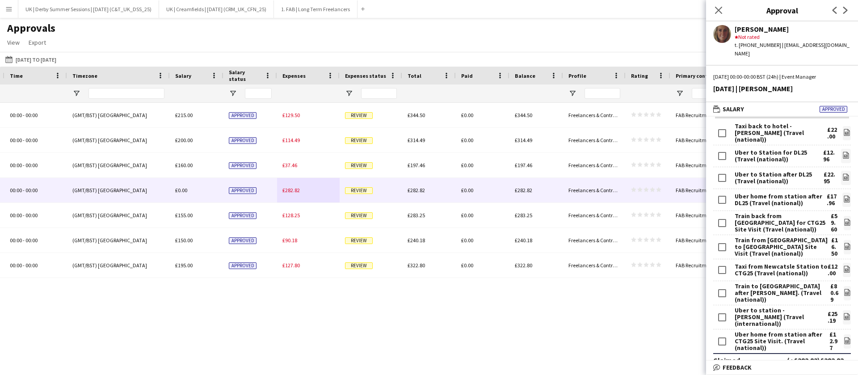
click at [832, 329] on div "Uber home from station after CTG25 Site Visit. (Travel (national)) £12.97 file-…" at bounding box center [782, 341] width 138 height 24
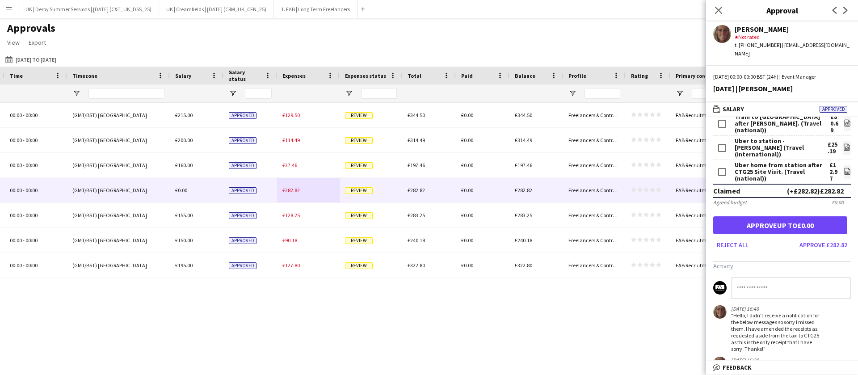
scroll to position [167, 0]
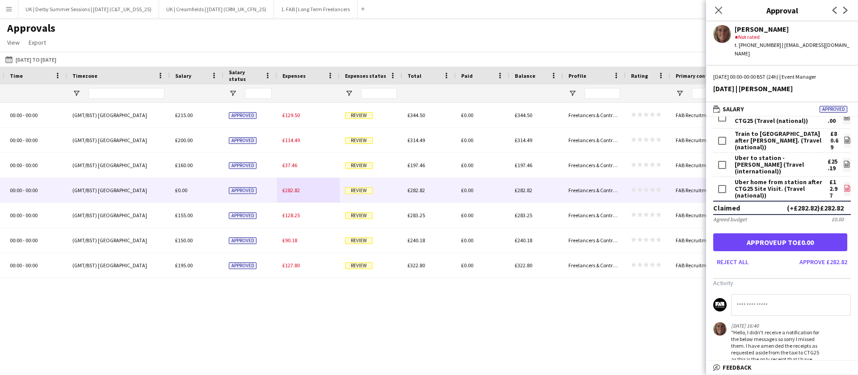
click at [843, 184] on app-icon "file-image" at bounding box center [846, 188] width 7 height 9
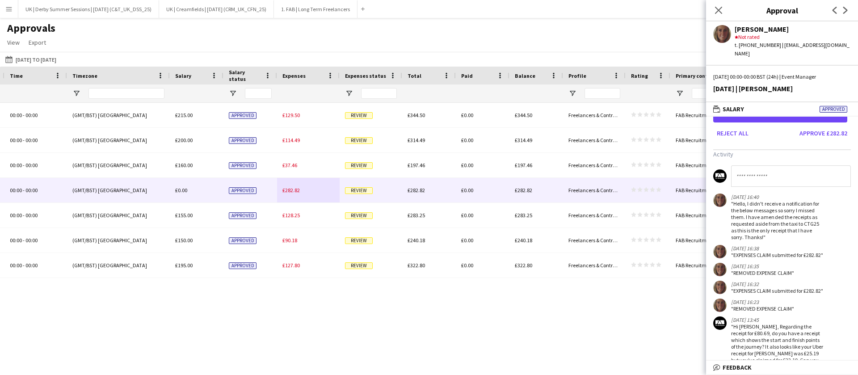
scroll to position [301, 0]
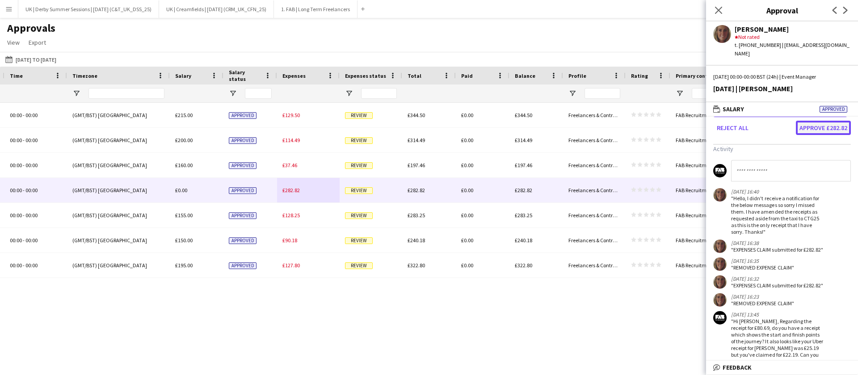
click at [808, 121] on button "Approve £282.82" at bounding box center [822, 128] width 55 height 14
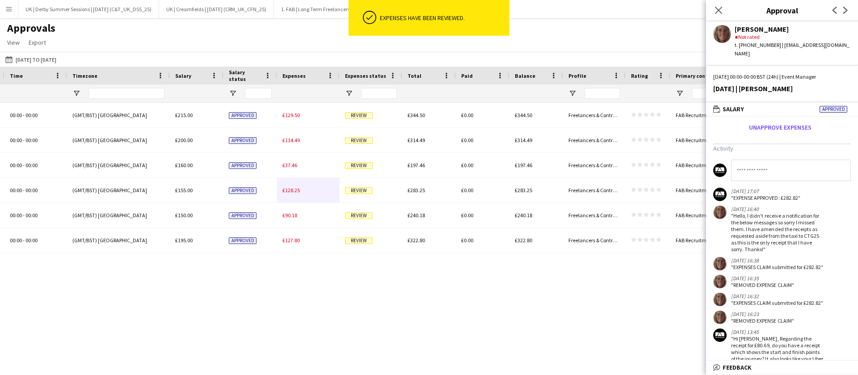
scroll to position [128, 0]
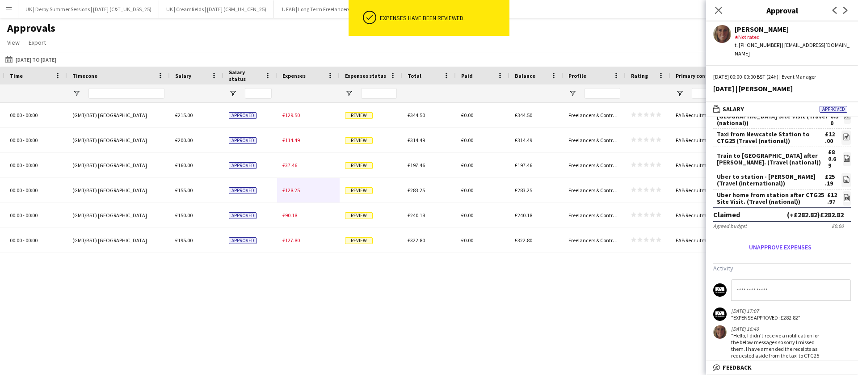
click at [773, 279] on input at bounding box center [791, 289] width 120 height 21
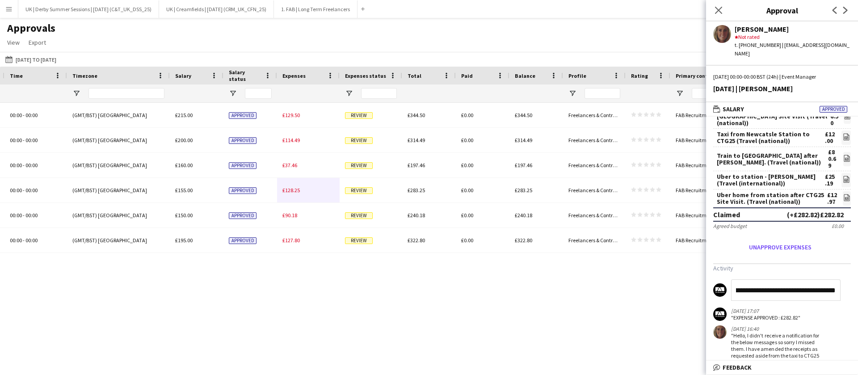
scroll to position [0, 224]
type input "**********"
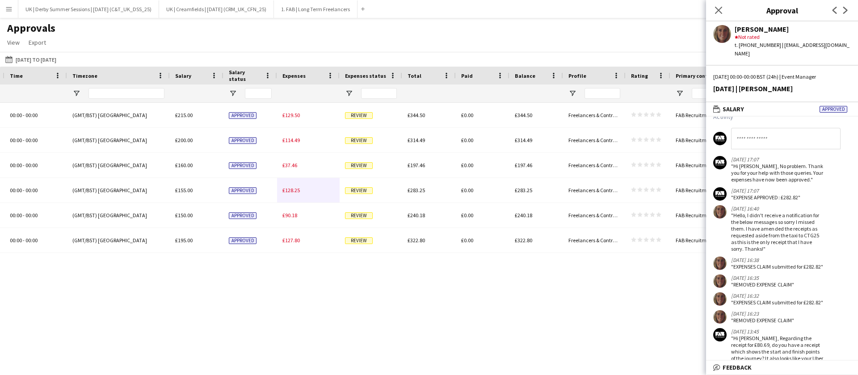
scroll to position [427, 0]
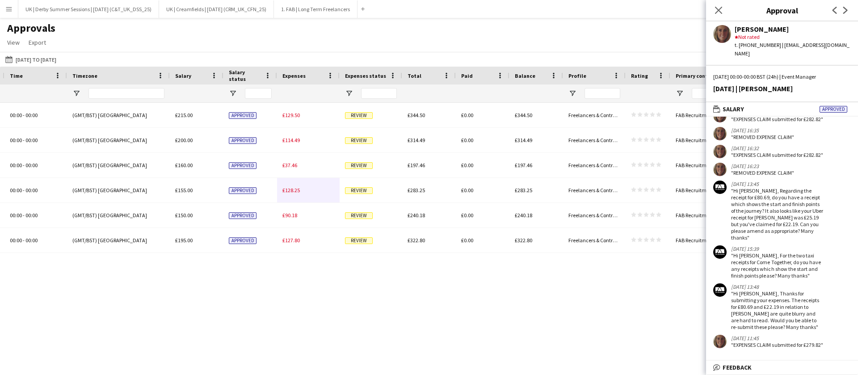
click at [719, 8] on icon at bounding box center [718, 10] width 7 height 7
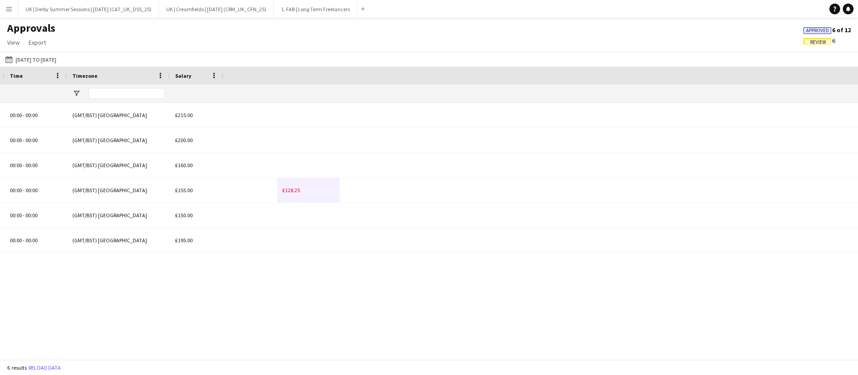
click at [814, 42] on span "Review" at bounding box center [818, 42] width 16 height 6
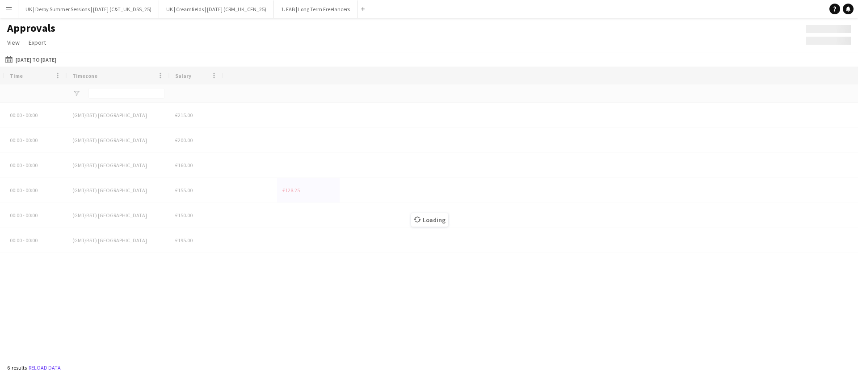
scroll to position [0, 13]
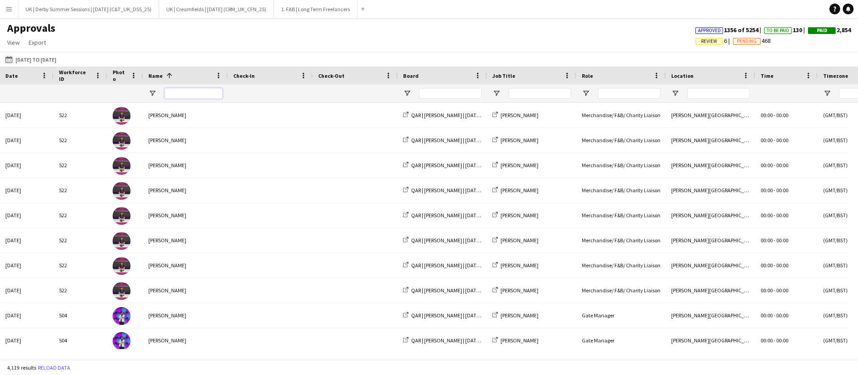
click at [192, 96] on input "Name Filter Input" at bounding box center [193, 93] width 58 height 11
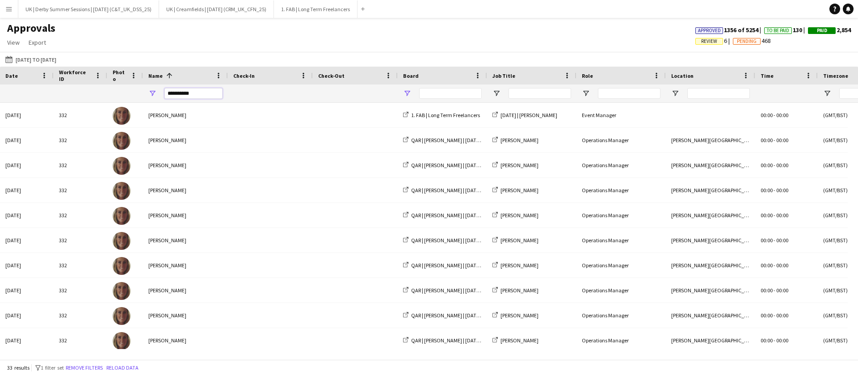
type input "**********"
click at [408, 93] on span "Open Filter Menu" at bounding box center [407, 93] width 8 height 8
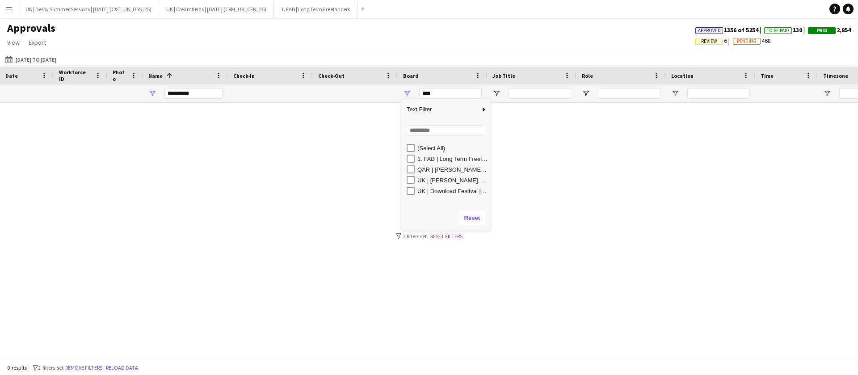
click at [410, 164] on div "QAR | Travis Scott | May 25 (LNME_QAR_TVS_25)" at bounding box center [448, 169] width 84 height 11
type input "**********"
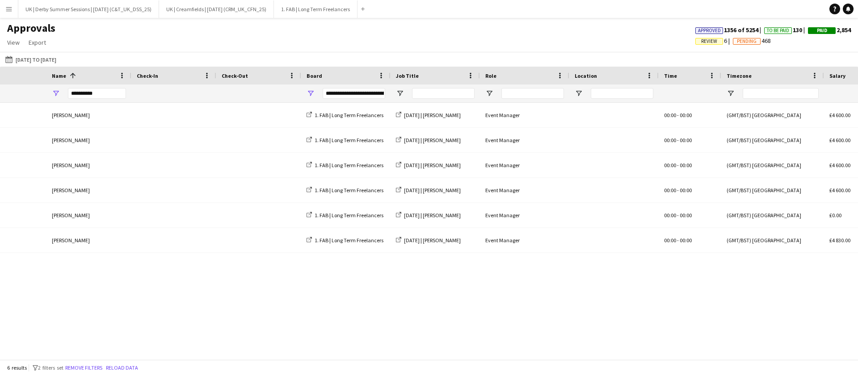
scroll to position [0, 0]
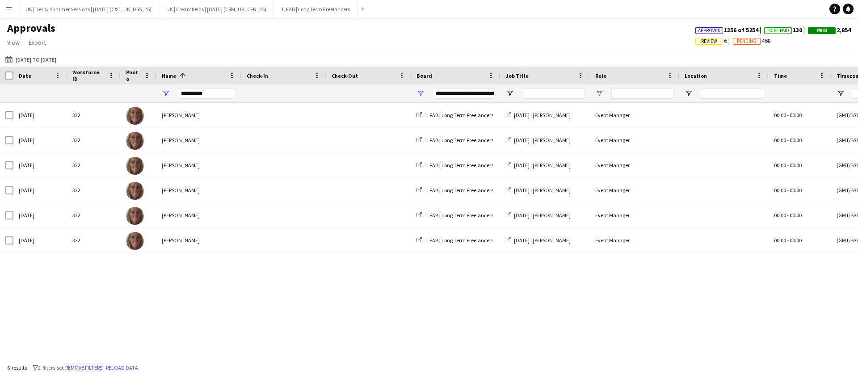
click at [99, 366] on button "Remove filters" at bounding box center [83, 368] width 41 height 10
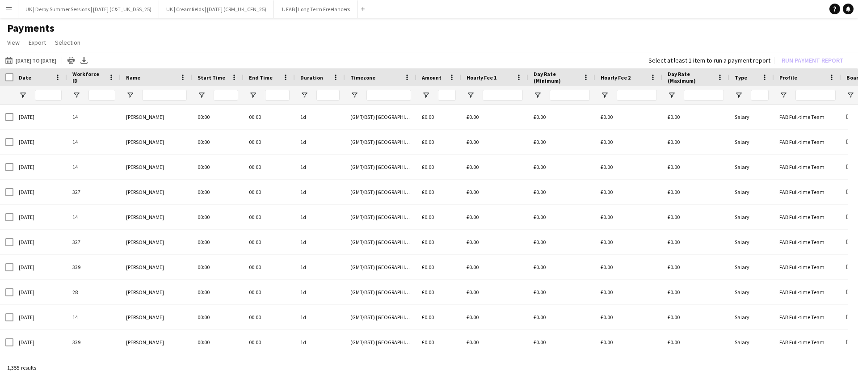
click at [164, 88] on div at bounding box center [164, 95] width 45 height 18
click at [161, 94] on input "Name Filter Input" at bounding box center [164, 95] width 45 height 11
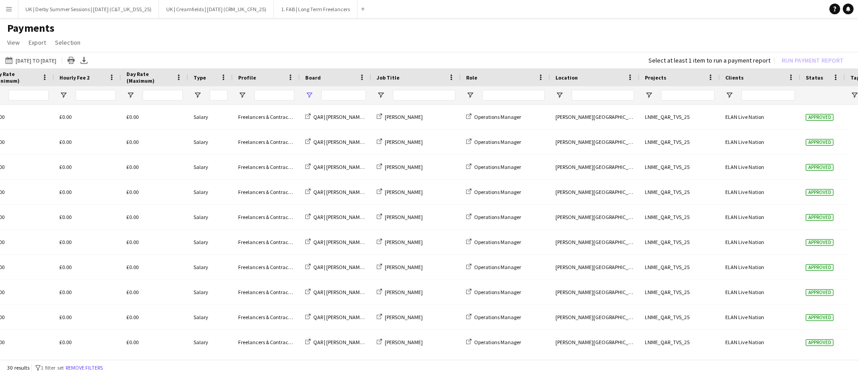
type input "**********"
click at [307, 96] on span "Open Filter Menu" at bounding box center [309, 95] width 8 height 8
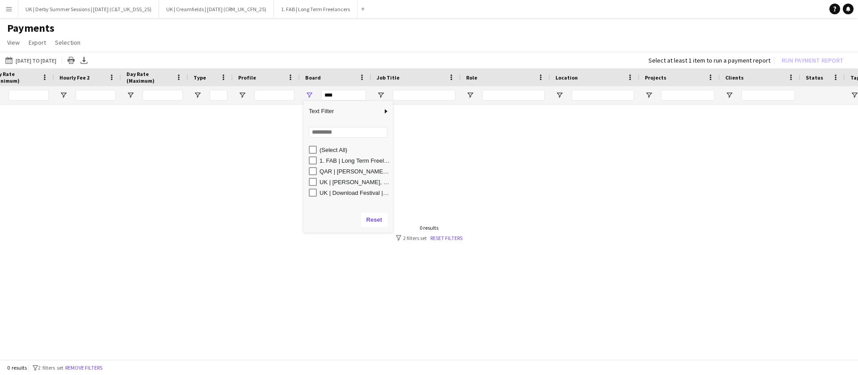
type input "**********"
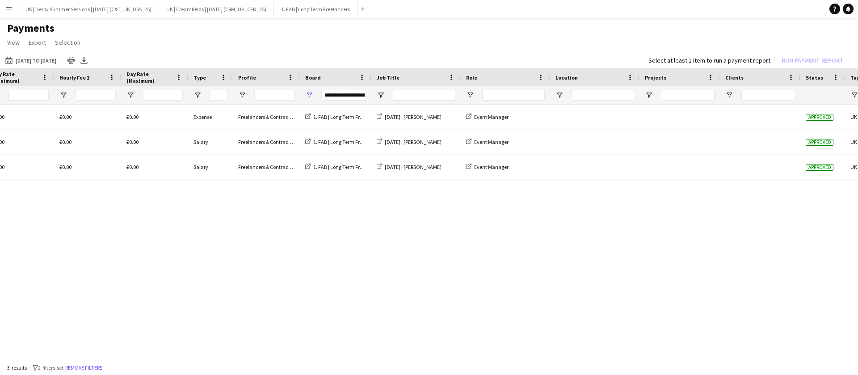
drag, startPoint x: 414, startPoint y: 360, endPoint x: 63, endPoint y: 342, distance: 351.5
click at [55, 342] on div "[DATE] to [DATE] [DATE] to [DATE] [DATE] This Week This Month [DATE] Last Week …" at bounding box center [429, 206] width 858 height 309
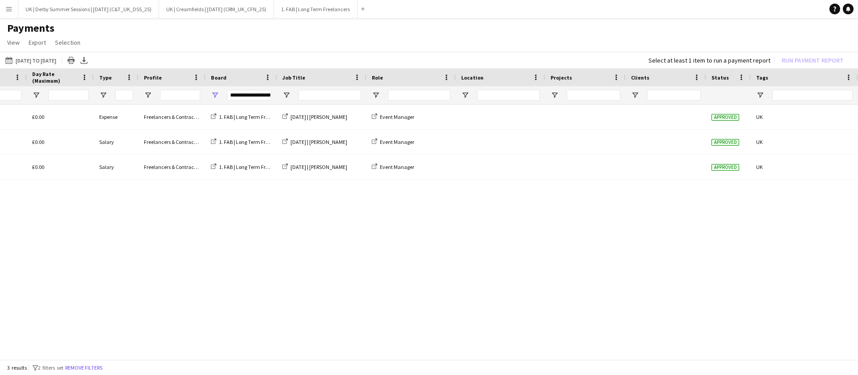
scroll to position [0, 0]
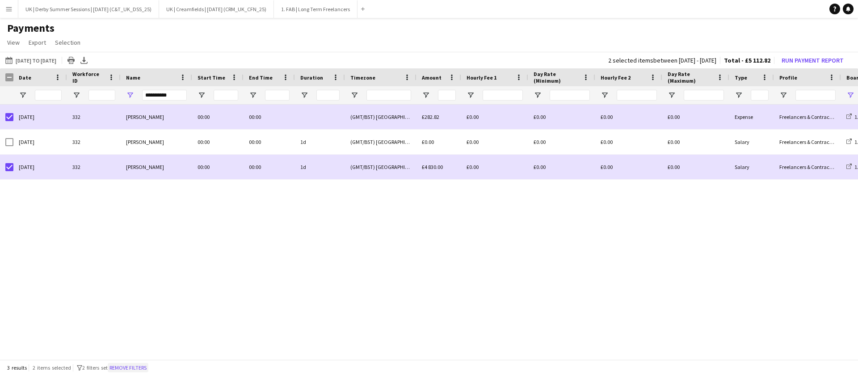
click at [141, 367] on button "Remove filters" at bounding box center [128, 368] width 41 height 10
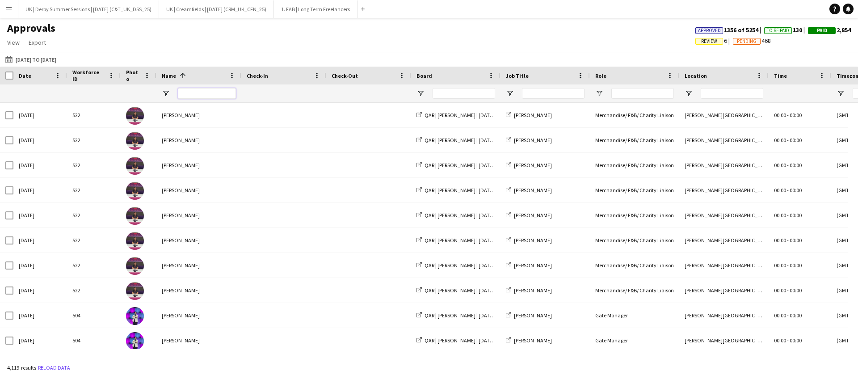
click at [192, 92] on input "Name Filter Input" at bounding box center [207, 93] width 58 height 11
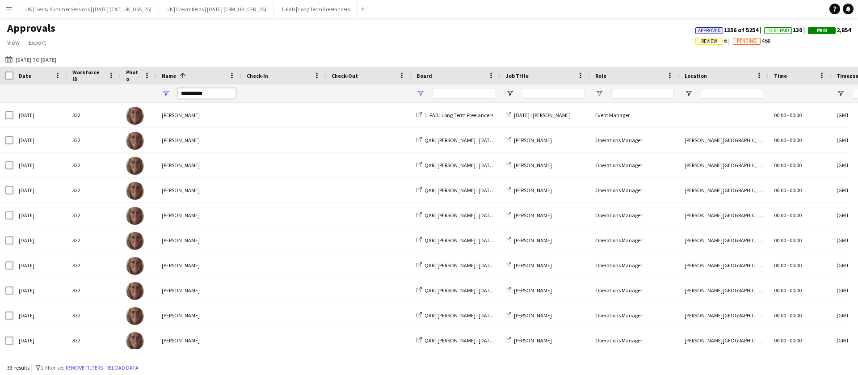
type input "**********"
click at [422, 91] on span "Open Filter Menu" at bounding box center [420, 93] width 8 height 8
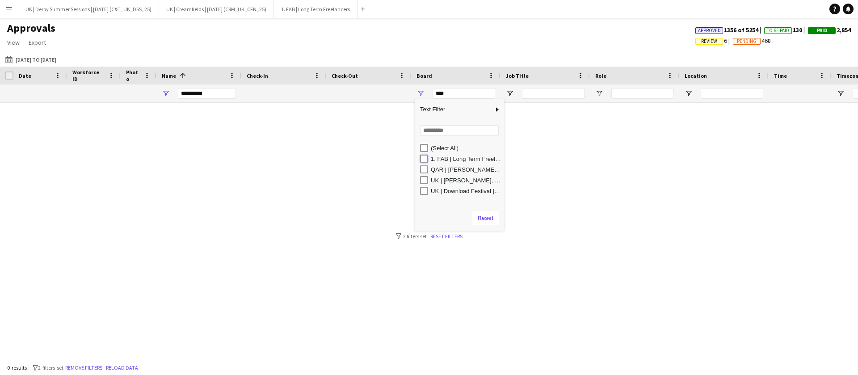
type input "**********"
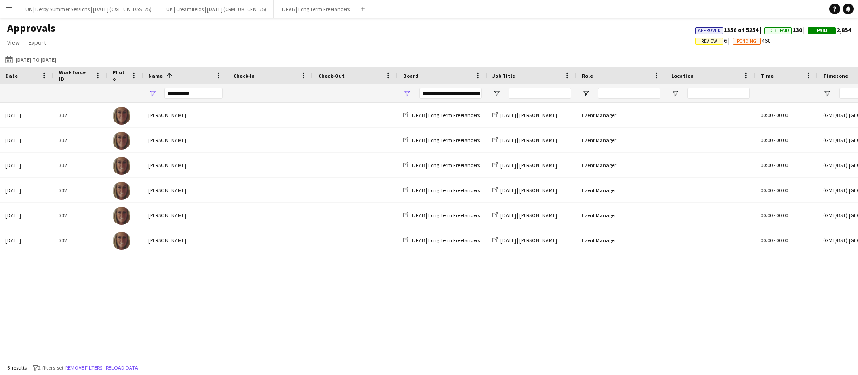
scroll to position [0, 764]
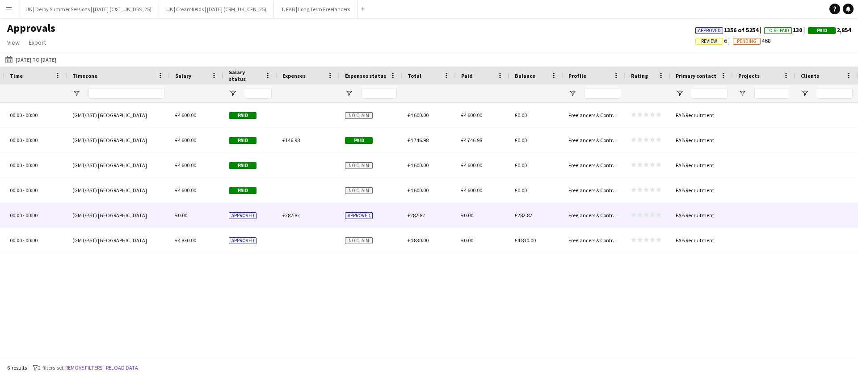
click at [299, 213] on span "£282.82" at bounding box center [290, 215] width 17 height 7
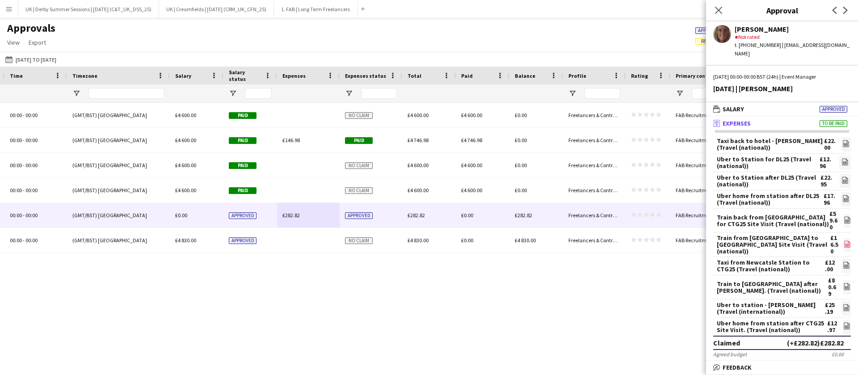
click at [843, 240] on icon "file-image" at bounding box center [846, 243] width 7 height 7
click at [845, 219] on icon at bounding box center [847, 220] width 4 height 3
click at [846, 265] on icon at bounding box center [846, 265] width 1 height 1
click at [843, 322] on icon at bounding box center [846, 325] width 6 height 7
click at [845, 243] on icon at bounding box center [847, 244] width 4 height 3
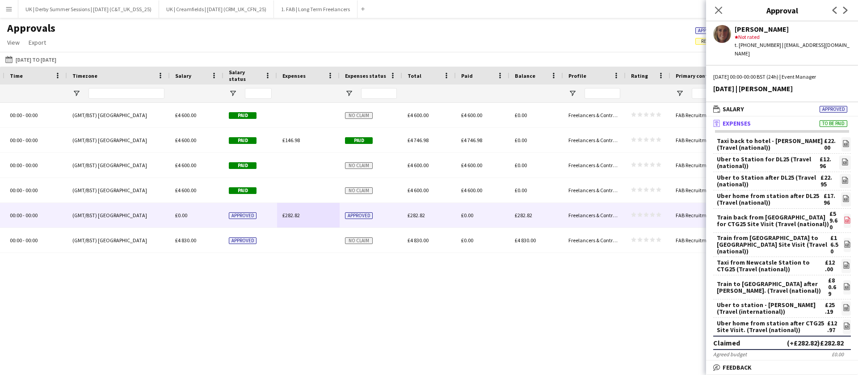
click at [844, 216] on icon at bounding box center [847, 219] width 6 height 7
click at [842, 261] on icon "file-image" at bounding box center [845, 264] width 7 height 7
click at [843, 322] on icon "file-image" at bounding box center [846, 325] width 7 height 7
click at [843, 283] on icon "file-image" at bounding box center [846, 286] width 7 height 7
click at [842, 140] on icon "file-image" at bounding box center [845, 143] width 7 height 7
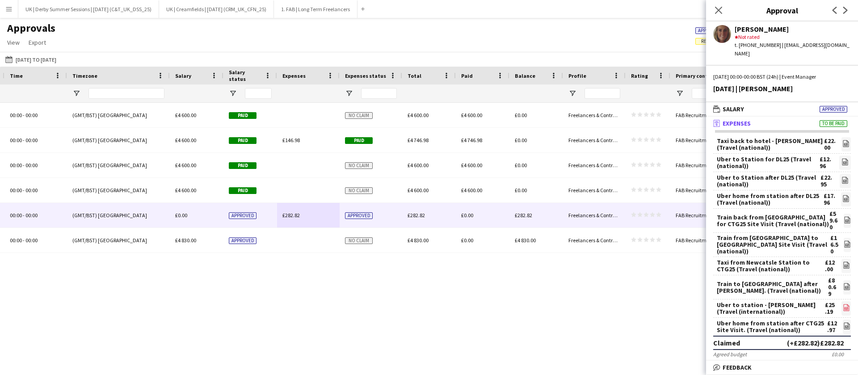
click at [842, 304] on icon "file-image" at bounding box center [845, 307] width 7 height 7
click at [841, 158] on icon "file-image" at bounding box center [844, 161] width 7 height 7
click at [841, 176] on icon "file-image" at bounding box center [844, 179] width 7 height 7
click at [842, 195] on icon "file-image" at bounding box center [845, 198] width 7 height 7
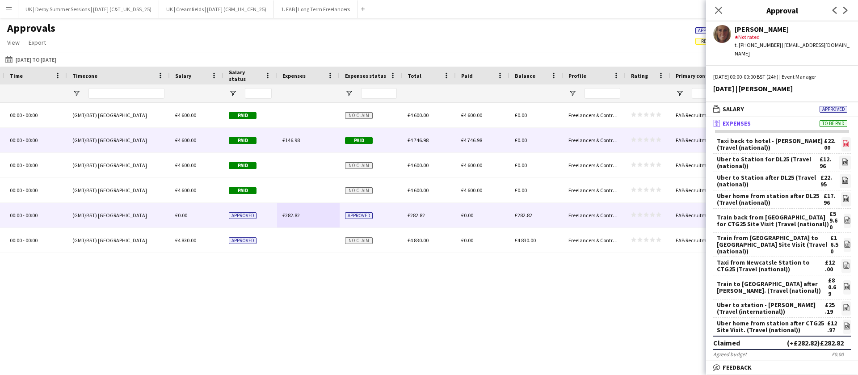
click at [842, 140] on icon "file-image" at bounding box center [845, 143] width 7 height 7
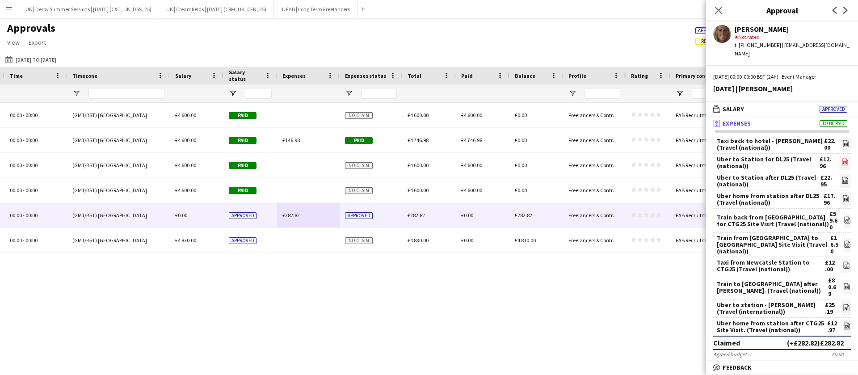
click at [841, 158] on icon "file-image" at bounding box center [844, 161] width 7 height 7
click at [841, 176] on icon "file-image" at bounding box center [844, 179] width 7 height 7
click at [844, 198] on icon at bounding box center [846, 199] width 4 height 3
click at [843, 216] on icon "file-image" at bounding box center [846, 219] width 7 height 7
click at [845, 219] on icon at bounding box center [847, 220] width 4 height 3
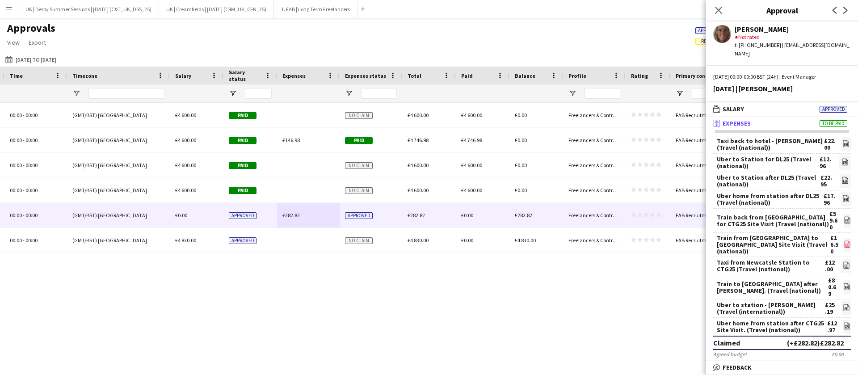
click at [843, 240] on icon "file-image" at bounding box center [846, 243] width 7 height 7
click at [842, 261] on app-icon "file-image" at bounding box center [845, 265] width 7 height 9
click at [843, 283] on icon "file-image" at bounding box center [846, 286] width 7 height 7
click at [842, 304] on icon "file-image" at bounding box center [845, 307] width 7 height 7
click at [843, 322] on app-icon "file-image" at bounding box center [846, 326] width 7 height 9
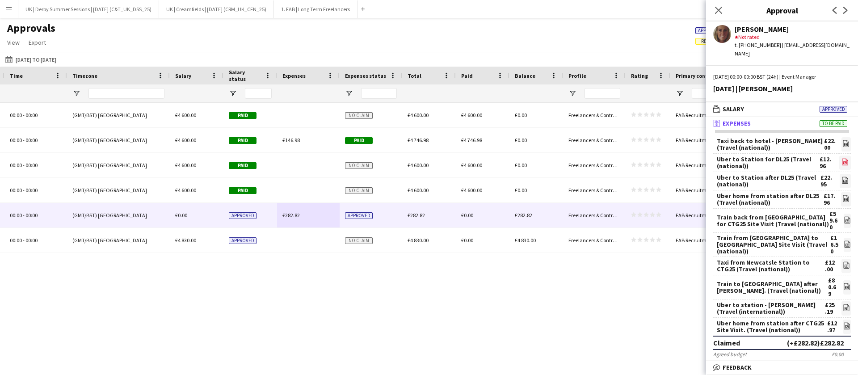
click at [840, 155] on form "Taxi back to hotel - [PERSON_NAME] (Travel (national)) £22.00 file-image Uber t…" at bounding box center [782, 247] width 152 height 220
click at [845, 162] on icon at bounding box center [845, 162] width 1 height 1
click at [843, 180] on icon at bounding box center [845, 181] width 4 height 3
click at [842, 195] on icon "file-image" at bounding box center [845, 198] width 7 height 7
click at [213, 330] on div "Event Manager 00:00 - 00:00 (GMT/BST) [GEOGRAPHIC_DATA] £4 600.00 Paid No claim…" at bounding box center [429, 226] width 858 height 246
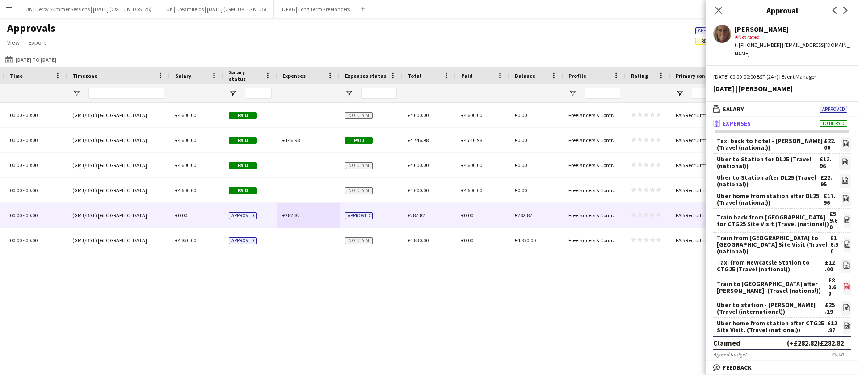
click at [843, 280] on link "file-image" at bounding box center [847, 287] width 8 height 14
drag, startPoint x: 834, startPoint y: 284, endPoint x: 826, endPoint y: 274, distance: 12.7
click at [842, 304] on icon "file-image" at bounding box center [845, 307] width 7 height 7
click at [845, 144] on icon at bounding box center [845, 144] width 1 height 1
click at [843, 240] on icon "file-image" at bounding box center [846, 243] width 7 height 7
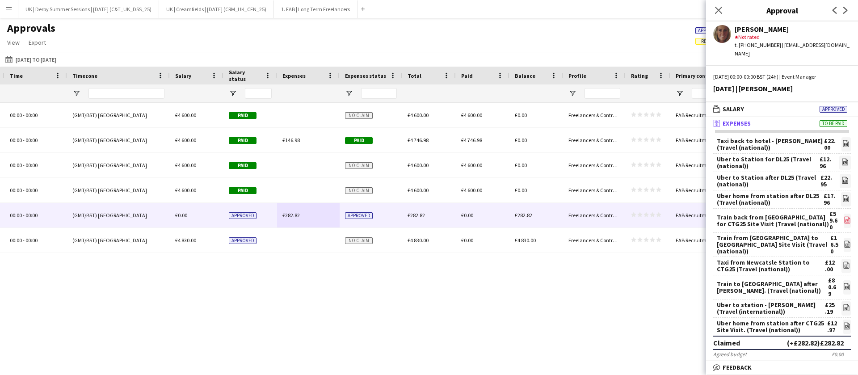
click at [844, 216] on icon at bounding box center [847, 219] width 6 height 7
click at [841, 254] on form "Taxi back to hotel - [PERSON_NAME] (Travel (national)) £22.00 file-image Uber t…" at bounding box center [782, 247] width 152 height 220
click at [846, 265] on icon at bounding box center [846, 265] width 1 height 1
click at [291, 304] on div "Event Manager 00:00 - 00:00 (GMT/BST) [GEOGRAPHIC_DATA] £4 600.00 Paid No claim…" at bounding box center [429, 226] width 858 height 246
click at [845, 306] on form "Taxi back to hotel - [PERSON_NAME] (Travel (national)) £22.00 file-image Uber t…" at bounding box center [782, 247] width 152 height 220
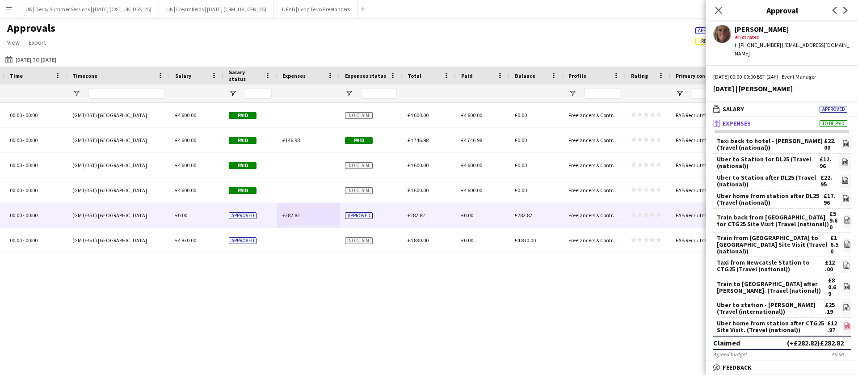
click at [843, 322] on icon at bounding box center [846, 325] width 6 height 7
click at [716, 8] on icon at bounding box center [718, 10] width 8 height 8
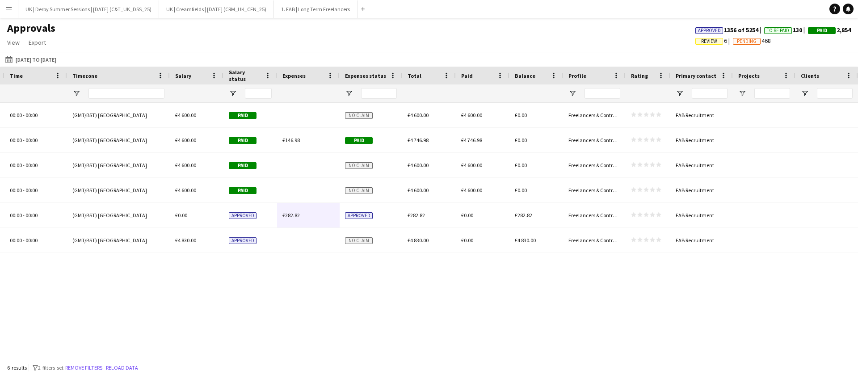
scroll to position [0, 13]
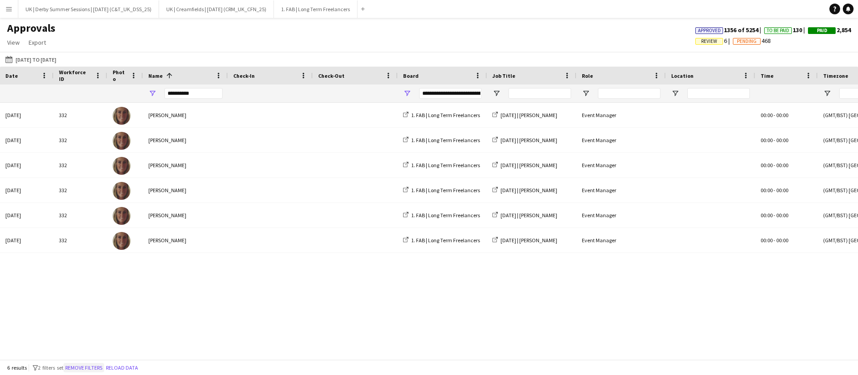
click at [87, 369] on button "Remove filters" at bounding box center [83, 368] width 41 height 10
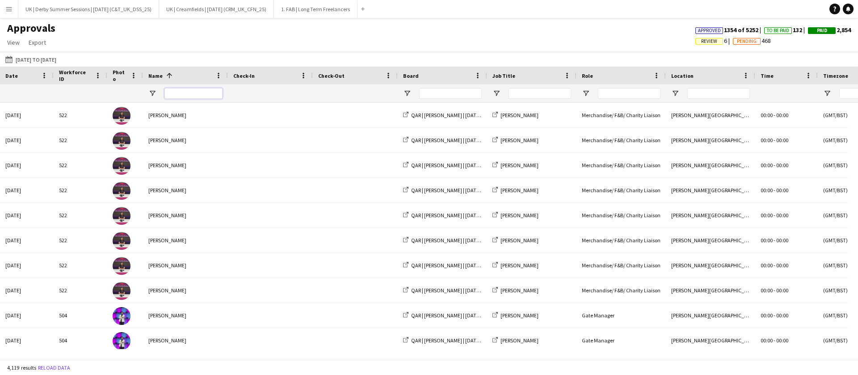
click at [204, 95] on input "Name Filter Input" at bounding box center [193, 93] width 58 height 11
click at [202, 95] on input "****" at bounding box center [193, 93] width 58 height 11
type input "****"
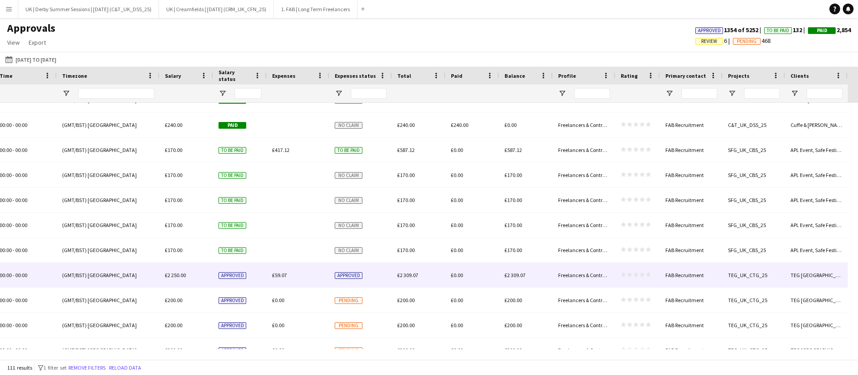
scroll to position [413, 0]
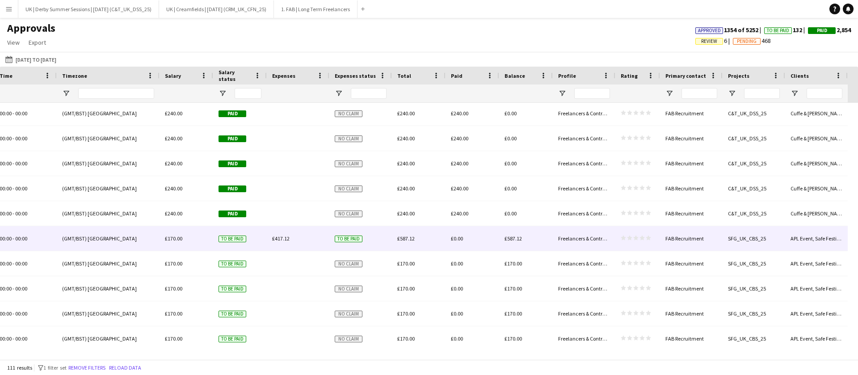
click at [299, 239] on div "£417.12" at bounding box center [298, 238] width 63 height 25
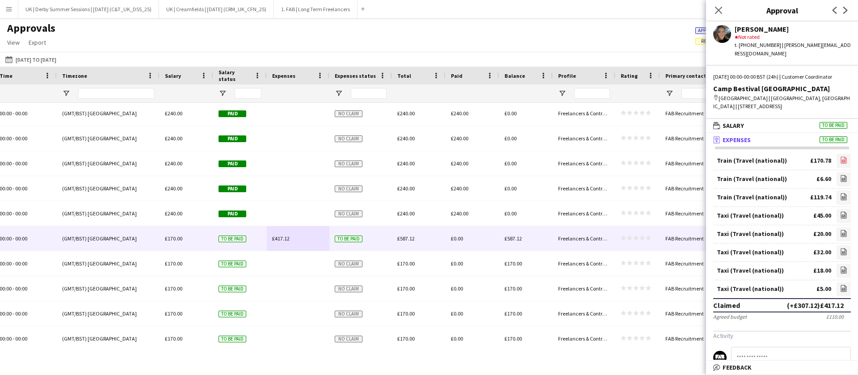
click at [841, 158] on icon at bounding box center [844, 159] width 6 height 7
click at [840, 178] on icon "file-image" at bounding box center [843, 178] width 7 height 7
click at [840, 198] on icon "file-image" at bounding box center [843, 196] width 7 height 7
click at [840, 217] on icon "file-image" at bounding box center [843, 214] width 7 height 7
click at [837, 231] on link "file-image" at bounding box center [843, 234] width 14 height 14
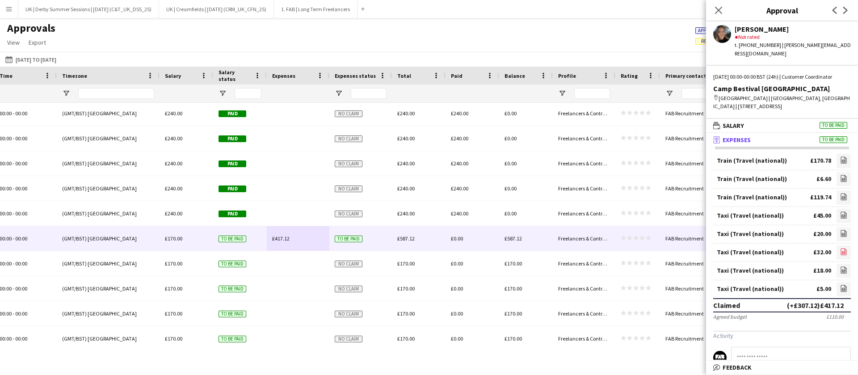
click at [837, 247] on link "file-image" at bounding box center [843, 252] width 14 height 14
click at [840, 266] on icon "file-image" at bounding box center [843, 269] width 7 height 7
click at [840, 270] on icon "file-image" at bounding box center [843, 269] width 7 height 7
click at [840, 287] on icon "file-image" at bounding box center [843, 287] width 7 height 7
click at [840, 157] on icon "file-image" at bounding box center [843, 159] width 7 height 7
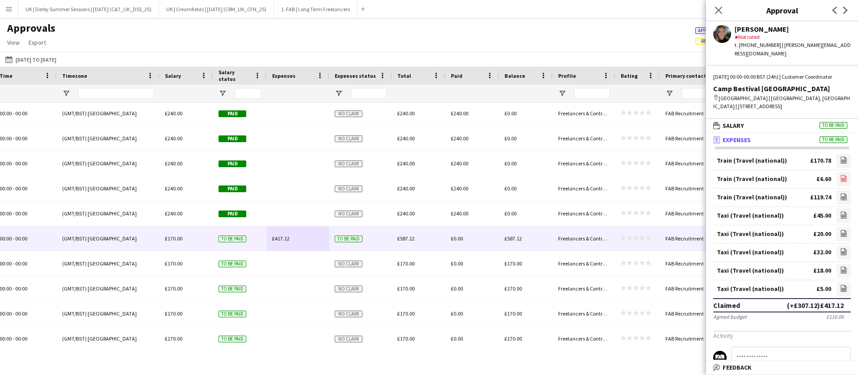
click at [840, 181] on icon "file-image" at bounding box center [843, 178] width 7 height 7
click at [840, 197] on icon "file-image" at bounding box center [843, 196] width 7 height 7
click at [840, 216] on icon "file-image" at bounding box center [843, 214] width 7 height 7
click at [840, 233] on icon "file-image" at bounding box center [843, 233] width 7 height 7
click at [840, 251] on icon "file-image" at bounding box center [843, 251] width 7 height 7
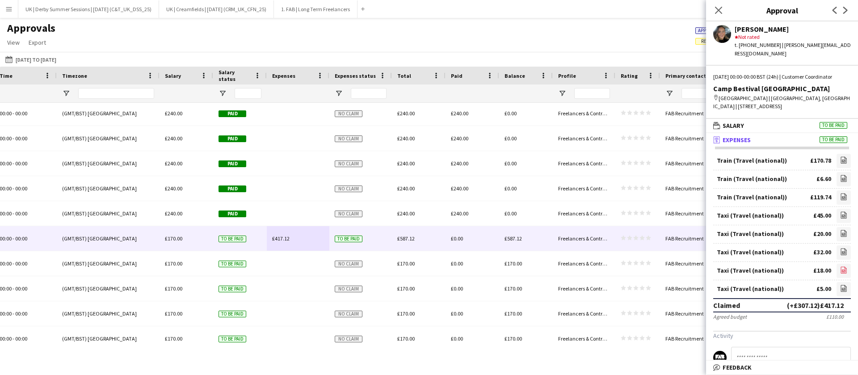
click at [840, 270] on icon "file-image" at bounding box center [843, 269] width 7 height 7
click at [841, 286] on icon at bounding box center [844, 287] width 6 height 7
click at [6, 8] on app-icon "Menu" at bounding box center [8, 8] width 7 height 7
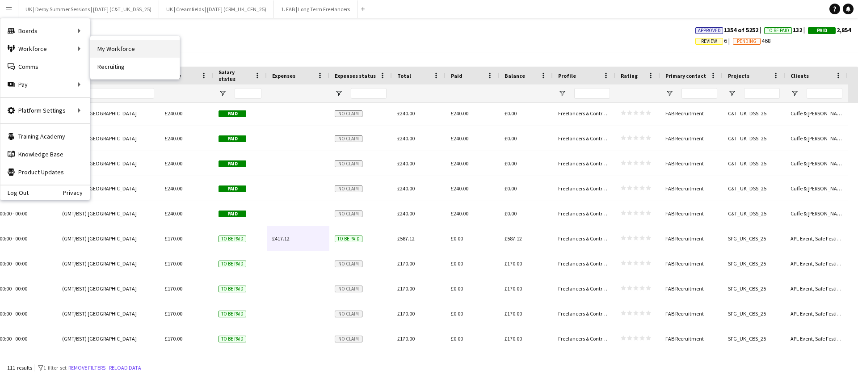
click at [116, 49] on link "My Workforce" at bounding box center [134, 49] width 89 height 18
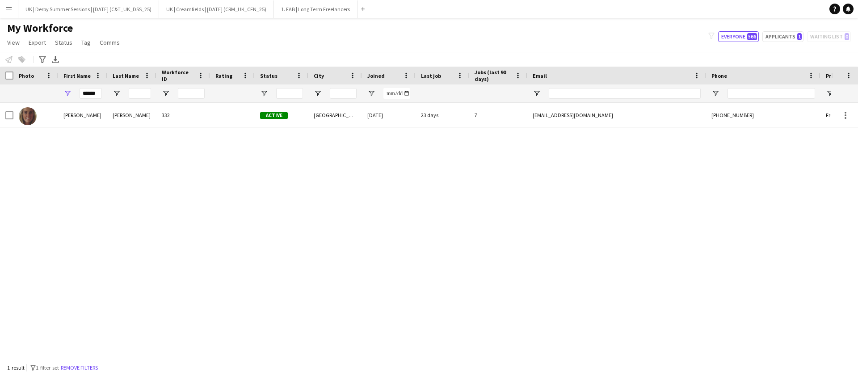
click at [99, 92] on div "******" at bounding box center [82, 93] width 49 height 18
drag, startPoint x: 99, startPoint y: 92, endPoint x: 67, endPoint y: 89, distance: 31.4
click at [69, 88] on div "******" at bounding box center [82, 93] width 49 height 18
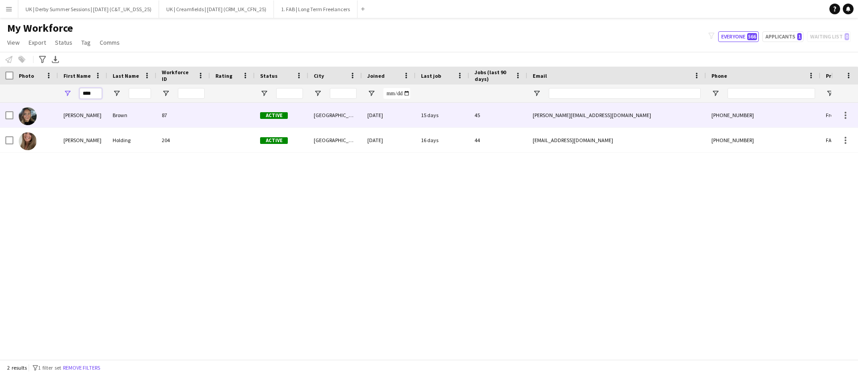
type input "****"
click at [126, 115] on div "Brown" at bounding box center [131, 115] width 49 height 25
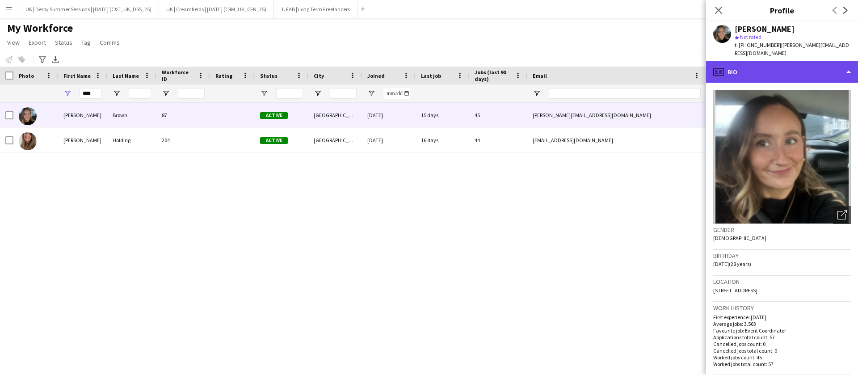
click at [746, 67] on div "profile Bio" at bounding box center [782, 71] width 152 height 21
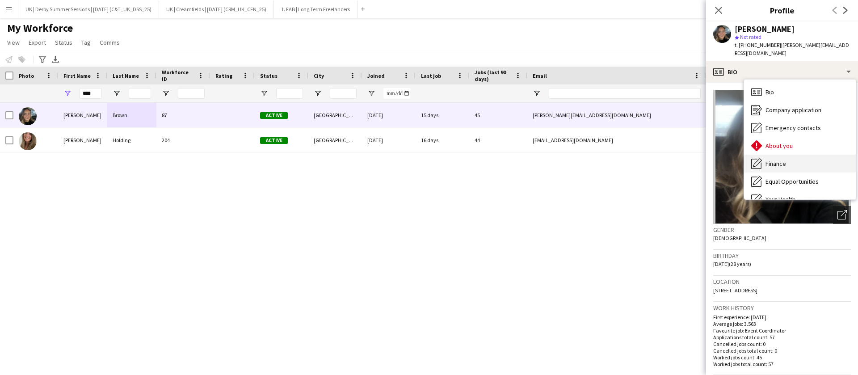
click at [761, 155] on div "Finance Finance" at bounding box center [800, 164] width 112 height 18
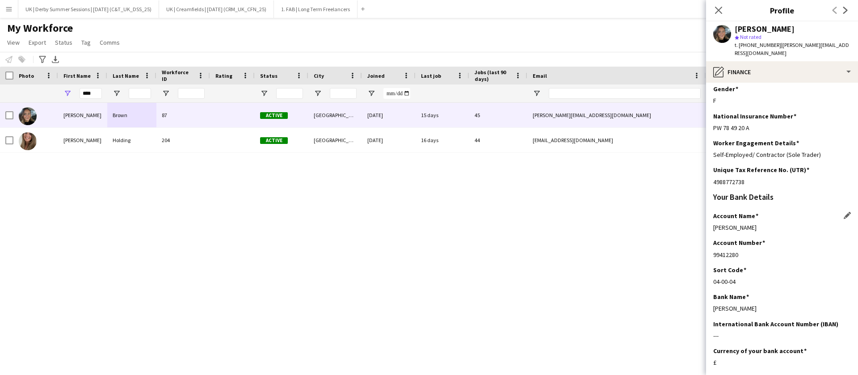
scroll to position [155, 0]
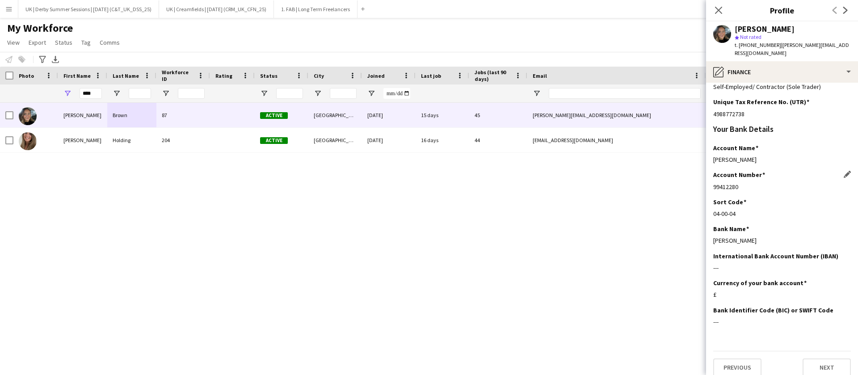
drag, startPoint x: 713, startPoint y: 180, endPoint x: 757, endPoint y: 180, distance: 44.7
click at [757, 183] on div "99412280" at bounding box center [782, 187] width 138 height 8
copy div "99412280"
drag, startPoint x: 713, startPoint y: 207, endPoint x: 749, endPoint y: 206, distance: 36.2
click at [749, 209] on div "04-00-04" at bounding box center [782, 213] width 138 height 8
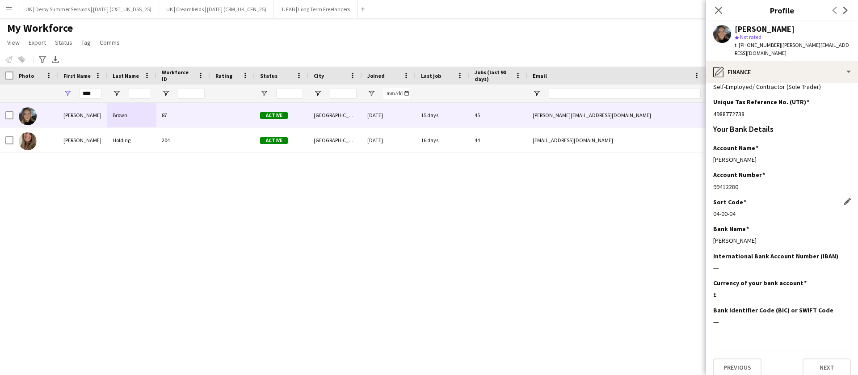
copy div "04-00-04"
click at [8, 9] on app-icon "Menu" at bounding box center [8, 8] width 7 height 7
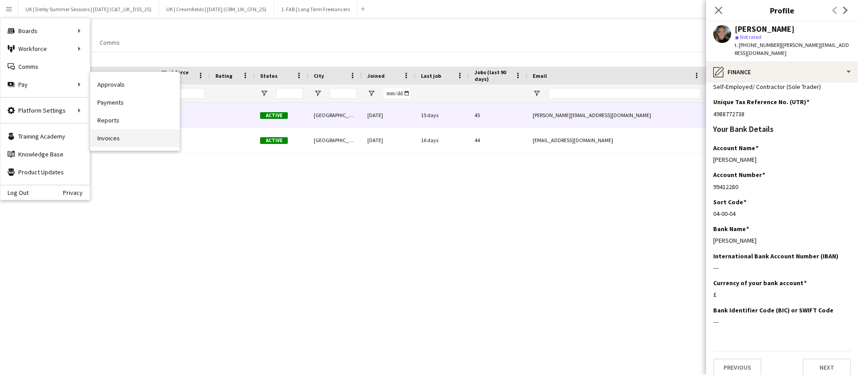
click at [122, 131] on link "Invoices" at bounding box center [134, 138] width 89 height 18
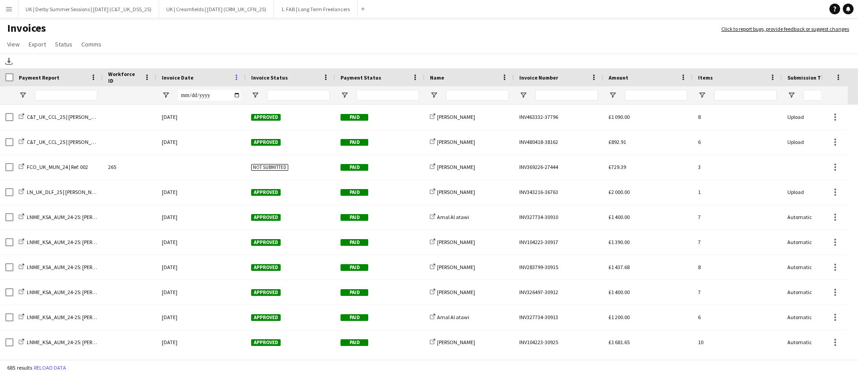
click at [237, 75] on span at bounding box center [236, 77] width 8 height 8
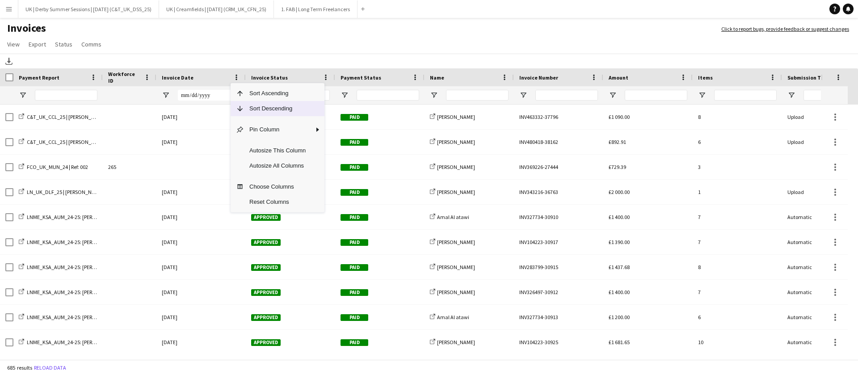
click at [255, 104] on span "Sort Descending" at bounding box center [277, 108] width 67 height 15
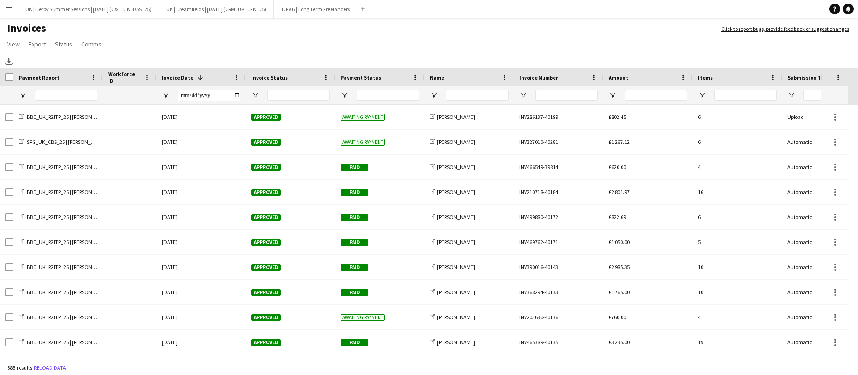
drag, startPoint x: 8, startPoint y: 11, endPoint x: 37, endPoint y: 76, distance: 70.6
click at [8, 11] on app-icon "Menu" at bounding box center [8, 8] width 7 height 7
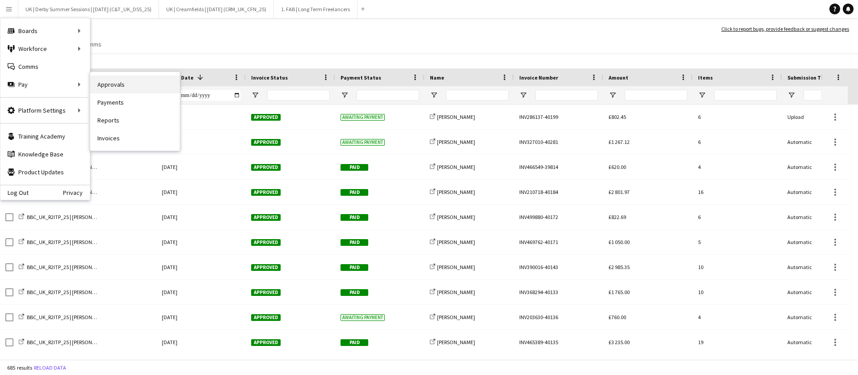
click at [133, 80] on link "Approvals" at bounding box center [134, 84] width 89 height 18
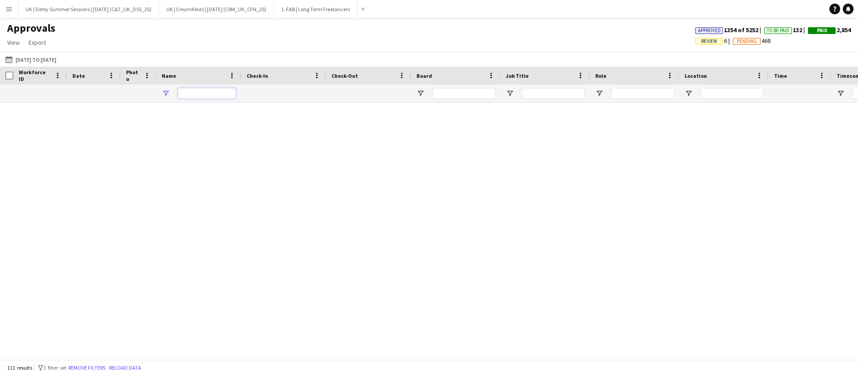
click at [194, 93] on input "Name Filter Input" at bounding box center [207, 93] width 58 height 11
click at [193, 96] on input "Name Filter Input" at bounding box center [207, 93] width 58 height 11
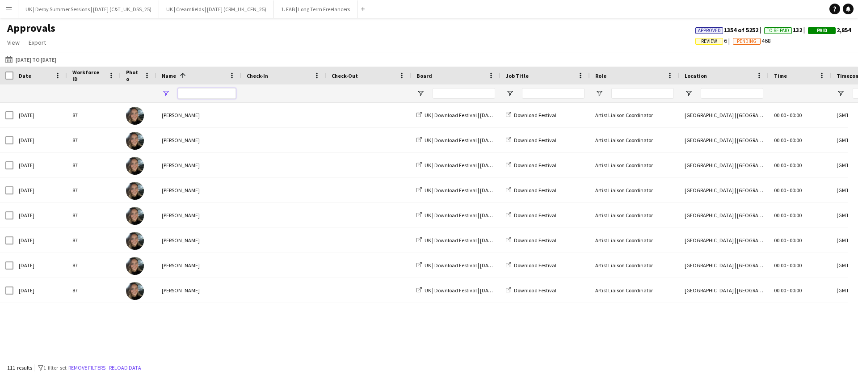
type input "****"
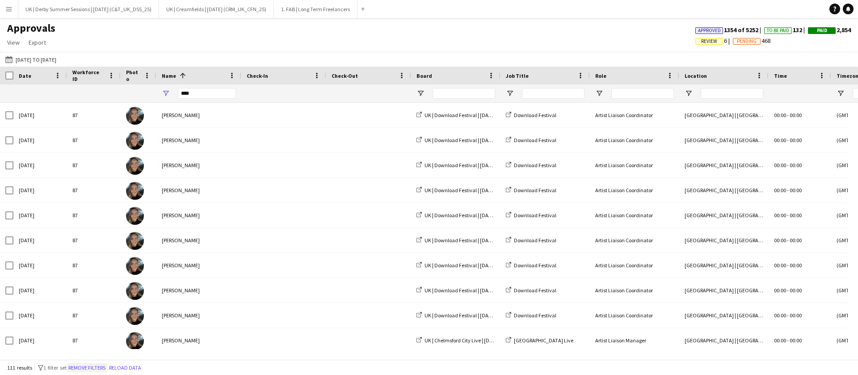
click at [82, 366] on button "Remove filters" at bounding box center [87, 368] width 41 height 10
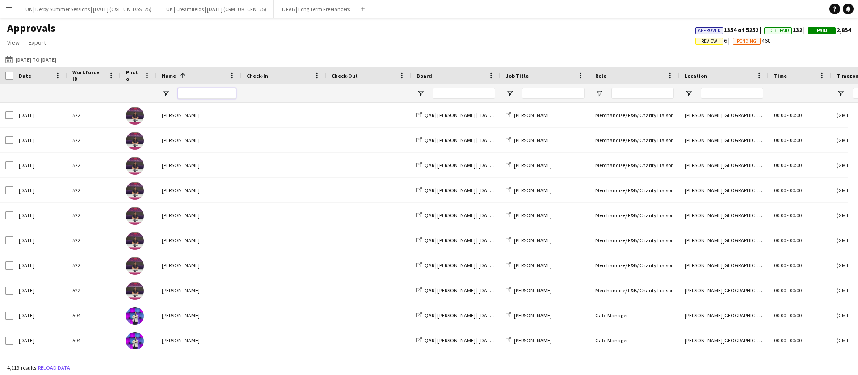
click at [191, 93] on input "Name Filter Input" at bounding box center [207, 93] width 58 height 11
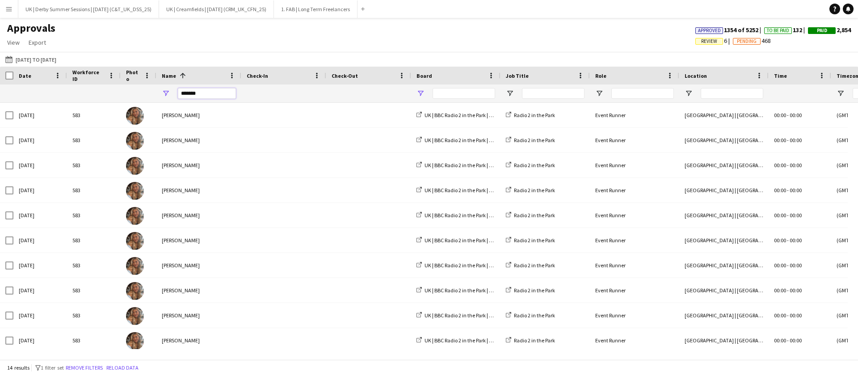
type input "*******"
click at [419, 93] on span "Open Filter Menu" at bounding box center [420, 93] width 8 height 8
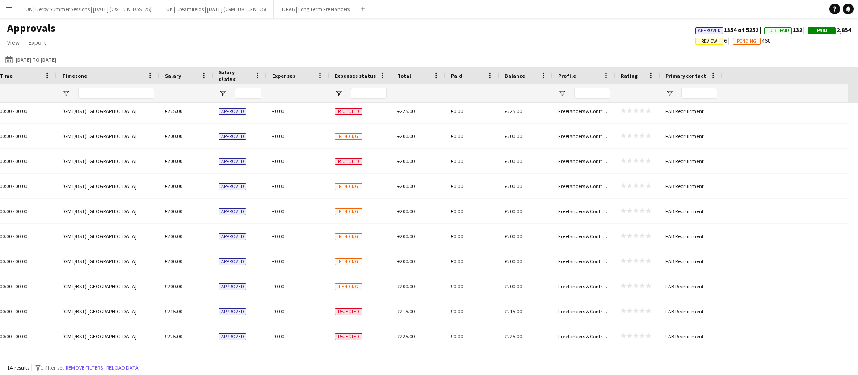
scroll to position [0, 33]
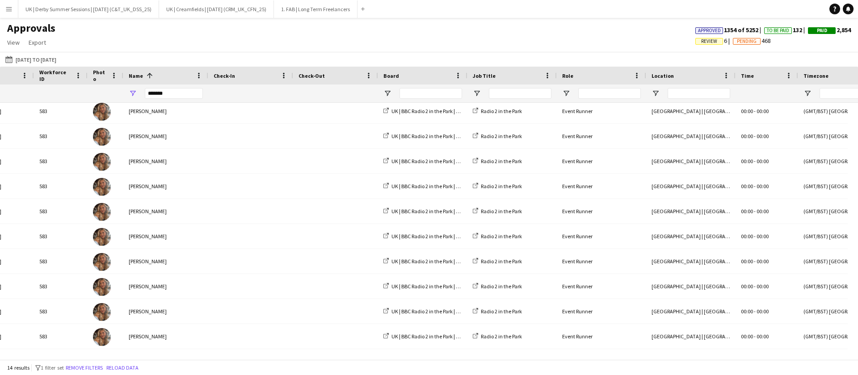
drag, startPoint x: 172, startPoint y: 87, endPoint x: 178, endPoint y: 83, distance: 6.4
click at [169, 87] on div "*******" at bounding box center [174, 93] width 58 height 18
click at [120, 89] on div at bounding box center [777, 93] width 1621 height 18
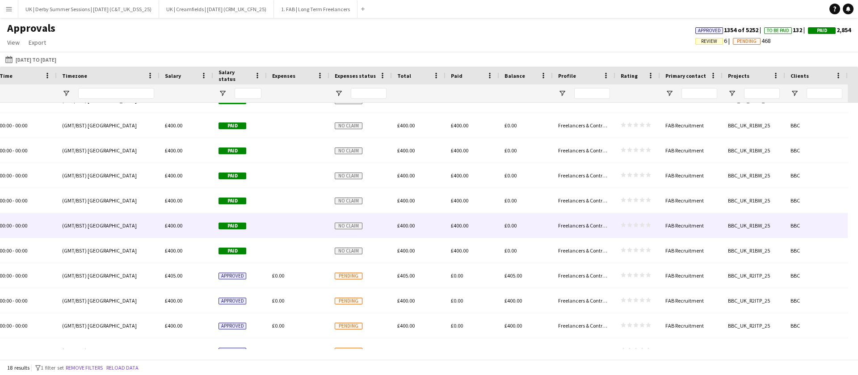
scroll to position [90, 0]
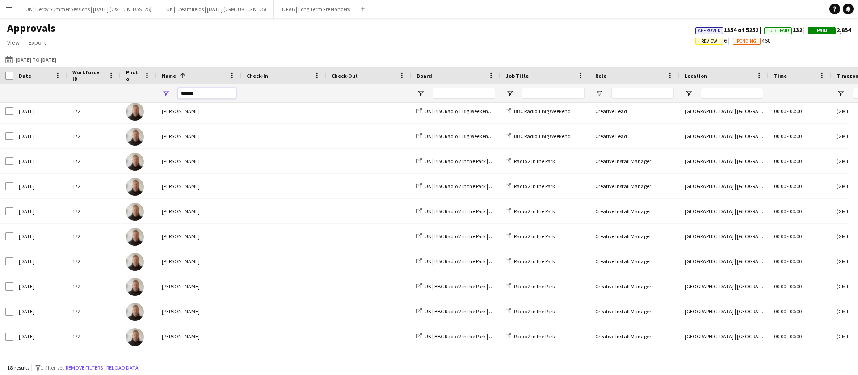
drag, startPoint x: 211, startPoint y: 88, endPoint x: 155, endPoint y: 88, distance: 56.3
click at [155, 88] on div "******" at bounding box center [810, 93] width 1621 height 18
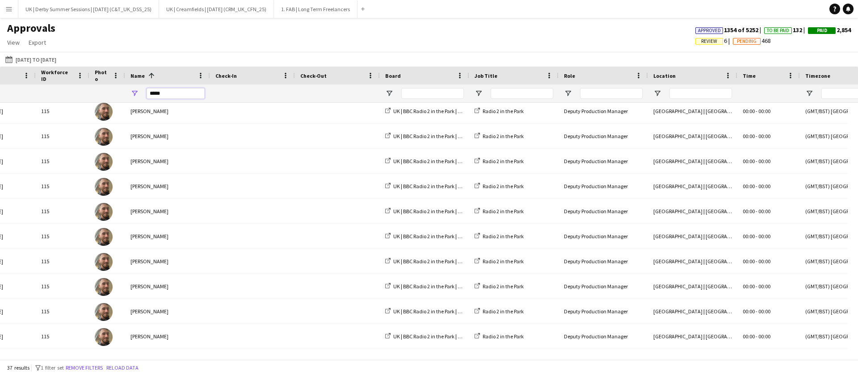
drag, startPoint x: 187, startPoint y: 88, endPoint x: 143, endPoint y: 89, distance: 43.8
click at [143, 89] on div "*****" at bounding box center [167, 93] width 85 height 18
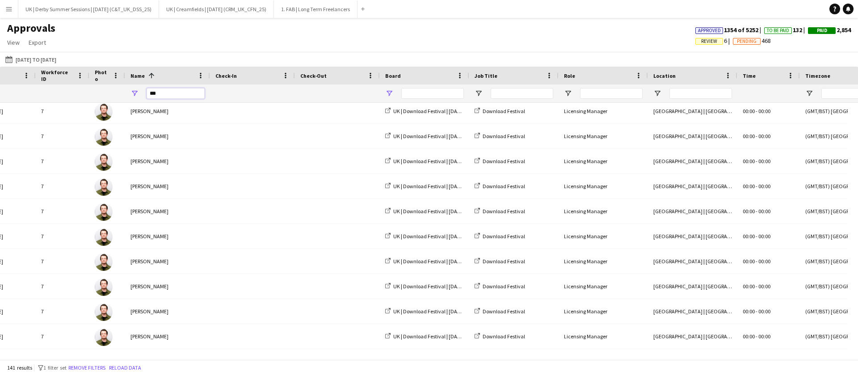
type input "***"
click at [389, 92] on span "Open Filter Menu" at bounding box center [389, 93] width 8 height 8
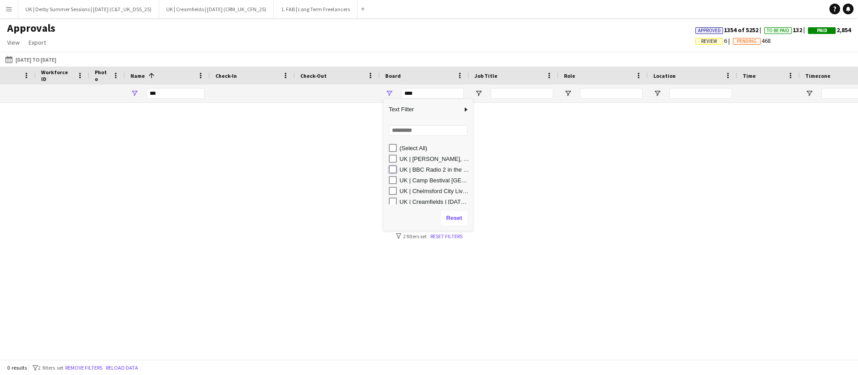
type input "**********"
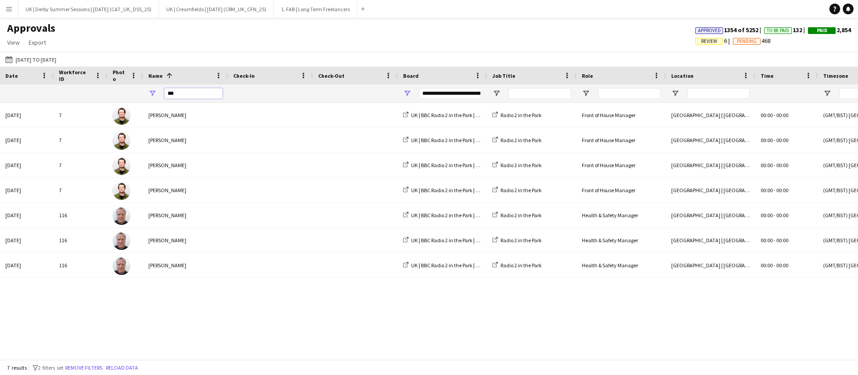
drag, startPoint x: 192, startPoint y: 92, endPoint x: 142, endPoint y: 89, distance: 50.1
click at [142, 89] on div "***" at bounding box center [797, 93] width 1621 height 18
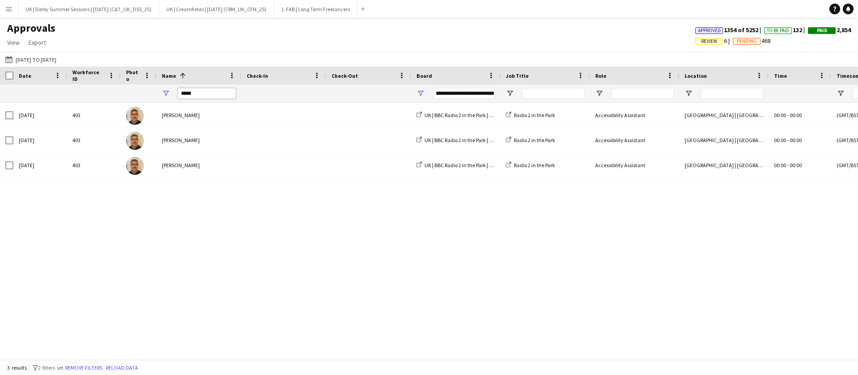
drag, startPoint x: 192, startPoint y: 91, endPoint x: 137, endPoint y: 91, distance: 54.9
click at [137, 91] on div "*****" at bounding box center [810, 93] width 1621 height 18
drag, startPoint x: 208, startPoint y: 92, endPoint x: 100, endPoint y: 93, distance: 108.1
click at [100, 93] on div "*****" at bounding box center [810, 93] width 1621 height 18
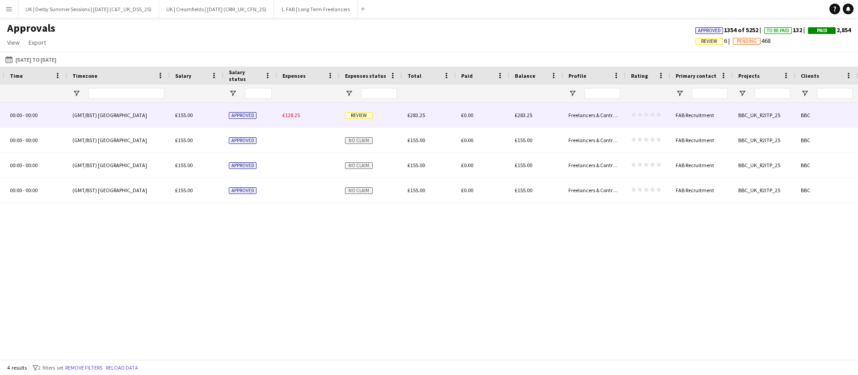
type input "****"
click at [291, 108] on div "£128.25" at bounding box center [308, 115] width 63 height 25
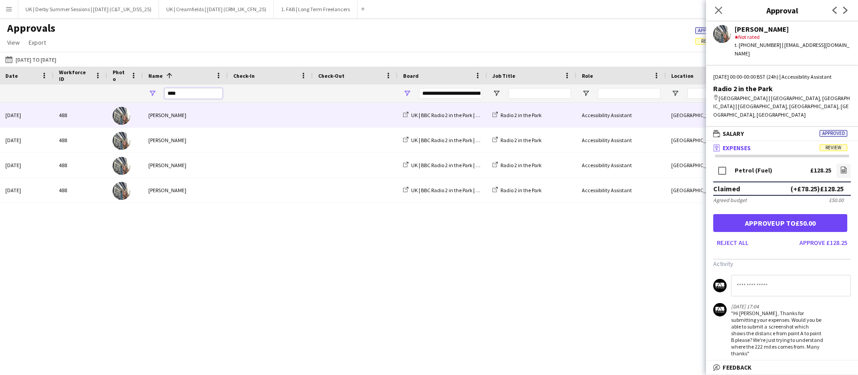
drag, startPoint x: 197, startPoint y: 90, endPoint x: 117, endPoint y: 88, distance: 79.5
click at [117, 88] on div "****" at bounding box center [797, 93] width 1621 height 18
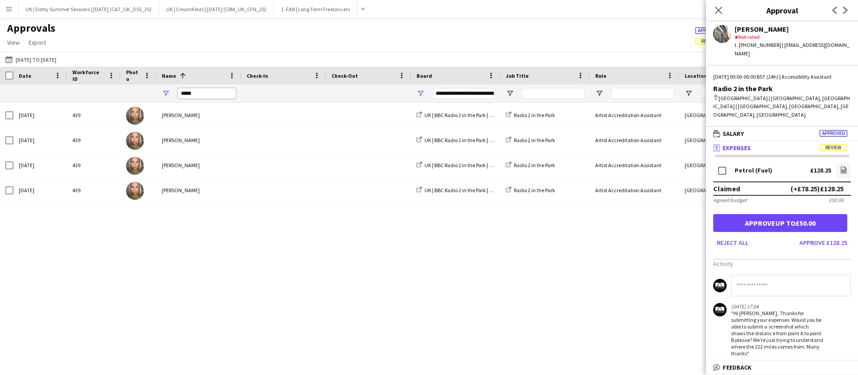
drag, startPoint x: 195, startPoint y: 94, endPoint x: 110, endPoint y: 94, distance: 84.9
click at [110, 94] on div "*****" at bounding box center [810, 93] width 1621 height 18
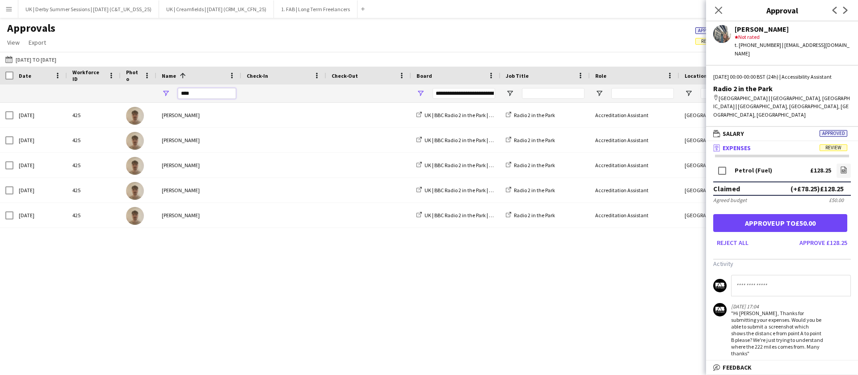
type input "****"
click at [4, 9] on button "Menu" at bounding box center [9, 9] width 18 height 18
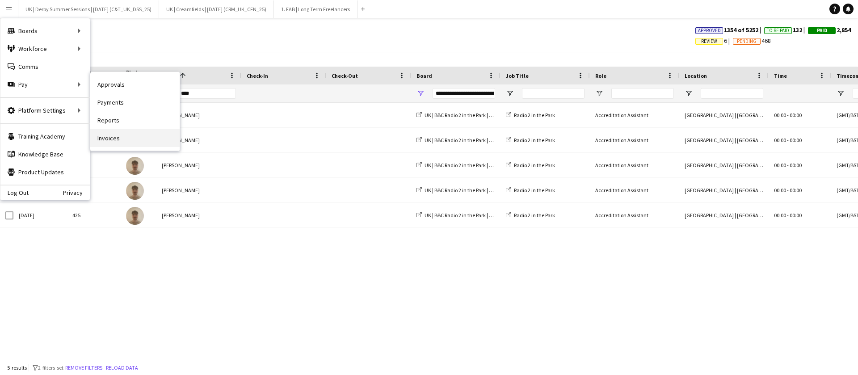
click at [116, 131] on link "Invoices" at bounding box center [134, 138] width 89 height 18
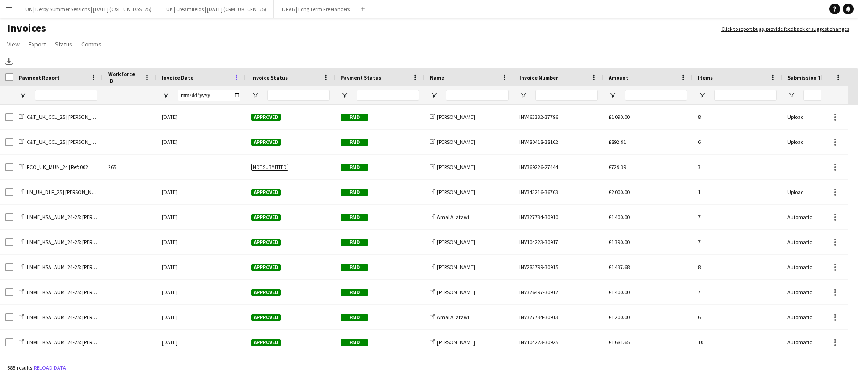
click at [236, 78] on span at bounding box center [236, 77] width 8 height 8
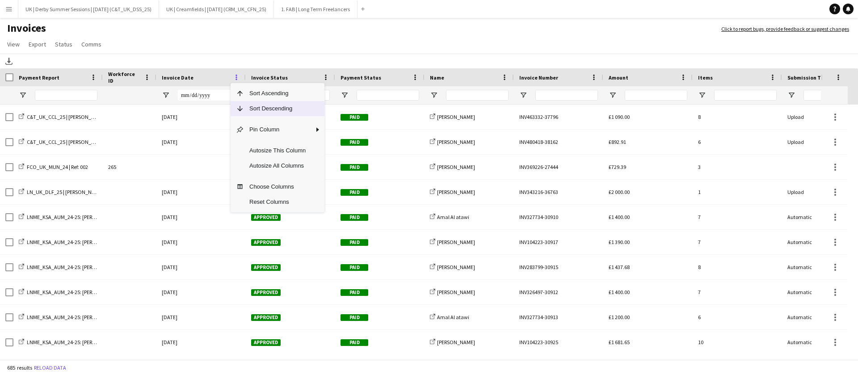
click at [241, 106] on span "Column Menu" at bounding box center [240, 109] width 8 height 8
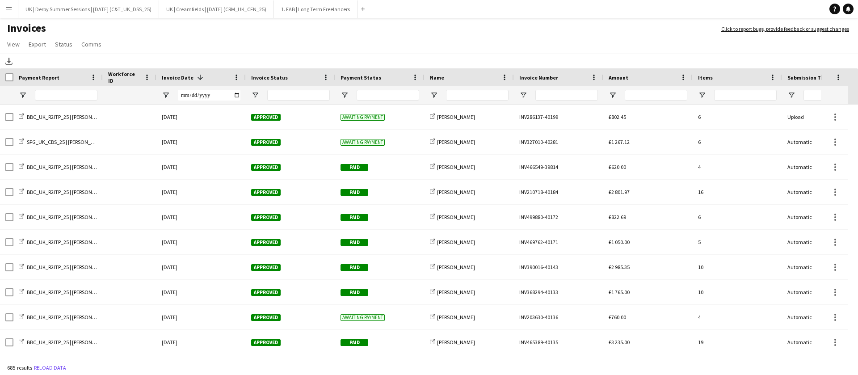
click at [3, 8] on button "Menu" at bounding box center [9, 9] width 18 height 18
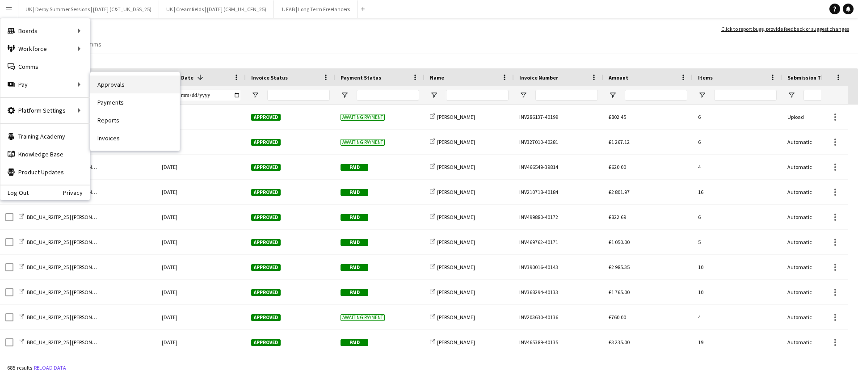
click at [135, 84] on link "Approvals" at bounding box center [134, 84] width 89 height 18
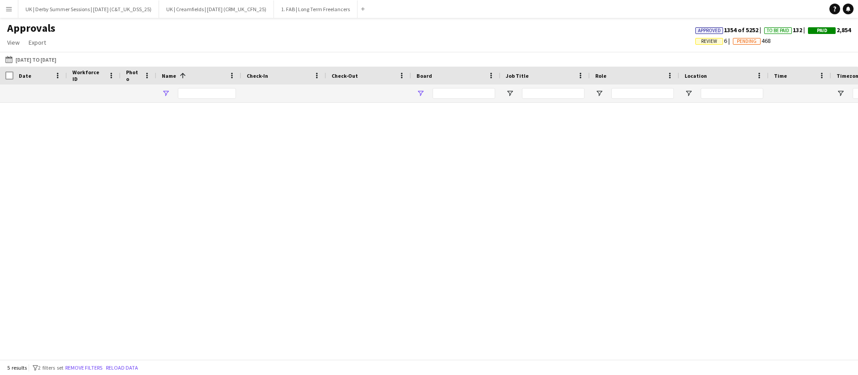
type input "****"
type input "**********"
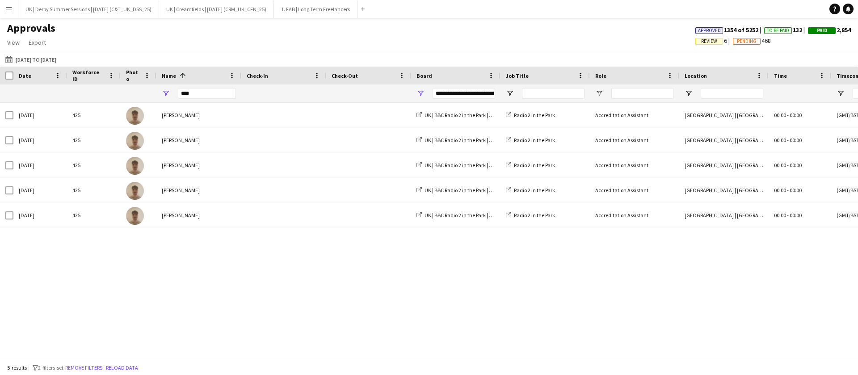
click at [11, 10] on app-icon "Menu" at bounding box center [8, 8] width 7 height 7
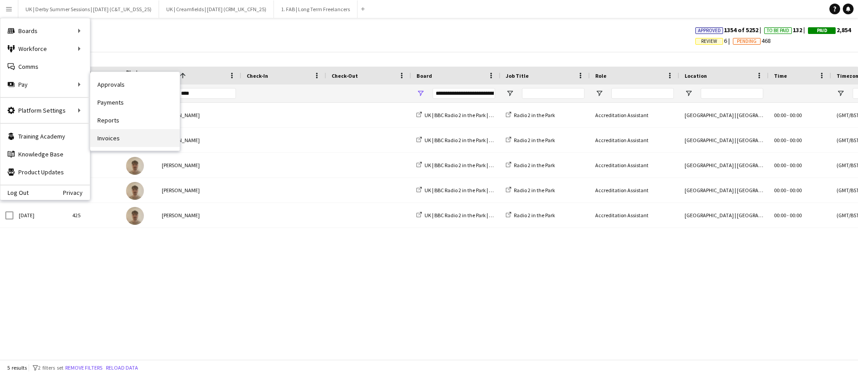
click at [103, 133] on link "Invoices" at bounding box center [134, 138] width 89 height 18
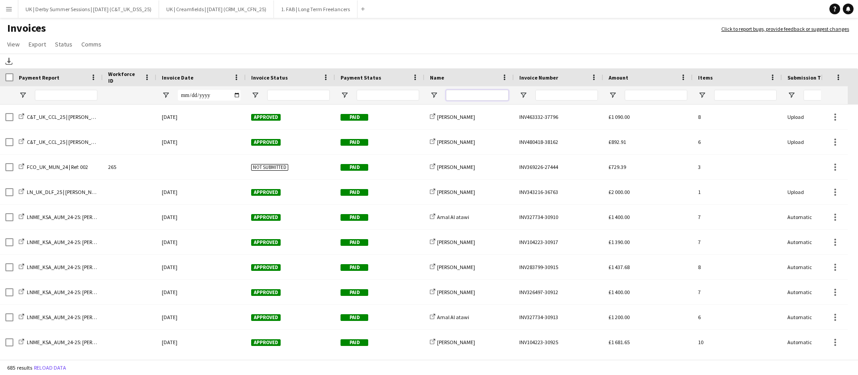
click at [489, 98] on input "Name Filter Input" at bounding box center [477, 95] width 63 height 11
type input "****"
click at [432, 92] on span "Open Filter Menu" at bounding box center [434, 95] width 8 height 8
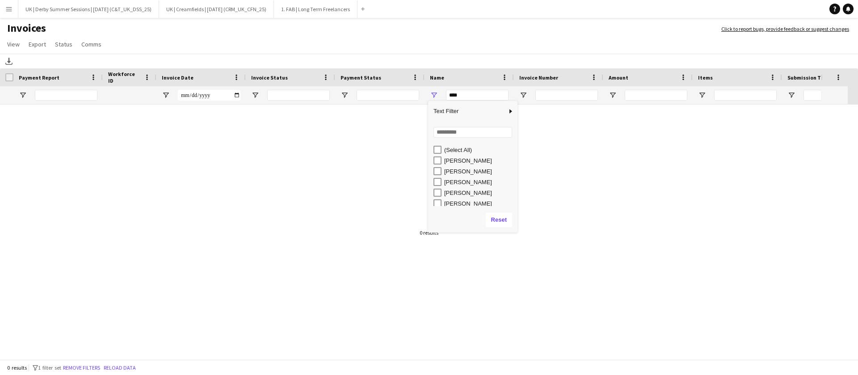
click at [465, 194] on div "[PERSON_NAME]" at bounding box center [479, 192] width 71 height 7
type input "**********"
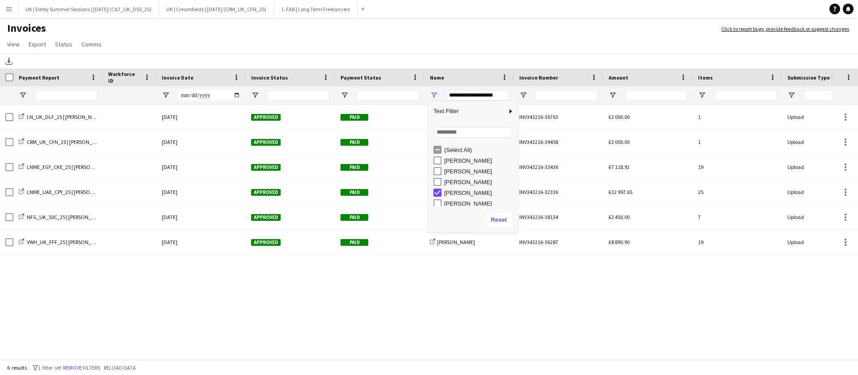
click at [234, 283] on div "LN_UK_DLF_25 | [PERSON_NAME] | Advance Days [DATE] Approved Paid share-external…" at bounding box center [415, 228] width 831 height 246
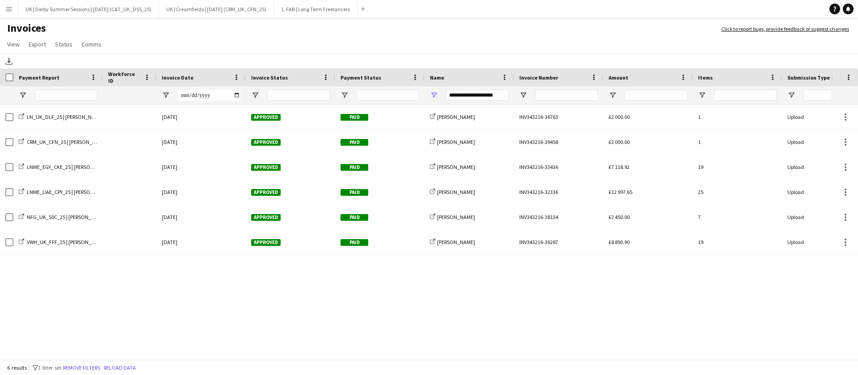
click at [0, 8] on button "Menu" at bounding box center [9, 9] width 18 height 18
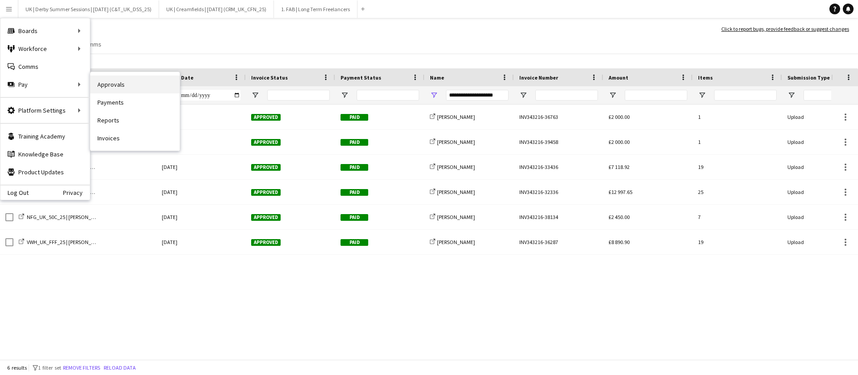
click at [119, 84] on link "Approvals" at bounding box center [134, 84] width 89 height 18
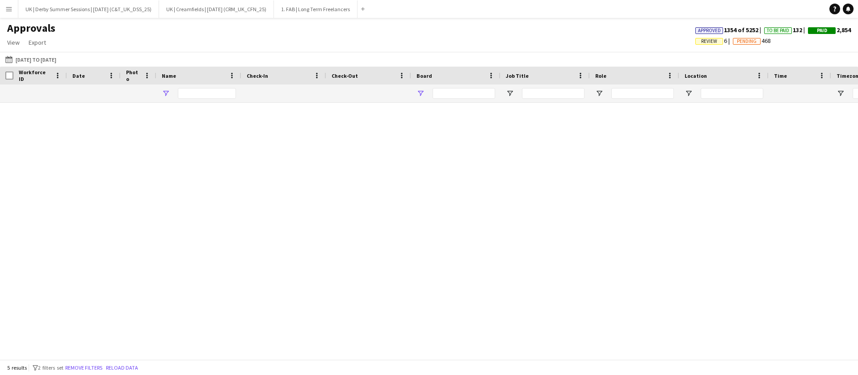
type input "****"
type input "**********"
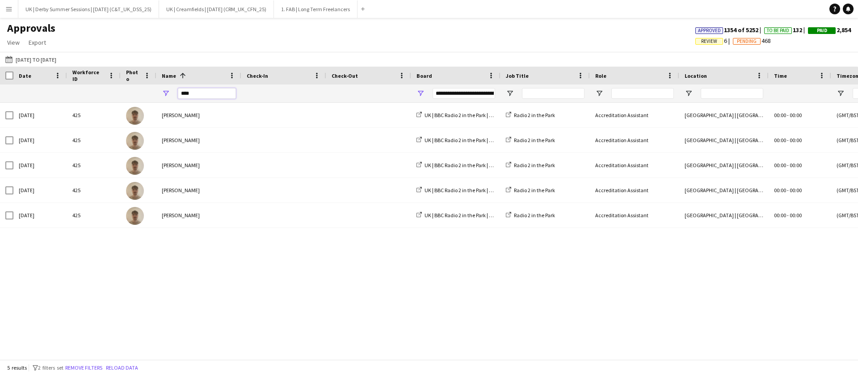
drag, startPoint x: 204, startPoint y: 93, endPoint x: 172, endPoint y: 93, distance: 31.7
click at [172, 93] on div "****" at bounding box center [198, 93] width 85 height 18
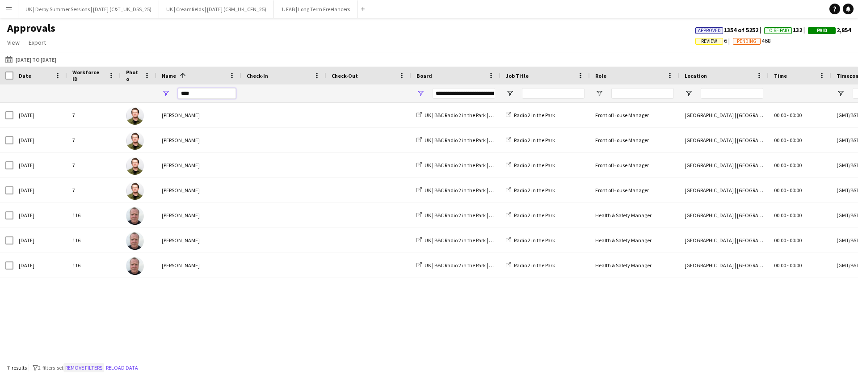
type input "****"
click at [83, 363] on button "Remove filters" at bounding box center [83, 368] width 41 height 10
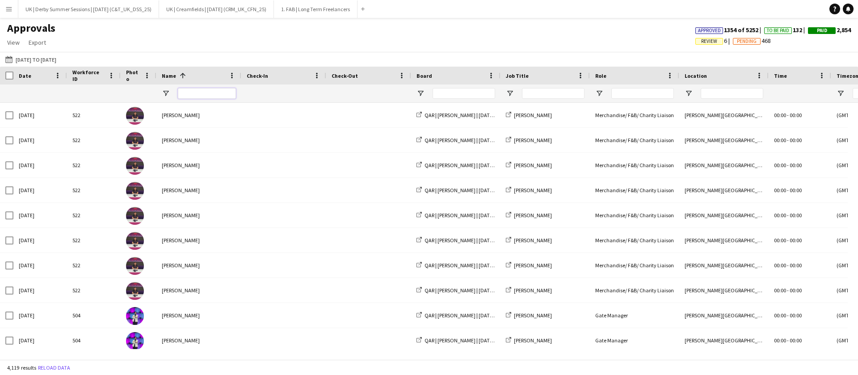
click at [203, 91] on input "Name Filter Input" at bounding box center [207, 93] width 58 height 11
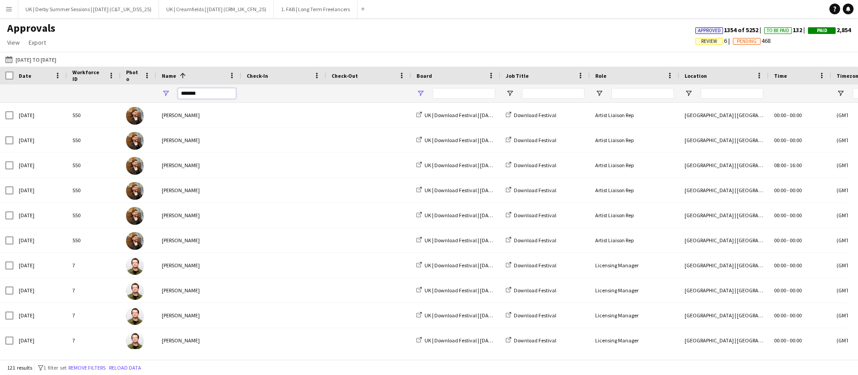
type input "*******"
click at [421, 94] on span "Open Filter Menu" at bounding box center [420, 93] width 8 height 8
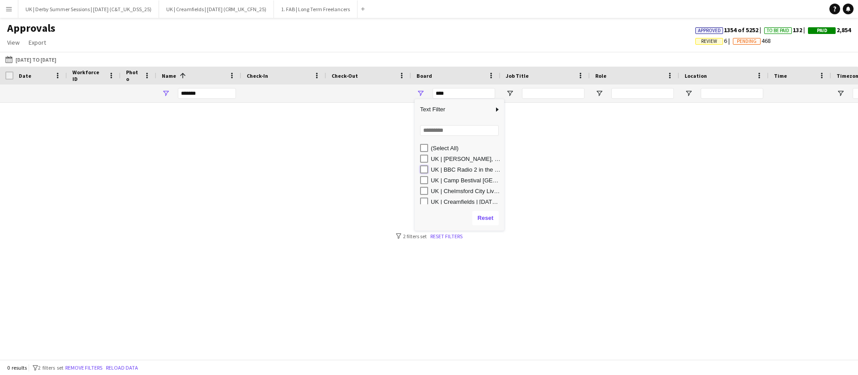
type input "**********"
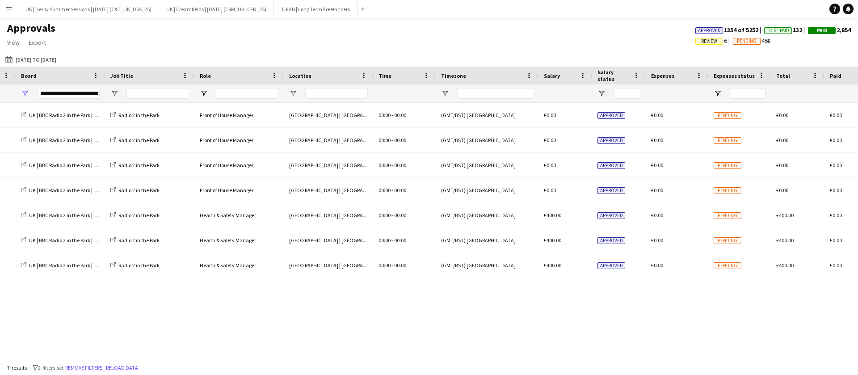
scroll to position [0, 726]
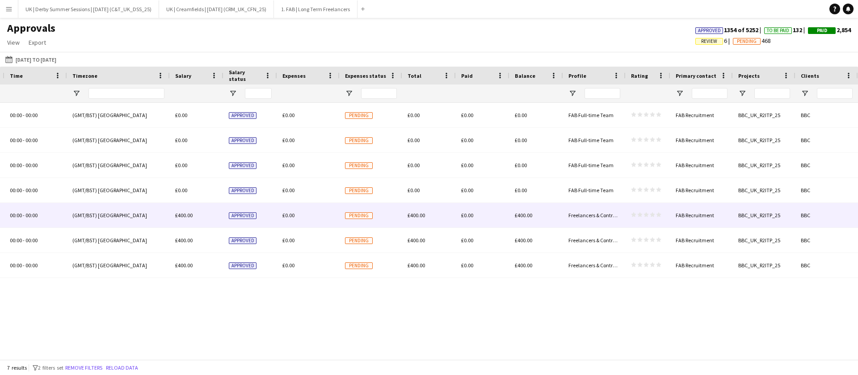
click at [368, 218] on span "Pending" at bounding box center [359, 215] width 28 height 7
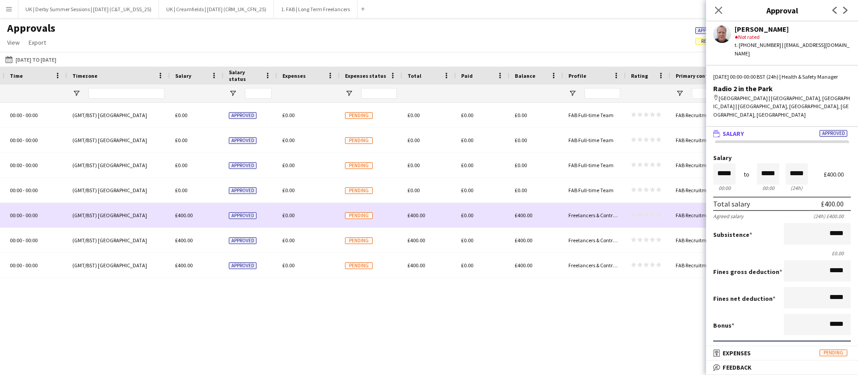
click at [297, 217] on div "£0.00" at bounding box center [308, 215] width 63 height 25
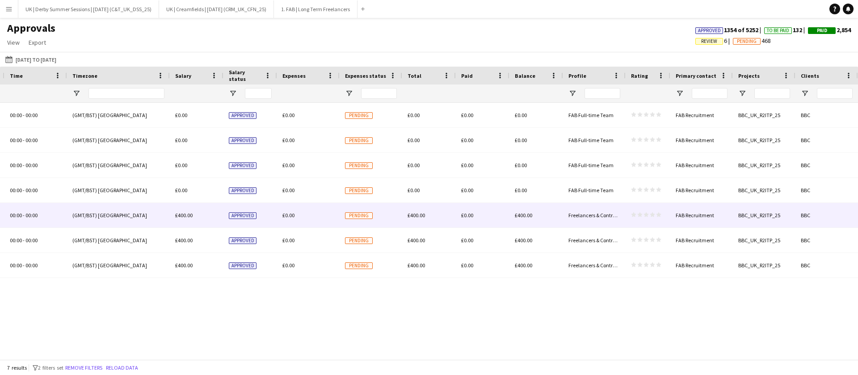
click at [286, 218] on span "£0.00" at bounding box center [288, 215] width 12 height 7
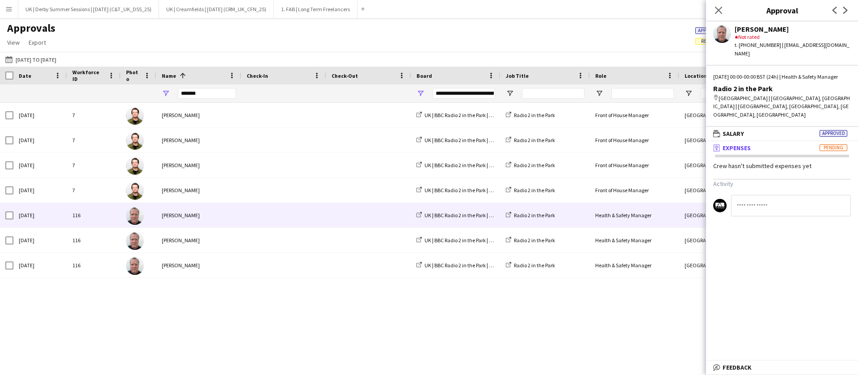
click at [784, 200] on input at bounding box center [791, 205] width 120 height 21
type input "**********"
click at [715, 6] on icon "Close pop-in" at bounding box center [718, 10] width 8 height 8
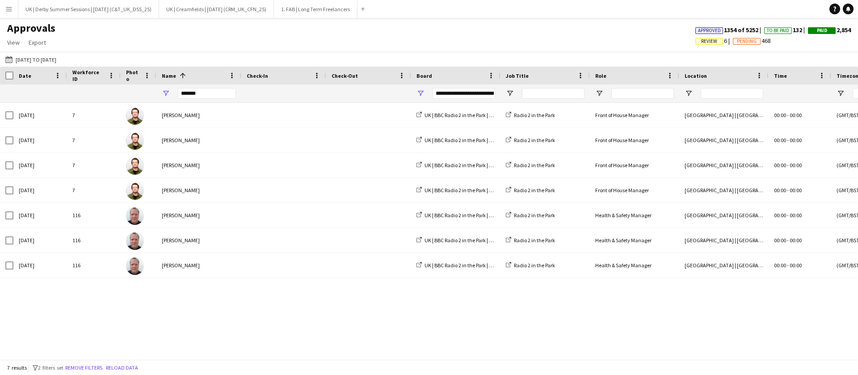
click at [702, 42] on span "Review" at bounding box center [709, 41] width 16 height 6
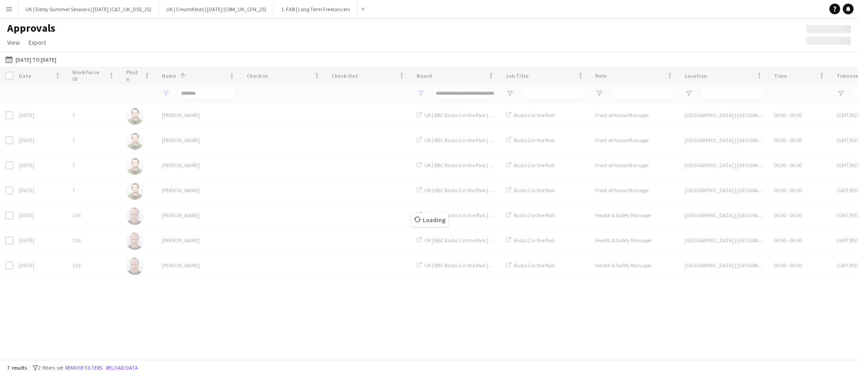
type input "***"
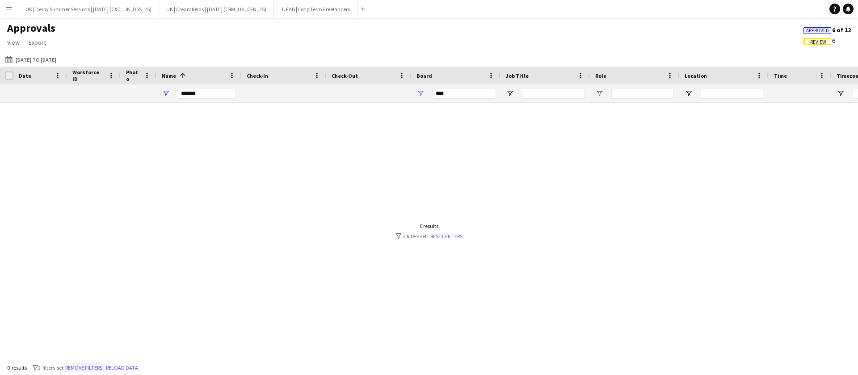
click at [98, 368] on button "Remove filters" at bounding box center [83, 368] width 41 height 10
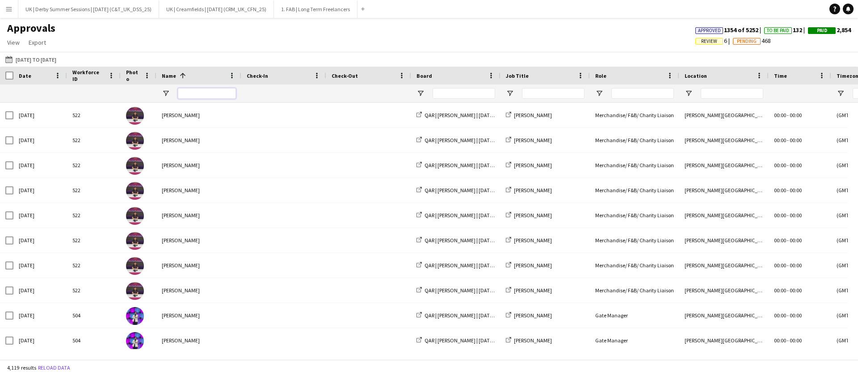
click at [210, 95] on input "Name Filter Input" at bounding box center [207, 93] width 58 height 11
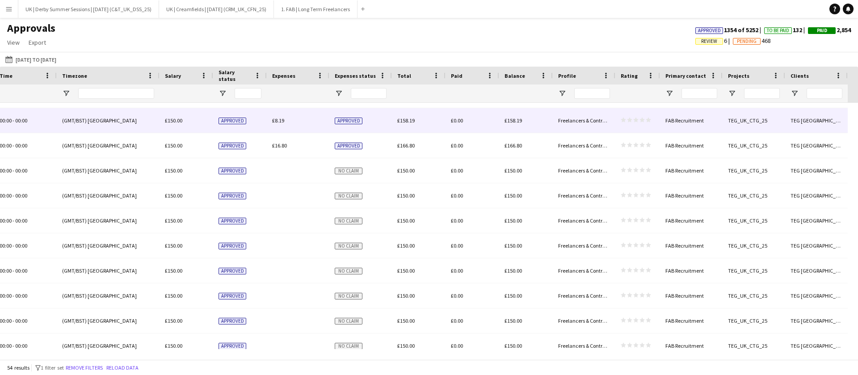
scroll to position [603, 0]
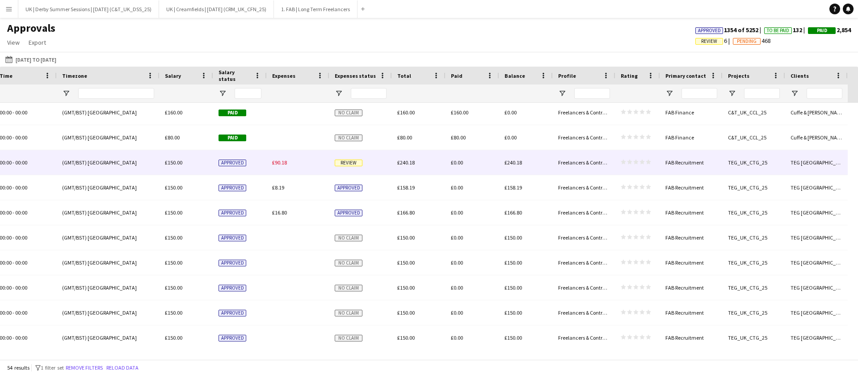
type input "******"
click at [280, 167] on div "£90.18" at bounding box center [298, 162] width 63 height 25
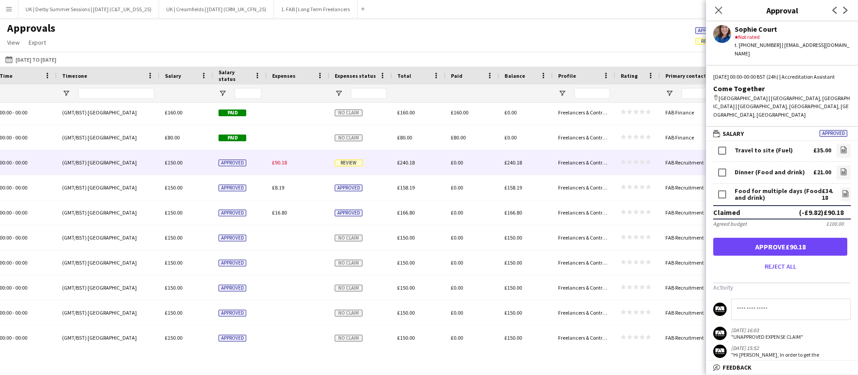
scroll to position [0, 0]
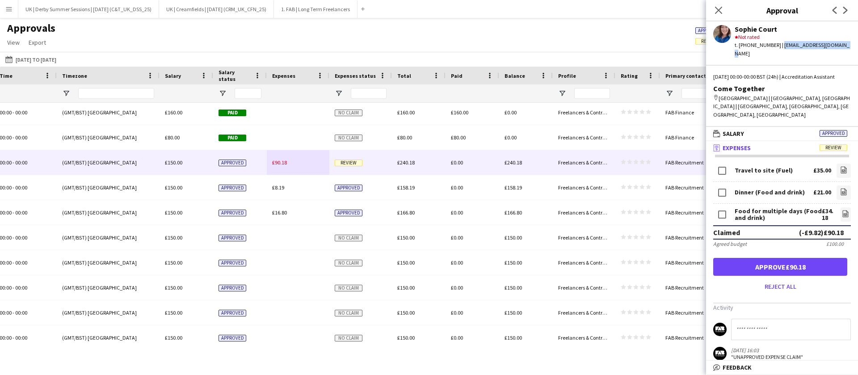
drag, startPoint x: 841, startPoint y: 44, endPoint x: 776, endPoint y: 48, distance: 65.3
click at [776, 48] on div "Sophie Court star Not rated t. [PHONE_NUMBER] | [EMAIL_ADDRESS][DOMAIN_NAME]" at bounding box center [782, 39] width 152 height 36
copy div "[EMAIL_ADDRESS][DOMAIN_NAME]"
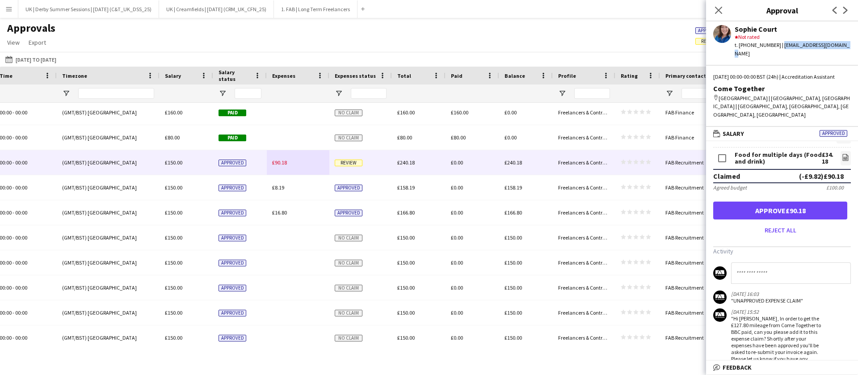
scroll to position [134, 0]
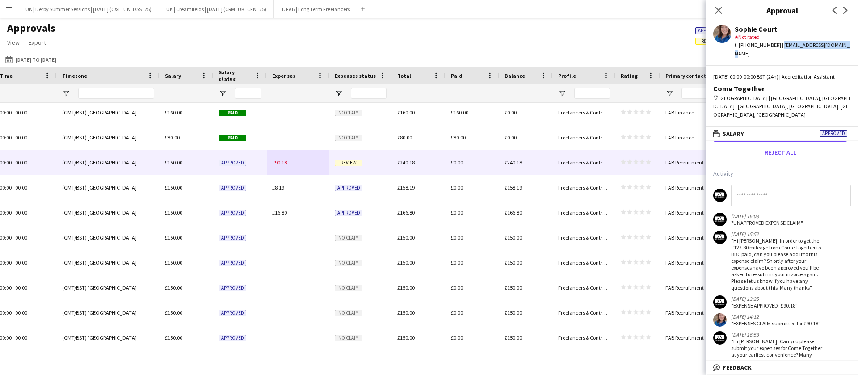
drag, startPoint x: 774, startPoint y: 291, endPoint x: 734, endPoint y: 226, distance: 76.4
click at [734, 226] on app-messages "23-09-2025 16:03 "UNAPPROVED EXPENSE CLAIM" 23-09-2025 15:52 "Hi Sophie, In ord…" at bounding box center [782, 293] width 152 height 218
click at [739, 237] on div ""Hi Sophie, In order to get the £127.80 mileage from Come Together to BBC paid,…" at bounding box center [777, 264] width 92 height 54
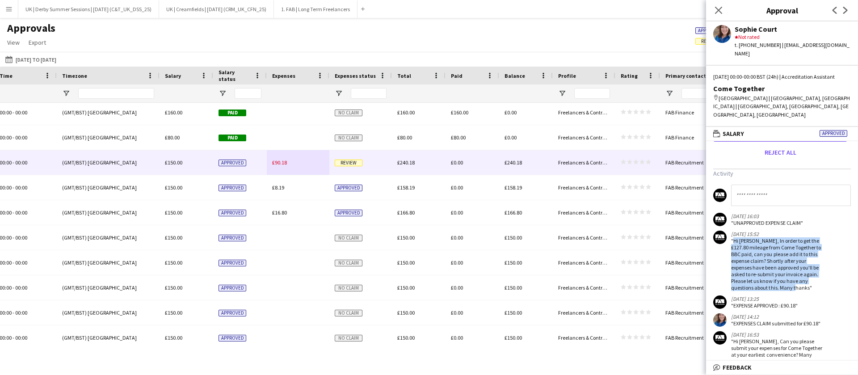
drag, startPoint x: 732, startPoint y: 235, endPoint x: 761, endPoint y: 287, distance: 59.6
click at [761, 287] on div ""Hi Sophie, In order to get the £127.80 mileage from Come Together to BBC paid,…" at bounding box center [777, 264] width 92 height 54
copy div ""Hi Sophie, In order to get the £127.80 mileage from Come Together to BBC paid,…"
click at [718, 12] on icon "Close pop-in" at bounding box center [718, 10] width 8 height 8
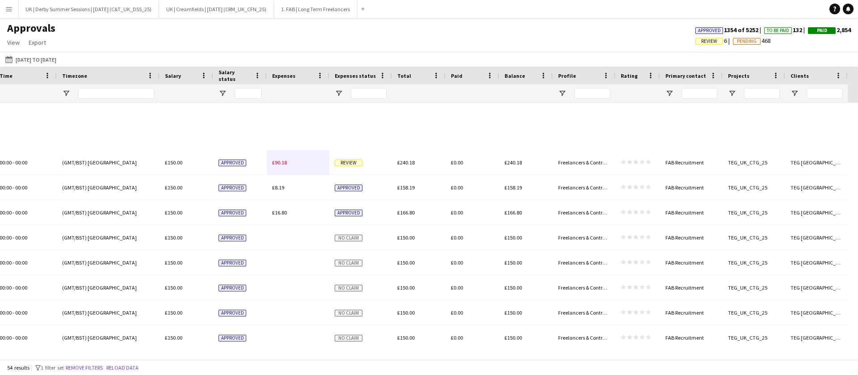
scroll to position [938, 0]
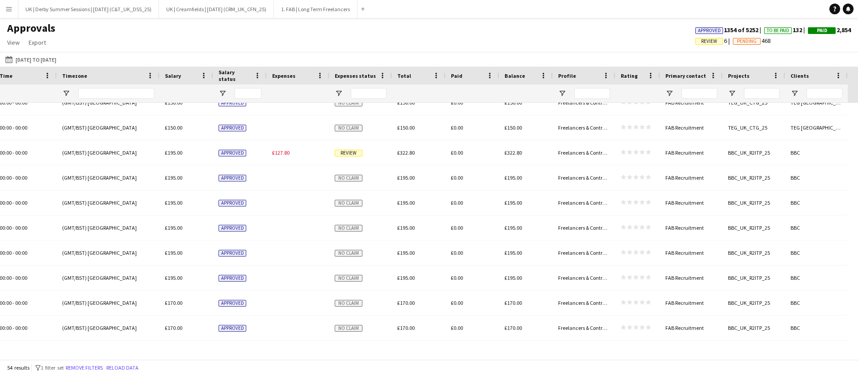
click at [5, 5] on button "Menu" at bounding box center [9, 9] width 18 height 18
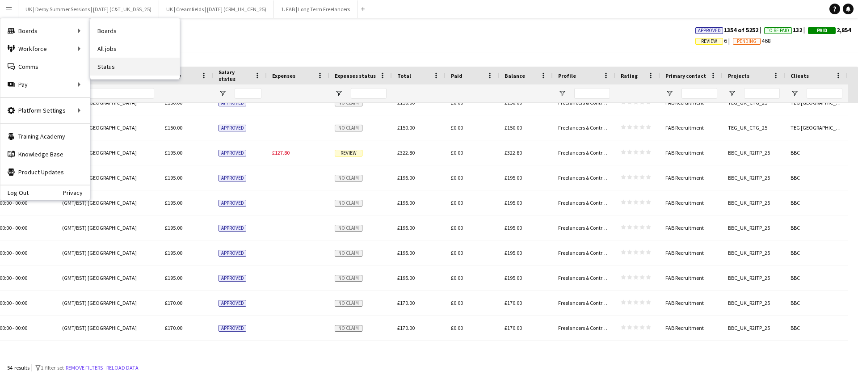
click at [119, 63] on link "Status" at bounding box center [134, 67] width 89 height 18
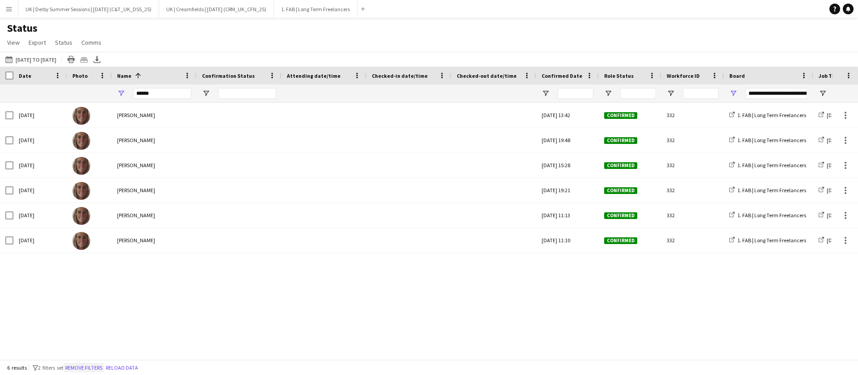
click at [99, 367] on button "Remove filters" at bounding box center [83, 368] width 41 height 10
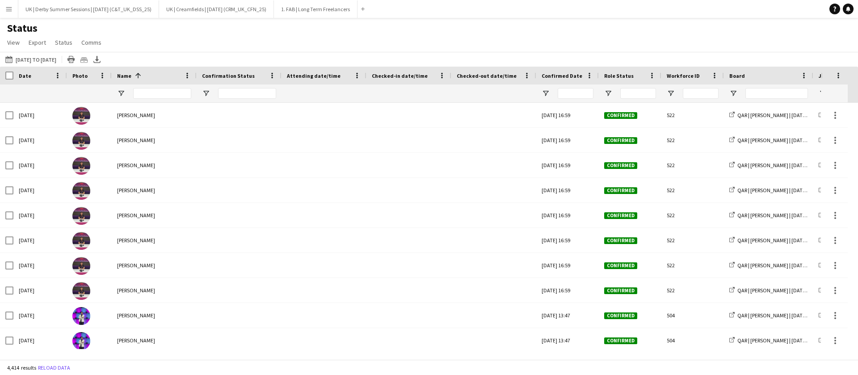
click at [157, 87] on div at bounding box center [162, 93] width 58 height 18
click at [154, 92] on input "Name Filter Input" at bounding box center [162, 93] width 58 height 11
type input "******"
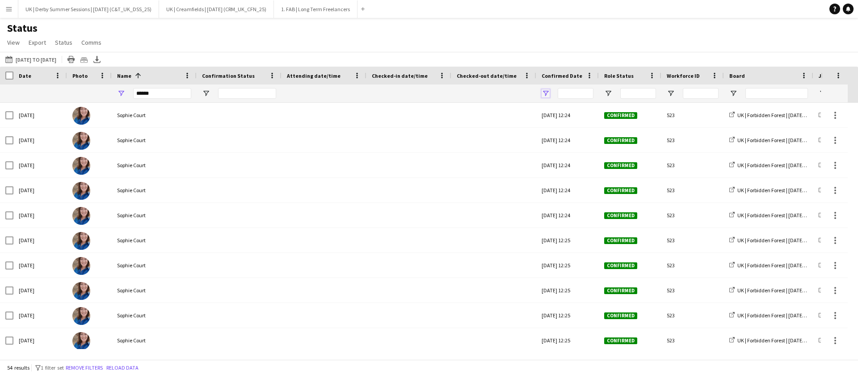
click at [548, 93] on span "Open Filter Menu" at bounding box center [545, 93] width 8 height 8
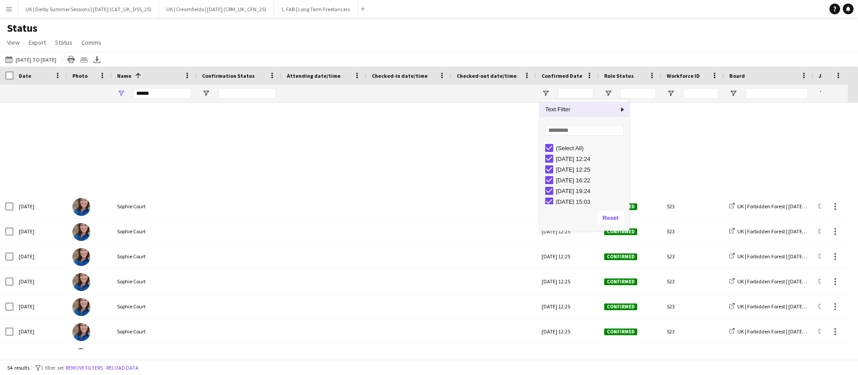
scroll to position [603, 0]
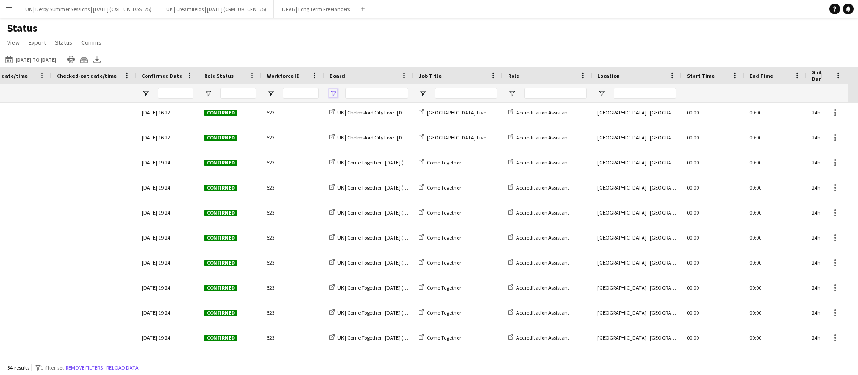
click at [332, 89] on span "Open Filter Menu" at bounding box center [333, 93] width 8 height 8
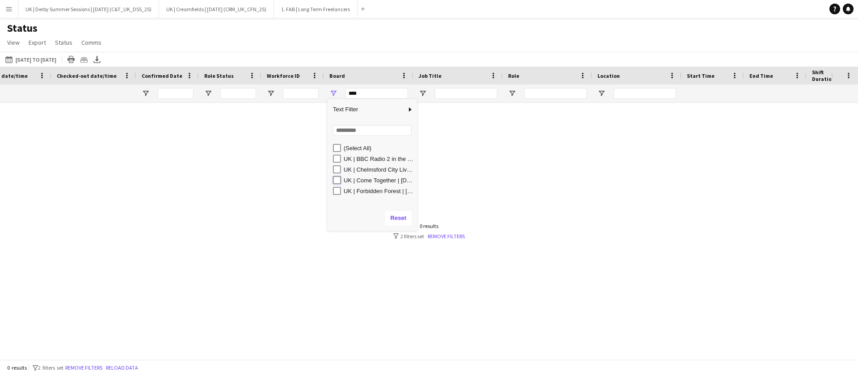
type input "**********"
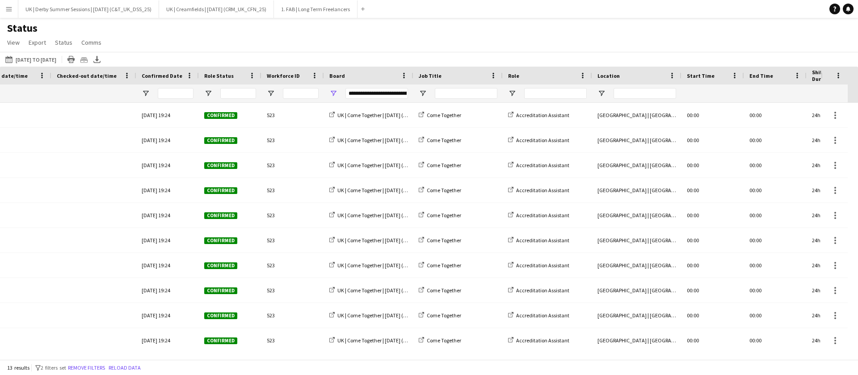
click at [411, 349] on div at bounding box center [410, 354] width 820 height 10
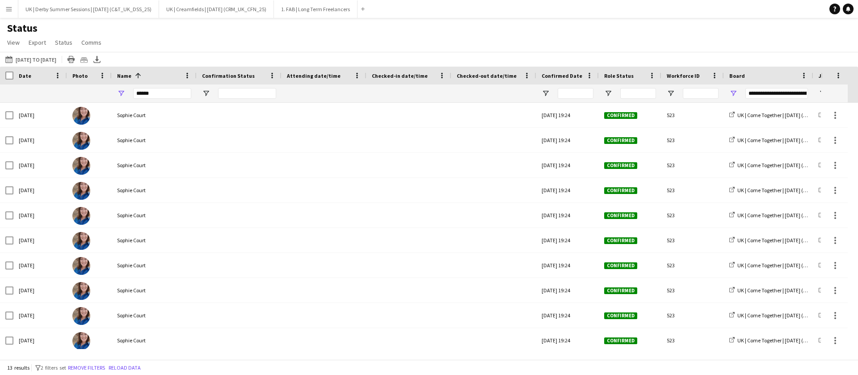
click at [7, 6] on app-icon "Menu" at bounding box center [8, 8] width 7 height 7
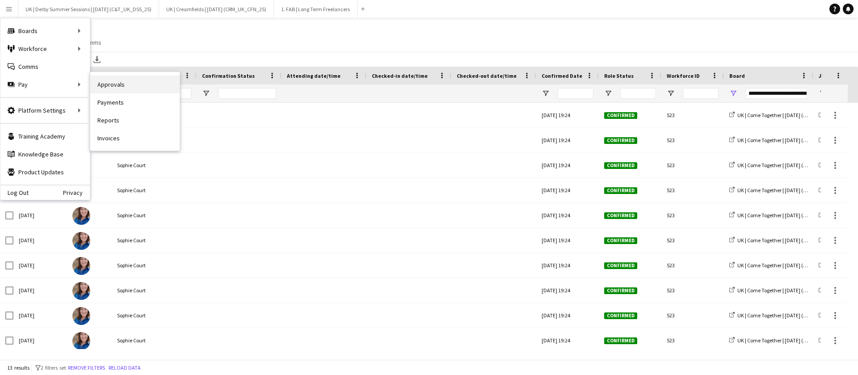
click at [144, 85] on link "Approvals" at bounding box center [134, 84] width 89 height 18
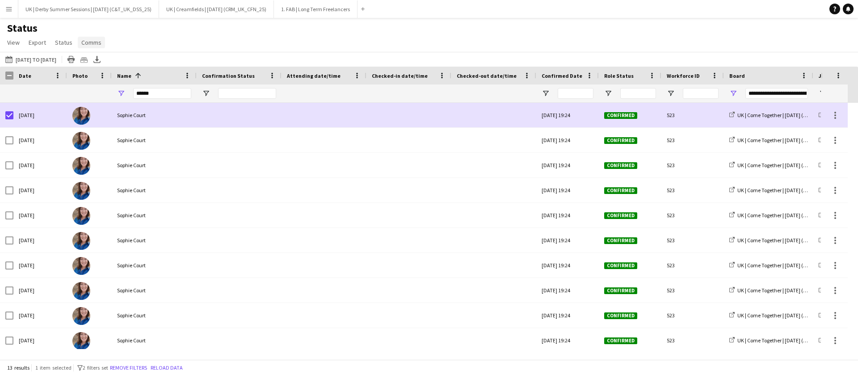
click at [100, 42] on link "Comms" at bounding box center [91, 43] width 27 height 12
click at [119, 62] on span "Send notification" at bounding box center [107, 62] width 46 height 8
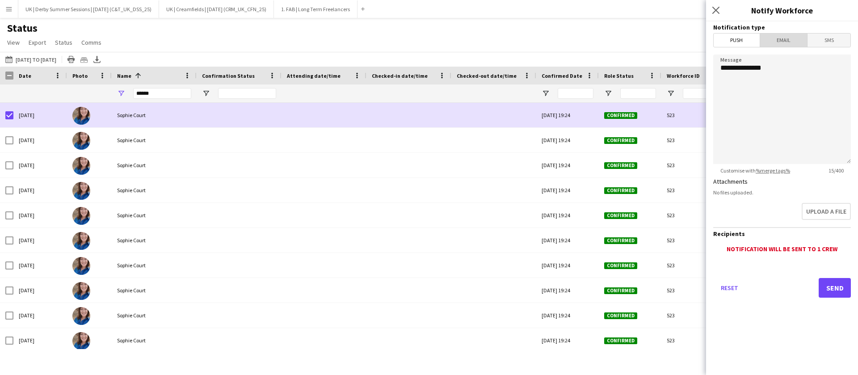
click at [783, 40] on span "Email" at bounding box center [783, 39] width 47 height 13
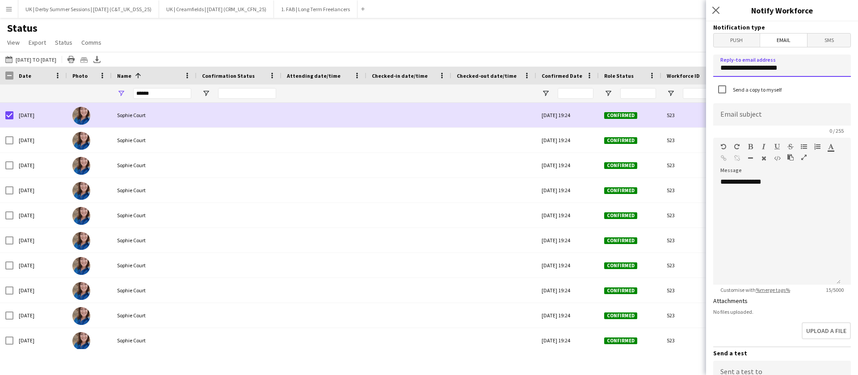
drag, startPoint x: 799, startPoint y: 69, endPoint x: 699, endPoint y: 69, distance: 99.6
click at [699, 69] on body "Menu Boards Boards Boards All jobs Status Workforce Workforce My Workforce Recr…" at bounding box center [429, 187] width 858 height 375
type input "**********"
click at [789, 123] on input at bounding box center [782, 114] width 138 height 22
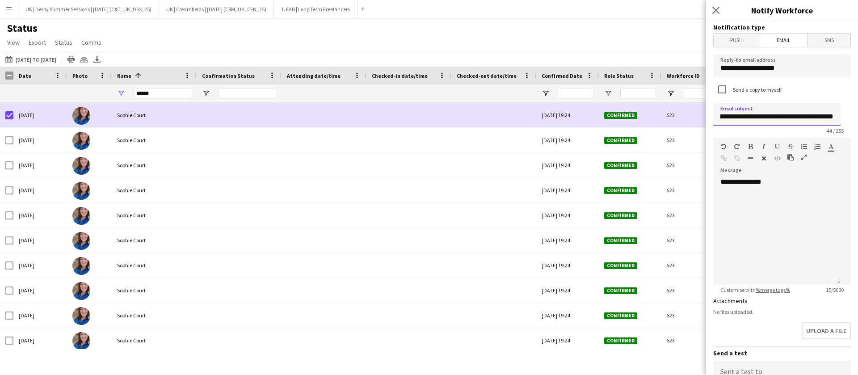
type input "**********"
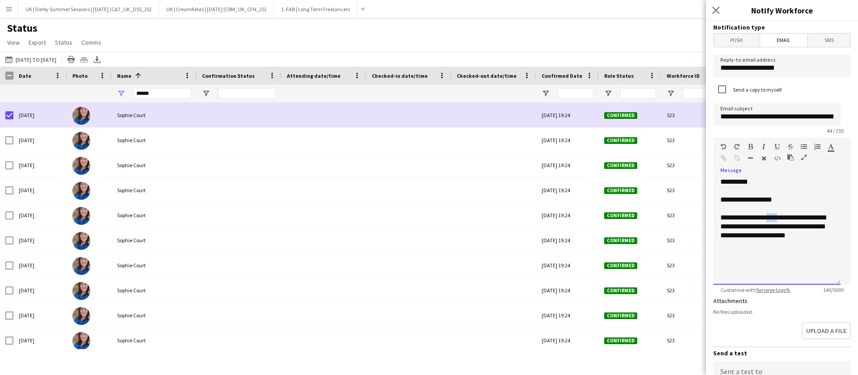
drag, startPoint x: 773, startPoint y: 218, endPoint x: 781, endPoint y: 218, distance: 7.6
click at [781, 218] on div "**********" at bounding box center [776, 226] width 113 height 27
click at [815, 237] on div "**********" at bounding box center [776, 226] width 113 height 27
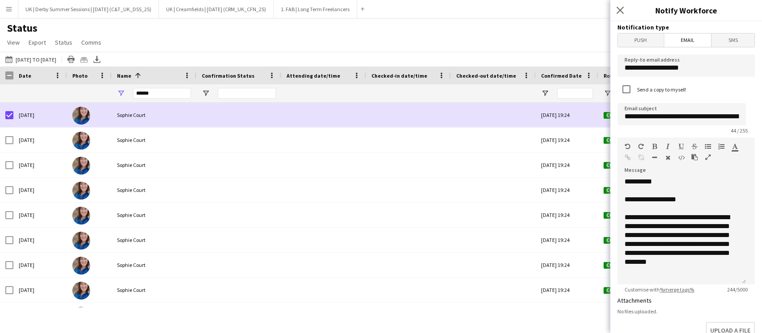
drag, startPoint x: 816, startPoint y: 233, endPoint x: 373, endPoint y: 36, distance: 484.4
click at [373, 36] on div "Status View Views Default view Dan View Danielle New view Update view Delete vi…" at bounding box center [381, 36] width 762 height 30
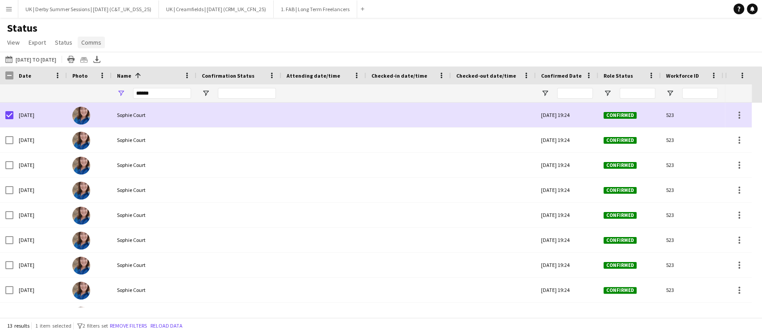
click at [84, 42] on span "Comms" at bounding box center [91, 42] width 20 height 8
click at [104, 60] on span "Send notification" at bounding box center [107, 62] width 46 height 8
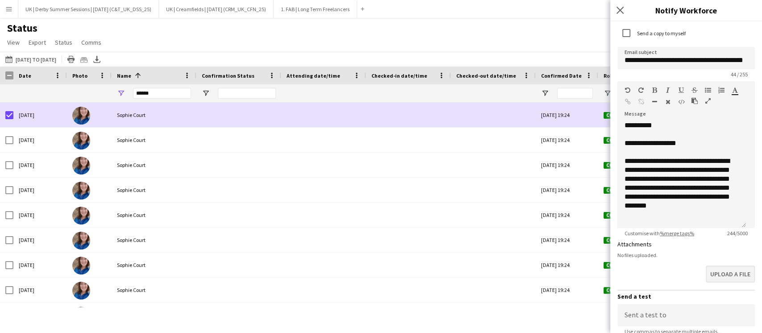
scroll to position [117, 0]
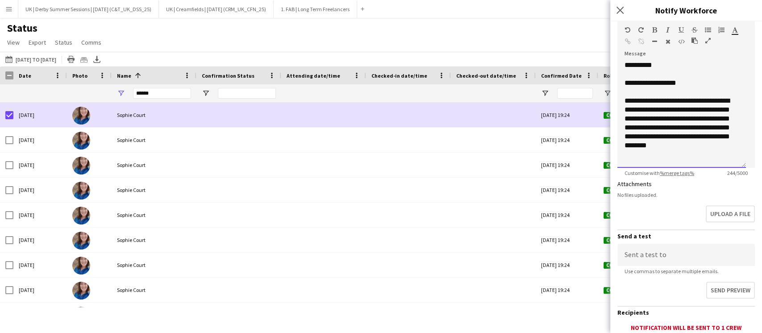
click at [718, 150] on div "**********" at bounding box center [682, 114] width 129 height 107
click at [709, 141] on div "**********" at bounding box center [682, 123] width 114 height 54
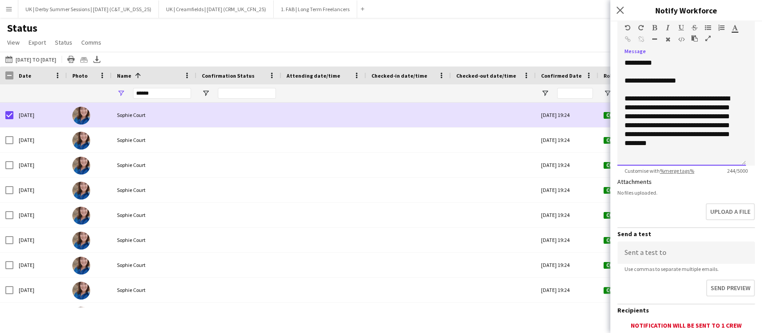
click at [711, 141] on div "**********" at bounding box center [682, 121] width 114 height 54
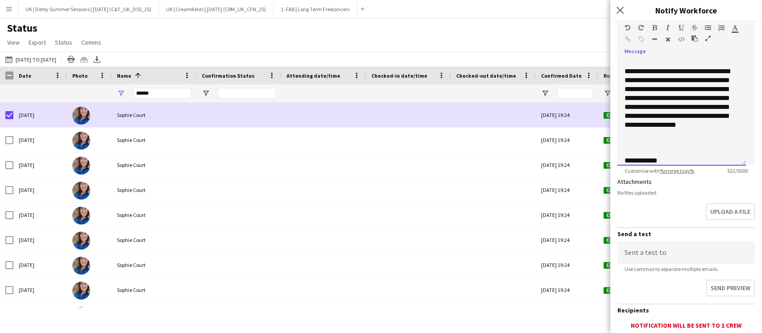
scroll to position [108, 0]
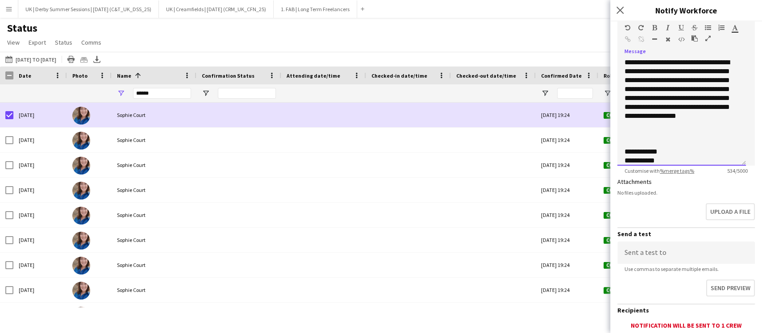
click at [671, 136] on div "**********" at bounding box center [677, 98] width 105 height 80
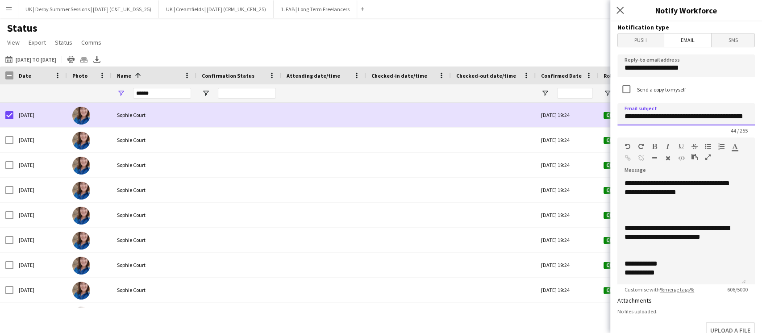
scroll to position [0, 17]
drag, startPoint x: 724, startPoint y: 117, endPoint x: 754, endPoint y: 118, distance: 29.9
click at [754, 118] on div "**********" at bounding box center [687, 177] width 152 height 312
click at [692, 184] on div "**********" at bounding box center [677, 174] width 105 height 80
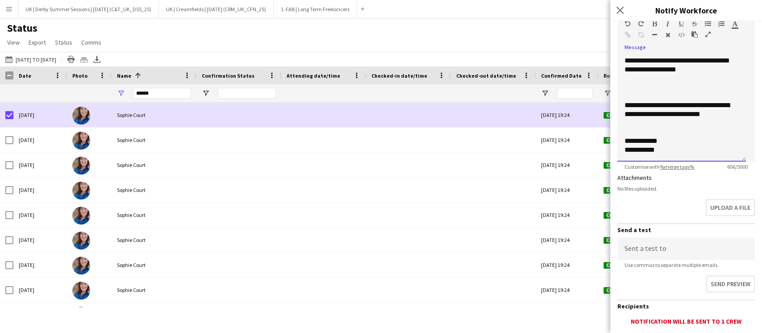
scroll to position [184, 0]
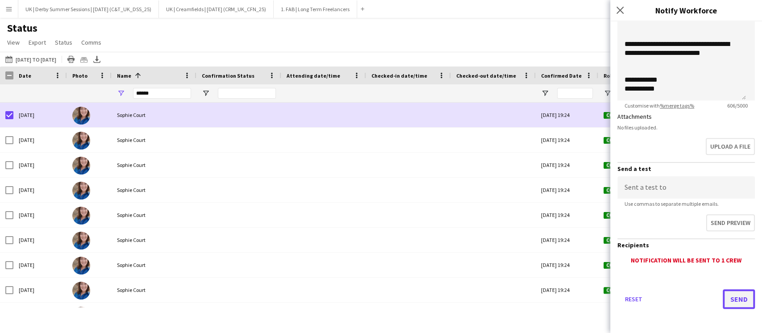
click at [729, 298] on button "Send" at bounding box center [739, 299] width 32 height 20
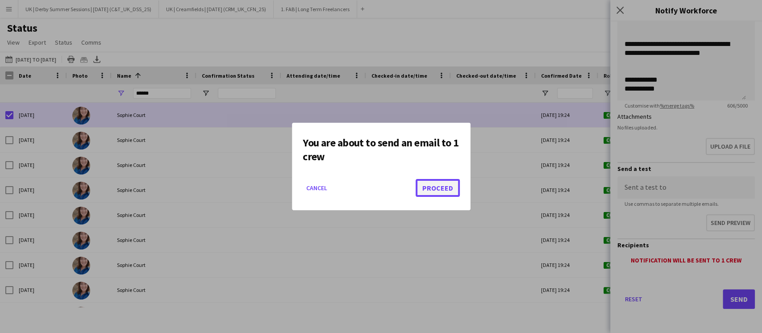
click at [444, 192] on button "Proceed" at bounding box center [438, 188] width 44 height 18
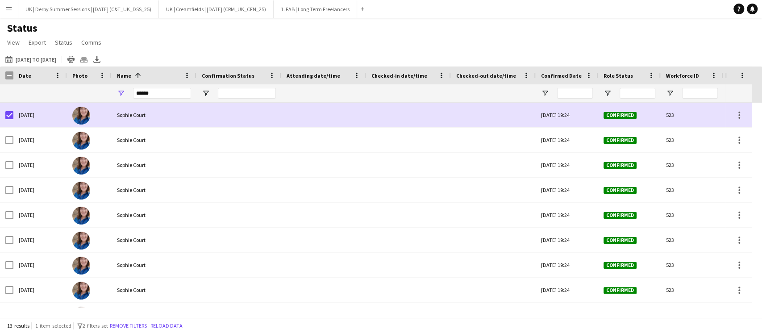
click at [9, 8] on app-icon "Menu" at bounding box center [8, 8] width 7 height 7
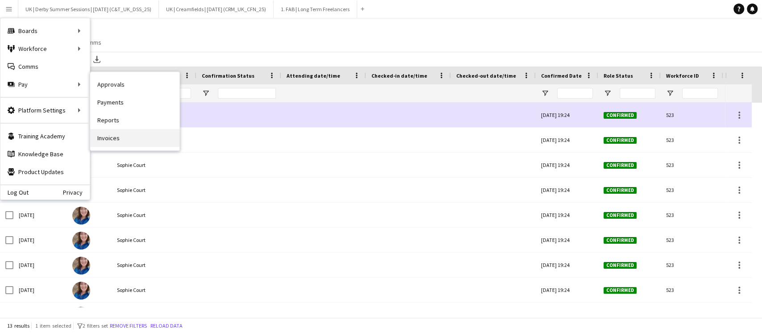
click at [104, 139] on link "Invoices" at bounding box center [134, 138] width 89 height 18
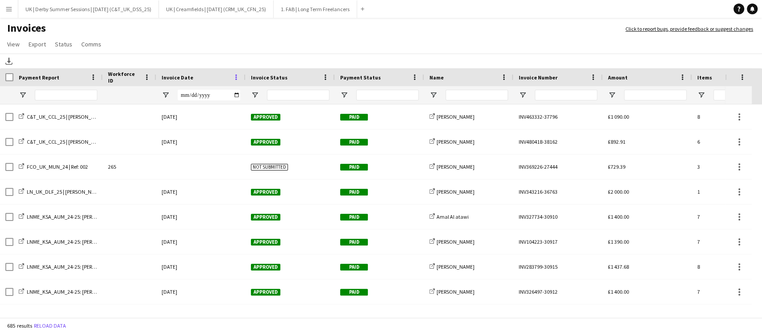
click at [236, 77] on span at bounding box center [236, 77] width 8 height 8
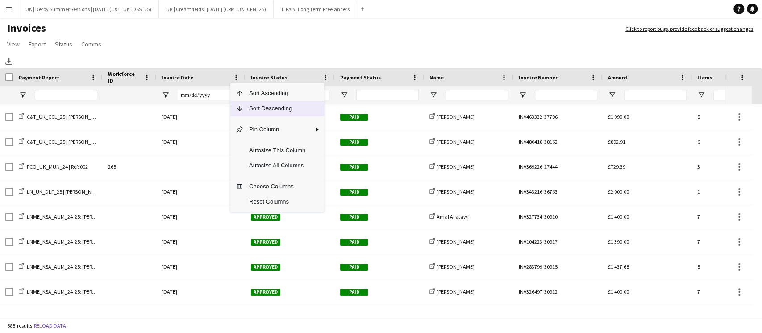
drag, startPoint x: 250, startPoint y: 99, endPoint x: 250, endPoint y: 107, distance: 7.6
click at [250, 107] on div "Sort Ascending Sort Descending Pin Column Autosize This Column Autosize All Col…" at bounding box center [277, 147] width 94 height 129
click at [250, 106] on span "Sort Descending" at bounding box center [277, 108] width 67 height 15
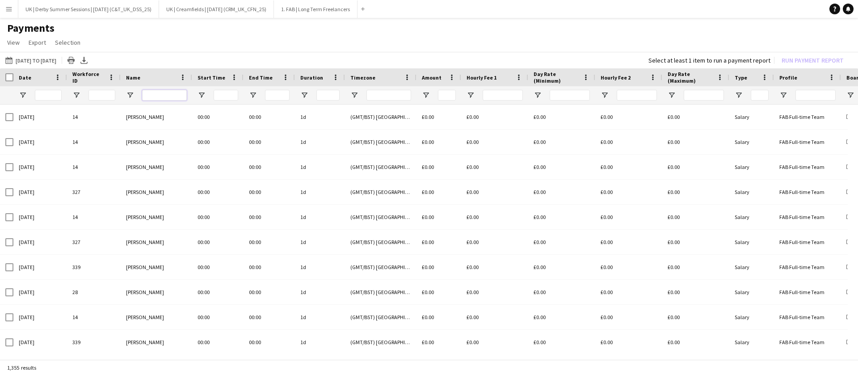
click at [165, 93] on input "Name Filter Input" at bounding box center [164, 95] width 45 height 11
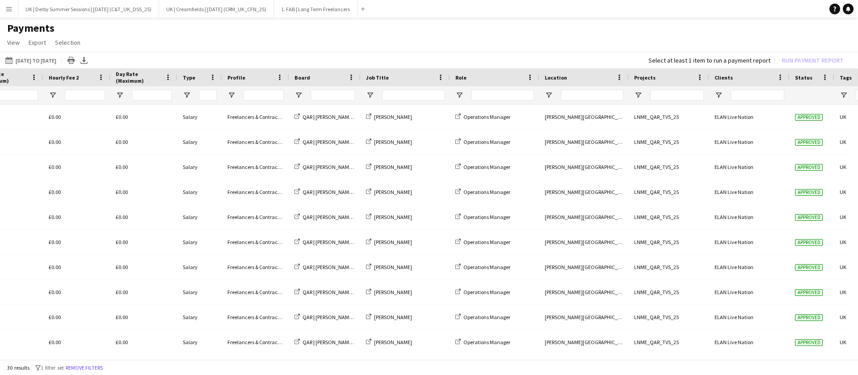
type input "********"
click at [293, 92] on div at bounding box center [324, 95] width 71 height 18
click at [297, 94] on span "Open Filter Menu" at bounding box center [298, 95] width 8 height 8
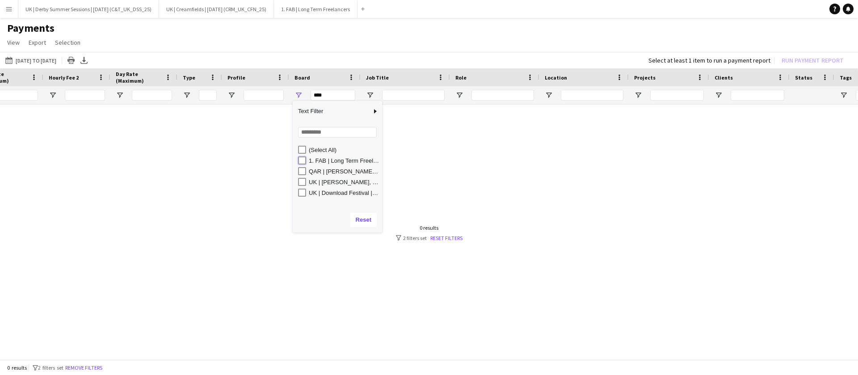
type input "**********"
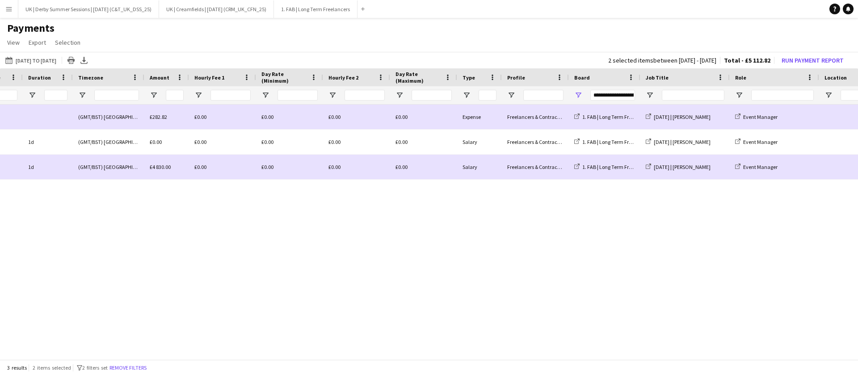
scroll to position [0, 0]
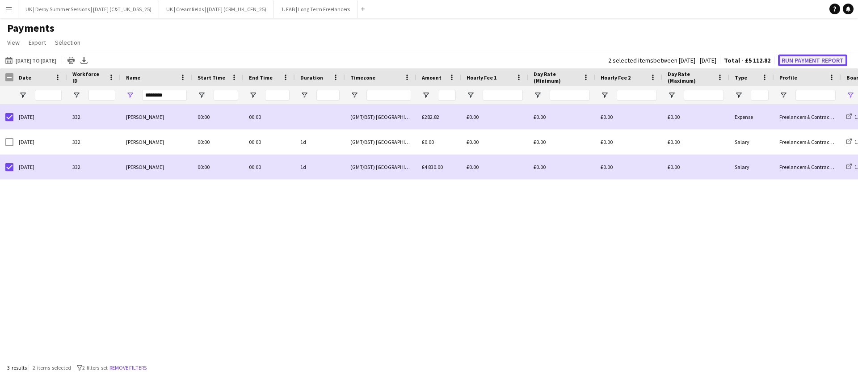
click at [793, 59] on button "Run Payment Report" at bounding box center [812, 60] width 69 height 12
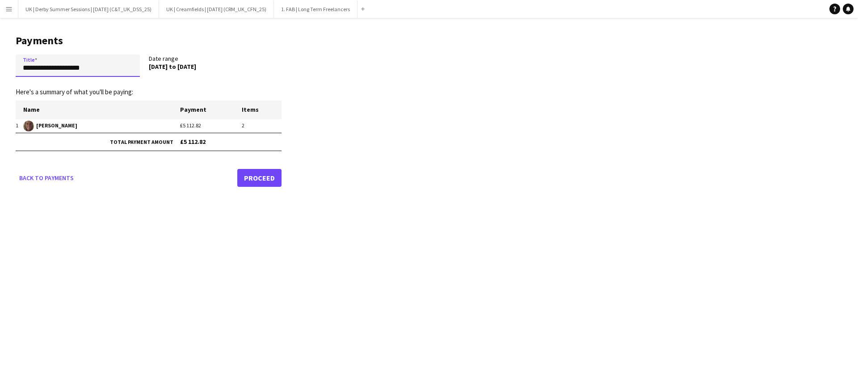
drag, startPoint x: 125, startPoint y: 66, endPoint x: 0, endPoint y: 67, distance: 125.1
click at [0, 67] on main "**********" at bounding box center [145, 109] width 290 height 182
paste input "**********"
drag, startPoint x: 24, startPoint y: 68, endPoint x: 0, endPoint y: 68, distance: 24.1
click at [0, 68] on main "**********" at bounding box center [145, 109] width 290 height 182
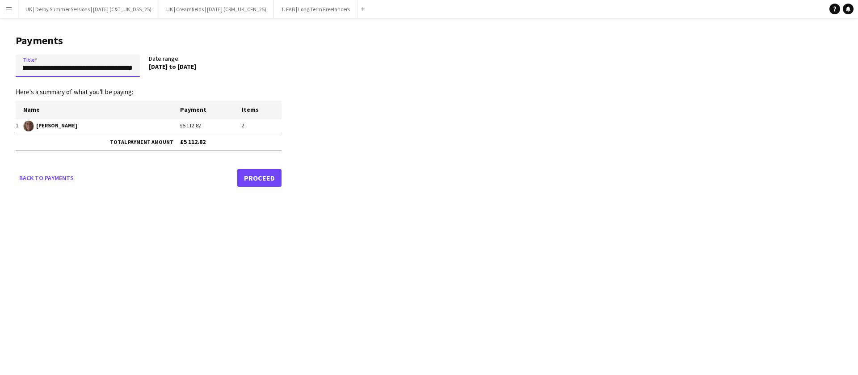
drag, startPoint x: 81, startPoint y: 67, endPoint x: 173, endPoint y: 67, distance: 91.6
click at [173, 67] on div "**********" at bounding box center [149, 67] width 266 height 26
click at [135, 67] on input "**********" at bounding box center [78, 65] width 124 height 22
type input "**********"
click at [255, 176] on link "Proceed" at bounding box center [259, 178] width 44 height 18
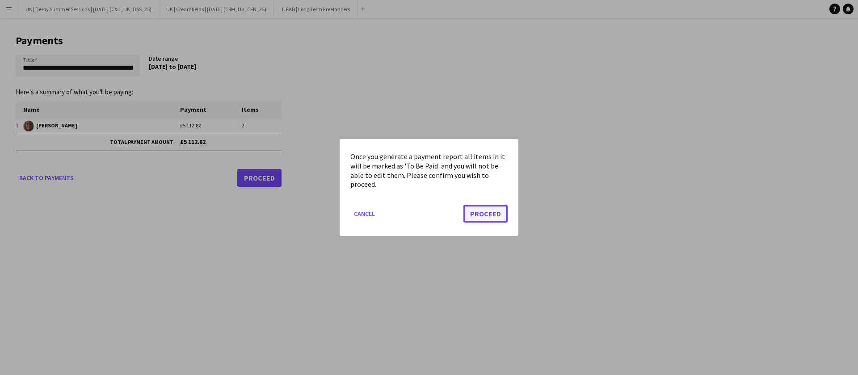
click at [493, 214] on button "Proceed" at bounding box center [485, 214] width 44 height 18
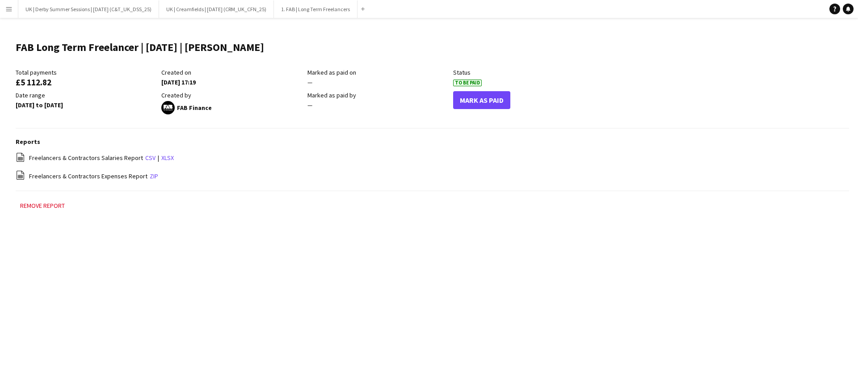
click at [5, 13] on button "Menu" at bounding box center [9, 9] width 18 height 18
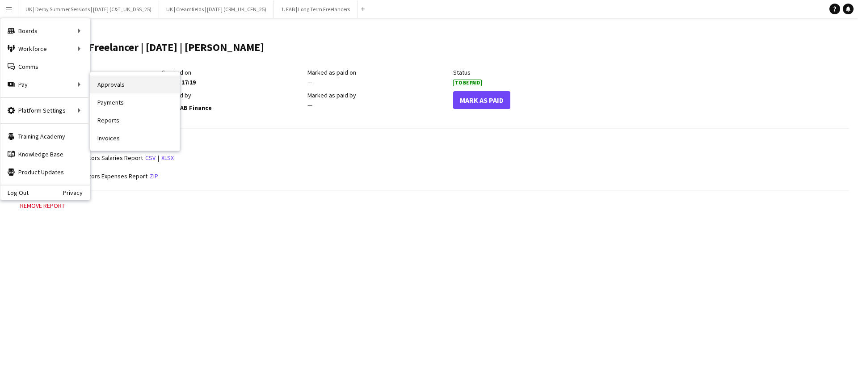
click at [122, 84] on link "Approvals" at bounding box center [134, 84] width 89 height 18
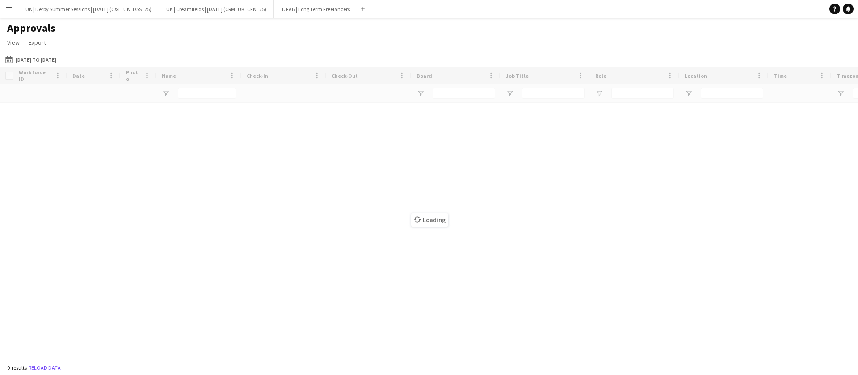
drag, startPoint x: 6, startPoint y: 13, endPoint x: 9, endPoint y: 18, distance: 5.8
click at [6, 13] on button "Menu" at bounding box center [9, 9] width 18 height 18
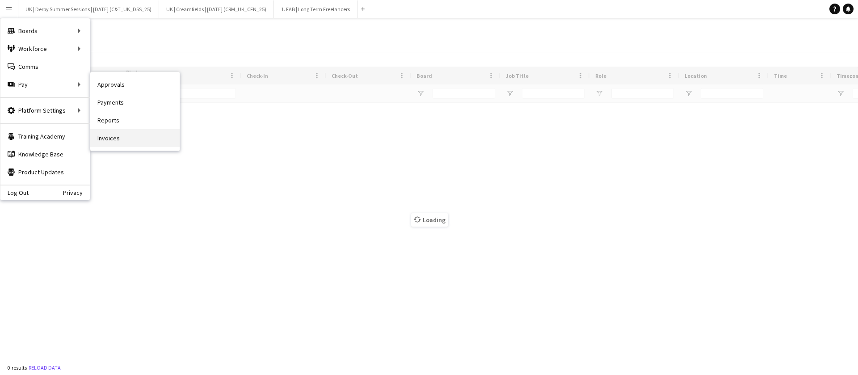
click at [126, 133] on link "Invoices" at bounding box center [134, 138] width 89 height 18
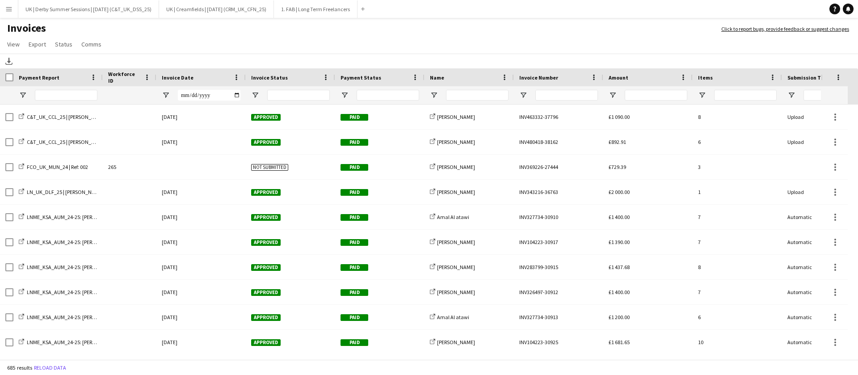
click at [237, 77] on span at bounding box center [236, 77] width 8 height 8
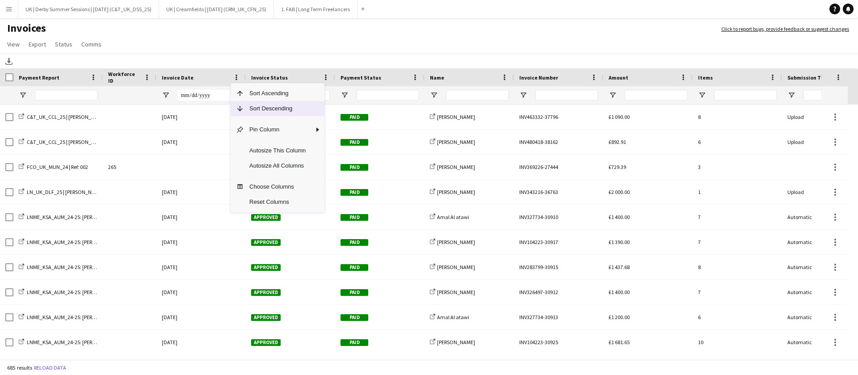
click at [259, 104] on span "Sort Descending" at bounding box center [277, 108] width 67 height 15
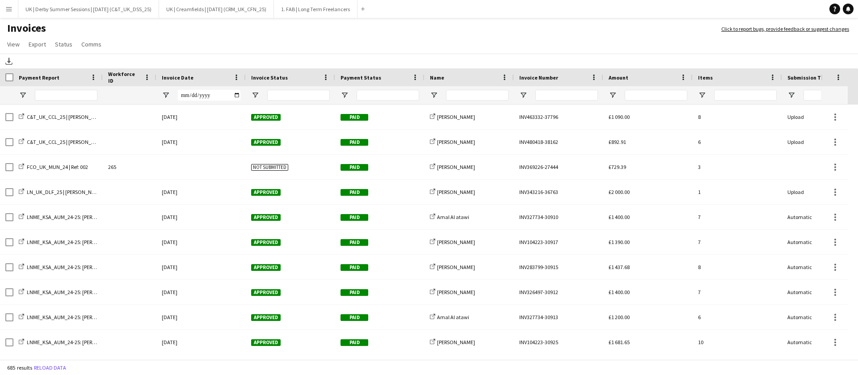
click at [232, 74] on div "Invoice Date" at bounding box center [201, 77] width 79 height 18
click at [238, 75] on span at bounding box center [236, 77] width 8 height 8
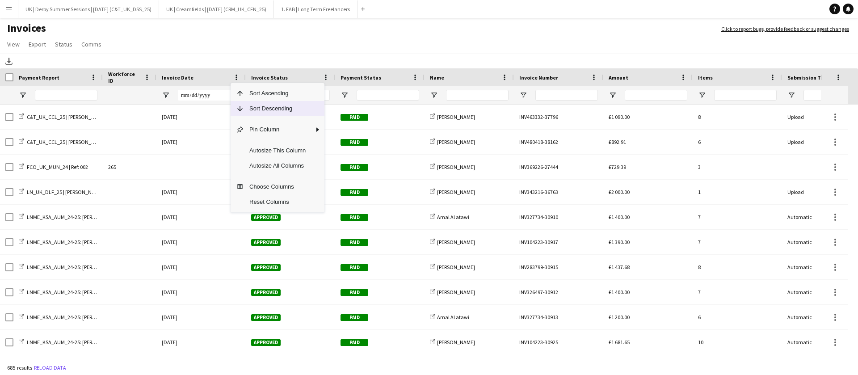
click at [249, 104] on span "Sort Descending" at bounding box center [277, 108] width 67 height 15
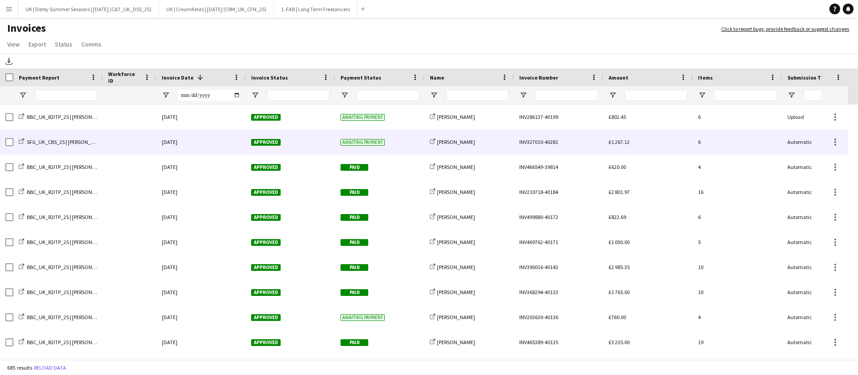
click at [227, 142] on div "23-September-2025" at bounding box center [200, 142] width 89 height 25
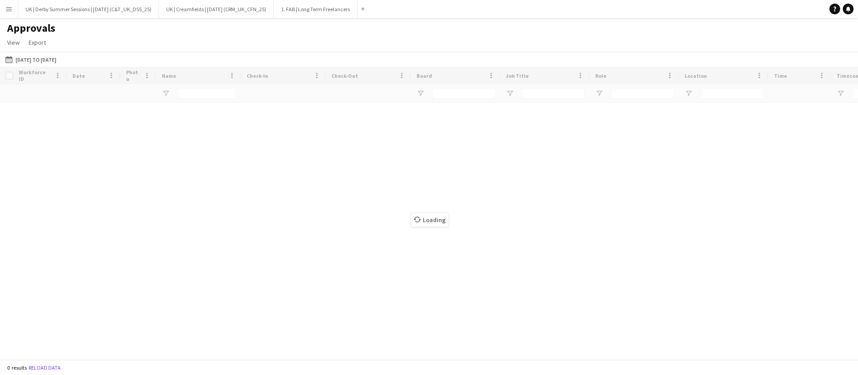
click at [10, 10] on app-icon "Menu" at bounding box center [8, 8] width 7 height 7
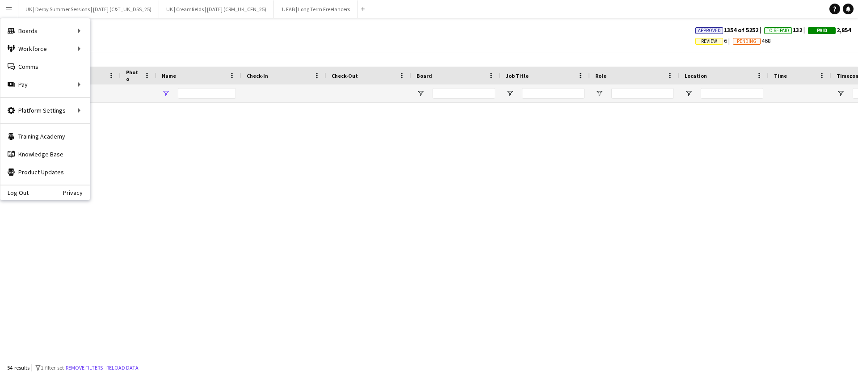
type input "******"
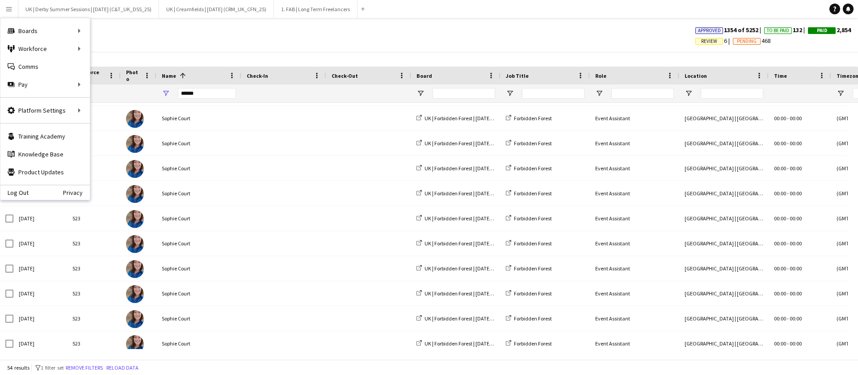
scroll to position [335, 0]
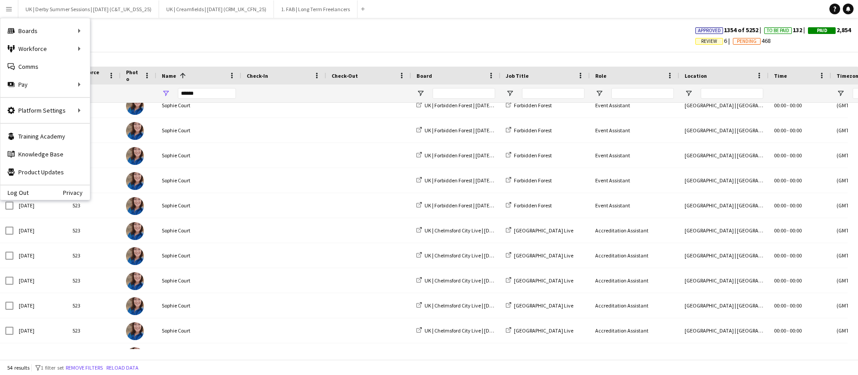
drag, startPoint x: 299, startPoint y: 359, endPoint x: 332, endPoint y: 355, distance: 33.3
click at [332, 355] on app-pay-approvals-table "Drag here to set row groups Workforce ID Date Photo Name Check-In Check-Out Boa…" at bounding box center [429, 213] width 858 height 293
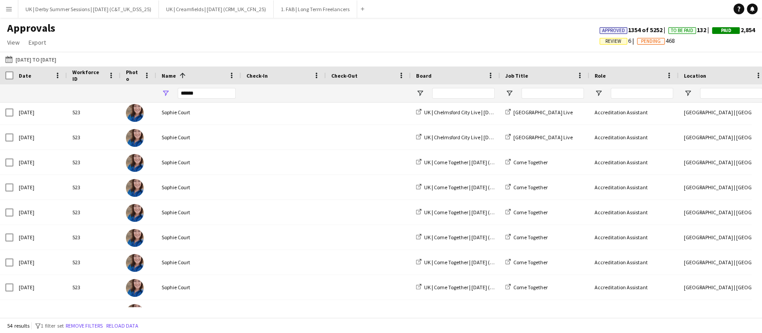
scroll to position [603, 0]
click at [600, 37] on span "Review 6" at bounding box center [619, 41] width 38 height 8
click at [606, 41] on span "Review" at bounding box center [614, 41] width 16 height 6
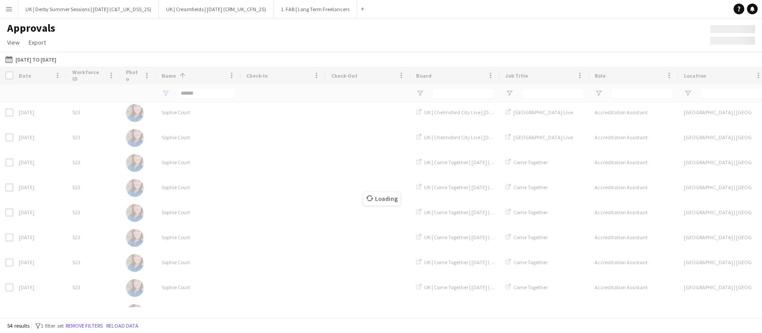
scroll to position [0, 0]
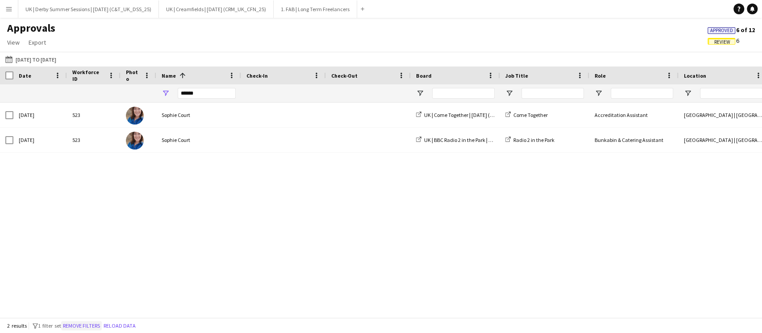
click at [89, 325] on button "Remove filters" at bounding box center [81, 326] width 41 height 10
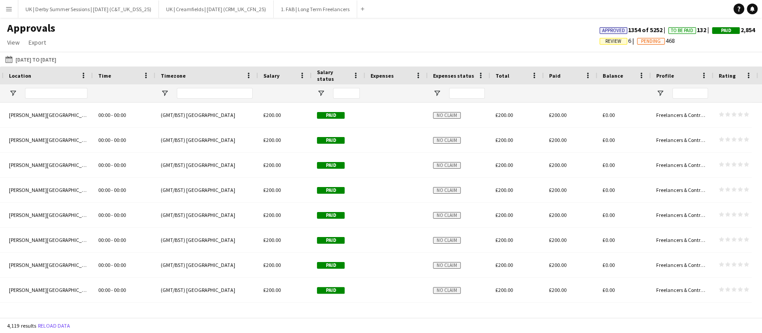
scroll to position [0, 869]
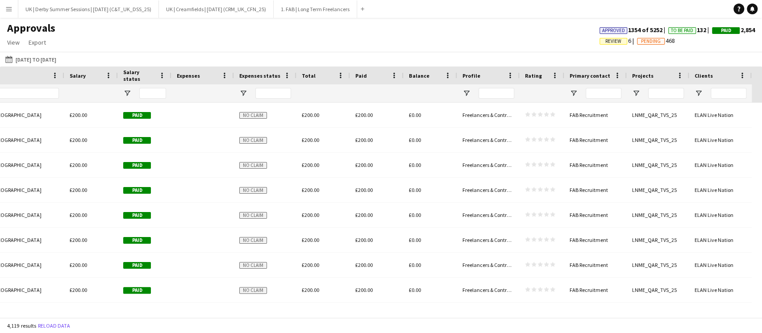
click at [611, 42] on span "Review" at bounding box center [614, 41] width 16 height 6
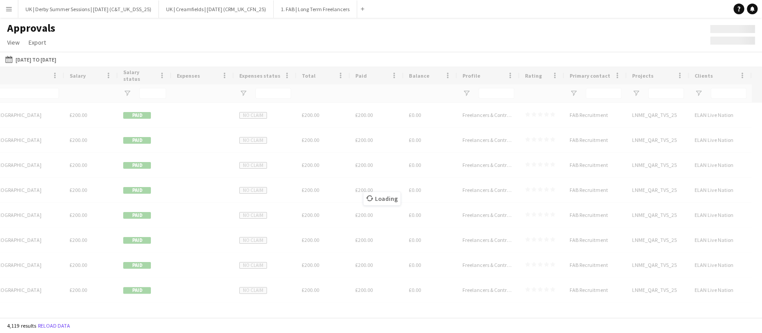
scroll to position [0, 859]
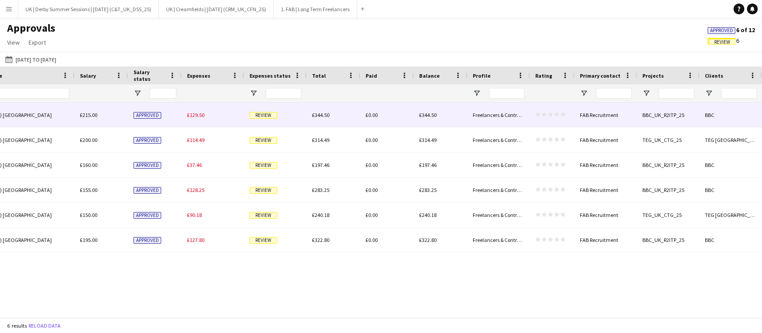
click at [192, 113] on span "£129.50" at bounding box center [195, 115] width 17 height 7
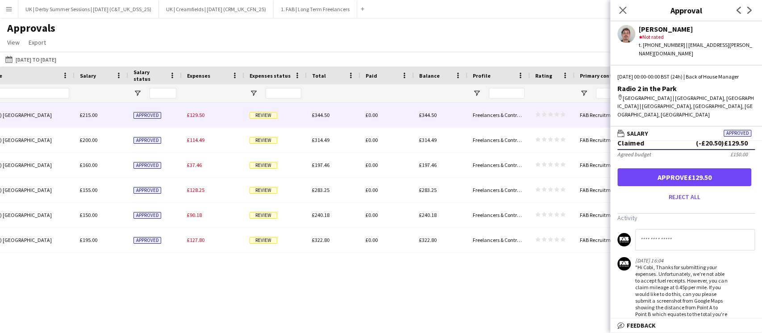
scroll to position [154, 0]
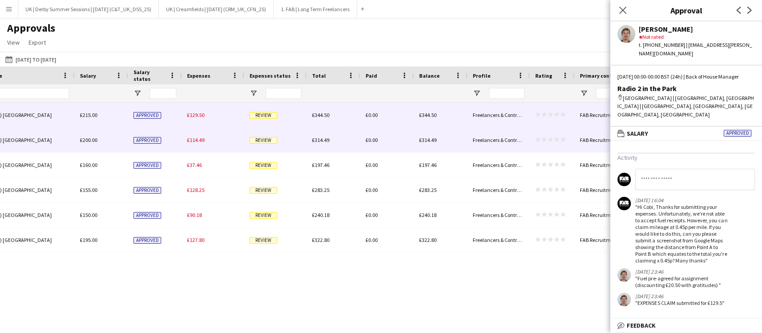
click at [196, 146] on div "£114.49" at bounding box center [213, 140] width 63 height 25
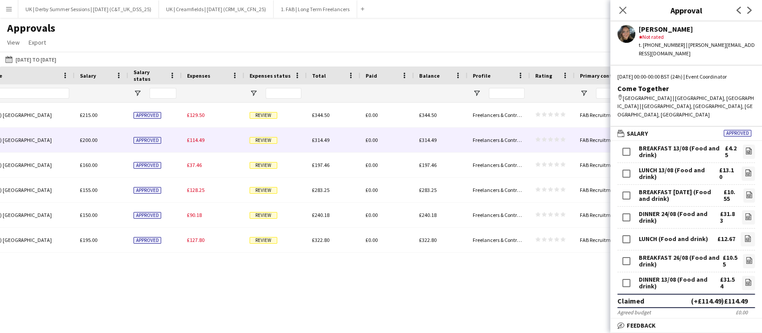
scroll to position [0, 0]
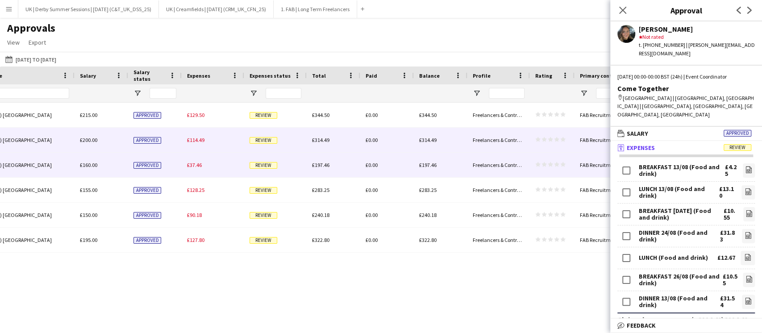
click at [192, 170] on div "£37.46" at bounding box center [213, 165] width 63 height 25
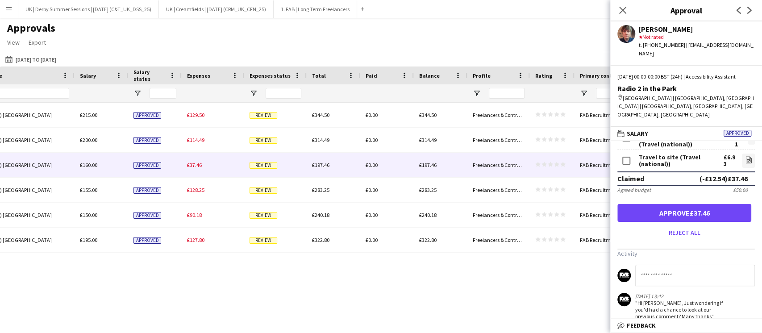
scroll to position [111, 0]
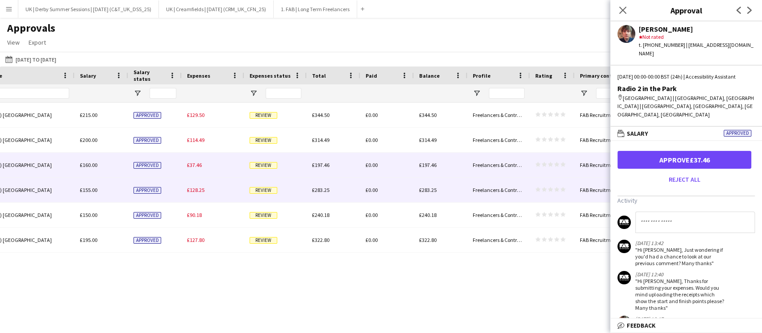
click at [207, 199] on div "£128.25" at bounding box center [213, 190] width 63 height 25
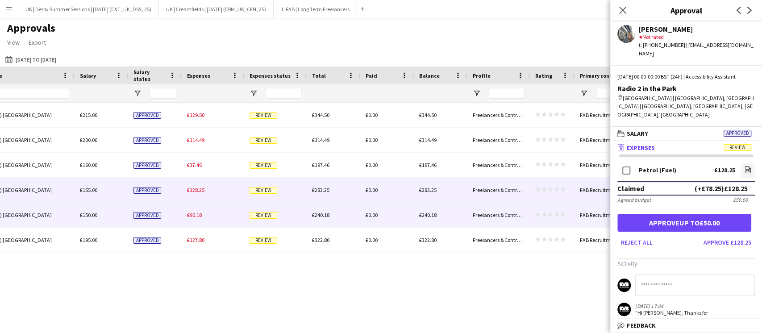
click at [210, 218] on div "£90.18" at bounding box center [213, 215] width 63 height 25
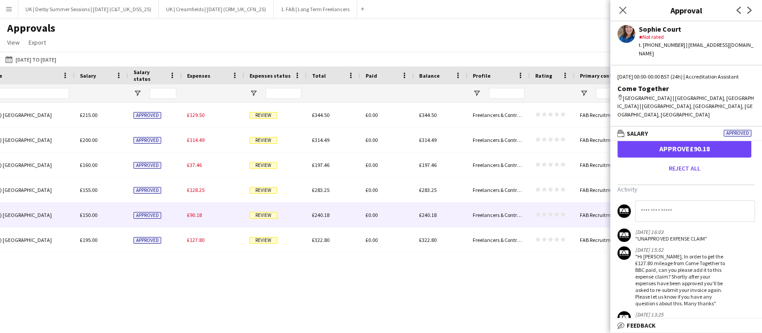
scroll to position [119, 0]
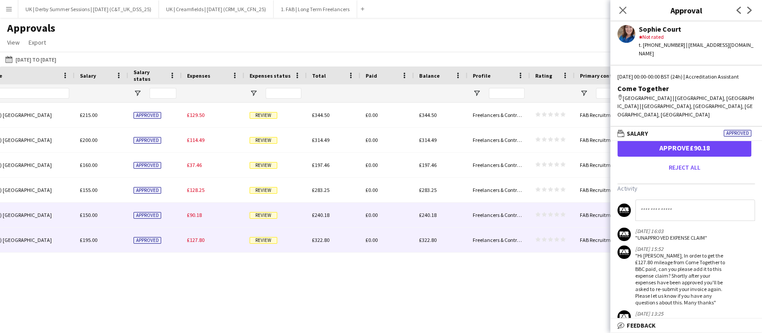
click at [197, 242] on span "£127.80" at bounding box center [195, 240] width 17 height 7
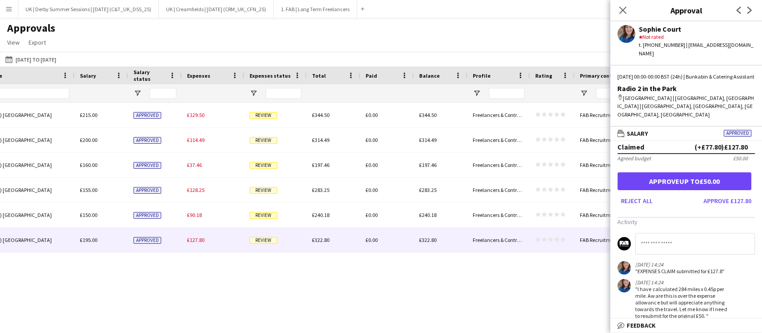
scroll to position [89, 0]
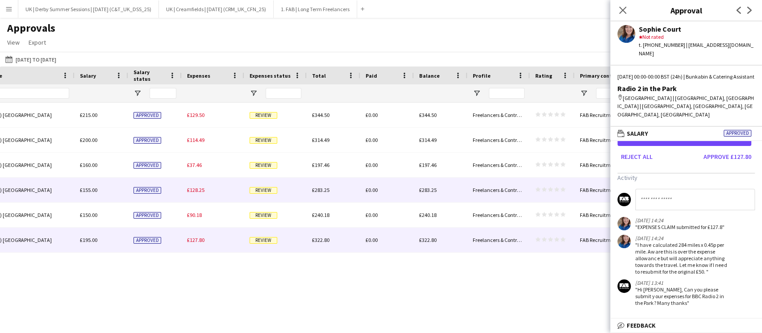
click at [197, 193] on span "£128.25" at bounding box center [195, 190] width 17 height 7
